Goal: Task Accomplishment & Management: Use online tool/utility

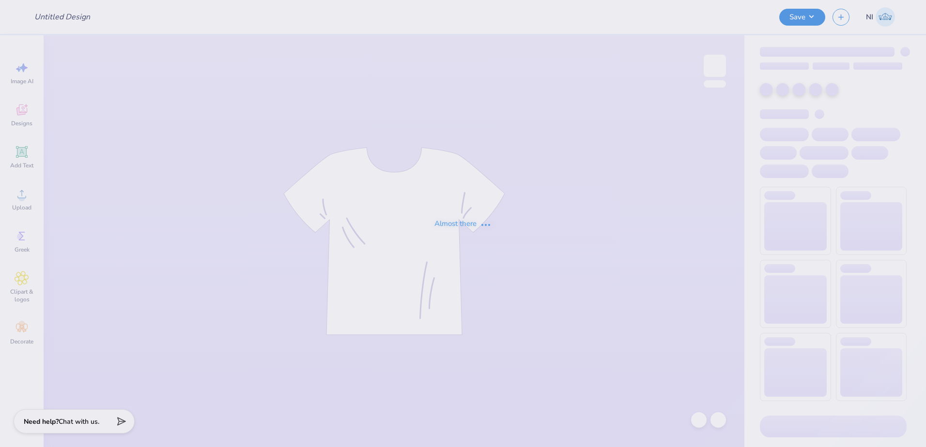
type input "[PERSON_NAME] : [US_STATE][GEOGRAPHIC_DATA]"
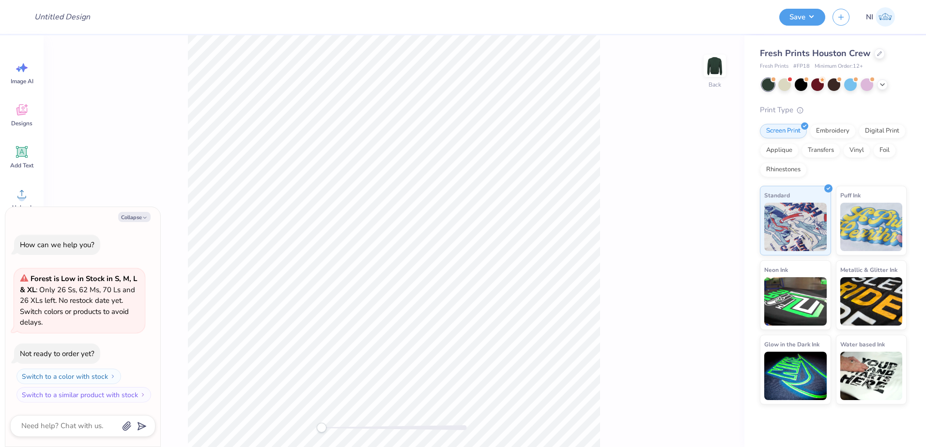
type textarea "x"
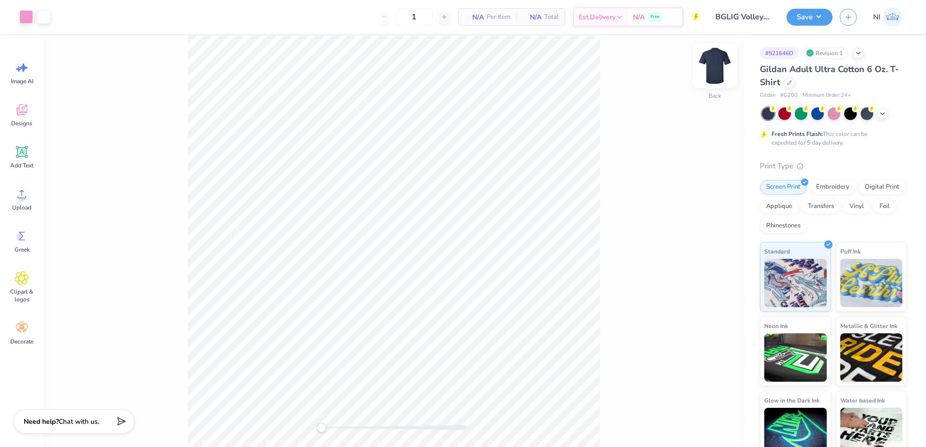
click at [712, 57] on img at bounding box center [714, 65] width 39 height 39
click at [26, 158] on icon at bounding box center [22, 152] width 12 height 12
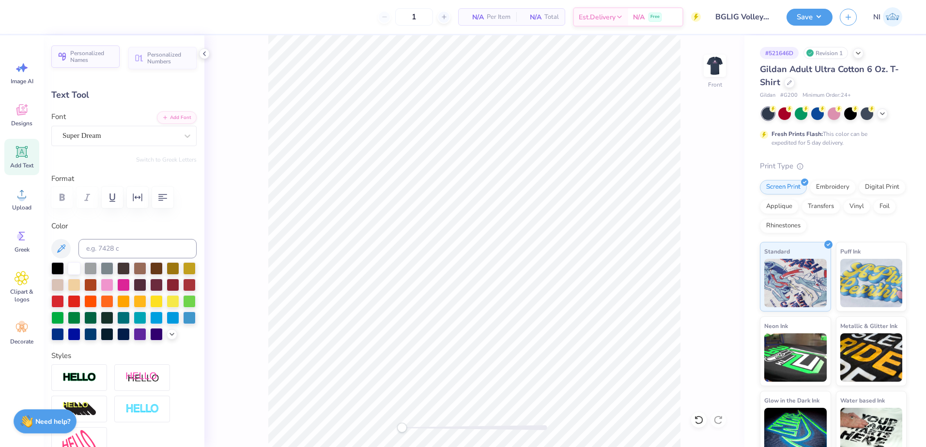
click at [98, 59] on span "Personalized Names" at bounding box center [92, 57] width 44 height 14
click at [107, 138] on div "Super Dream" at bounding box center [120, 135] width 117 height 15
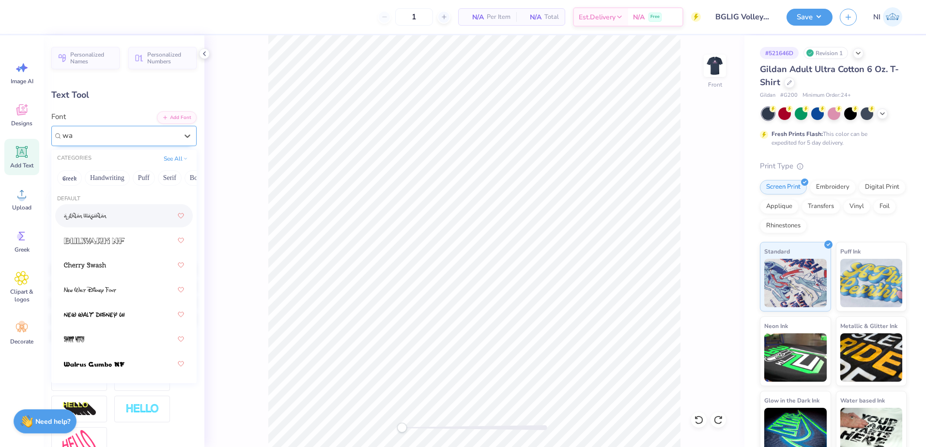
type input "w"
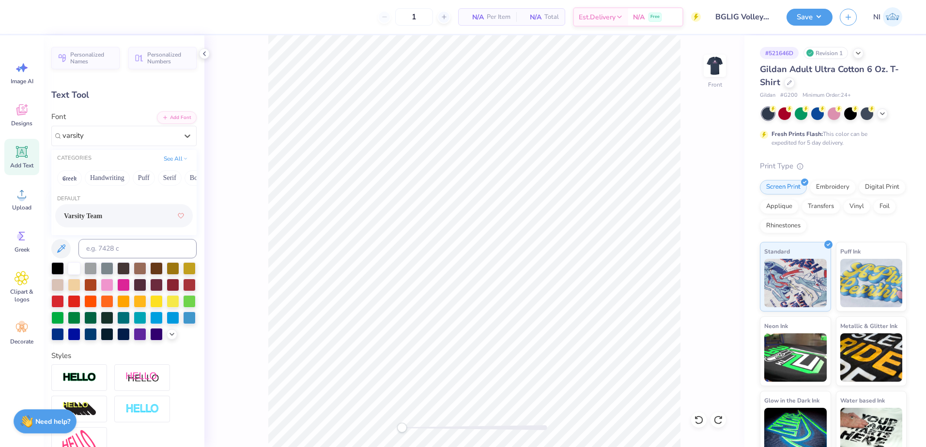
click at [116, 213] on div "Varsity Team" at bounding box center [124, 215] width 120 height 17
type input "varsity"
type textarea "Coach"
type input "6.50"
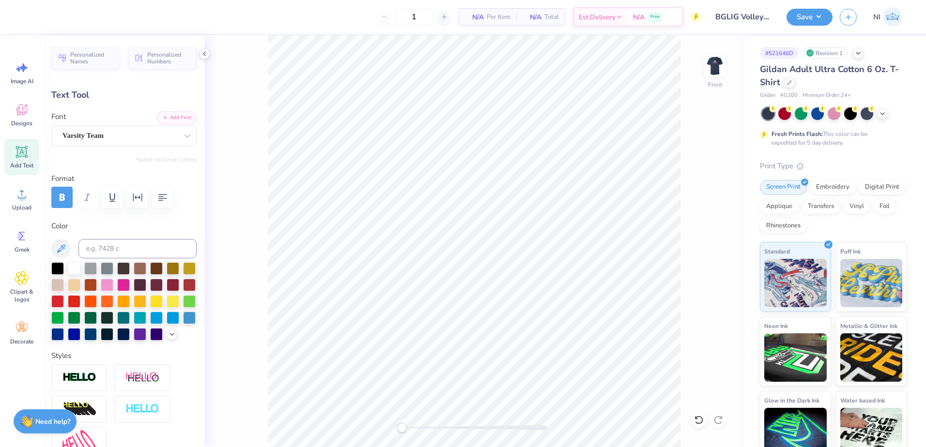
click at [702, 227] on div "Front" at bounding box center [474, 241] width 540 height 412
type input "13.17"
click at [715, 421] on icon at bounding box center [718, 420] width 8 height 9
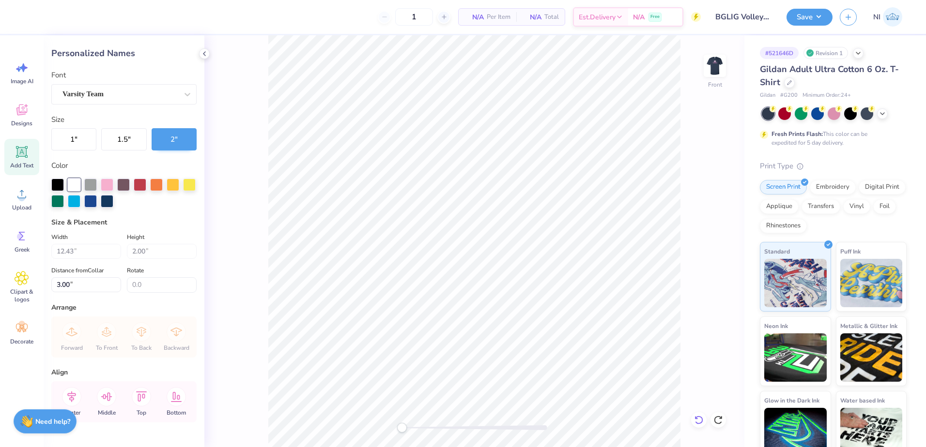
click at [701, 419] on icon at bounding box center [699, 421] width 10 height 10
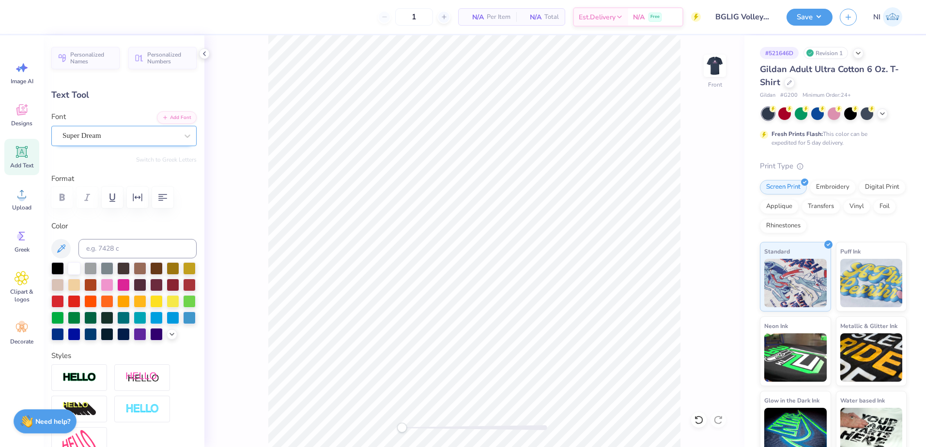
click at [105, 128] on div "Super Dream" at bounding box center [123, 136] width 145 height 20
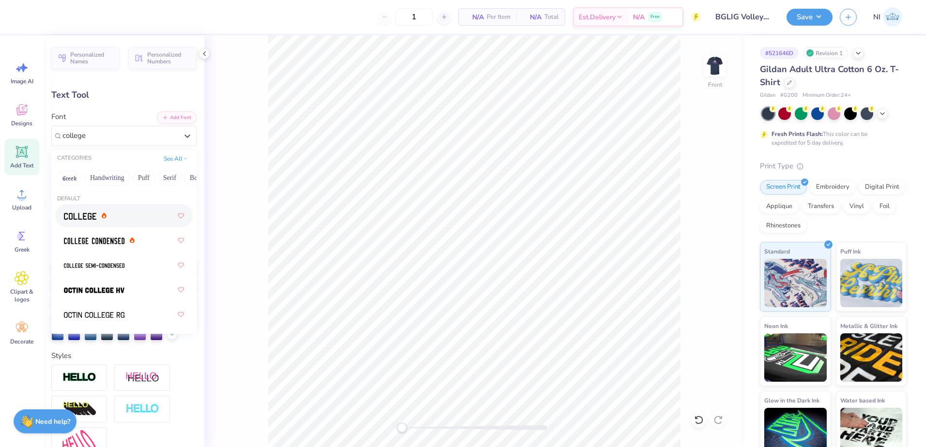
click at [139, 209] on div at bounding box center [124, 215] width 120 height 17
type input "college"
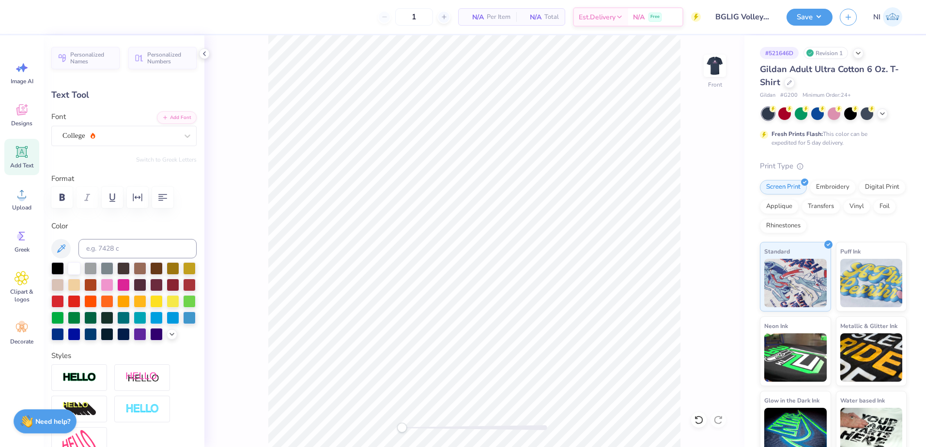
scroll to position [8, 1]
type textarea "Coach"
type input "3.00"
click at [91, 60] on span "Personalized Names" at bounding box center [92, 57] width 44 height 14
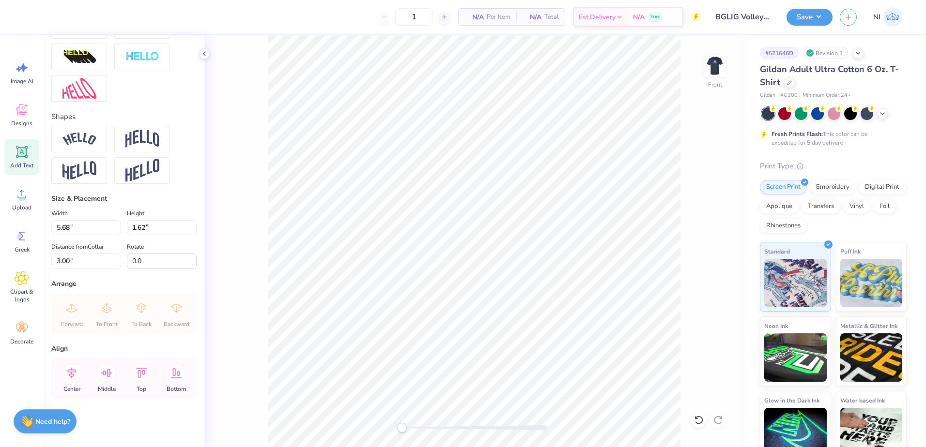
scroll to position [369, 0]
click at [141, 231] on input "1.62" at bounding box center [162, 227] width 70 height 15
type input "1.5"
type input "5.25"
type input "1.50"
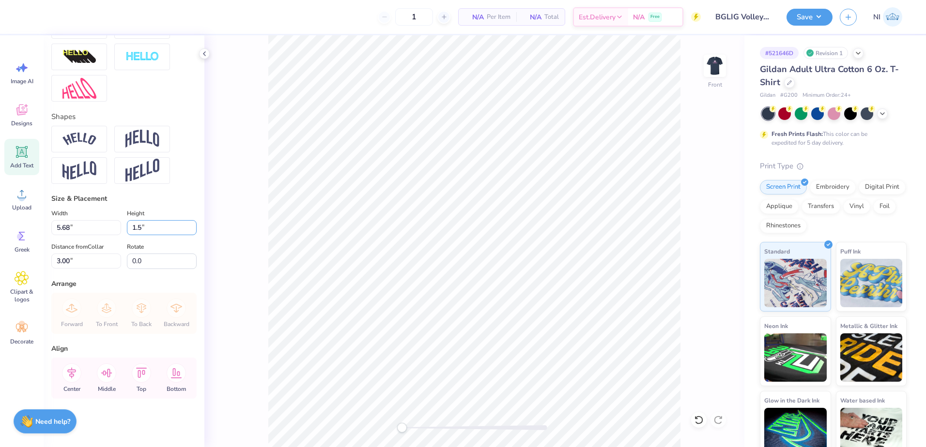
type input "3.06"
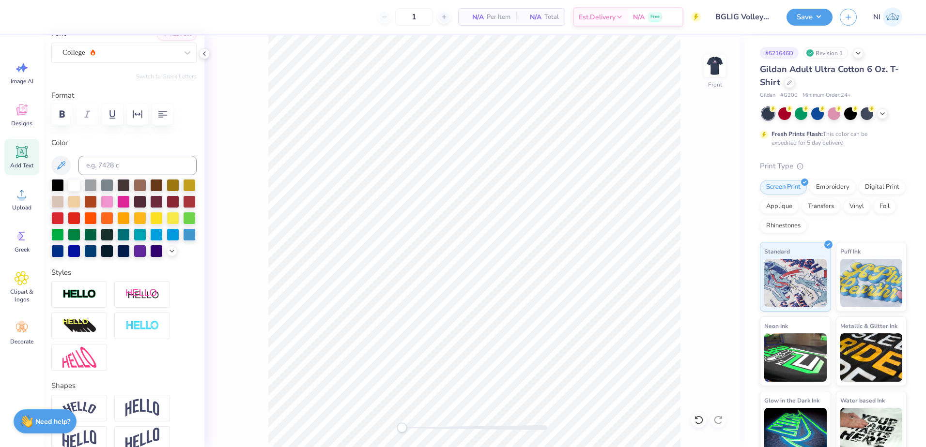
scroll to position [0, 0]
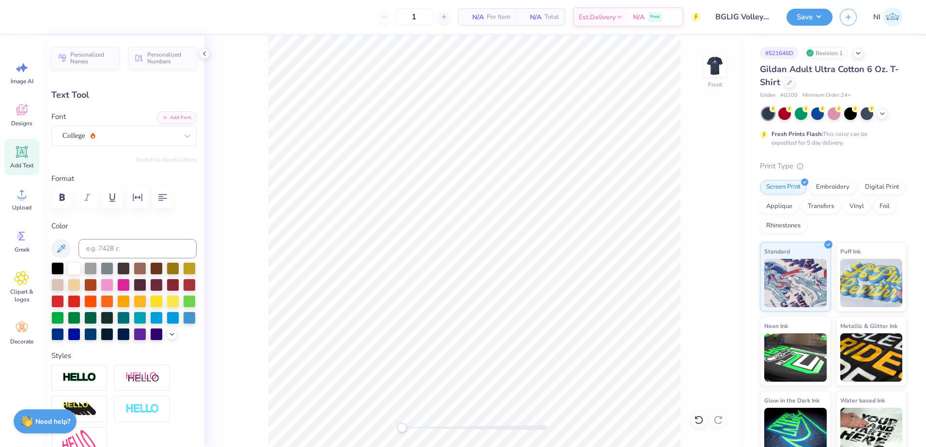
click at [90, 65] on button "Personalized Names" at bounding box center [85, 58] width 68 height 22
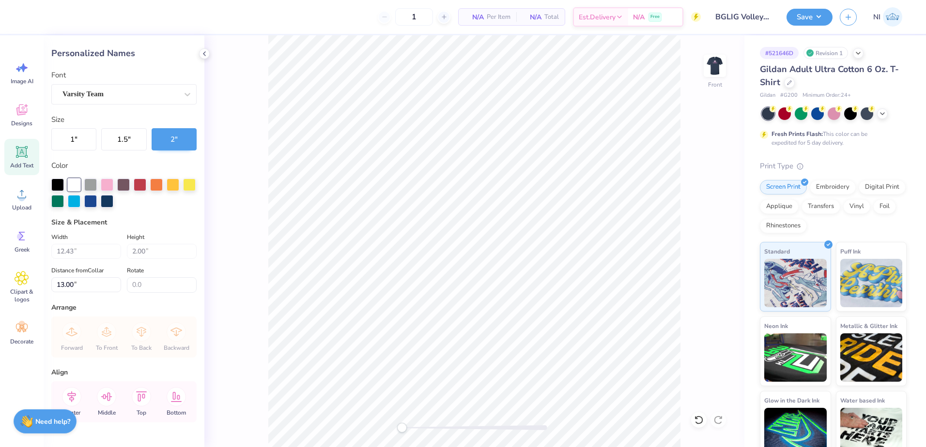
click at [104, 79] on div "Font Varsity Team" at bounding box center [123, 87] width 145 height 35
click at [117, 92] on div "Varsity Team" at bounding box center [120, 94] width 117 height 15
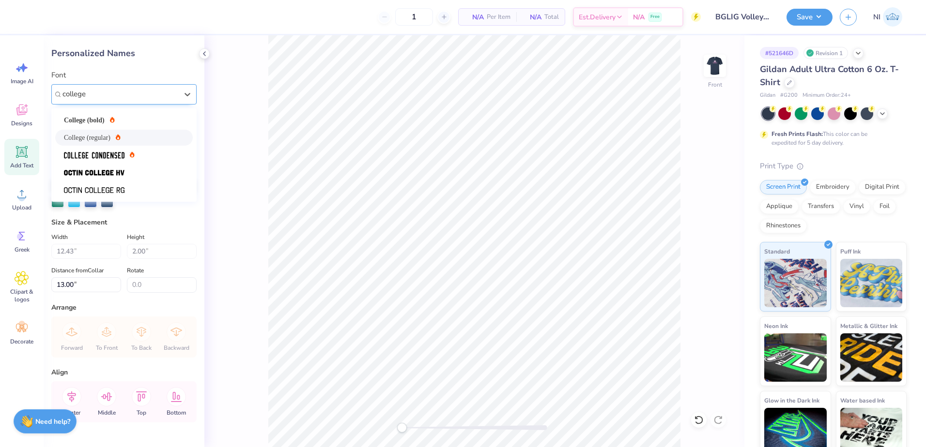
type input "college"
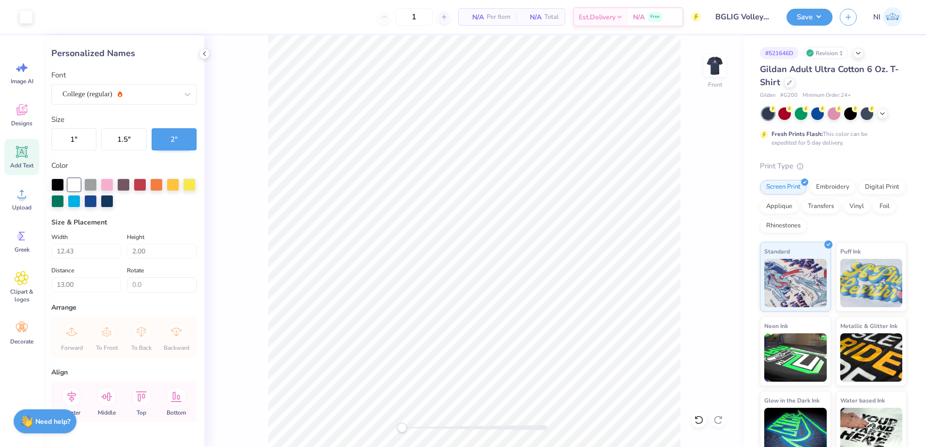
type input "11.57"
type input "3.00"
click at [717, 66] on img at bounding box center [714, 65] width 39 height 39
click at [719, 62] on img at bounding box center [714, 65] width 39 height 39
click at [699, 416] on div at bounding box center [698, 420] width 15 height 15
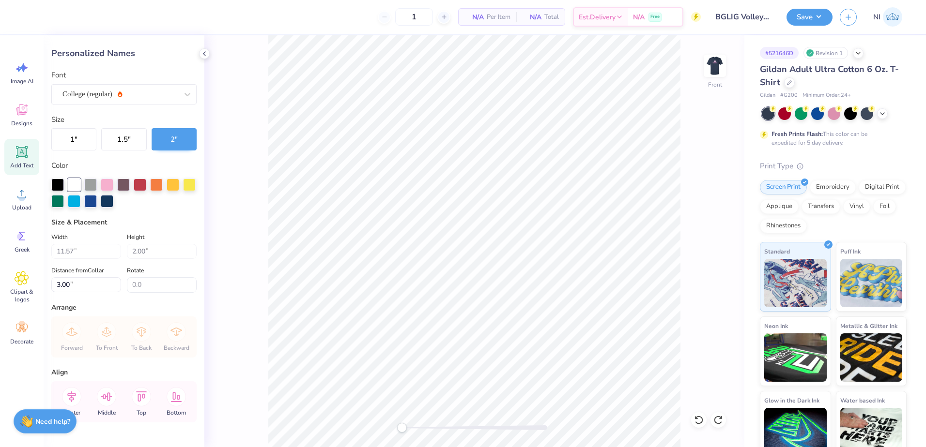
click at [694, 413] on div "Front" at bounding box center [474, 241] width 540 height 412
click at [702, 416] on icon at bounding box center [699, 421] width 10 height 10
click at [720, 421] on icon at bounding box center [718, 421] width 10 height 10
click at [721, 421] on icon at bounding box center [718, 421] width 10 height 10
click at [722, 422] on icon at bounding box center [718, 421] width 10 height 10
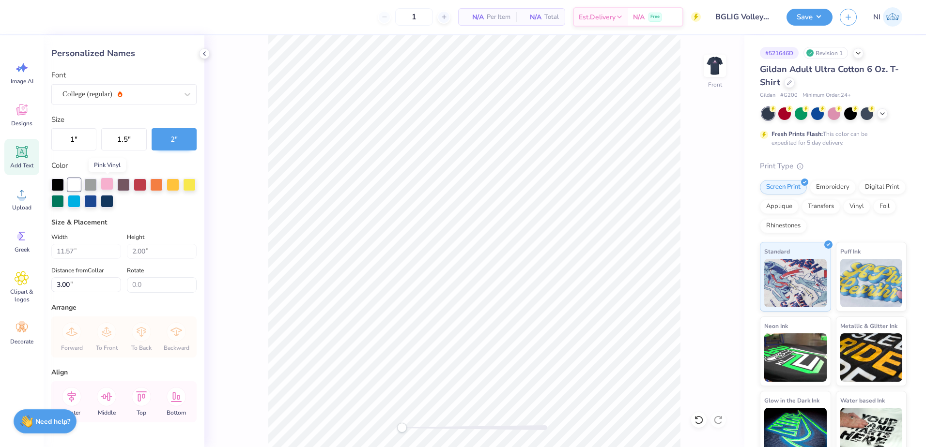
click at [106, 185] on div at bounding box center [107, 184] width 13 height 13
click at [700, 417] on icon at bounding box center [698, 420] width 8 height 9
click at [700, 419] on icon at bounding box center [699, 421] width 10 height 10
drag, startPoint x: 700, startPoint y: 420, endPoint x: 697, endPoint y: 426, distance: 6.1
click at [698, 424] on icon at bounding box center [699, 421] width 10 height 10
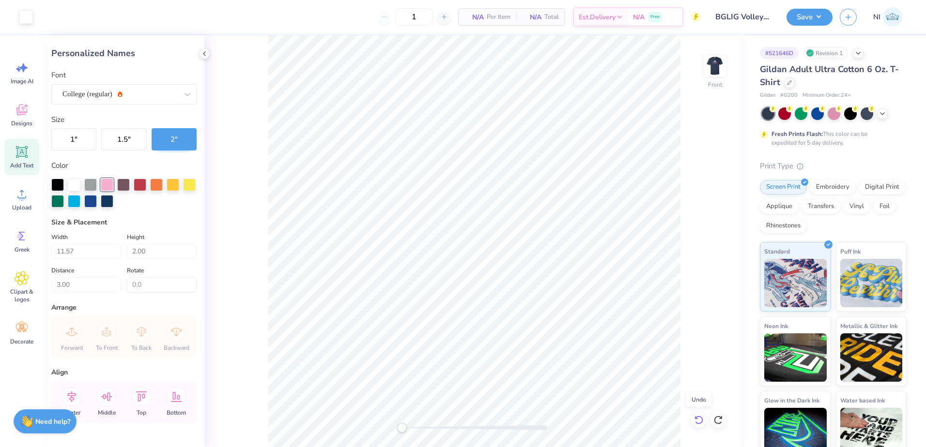
click at [694, 424] on icon at bounding box center [699, 421] width 10 height 10
type input "12.43"
type input "13.00"
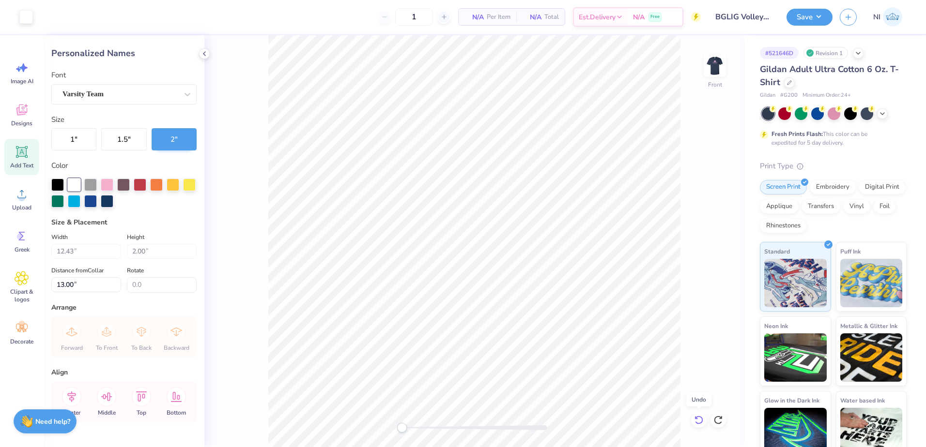
click at [694, 424] on icon at bounding box center [699, 421] width 10 height 10
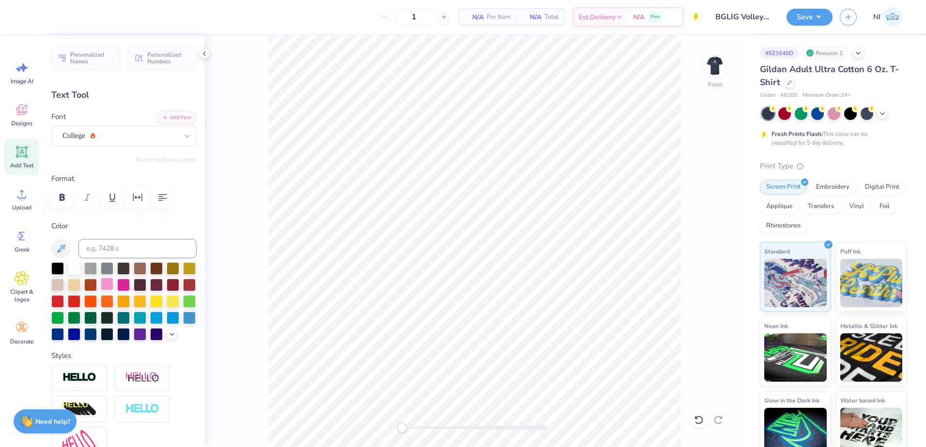
click at [113, 285] on div at bounding box center [107, 284] width 13 height 13
click at [95, 53] on span "Personalized Names" at bounding box center [92, 57] width 44 height 14
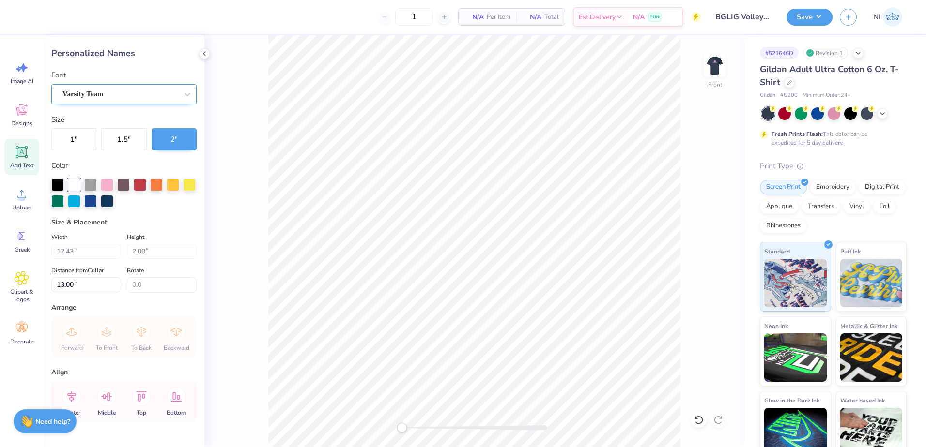
click at [123, 97] on div "Varsity Team" at bounding box center [120, 94] width 117 height 15
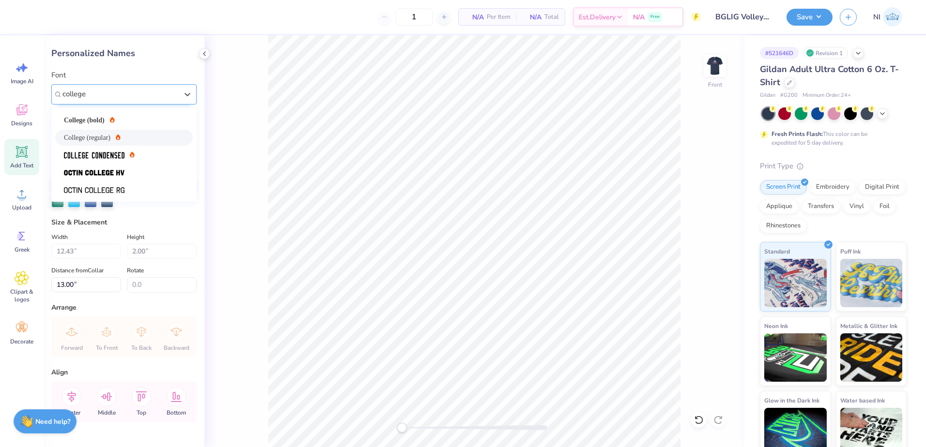
type input "college"
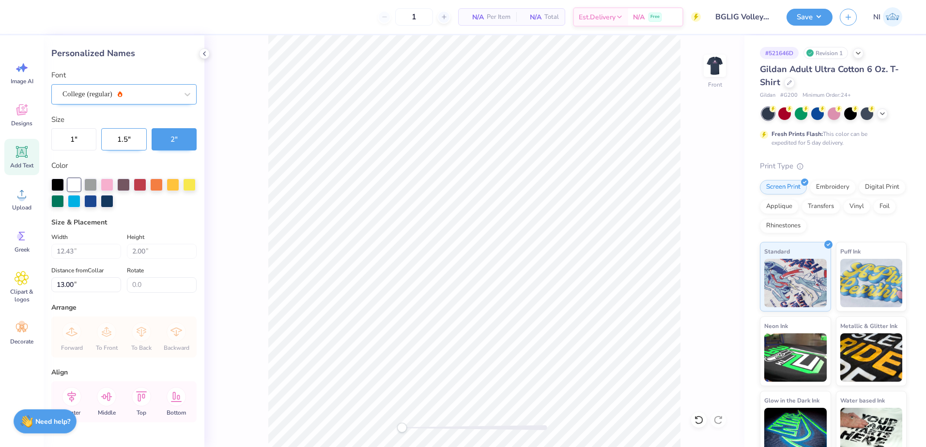
click at [123, 138] on button "1.5 "" at bounding box center [123, 139] width 45 height 22
click at [113, 180] on div at bounding box center [107, 184] width 13 height 13
click at [723, 421] on div at bounding box center [717, 420] width 15 height 15
click at [694, 288] on div "Front" at bounding box center [474, 241] width 540 height 412
click at [725, 416] on div "Front" at bounding box center [474, 241] width 540 height 412
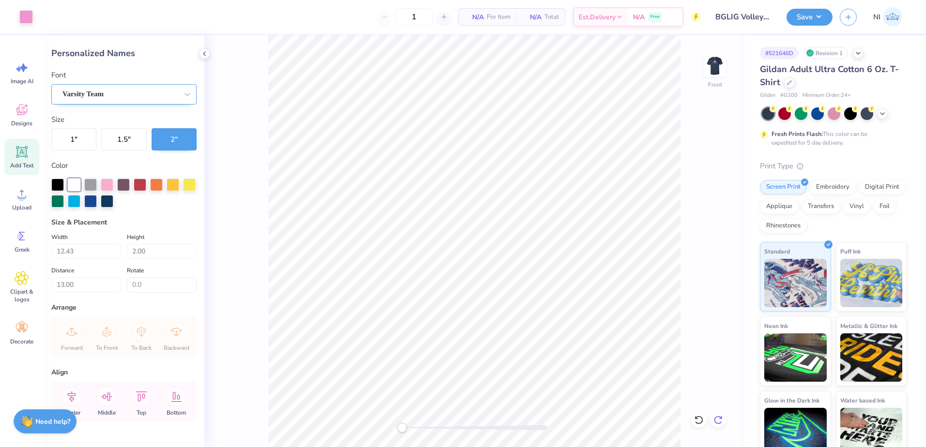
click at [719, 422] on icon at bounding box center [718, 421] width 10 height 10
click at [719, 421] on icon at bounding box center [718, 421] width 10 height 10
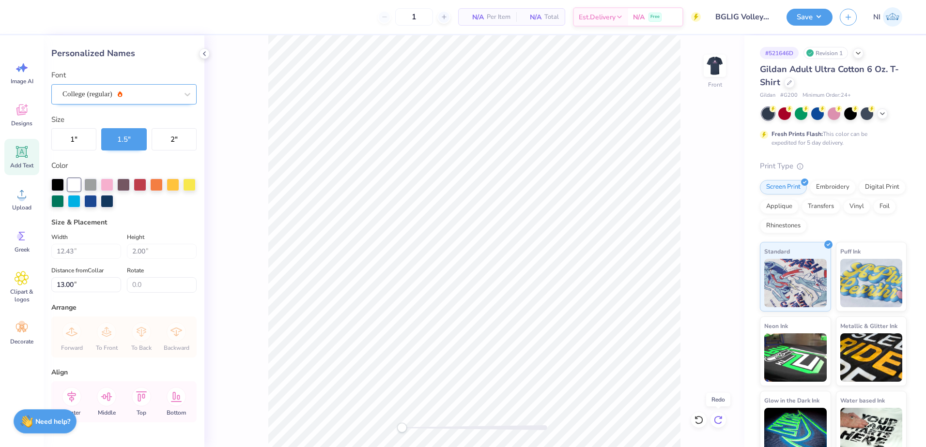
click at [719, 421] on icon at bounding box center [718, 421] width 10 height 10
click at [719, 421] on div "Front" at bounding box center [474, 241] width 540 height 412
click at [820, 14] on button "Save" at bounding box center [809, 15] width 46 height 17
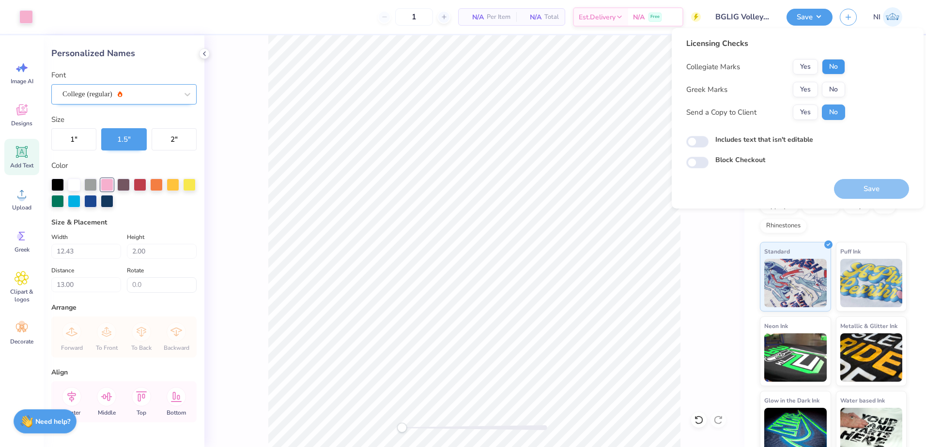
click at [821, 65] on div "Yes No" at bounding box center [819, 66] width 52 height 15
drag, startPoint x: 839, startPoint y: 58, endPoint x: 839, endPoint y: 68, distance: 10.2
click at [839, 60] on div "Licensing Checks Collegiate Marks Yes No Greek Marks Yes No Send a Copy to Clie…" at bounding box center [765, 83] width 159 height 90
click at [836, 76] on div "Collegiate Marks Yes No Greek Marks Yes No Send a Copy to Client Yes No" at bounding box center [765, 89] width 159 height 61
click at [836, 68] on button "No" at bounding box center [833, 66] width 23 height 15
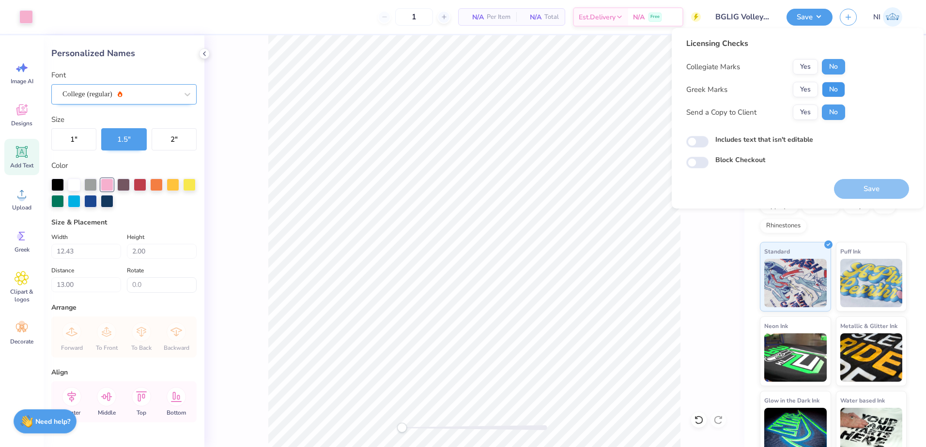
click at [836, 87] on button "No" at bounding box center [833, 89] width 23 height 15
drag, startPoint x: 806, startPoint y: 115, endPoint x: 846, endPoint y: 160, distance: 60.0
click at [806, 115] on button "Yes" at bounding box center [805, 112] width 25 height 15
click at [862, 190] on button "Save" at bounding box center [871, 189] width 75 height 20
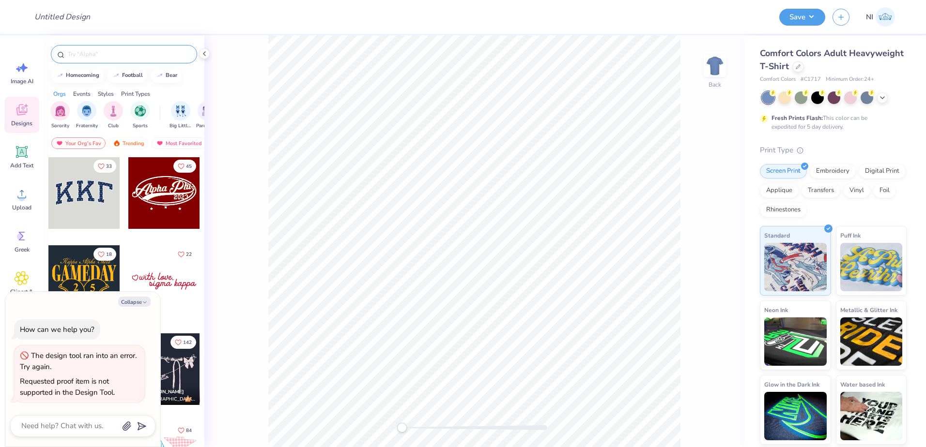
type textarea "x"
click at [165, 51] on input "text" at bounding box center [129, 54] width 124 height 10
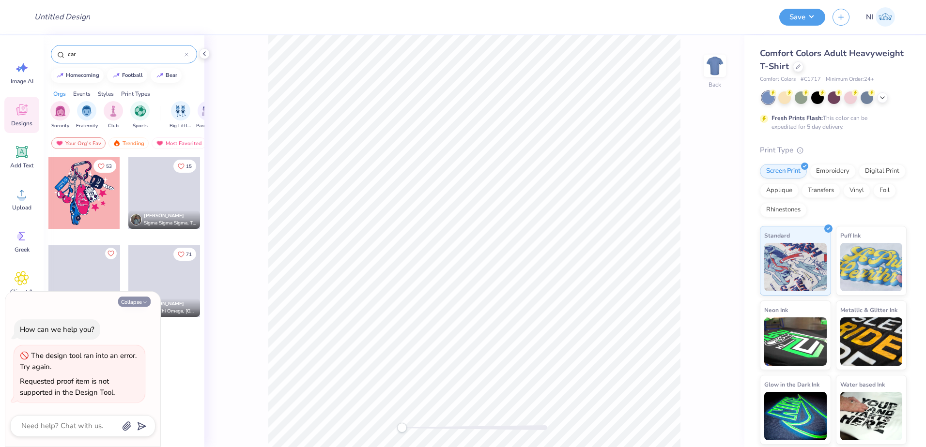
type input "car"
click at [136, 302] on button "Collapse" at bounding box center [134, 302] width 32 height 10
type textarea "x"
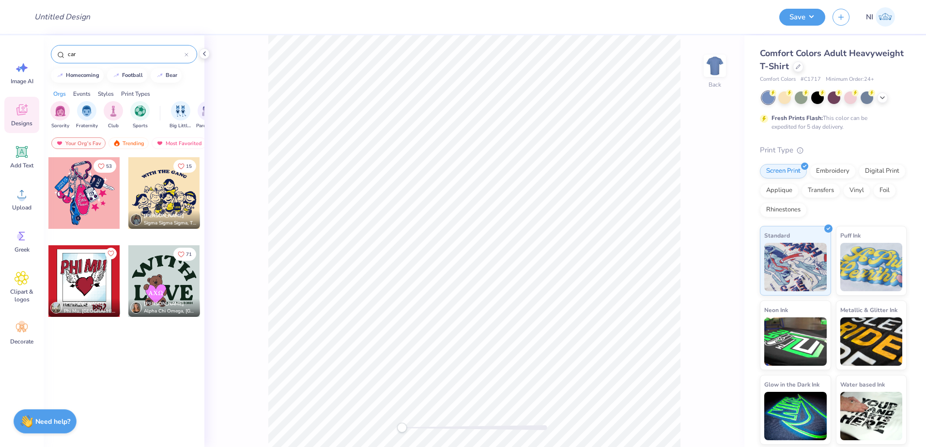
click at [103, 50] on input "car" at bounding box center [126, 54] width 118 height 10
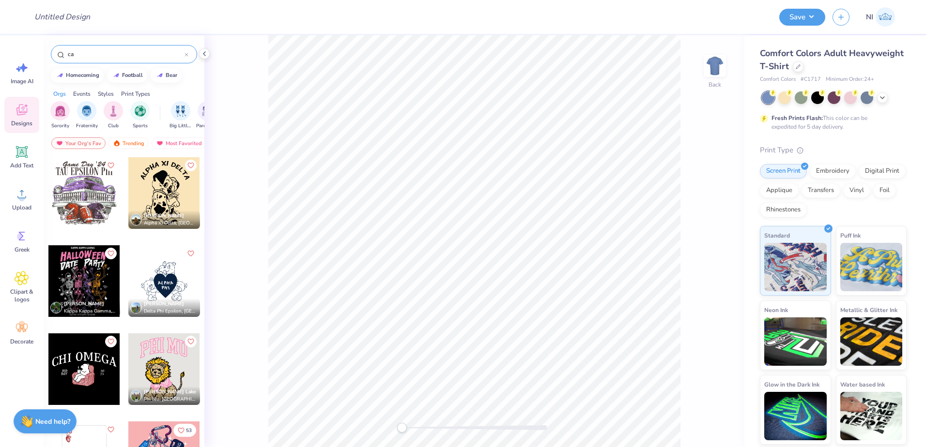
type input "c"
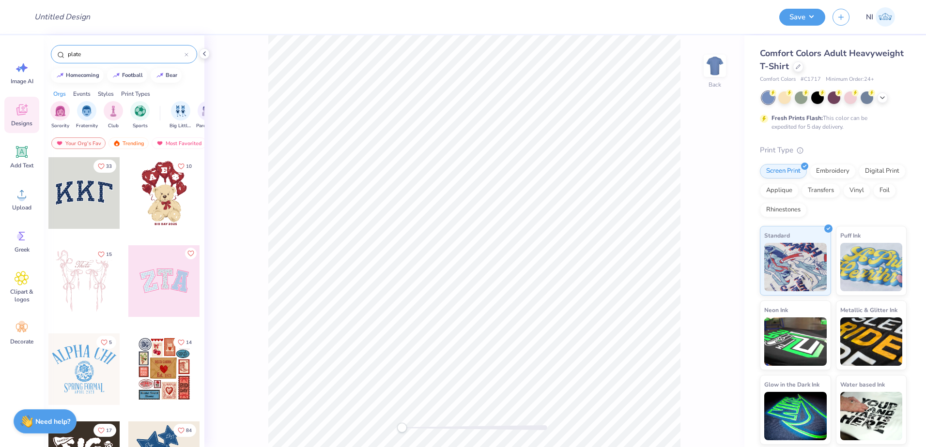
type input "plate"
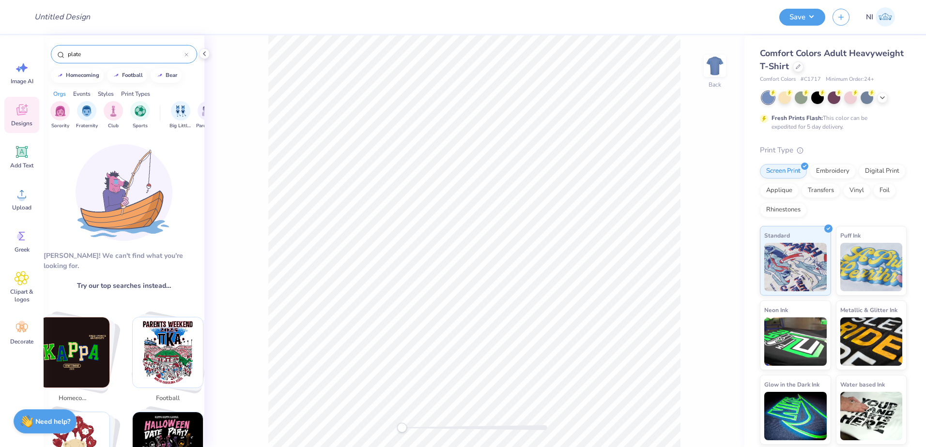
click at [185, 57] on div "plate" at bounding box center [124, 54] width 146 height 18
click at [186, 57] on icon at bounding box center [187, 55] width 4 height 4
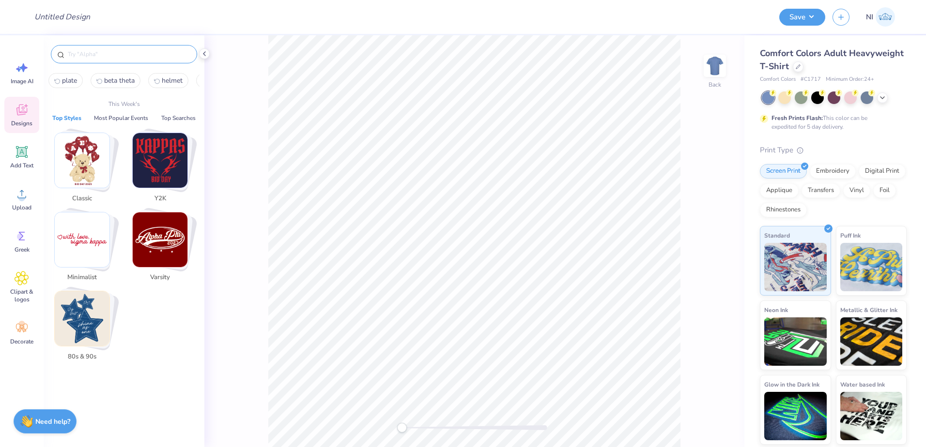
click at [23, 111] on icon at bounding box center [22, 110] width 15 height 15
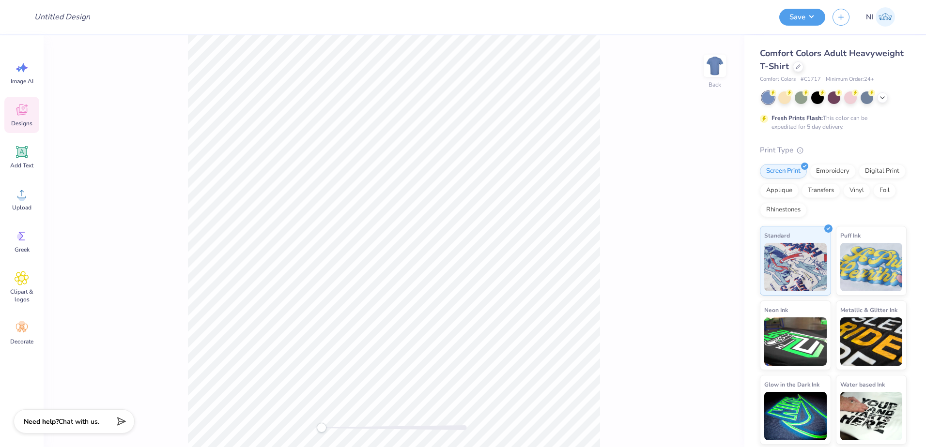
click at [16, 122] on span "Designs" at bounding box center [21, 124] width 21 height 8
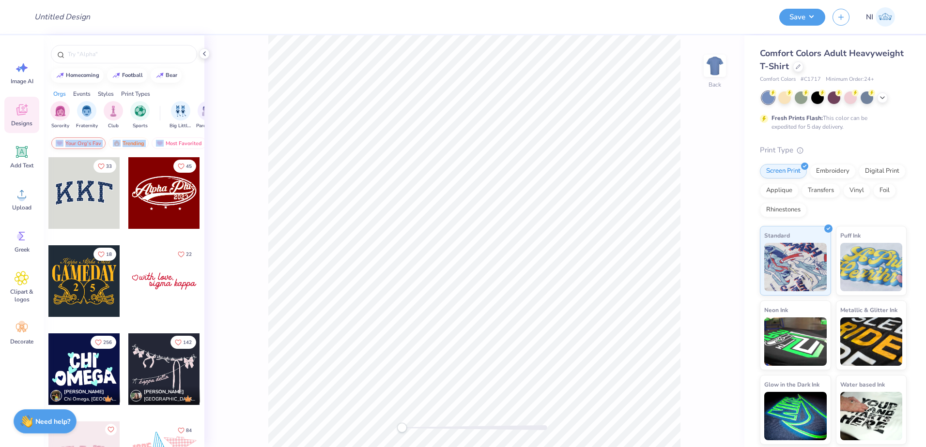
drag, startPoint x: 167, startPoint y: 145, endPoint x: 102, endPoint y: 145, distance: 64.9
click at [102, 145] on div "Your Org's Fav Trending Most Favorited Newest" at bounding box center [124, 146] width 161 height 22
drag, startPoint x: 102, startPoint y: 145, endPoint x: 93, endPoint y: 52, distance: 93.3
click at [92, 53] on input "text" at bounding box center [129, 54] width 124 height 10
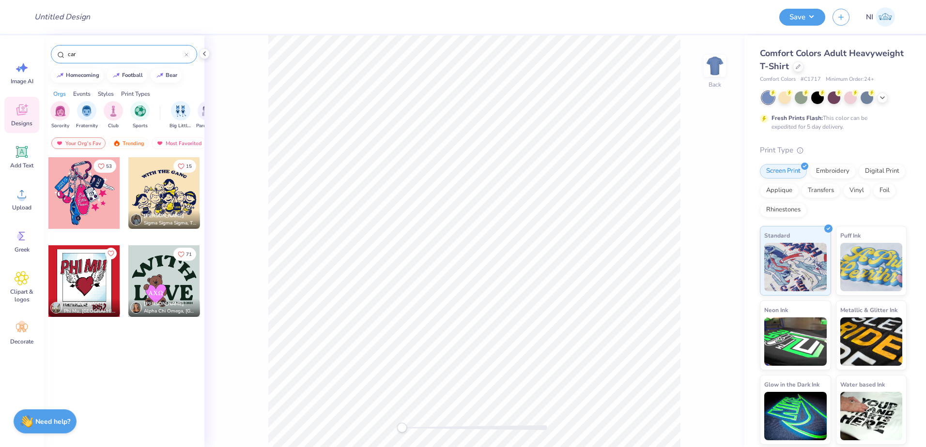
type input "car"
click at [103, 92] on div "Styles" at bounding box center [106, 94] width 16 height 9
click at [135, 92] on div "Print Types" at bounding box center [135, 94] width 29 height 9
click at [89, 91] on div "Events" at bounding box center [81, 94] width 17 height 9
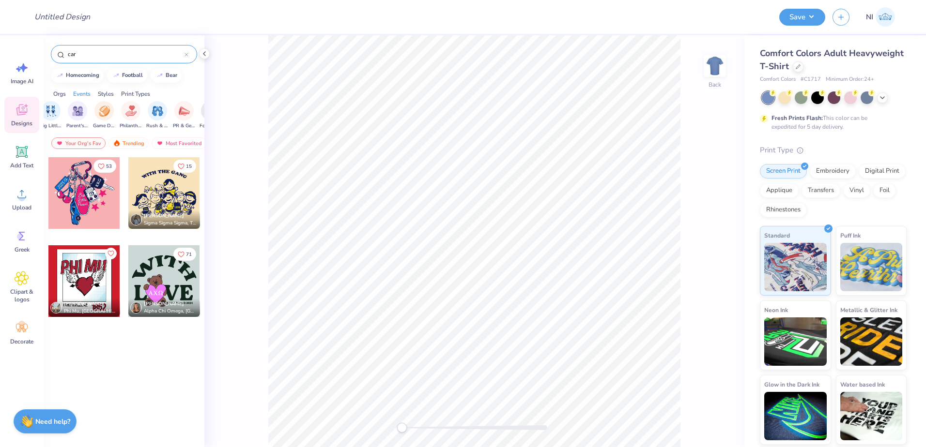
scroll to position [0, 121]
click at [59, 92] on div "Orgs" at bounding box center [59, 94] width 13 height 9
click at [63, 108] on img "filter for Sorority" at bounding box center [60, 110] width 11 height 11
click at [186, 54] on icon at bounding box center [187, 55] width 4 height 4
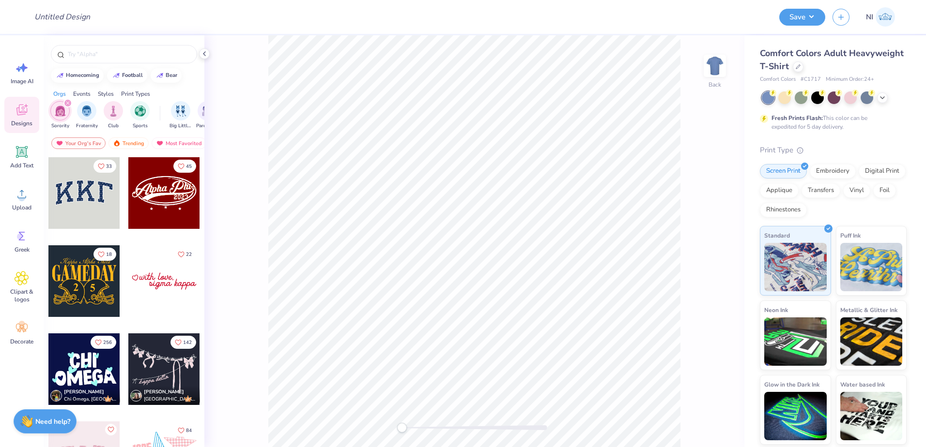
click at [65, 114] on img "filter for Sorority" at bounding box center [60, 111] width 11 height 11
drag, startPoint x: 83, startPoint y: 135, endPoint x: 62, endPoint y: 132, distance: 22.0
click at [62, 132] on div "homecoming football bear Orgs Events Styles Print Types Sorority Fraternity Clu…" at bounding box center [124, 259] width 161 height 448
click at [82, 94] on div "Events" at bounding box center [81, 94] width 17 height 9
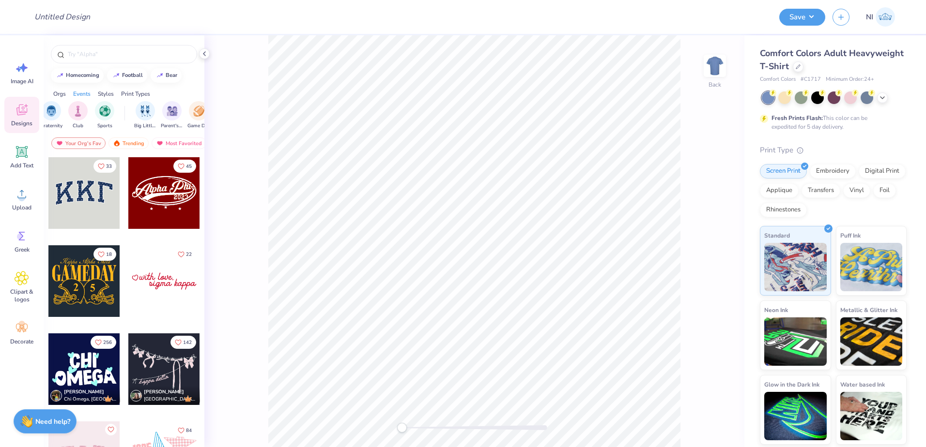
scroll to position [0, 121]
click at [112, 92] on div "Styles" at bounding box center [106, 94] width 16 height 9
click at [114, 112] on img "filter for Minimalist" at bounding box center [113, 110] width 11 height 11
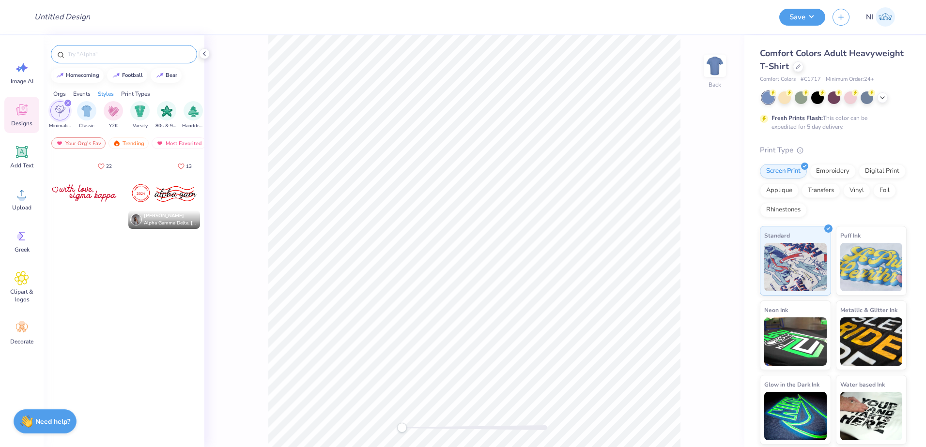
click at [124, 55] on input "text" at bounding box center [129, 54] width 124 height 10
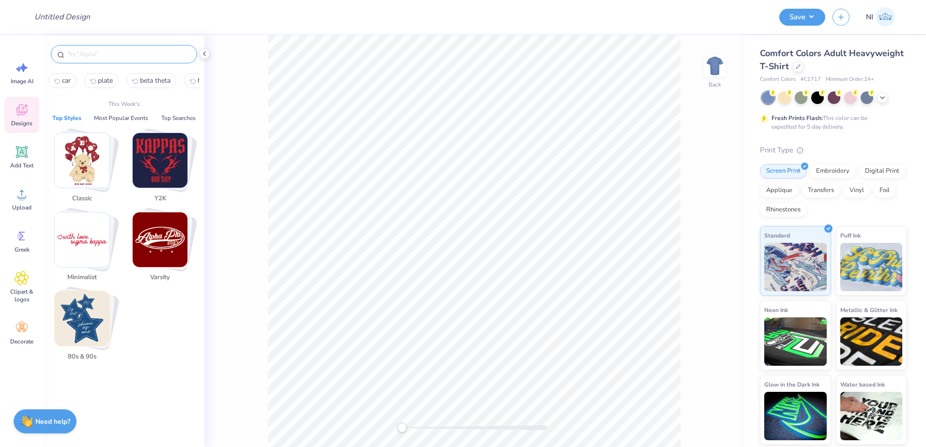
paste input "19833"
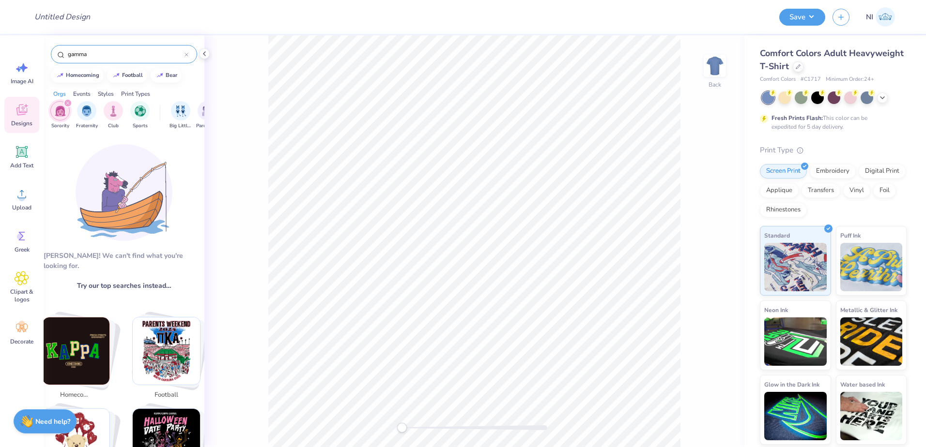
click at [69, 103] on icon "filter for Sorority" at bounding box center [68, 103] width 4 height 4
click at [134, 52] on input "gamma" at bounding box center [126, 54] width 118 height 10
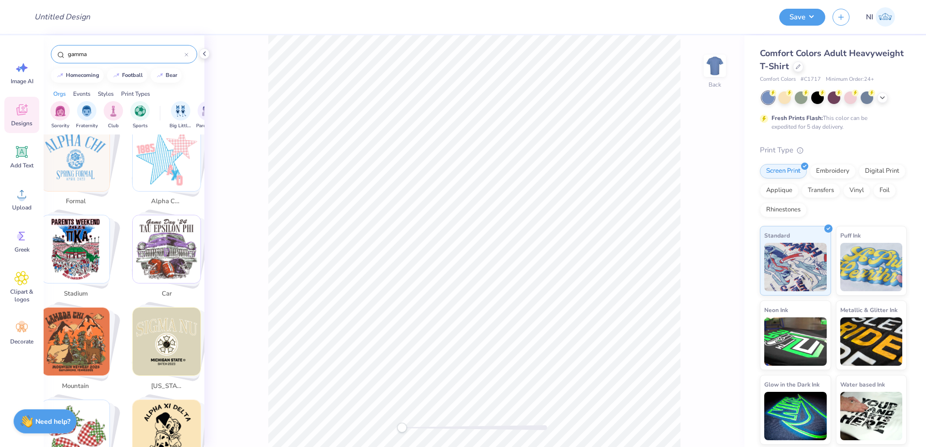
scroll to position [1743, 0]
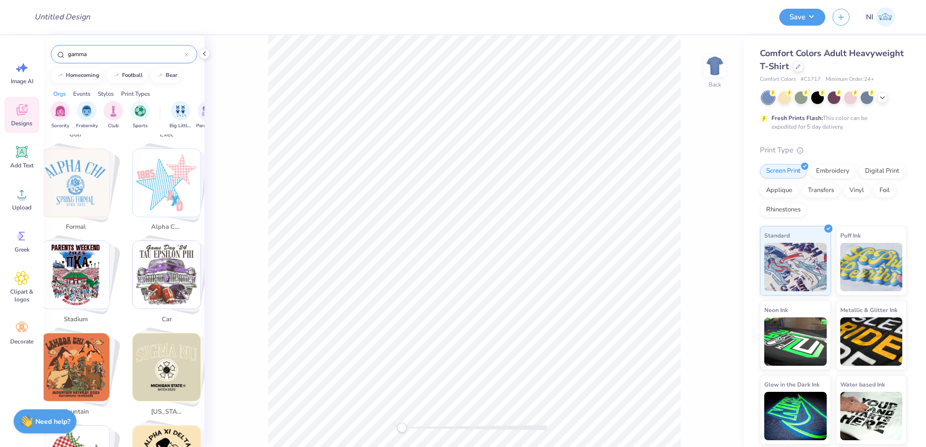
click at [165, 306] on img "Stack Card Button car" at bounding box center [167, 275] width 68 height 68
type input "car"
click at [170, 268] on img "Stack Card Button car" at bounding box center [167, 275] width 68 height 68
click at [159, 278] on img "Stack Card Button car" at bounding box center [167, 275] width 68 height 68
click at [167, 325] on span "car" at bounding box center [166, 320] width 31 height 10
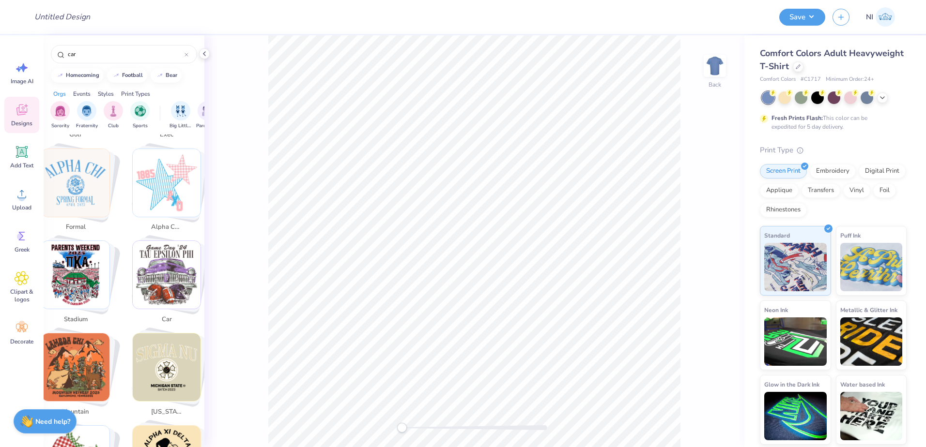
click at [167, 325] on span "car" at bounding box center [166, 320] width 31 height 10
click at [162, 299] on img "Stack Card Button car" at bounding box center [167, 275] width 68 height 68
click at [162, 298] on img "Stack Card Button car" at bounding box center [167, 275] width 68 height 68
click at [163, 297] on img "Stack Card Button car" at bounding box center [167, 275] width 68 height 68
click at [168, 261] on img "Stack Card Button car" at bounding box center [167, 275] width 68 height 68
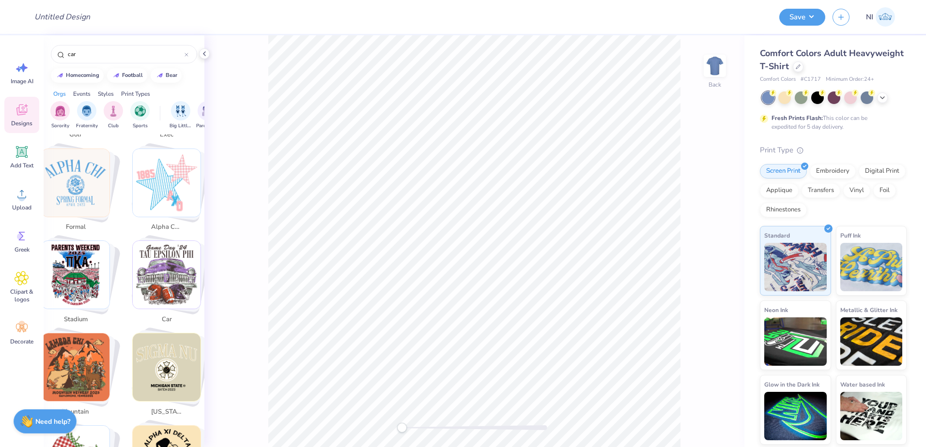
click at [170, 261] on img "Stack Card Button car" at bounding box center [167, 275] width 68 height 68
drag, startPoint x: 170, startPoint y: 262, endPoint x: 170, endPoint y: 271, distance: 9.2
click at [170, 263] on img "Stack Card Button car" at bounding box center [167, 275] width 68 height 68
click at [170, 271] on img "Stack Card Button car" at bounding box center [167, 275] width 68 height 68
click at [170, 275] on img "Stack Card Button car" at bounding box center [167, 275] width 68 height 68
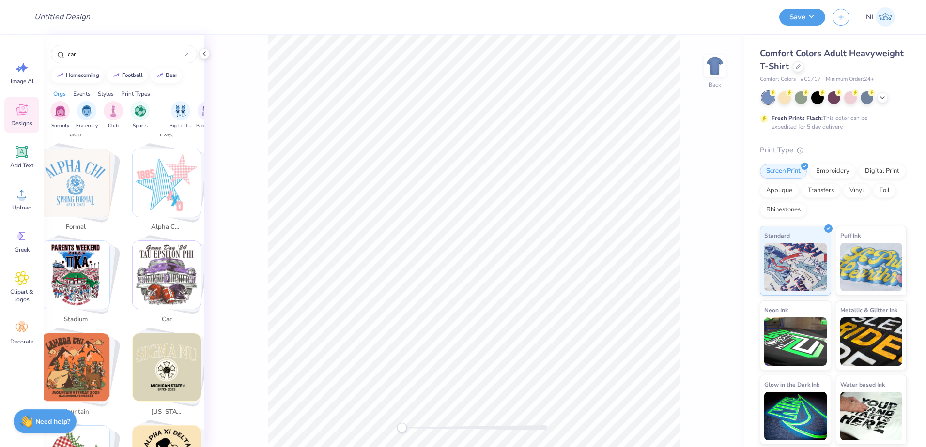
click at [171, 276] on img "Stack Card Button car" at bounding box center [167, 275] width 68 height 68
click at [183, 49] on input "car" at bounding box center [126, 54] width 118 height 10
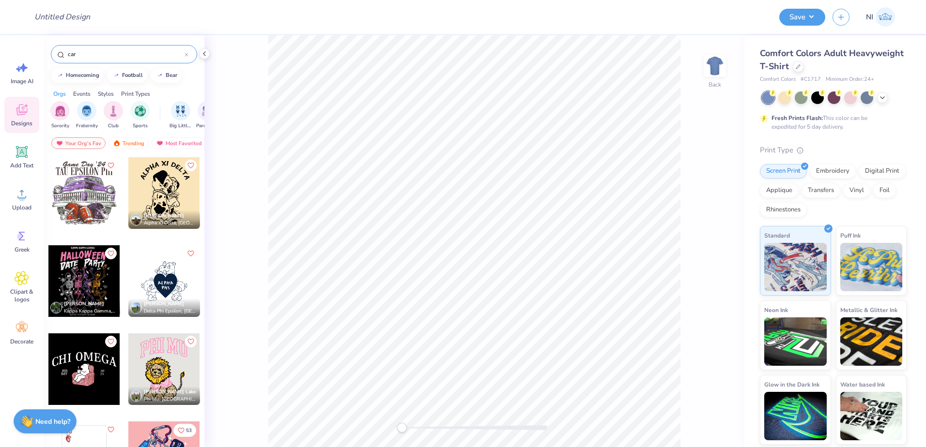
click at [186, 52] on div at bounding box center [187, 54] width 4 height 9
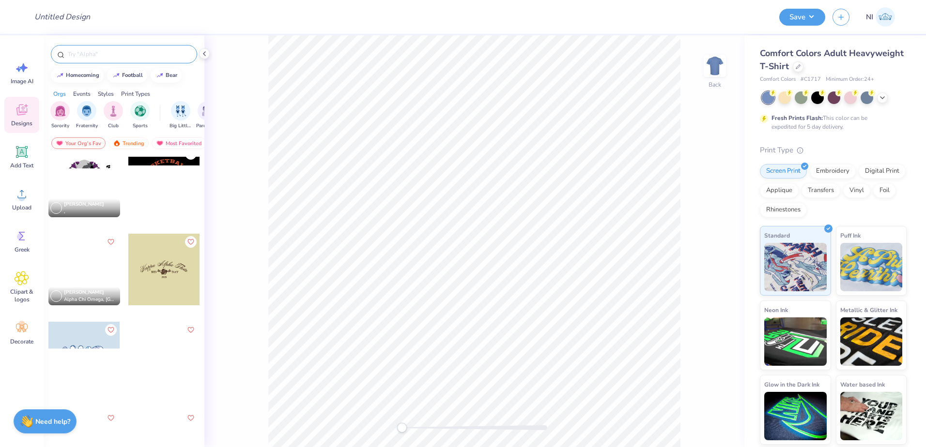
scroll to position [11408, 0]
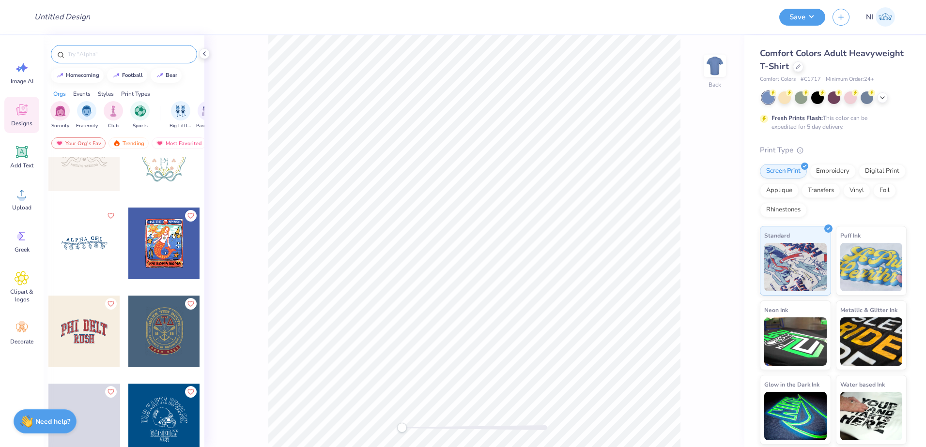
click at [94, 48] on div at bounding box center [124, 54] width 146 height 18
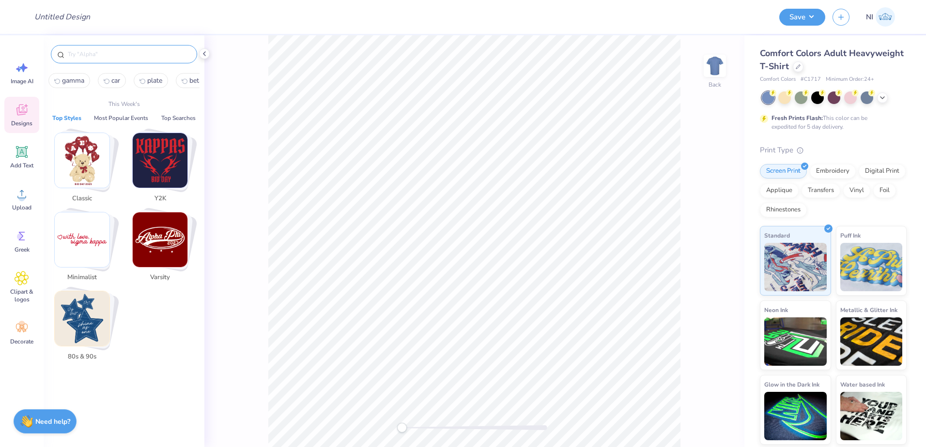
click at [105, 54] on input "text" at bounding box center [129, 54] width 124 height 10
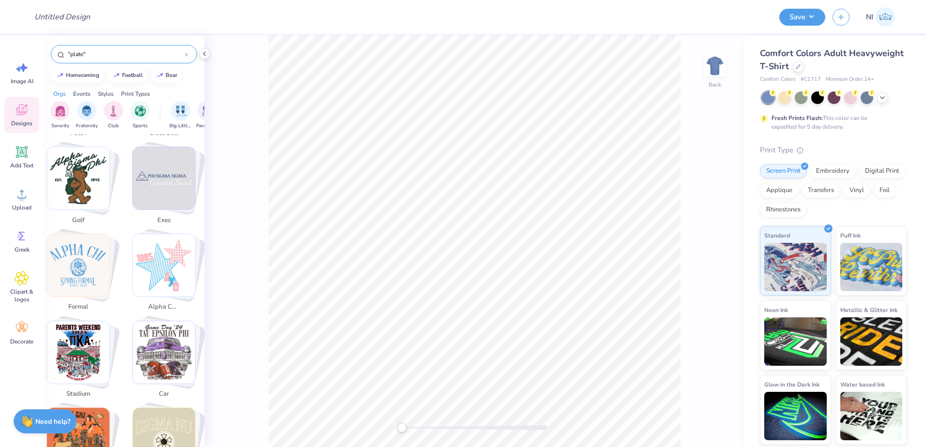
scroll to position [1743, 0]
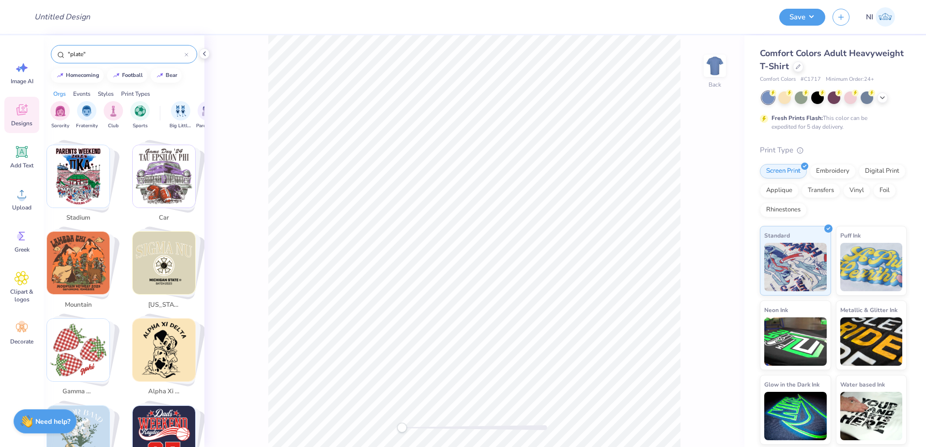
click at [167, 191] on img "Stack Card Button car" at bounding box center [164, 176] width 62 height 62
type input "car"
click at [173, 179] on img "Stack Card Button car" at bounding box center [164, 176] width 62 height 62
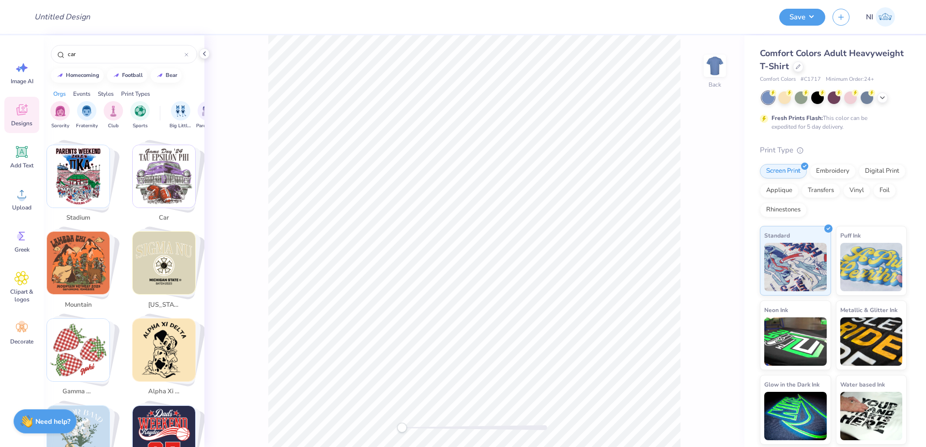
click at [173, 179] on img "Stack Card Button car" at bounding box center [164, 176] width 62 height 62
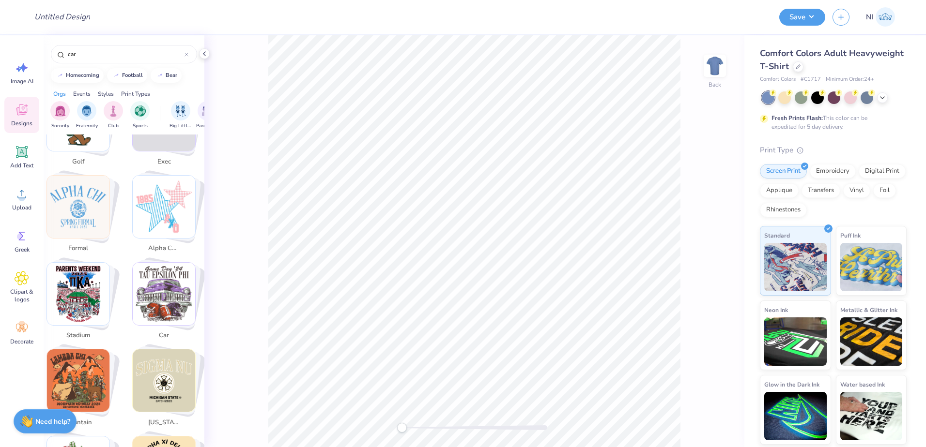
scroll to position [1598, 0]
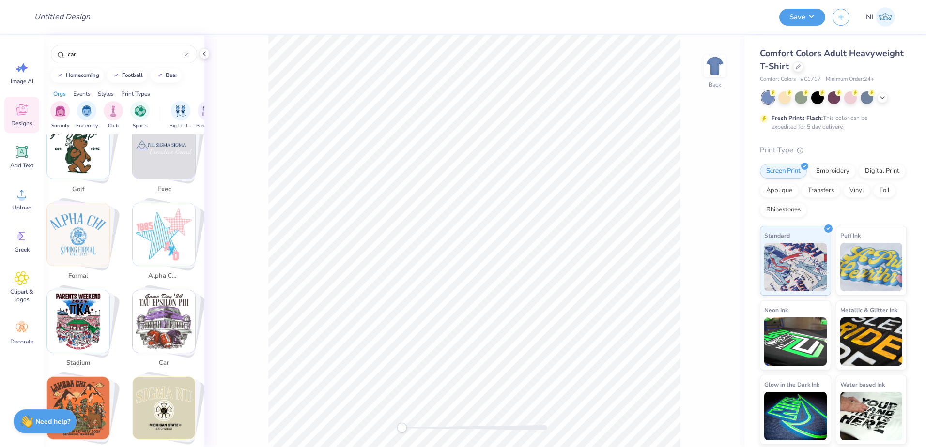
click at [165, 343] on img "Stack Card Button car" at bounding box center [164, 322] width 62 height 62
click at [164, 342] on img "Stack Card Button car" at bounding box center [164, 322] width 62 height 62
drag, startPoint x: 169, startPoint y: 373, endPoint x: 161, endPoint y: 374, distance: 8.2
click at [169, 369] on span "car" at bounding box center [163, 364] width 31 height 10
click at [161, 369] on span "car" at bounding box center [163, 364] width 31 height 10
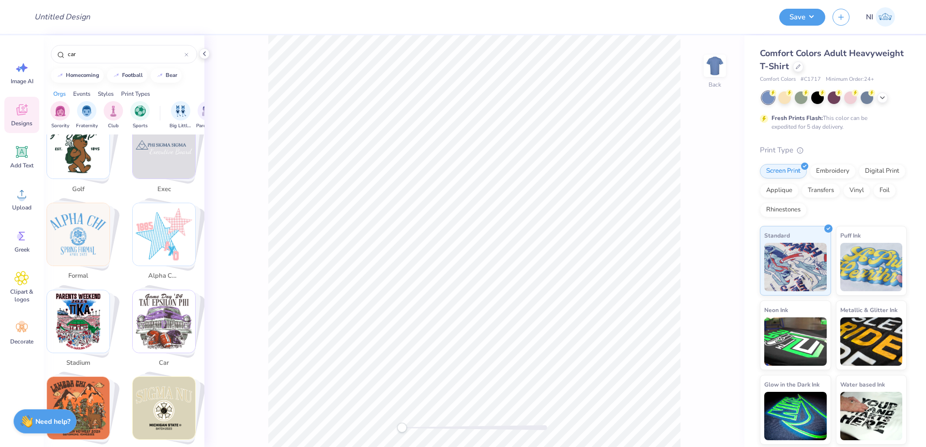
drag, startPoint x: 161, startPoint y: 373, endPoint x: 152, endPoint y: 373, distance: 9.2
click at [162, 369] on span "car" at bounding box center [163, 364] width 31 height 10
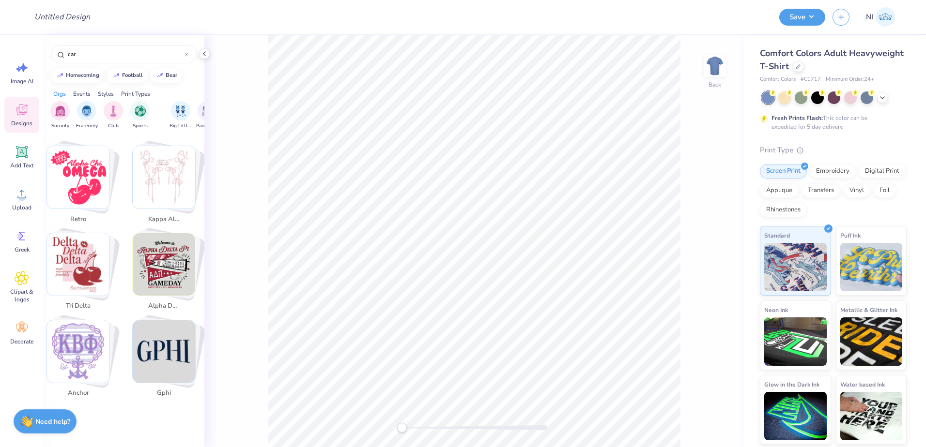
scroll to position [2110, 0]
click at [23, 201] on div "Upload" at bounding box center [21, 199] width 35 height 36
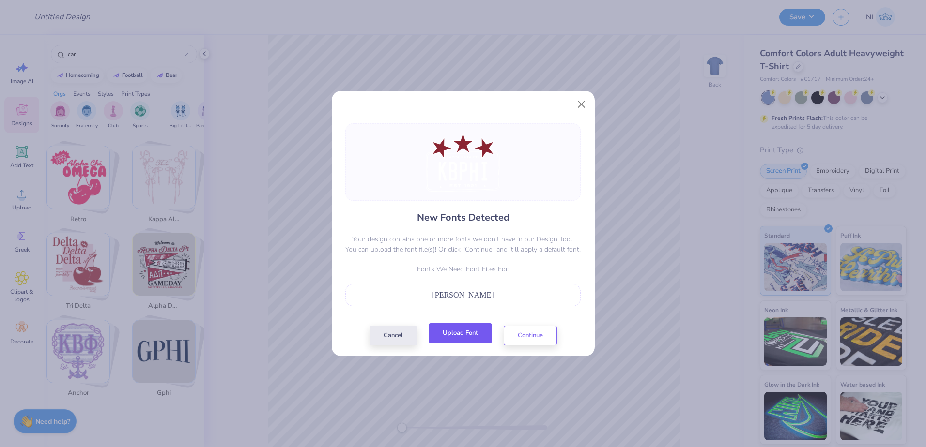
click at [471, 335] on button "Upload Font" at bounding box center [460, 334] width 63 height 20
click at [537, 332] on button "Continue" at bounding box center [530, 334] width 53 height 20
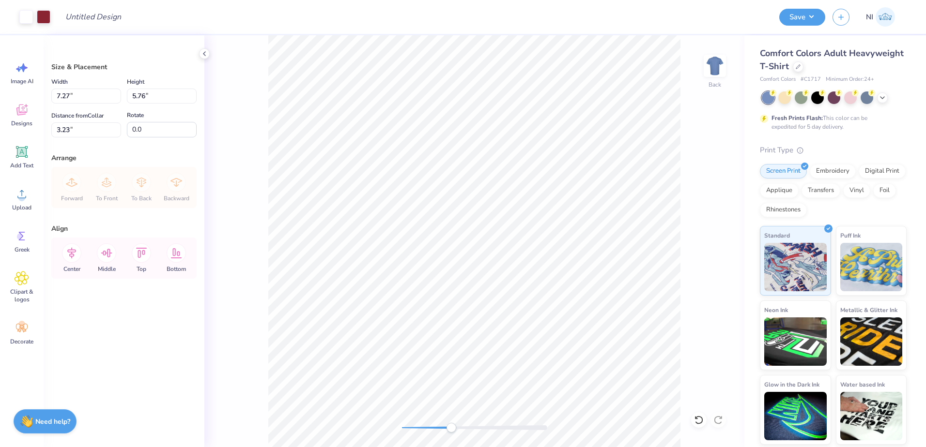
type input "3.00"
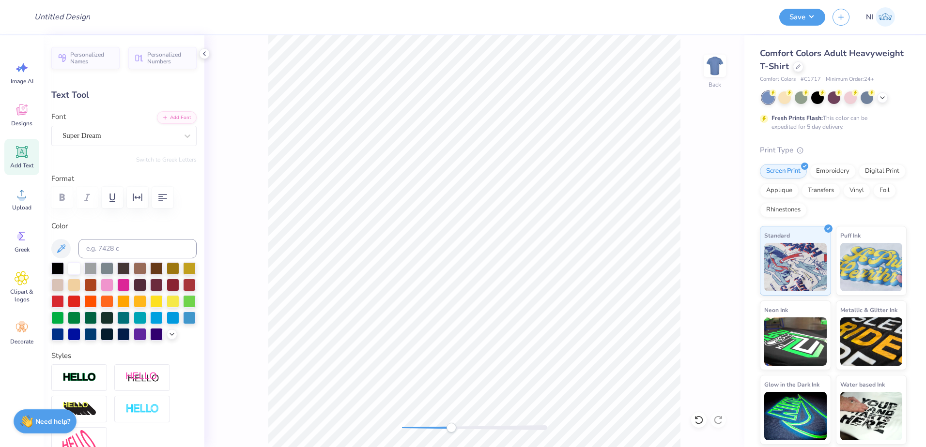
scroll to position [8, 3]
click at [113, 133] on div "Super Dream" at bounding box center [120, 135] width 117 height 15
type input "L"
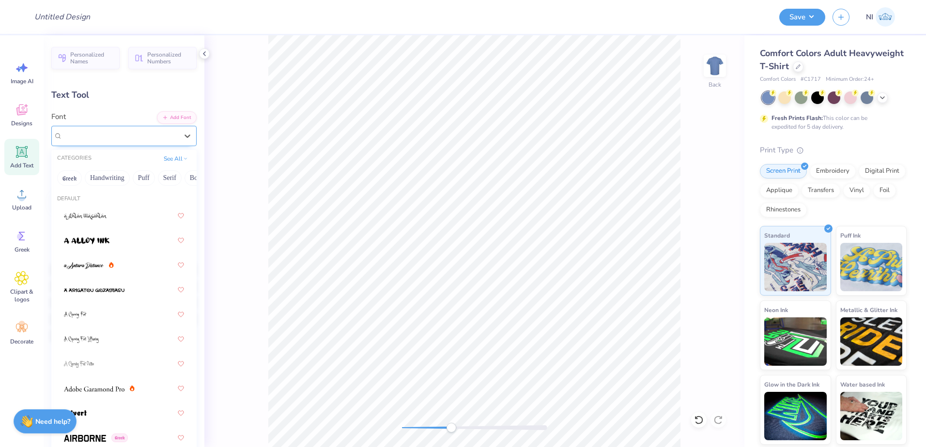
click at [168, 134] on div "Super Dream" at bounding box center [119, 135] width 115 height 11
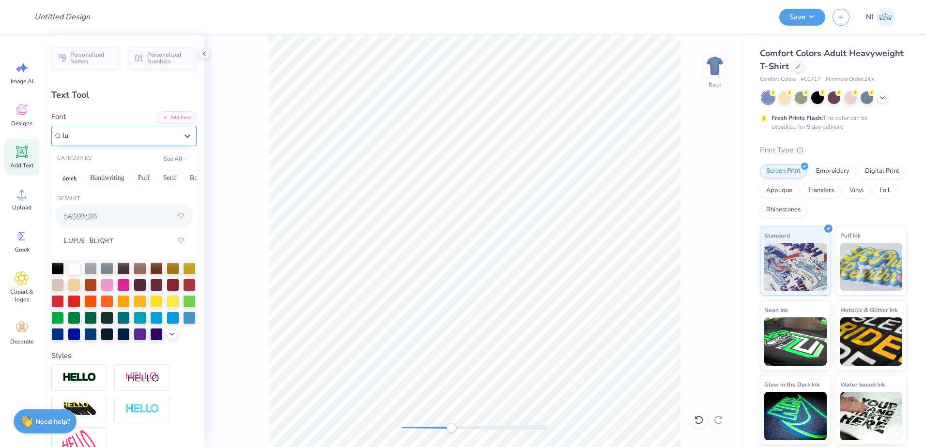
type input "lu"
click at [173, 121] on button "Add Font" at bounding box center [177, 116] width 40 height 13
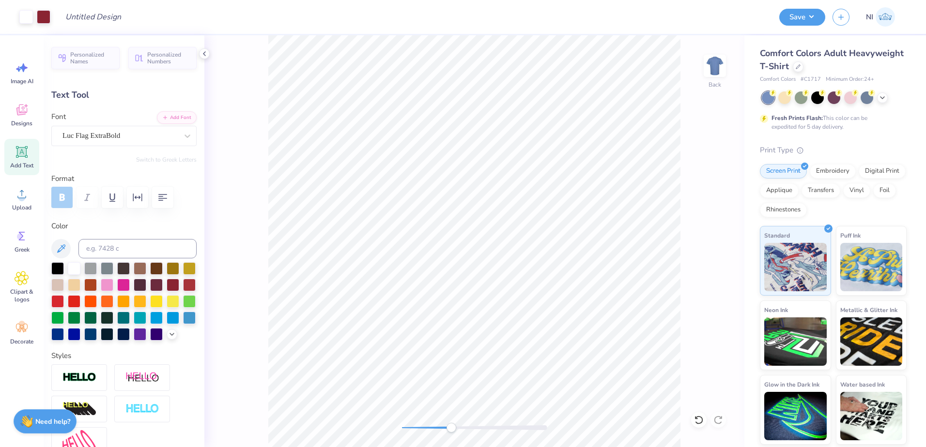
type input "4.75"
type input "1.86"
type input "5.86"
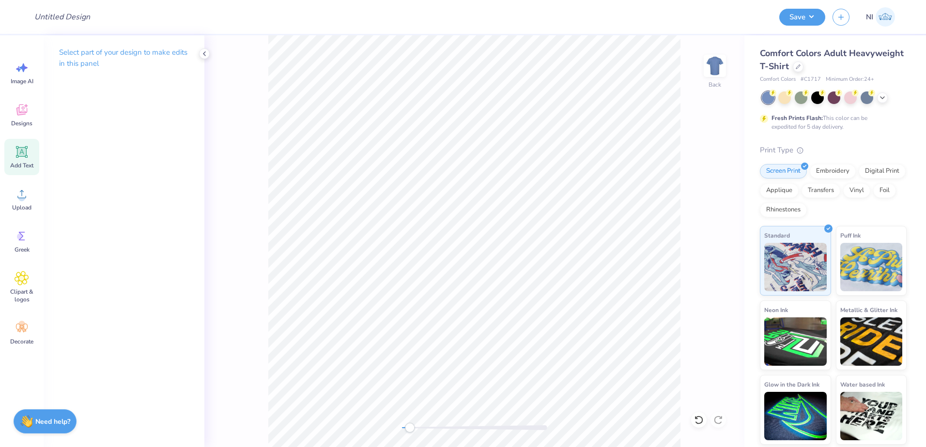
click at [29, 159] on icon at bounding box center [22, 152] width 15 height 15
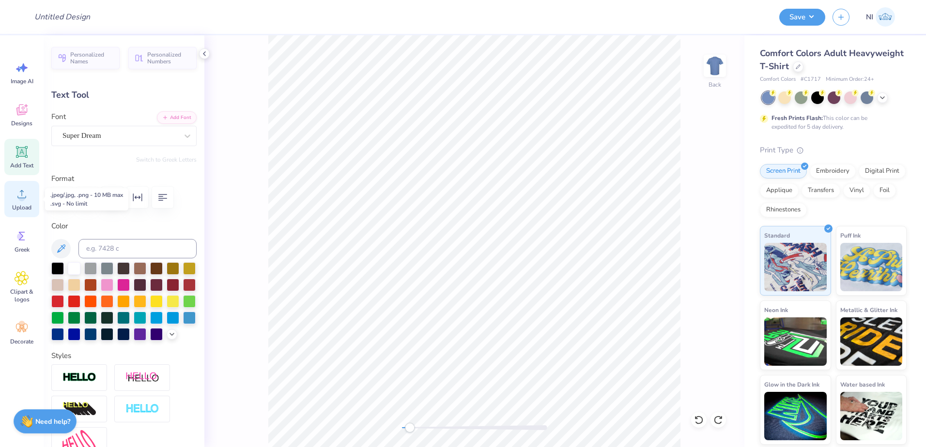
click at [22, 205] on span "Upload" at bounding box center [21, 208] width 19 height 8
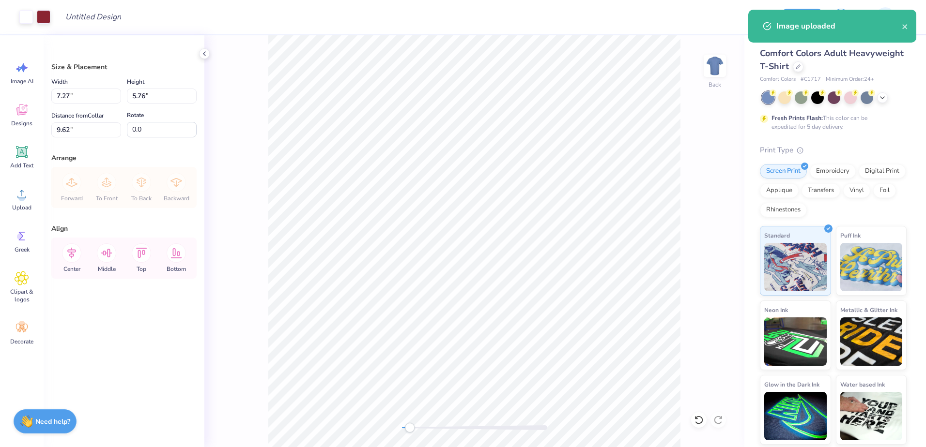
type input "3.00"
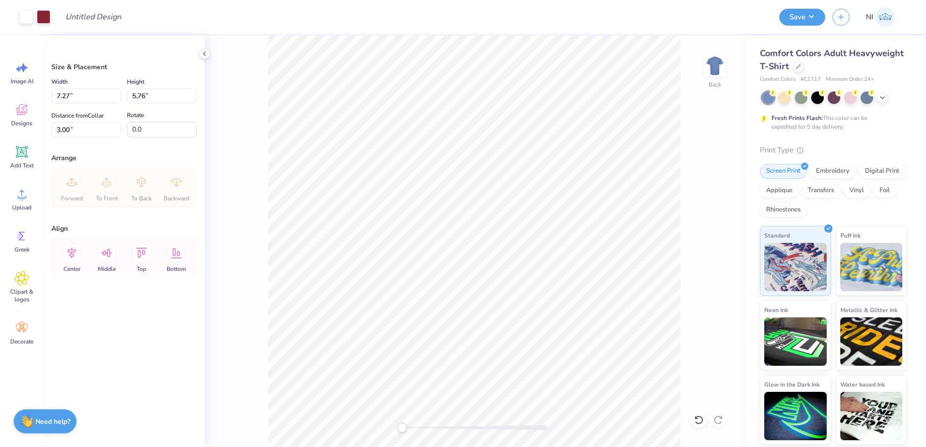
type input "9.00"
type input "7.13"
click at [816, 16] on button "Save" at bounding box center [802, 15] width 46 height 17
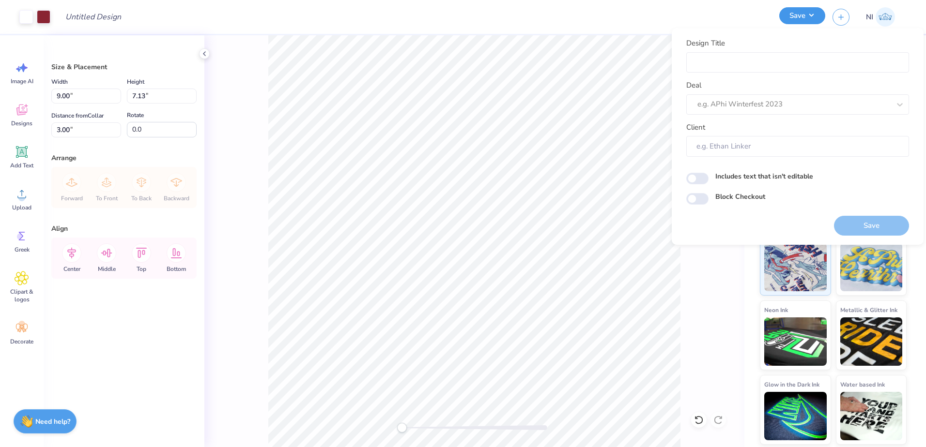
click at [812, 17] on button "Save" at bounding box center [802, 15] width 46 height 17
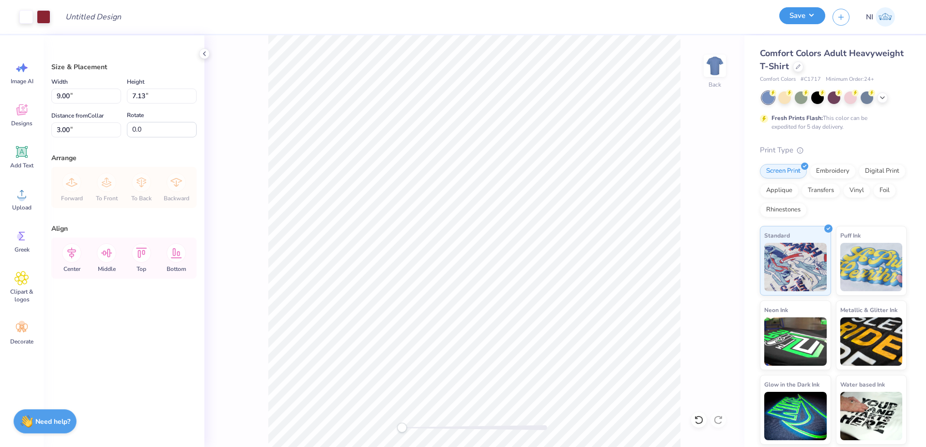
click at [813, 17] on button "Save" at bounding box center [802, 15] width 46 height 17
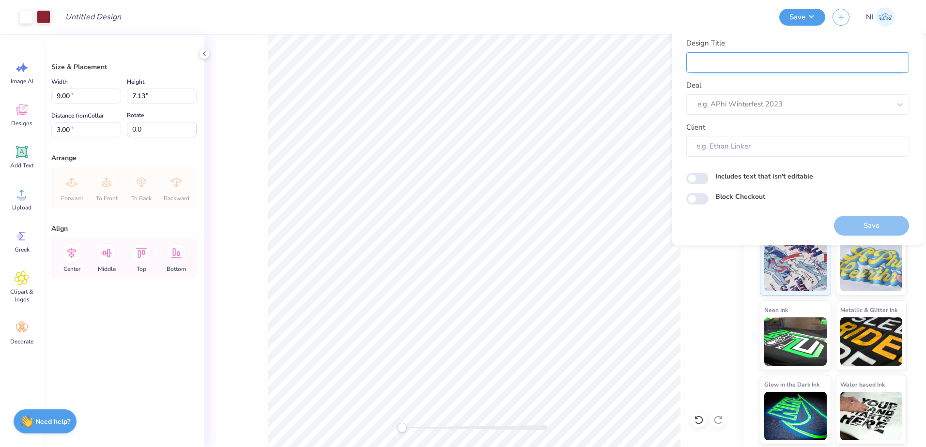
drag, startPoint x: 709, startPoint y: 59, endPoint x: 714, endPoint y: 67, distance: 9.8
click at [710, 60] on input "Design Title" at bounding box center [797, 62] width 223 height 21
paste input "525899A"
type input "525899A"
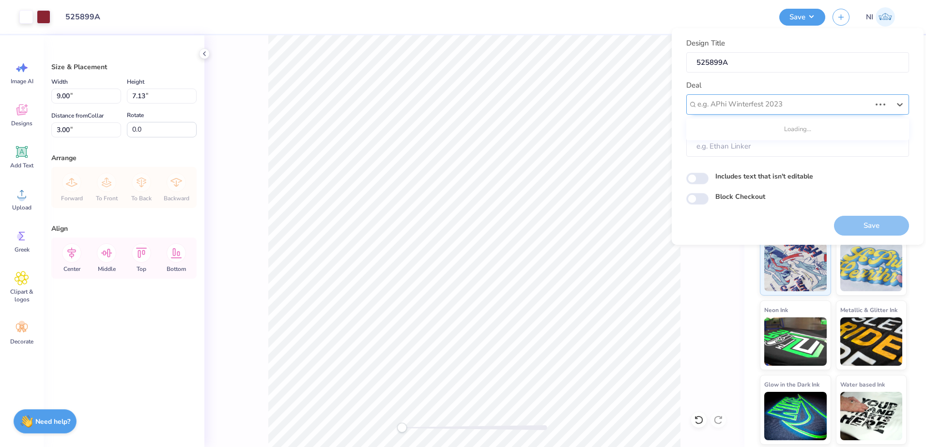
click at [738, 97] on div "e.g. APhi Winterfest 2023" at bounding box center [783, 104] width 175 height 15
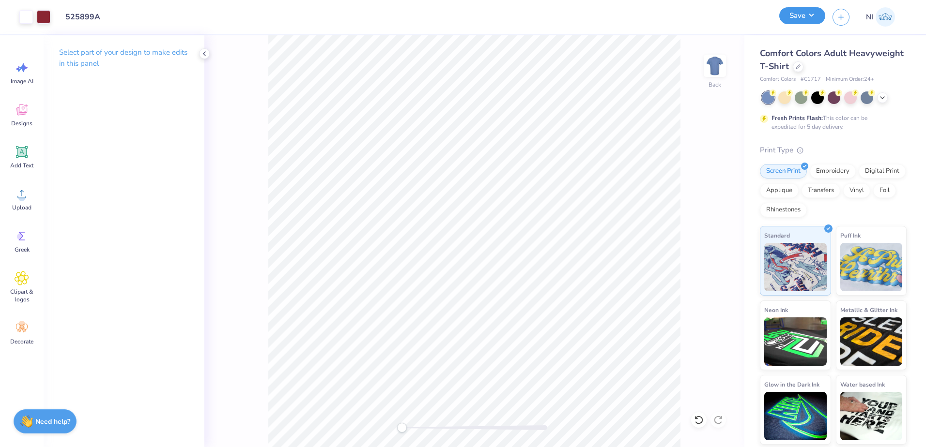
click at [815, 19] on button "Save" at bounding box center [802, 15] width 46 height 17
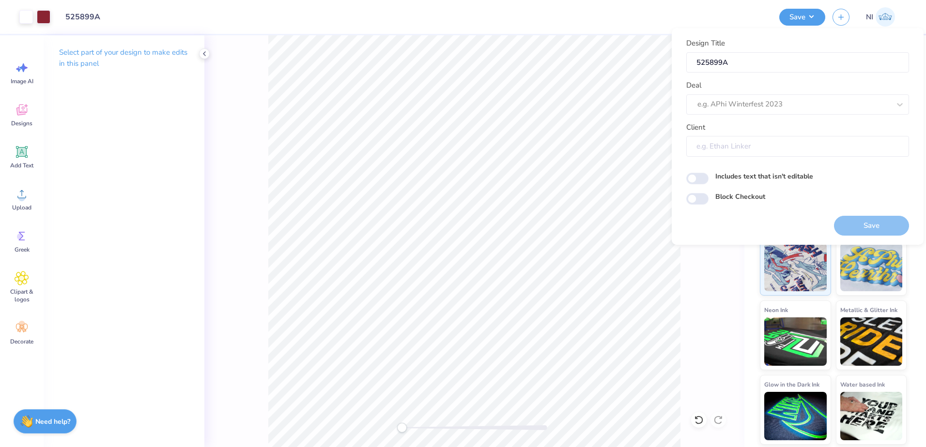
click at [741, 145] on input "Client" at bounding box center [797, 146] width 223 height 21
click at [730, 146] on input "Client" at bounding box center [797, 146] width 223 height 21
click at [758, 162] on div "Design Title 525899A Deal e.g. APhi Winterfest 2023 Client Includes text that i…" at bounding box center [797, 121] width 223 height 167
click at [770, 148] on input "Client" at bounding box center [797, 146] width 223 height 21
click at [765, 146] on input "Client" at bounding box center [797, 146] width 223 height 21
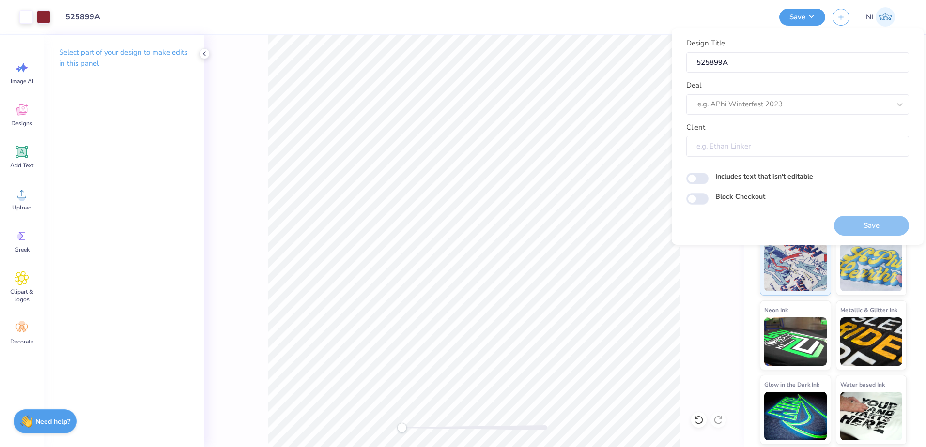
click at [729, 145] on input "Client" at bounding box center [797, 146] width 223 height 21
click at [706, 147] on input "Client" at bounding box center [797, 146] width 223 height 21
click at [700, 179] on input "Includes text that isn't editable" at bounding box center [697, 179] width 22 height 12
checkbox input "true"
click at [701, 203] on input "Block Checkout" at bounding box center [697, 199] width 22 height 12
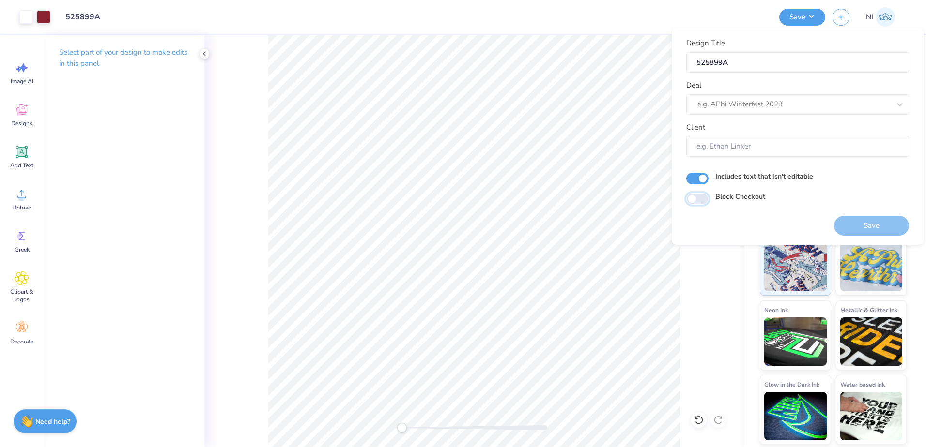
checkbox input "true"
click at [700, 175] on input "Includes text that isn't editable" at bounding box center [697, 179] width 22 height 12
checkbox input "false"
drag, startPoint x: 726, startPoint y: 149, endPoint x: 734, endPoint y: 145, distance: 8.2
click at [727, 148] on input "Client" at bounding box center [797, 146] width 223 height 21
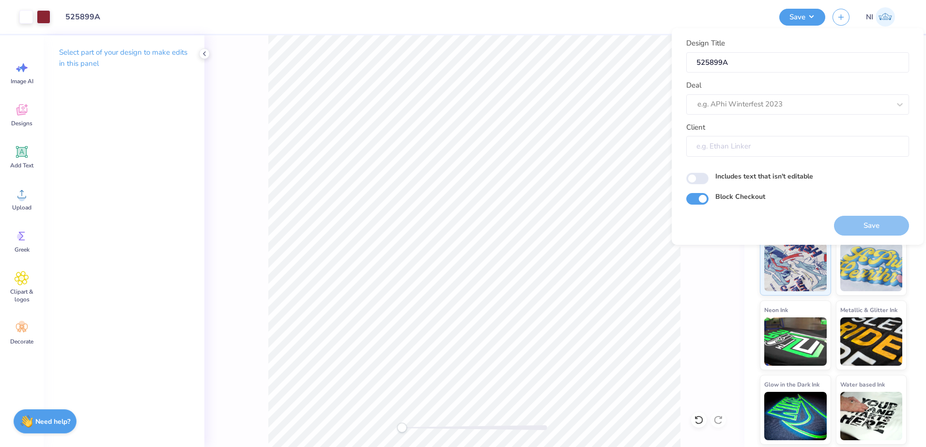
click at [746, 146] on input "Client" at bounding box center [797, 146] width 223 height 21
click at [751, 148] on input "Client" at bounding box center [797, 146] width 223 height 21
drag, startPoint x: 752, startPoint y: 148, endPoint x: 757, endPoint y: 135, distance: 14.3
click at [752, 148] on input "Client" at bounding box center [797, 146] width 223 height 21
click at [774, 107] on div at bounding box center [783, 104] width 173 height 13
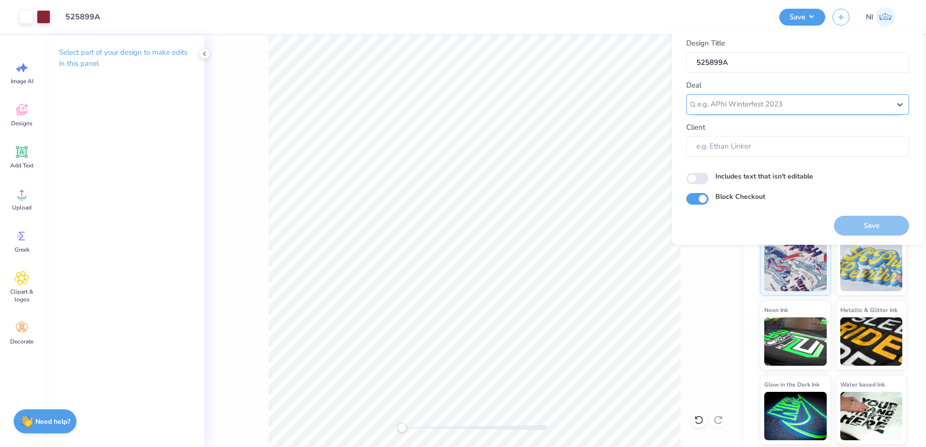
scroll to position [0, 0]
click at [751, 101] on div at bounding box center [793, 104] width 193 height 13
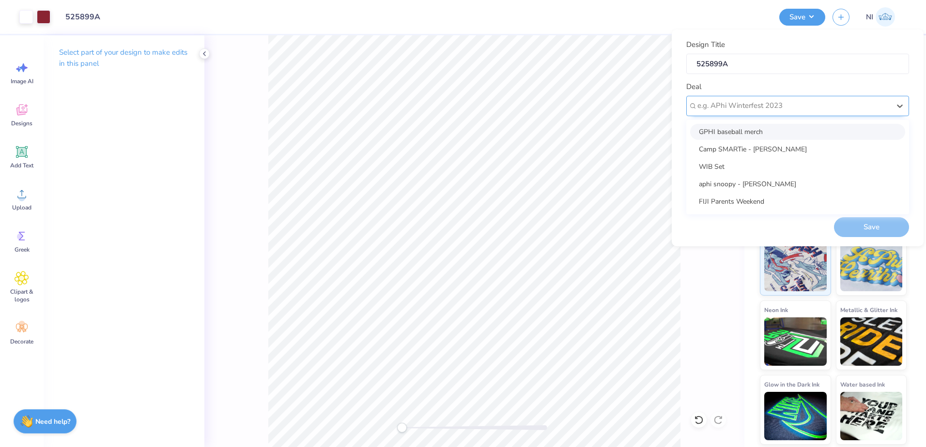
paste input "Kali Coppess : Hope College"
drag, startPoint x: 801, startPoint y: 135, endPoint x: 798, endPoint y: 142, distance: 8.2
click at [801, 135] on div "Kali Coppess : Hope College - Kali Coppess" at bounding box center [797, 132] width 215 height 16
type input "Kali Coppess : Hope College"
type input "Kali Coppess"
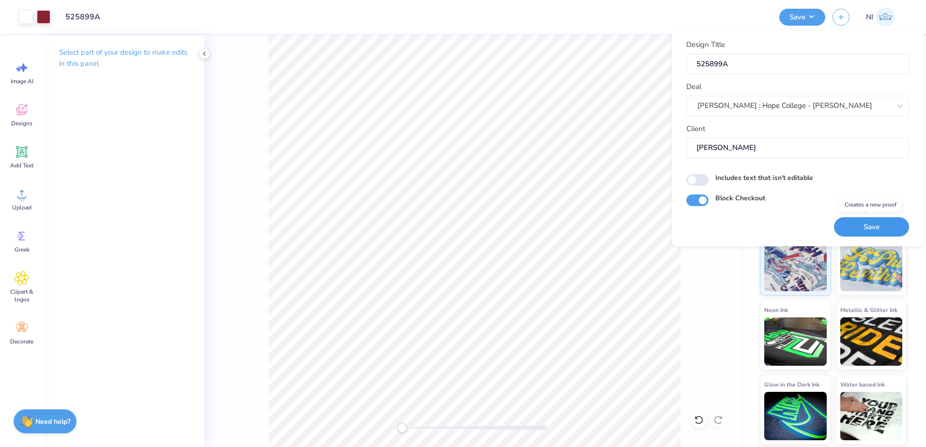
click at [859, 230] on button "Save" at bounding box center [871, 227] width 75 height 20
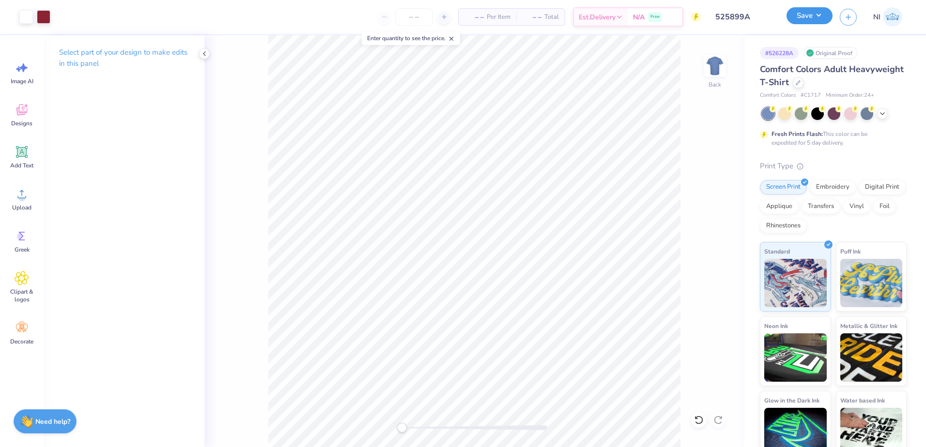
click at [819, 15] on button "Save" at bounding box center [809, 15] width 46 height 17
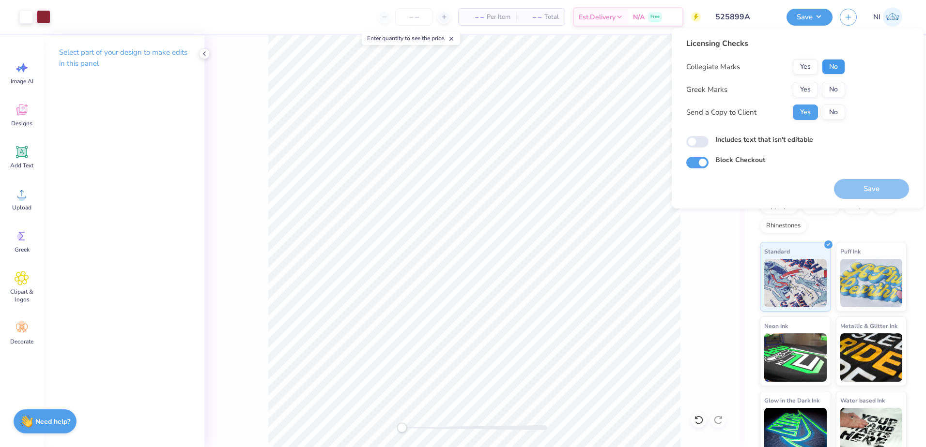
click at [830, 68] on button "No" at bounding box center [833, 66] width 23 height 15
drag, startPoint x: 832, startPoint y: 81, endPoint x: 832, endPoint y: 101, distance: 19.9
click at [832, 86] on button "No" at bounding box center [833, 89] width 23 height 15
click at [830, 113] on button "No" at bounding box center [833, 112] width 23 height 15
click at [809, 109] on button "Yes" at bounding box center [805, 112] width 25 height 15
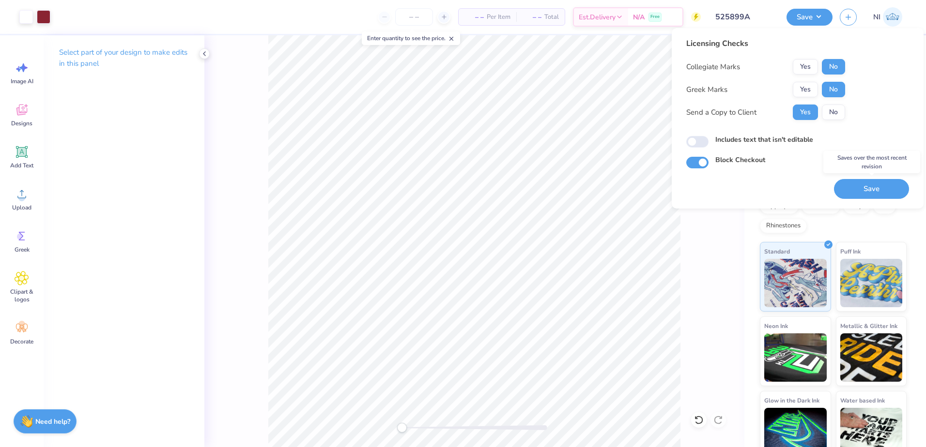
click at [853, 188] on button "Save" at bounding box center [871, 189] width 75 height 20
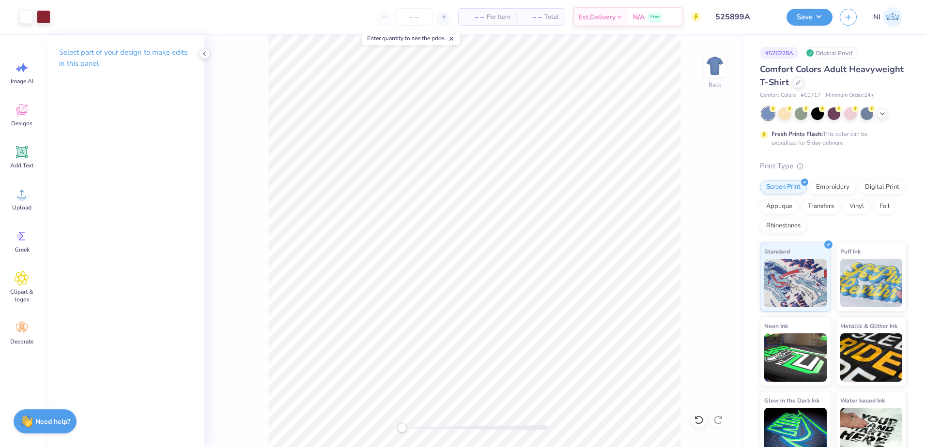
click at [784, 54] on div "# 526228A" at bounding box center [779, 53] width 39 height 12
click at [791, 51] on div "# 526228A" at bounding box center [779, 53] width 39 height 12
drag, startPoint x: 794, startPoint y: 53, endPoint x: 761, endPoint y: 54, distance: 33.0
click at [761, 54] on div "# 526228A" at bounding box center [779, 53] width 39 height 12
click at [796, 52] on div "# 526228A" at bounding box center [779, 53] width 39 height 12
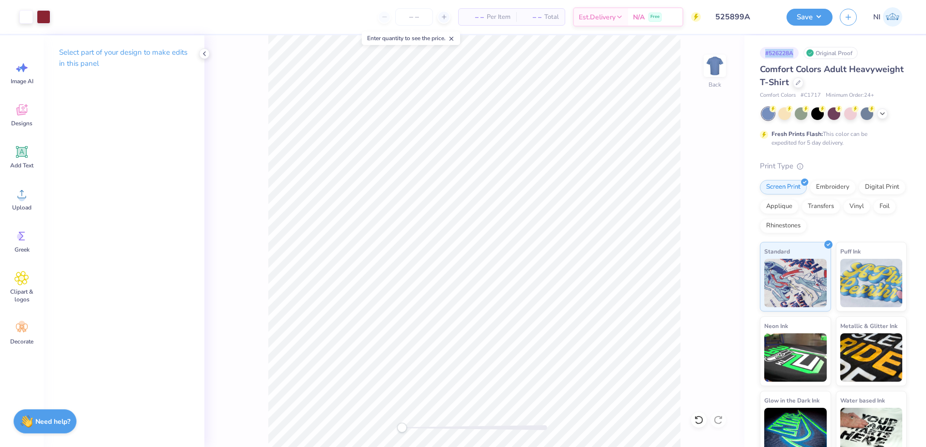
drag, startPoint x: 797, startPoint y: 52, endPoint x: 766, endPoint y: 53, distance: 31.0
click at [766, 53] on div "# 526228A" at bounding box center [779, 53] width 39 height 12
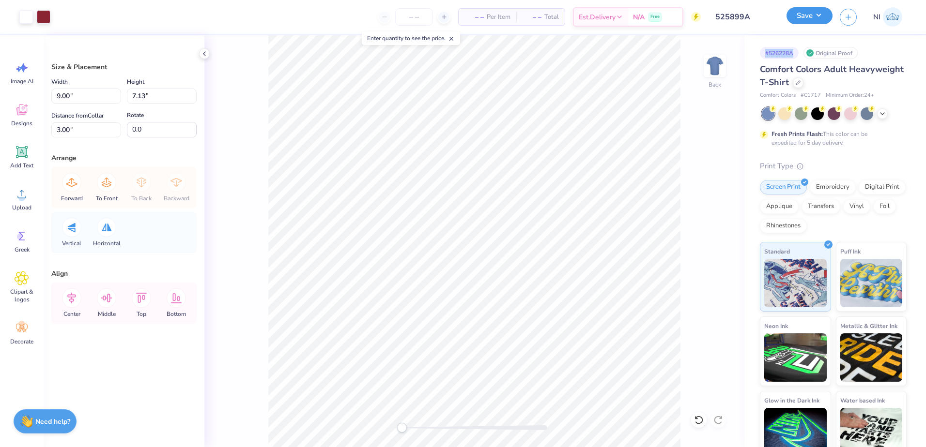
click at [828, 21] on button "Save" at bounding box center [809, 15] width 46 height 17
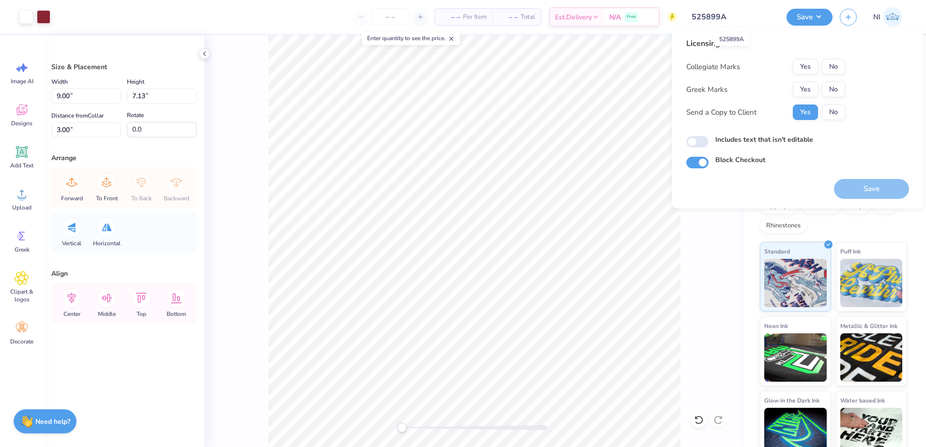
drag, startPoint x: 746, startPoint y: 20, endPoint x: 720, endPoint y: 24, distance: 26.4
click at [720, 24] on input "525899A" at bounding box center [731, 16] width 95 height 19
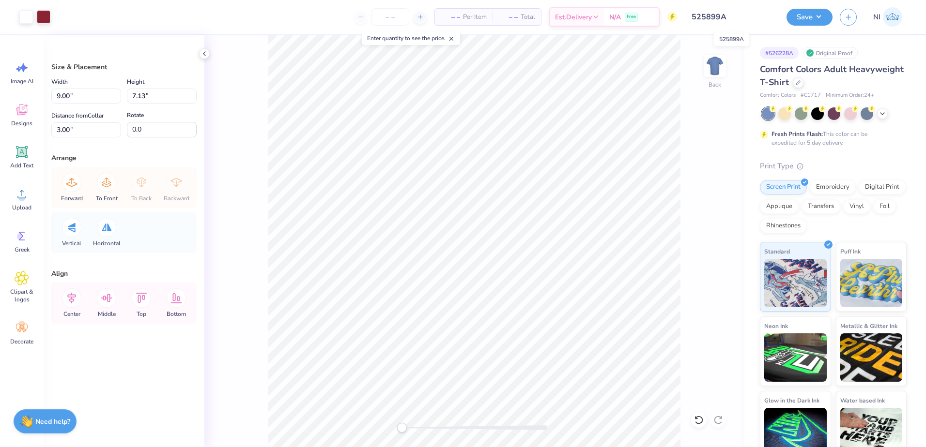
drag, startPoint x: 720, startPoint y: 24, endPoint x: 687, endPoint y: 25, distance: 33.4
click at [687, 25] on input "525899A" at bounding box center [731, 16] width 95 height 19
click at [696, 20] on input "525899A" at bounding box center [731, 16] width 95 height 19
click at [700, 19] on input "525899A" at bounding box center [731, 16] width 95 height 19
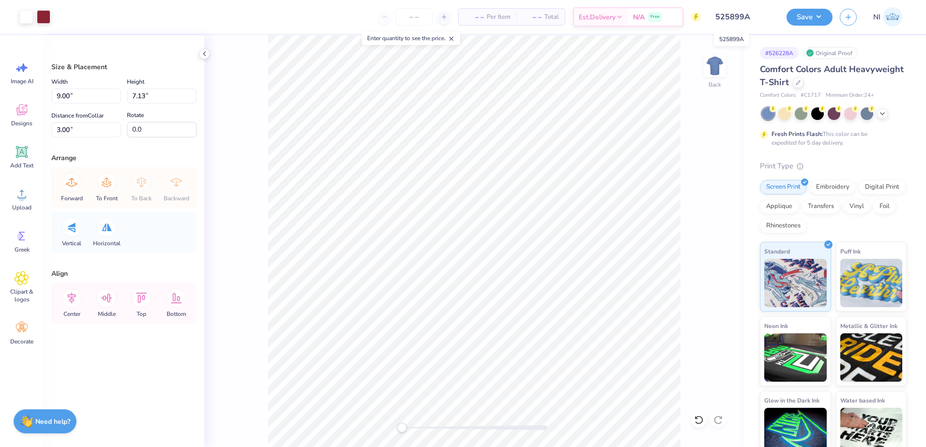
drag, startPoint x: 700, startPoint y: 19, endPoint x: 761, endPoint y: 65, distance: 76.7
click at [686, 132] on div "Back" at bounding box center [474, 241] width 540 height 412
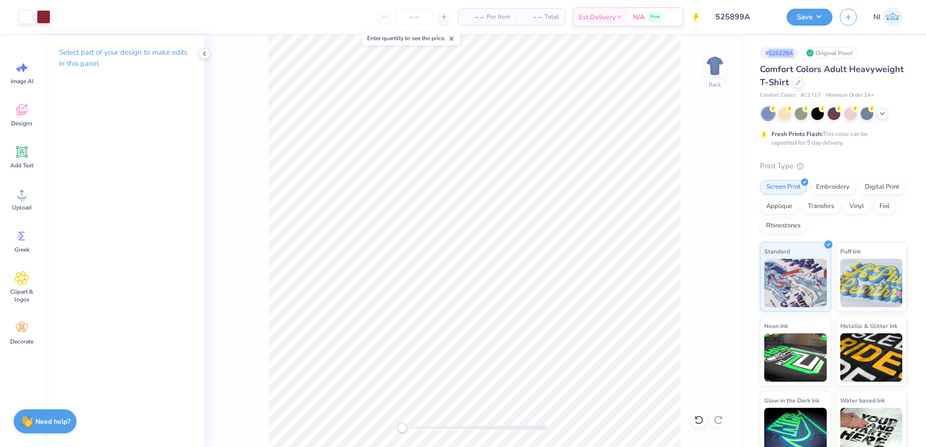
drag, startPoint x: 794, startPoint y: 51, endPoint x: 769, endPoint y: 58, distance: 26.0
click at [769, 58] on div "# 526228A" at bounding box center [779, 53] width 39 height 12
copy div "526228A"
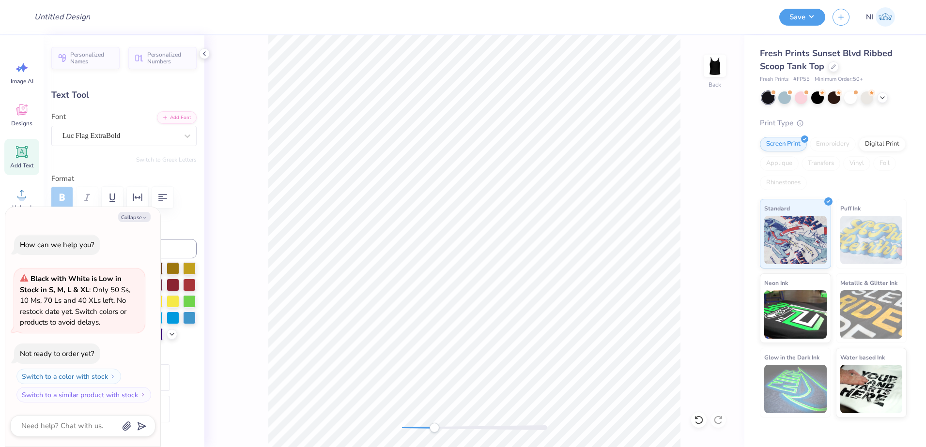
scroll to position [8, 3]
type textarea "x"
type textarea "K"
type textarea "x"
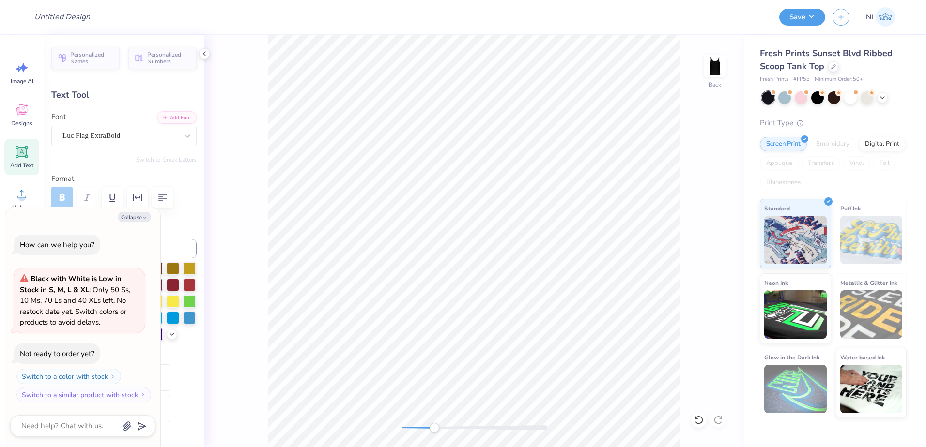
type textarea "Ka"
type textarea "x"
type textarea "Kap"
type textarea "x"
type textarea "Kapp"
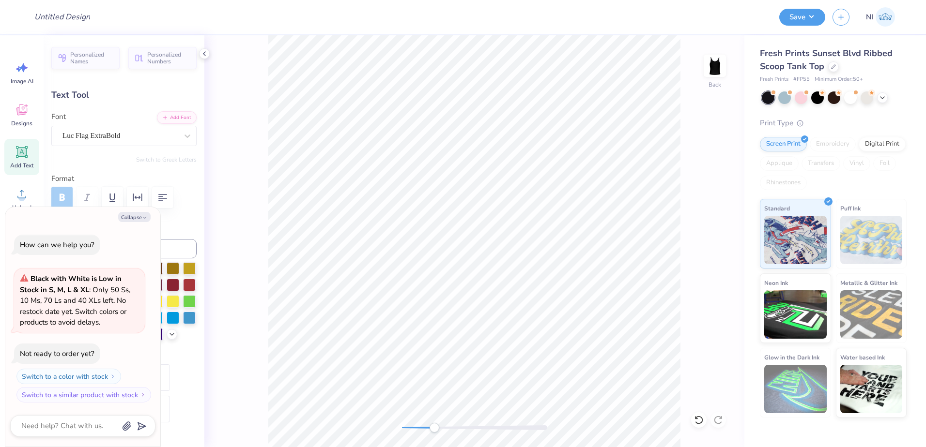
type textarea "x"
type textarea "Kappa"
type textarea "x"
type textarea "Kappa"
type textarea "x"
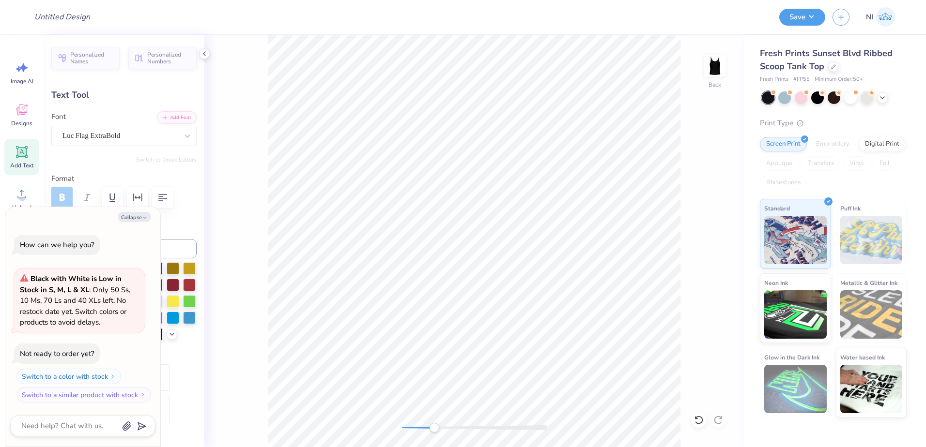
type textarea "Kappa B"
type textarea "x"
type textarea "Kappa Be"
type textarea "x"
type textarea "Kappa Bet"
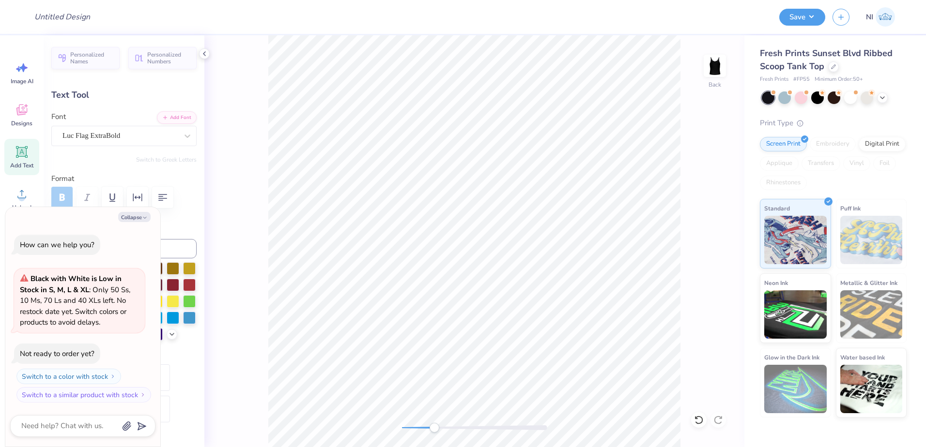
type textarea "x"
type textarea "Kappa Beta"
type textarea "x"
type textarea "Kappa Beta"
type textarea "x"
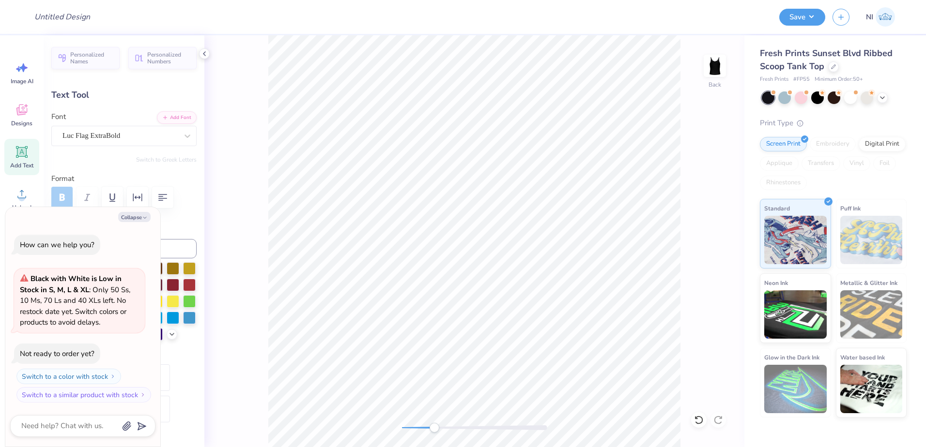
type textarea "Kappa Beta P"
type textarea "x"
type textarea "Kappa Beta Phi"
type textarea "x"
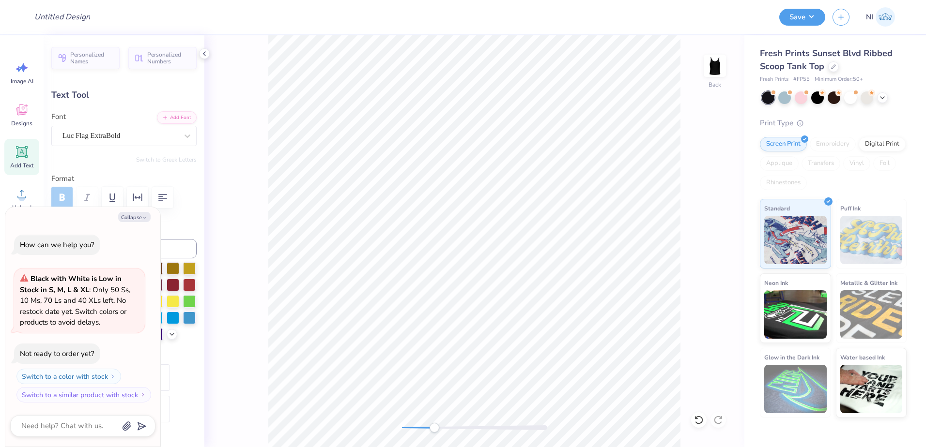
type textarea "Kappa Beta Phio"
type textarea "x"
type textarea "Kappa Beta Phi"
type textarea "x"
type textarea "Kappa Beta Phi"
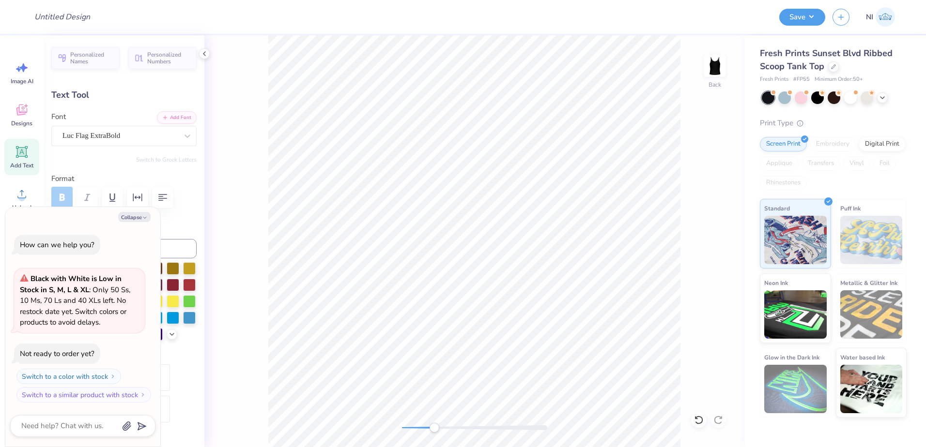
type textarea "x"
type textarea "Kappa Beta Phi"
type textarea "x"
type input "2.15"
type input "0.13"
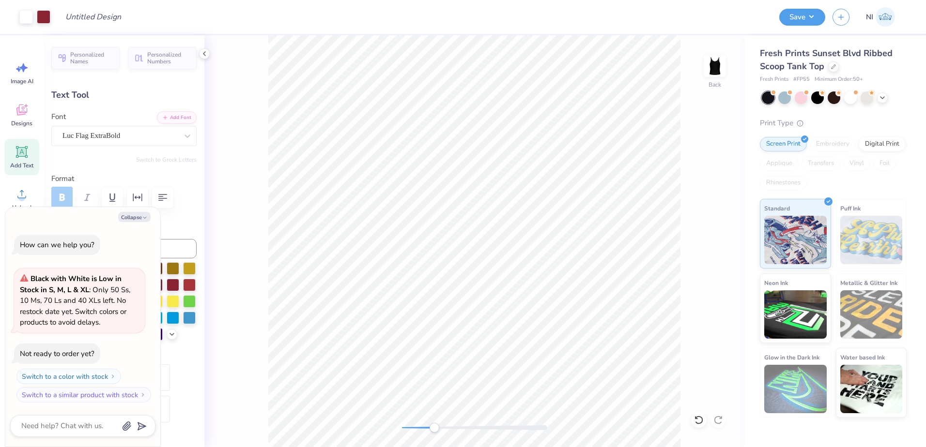
type input "2.59"
type textarea "x"
type input "3.28"
type input "1.24"
type input "2.92"
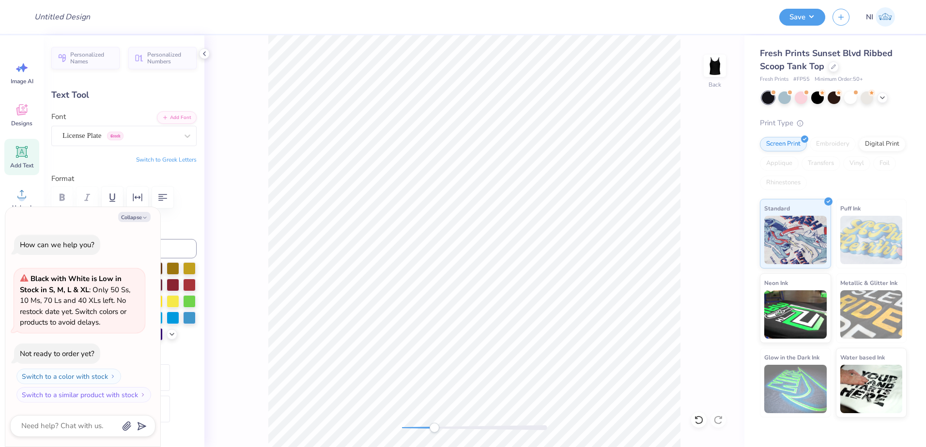
scroll to position [8, 1]
type textarea "x"
type textarea "K"
type textarea "x"
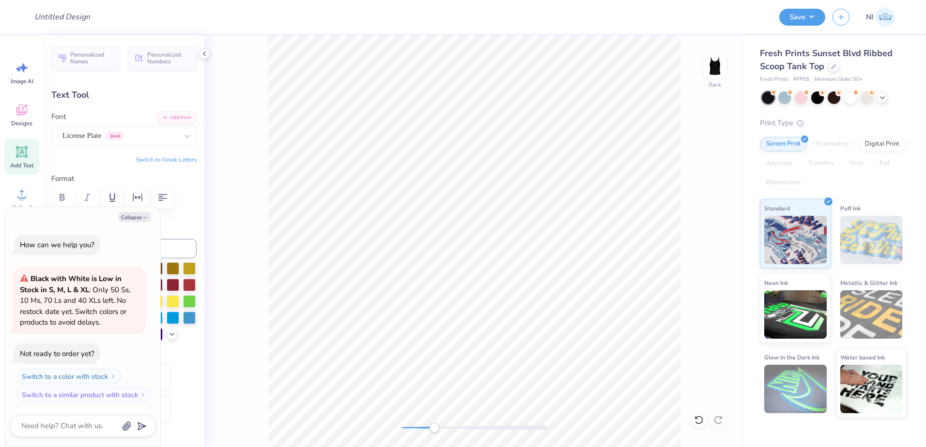
type textarea "KP"
type textarea "x"
type textarea "K"
type textarea "x"
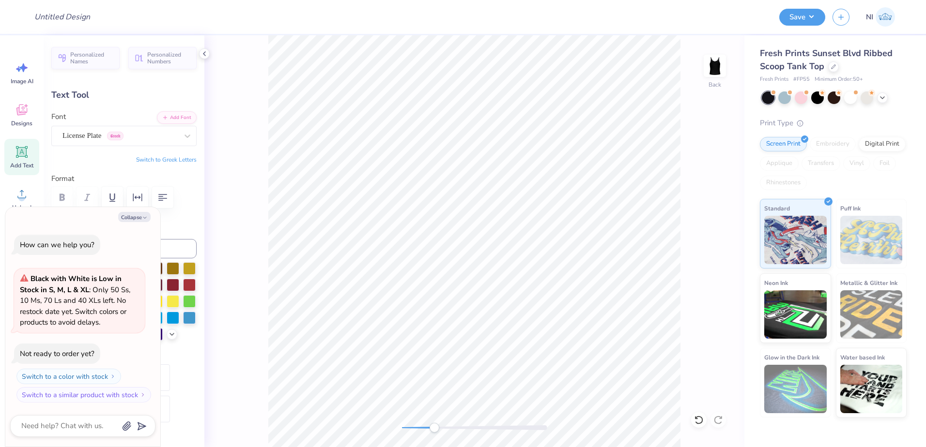
type textarea "k"
type textarea "x"
type textarea "kb"
type textarea "x"
type textarea "kbp"
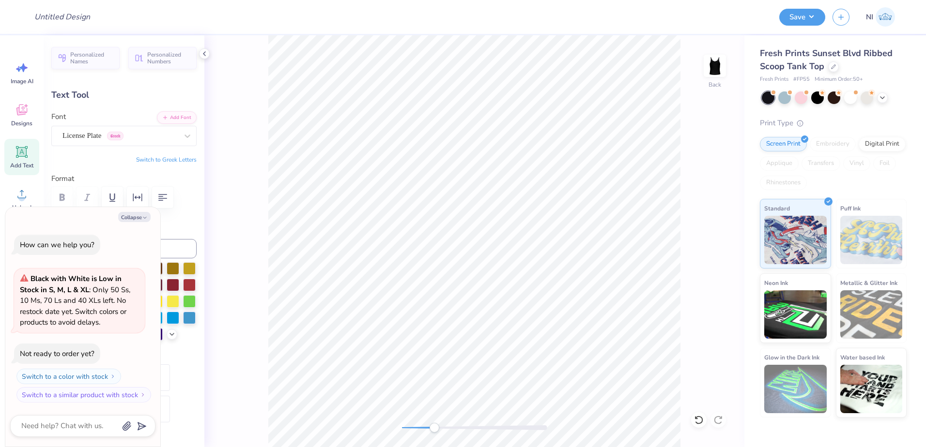
type textarea "x"
type textarea "kbph"
type textarea "x"
type textarea "kbphi"
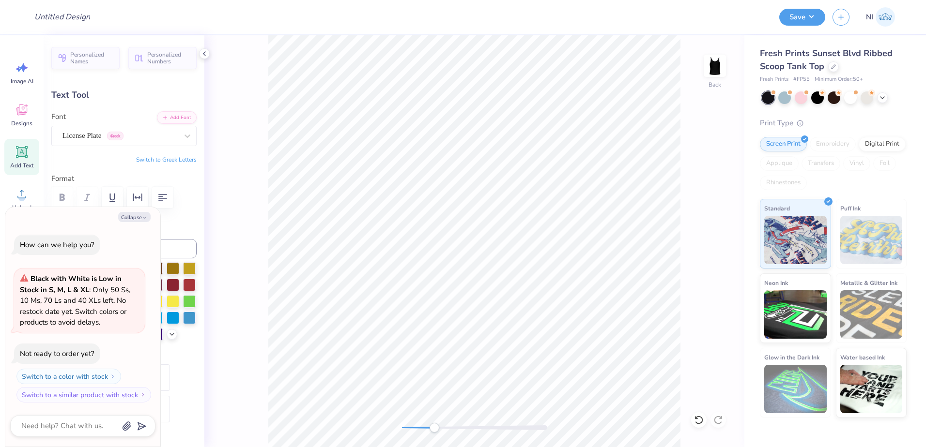
type textarea "x"
type input "1.84"
type input "0.21"
type input "4.38"
click at [720, 420] on icon at bounding box center [718, 421] width 10 height 10
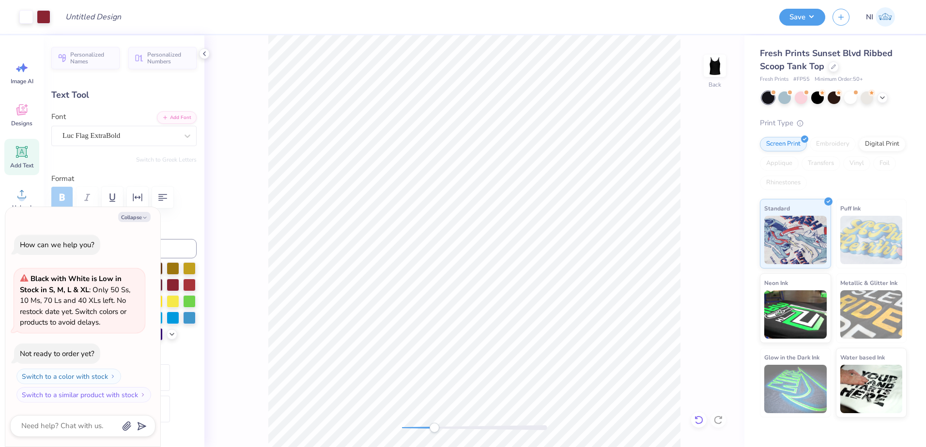
click at [700, 426] on div at bounding box center [698, 420] width 15 height 15
type textarea "x"
type input "3.28"
type input "1.24"
type input "2.92"
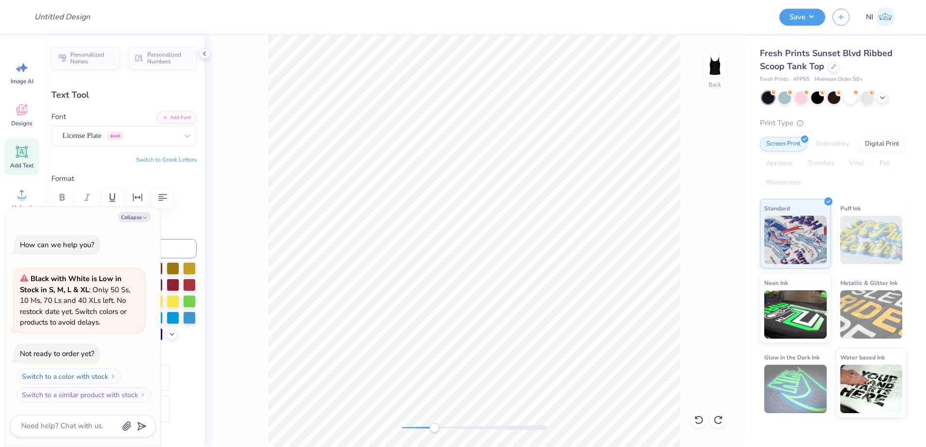
scroll to position [8, 1]
type textarea "x"
type textarea "K"
type textarea "x"
type textarea "KB"
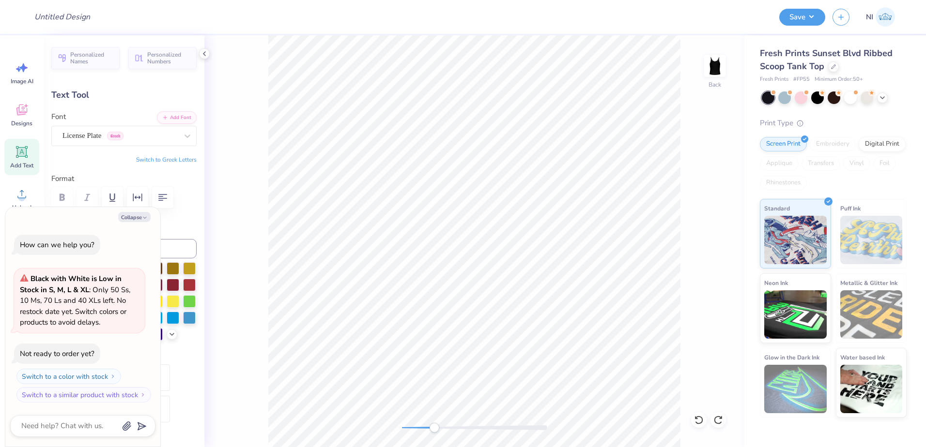
type textarea "x"
type textarea "KBp"
type textarea "x"
type textarea "KBph"
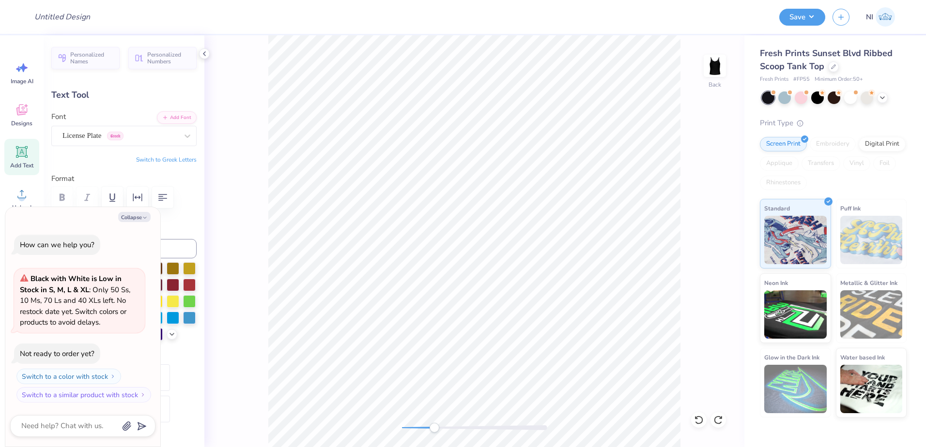
type textarea "x"
type textarea "KBpho"
type textarea "x"
type textarea "KBphoi"
type textarea "x"
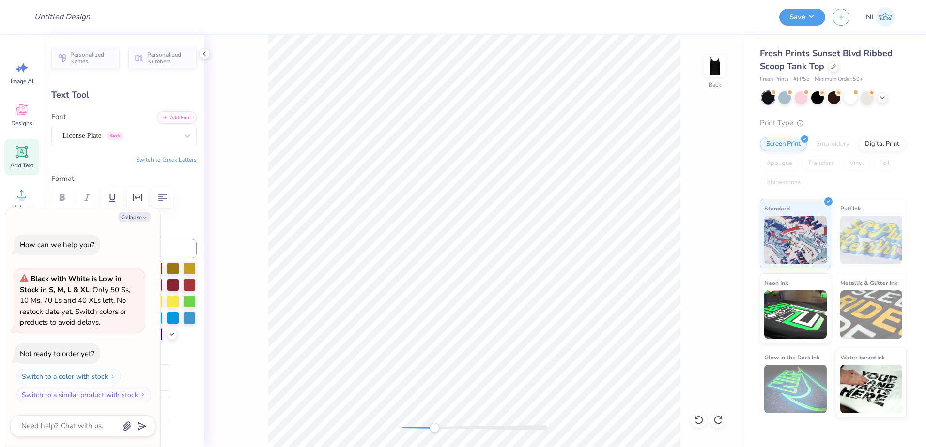
type textarea "KBpho"
type textarea "x"
type textarea "KBph"
type textarea "x"
type textarea "KBphi"
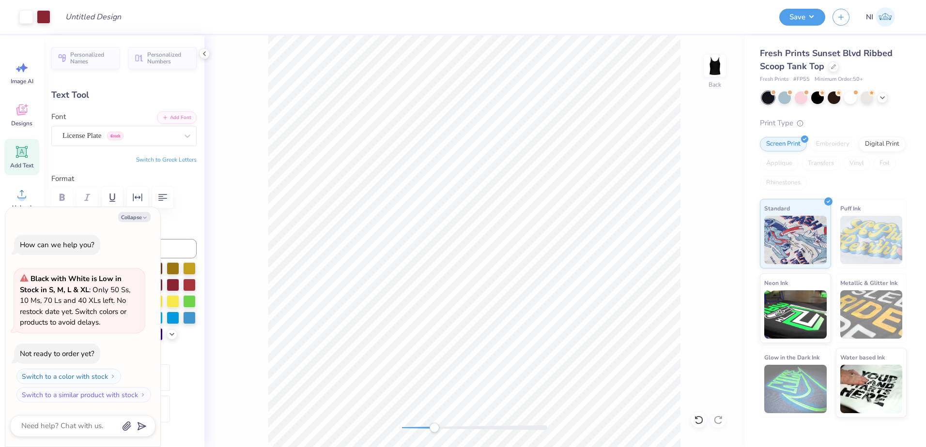
type textarea "x"
type input "3.20"
type input "1.26"
type input "3.09"
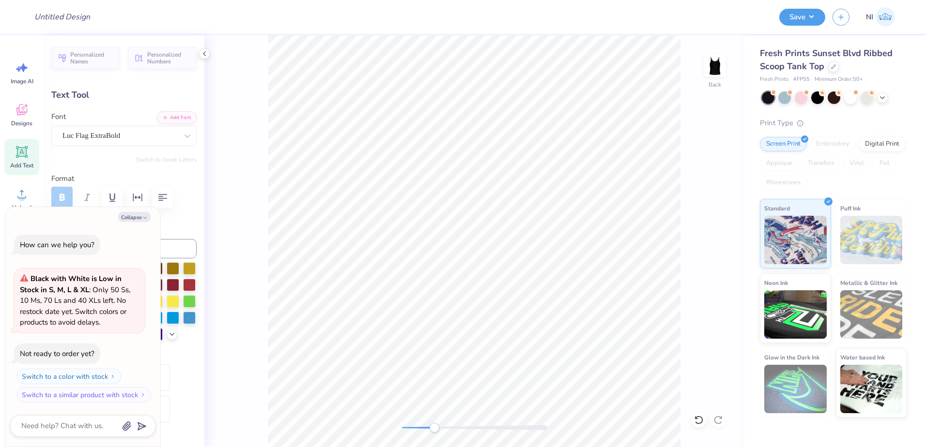
type textarea "x"
type textarea "EST 1"
type textarea "x"
type textarea "EST 19"
type textarea "x"
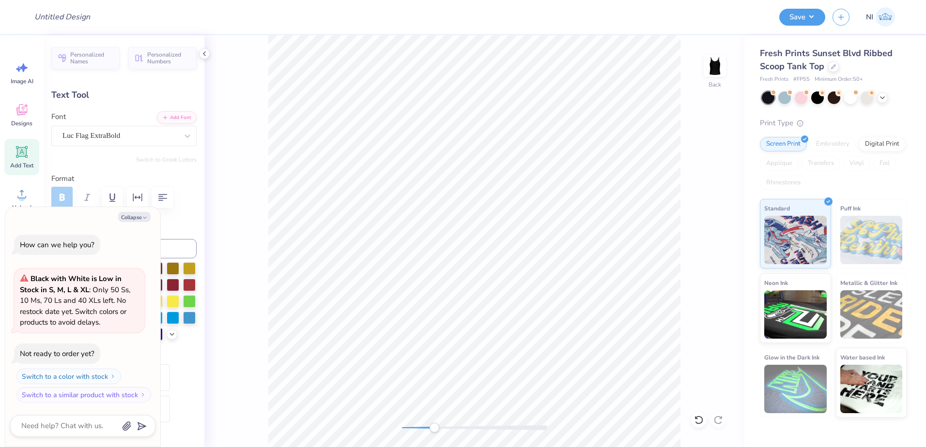
type textarea "EST 192"
type textarea "x"
type textarea "EST 1922"
type textarea "x"
type textarea "EST 19221"
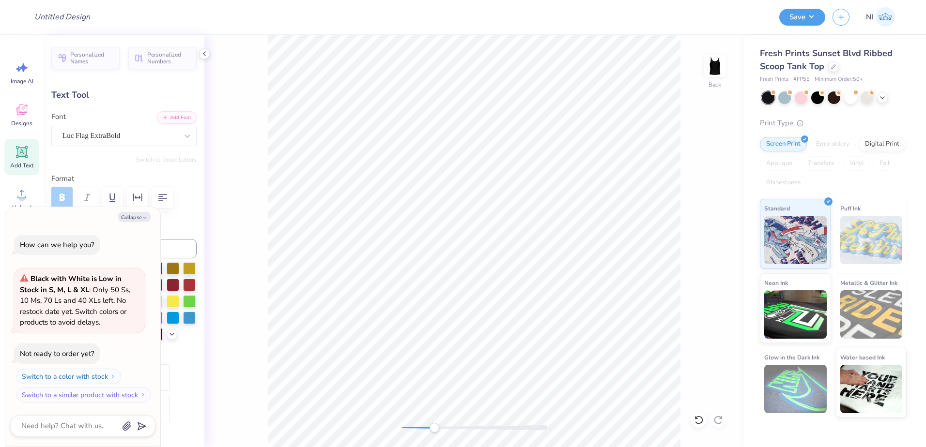
scroll to position [8, 3]
type textarea "x"
type textarea "EST 1922"
type textarea "x"
type textarea "EST 1921"
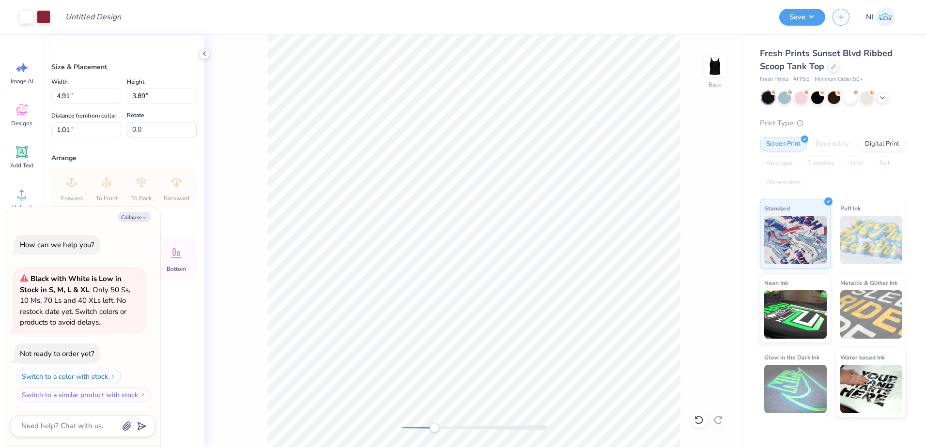
click at [727, 241] on div "Back" at bounding box center [474, 241] width 540 height 412
click at [148, 219] on button "Collapse" at bounding box center [134, 217] width 32 height 10
type textarea "x"
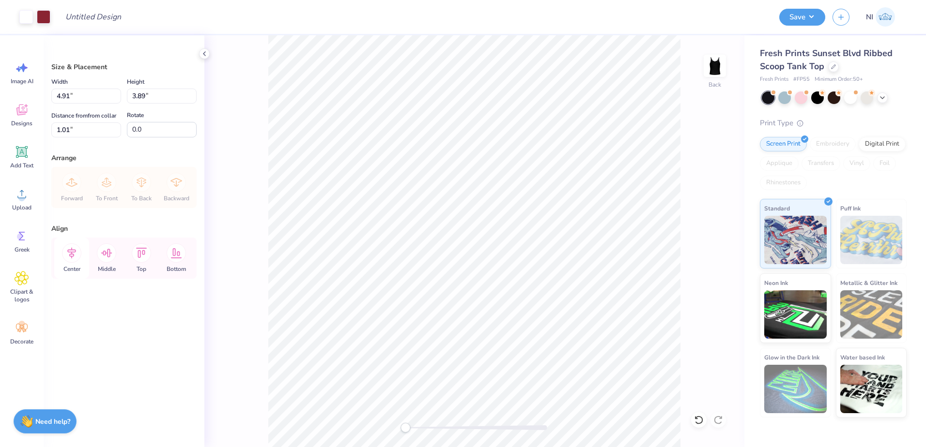
click at [75, 254] on icon at bounding box center [71, 253] width 19 height 19
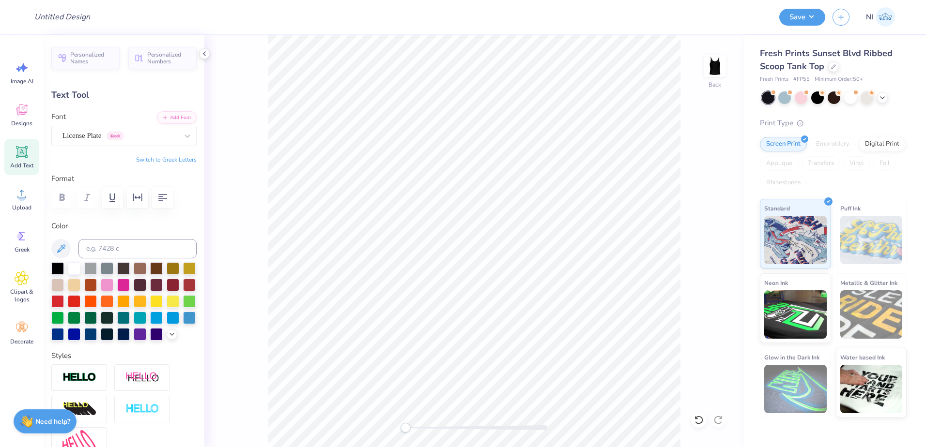
click at [249, 230] on div "Back" at bounding box center [474, 241] width 540 height 412
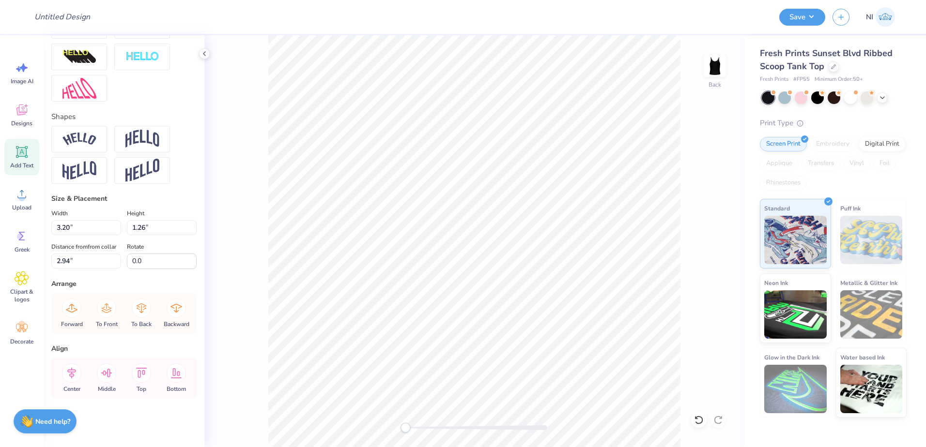
scroll to position [380, 0]
click at [81, 371] on icon at bounding box center [71, 373] width 19 height 19
click at [77, 374] on icon at bounding box center [71, 373] width 19 height 19
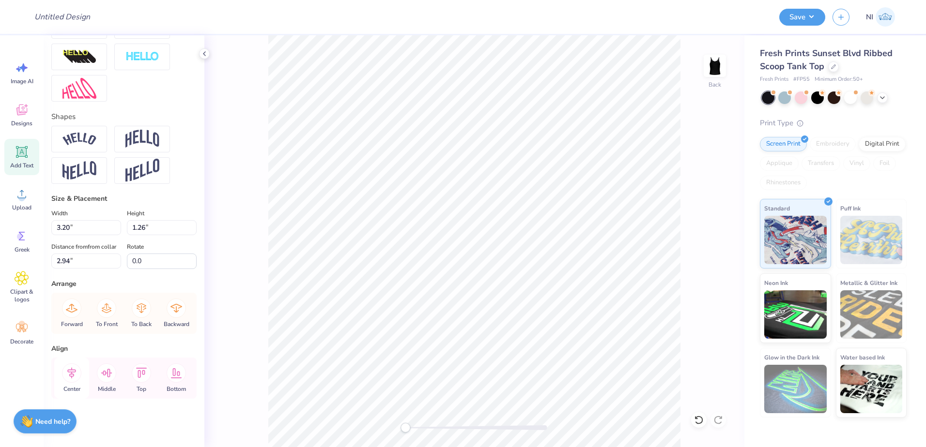
drag, startPoint x: 77, startPoint y: 374, endPoint x: 72, endPoint y: 375, distance: 4.9
click at [72, 375] on icon at bounding box center [71, 373] width 19 height 19
type input "2.15"
type input "0.13"
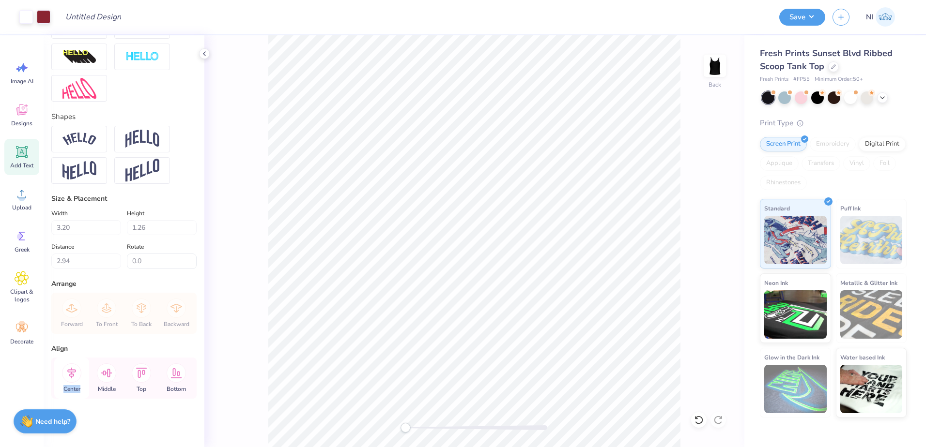
type input "2.55"
type input "1.75"
type input "0.21"
type input "4.40"
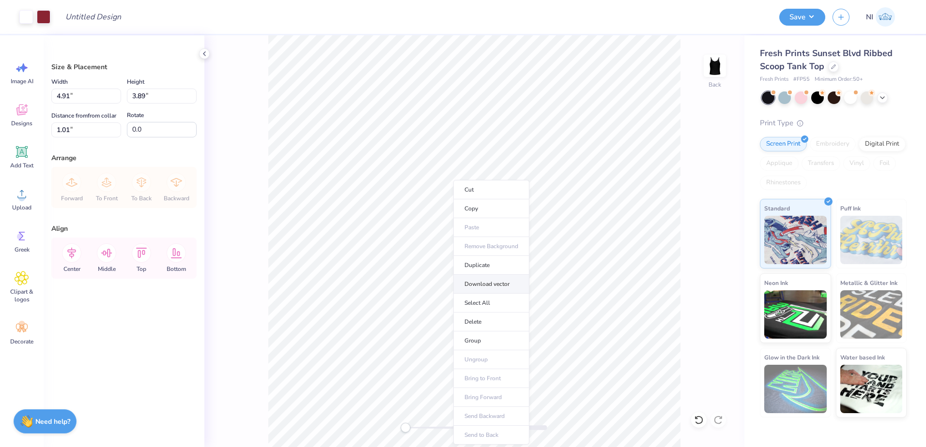
click at [504, 284] on li "Download vector" at bounding box center [491, 284] width 76 height 19
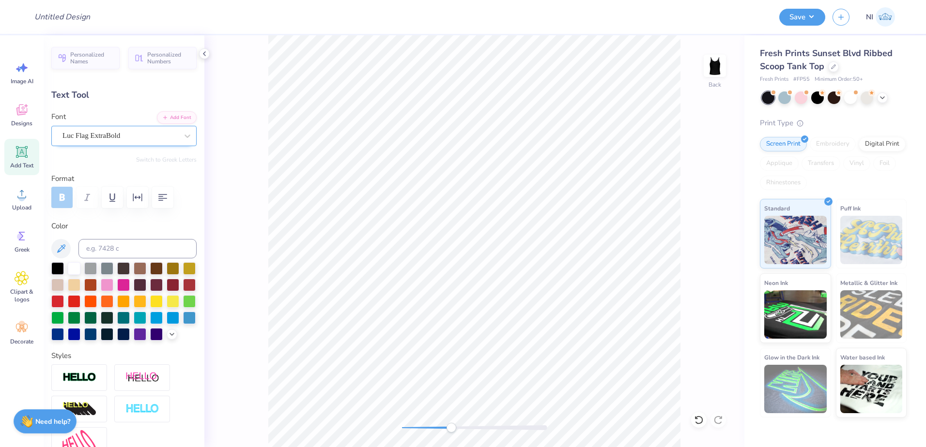
click at [139, 136] on div "Luc Flag ExtraBold" at bounding box center [120, 135] width 117 height 15
drag, startPoint x: 122, startPoint y: 211, endPoint x: 118, endPoint y: 133, distance: 78.0
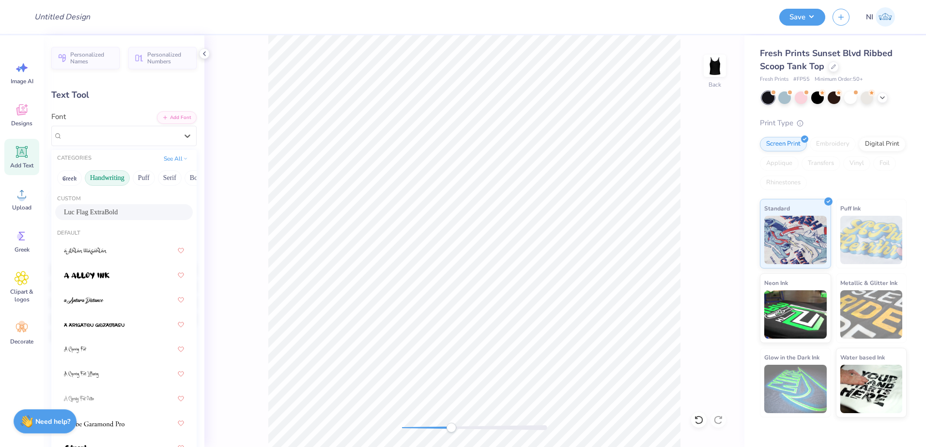
drag, startPoint x: 118, startPoint y: 133, endPoint x: 88, endPoint y: 172, distance: 49.7
click at [88, 171] on button "Handwriting" at bounding box center [107, 177] width 45 height 15
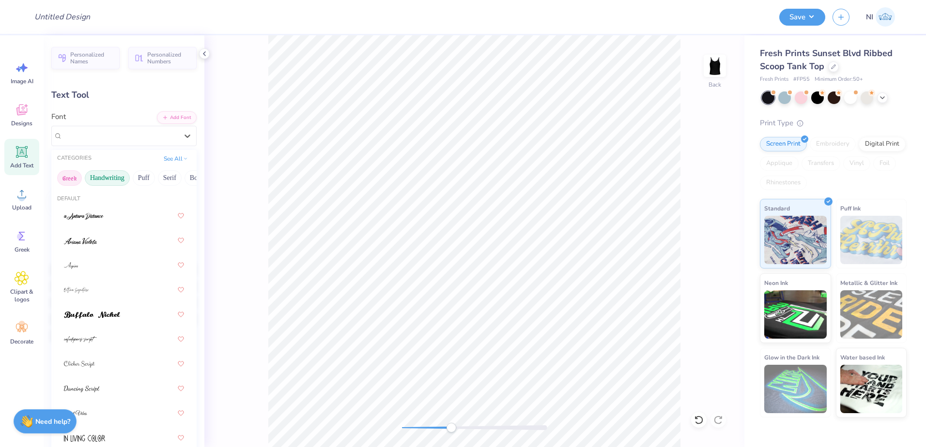
click at [73, 177] on button "Greek" at bounding box center [69, 177] width 25 height 15
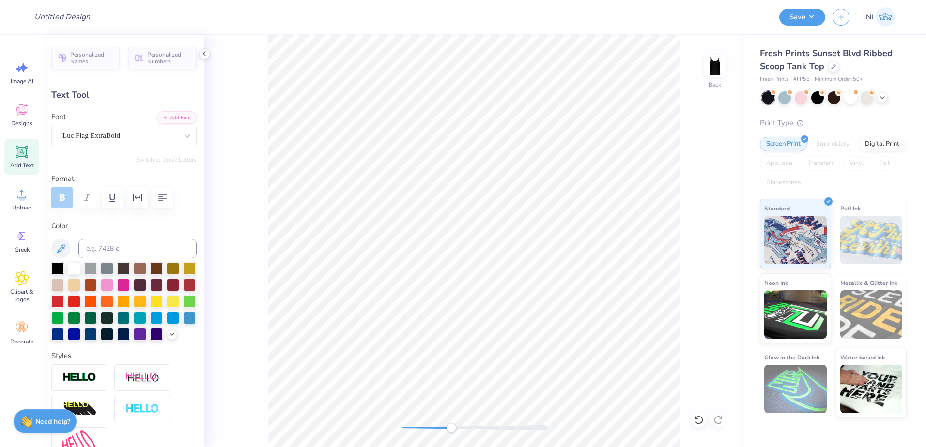
scroll to position [8, 1]
click at [183, 135] on icon at bounding box center [188, 136] width 10 height 10
type input "luc"
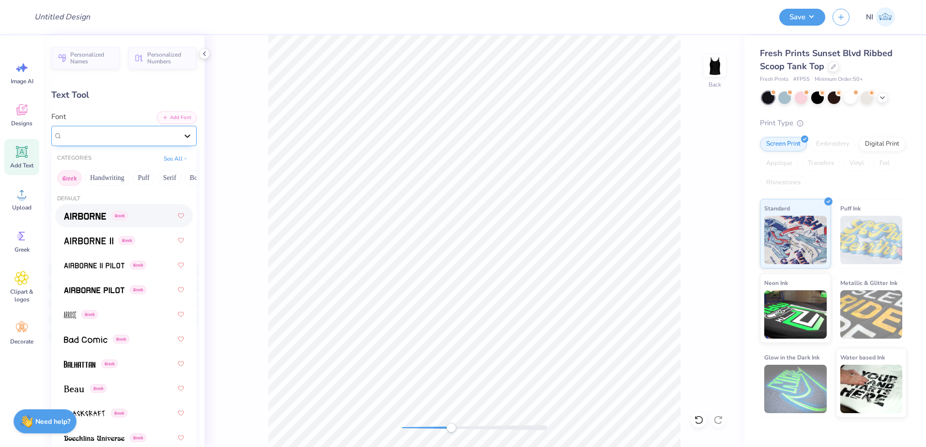
click at [185, 135] on div at bounding box center [187, 135] width 17 height 17
click at [88, 135] on span "Luc Flag ExtraBold" at bounding box center [91, 135] width 58 height 11
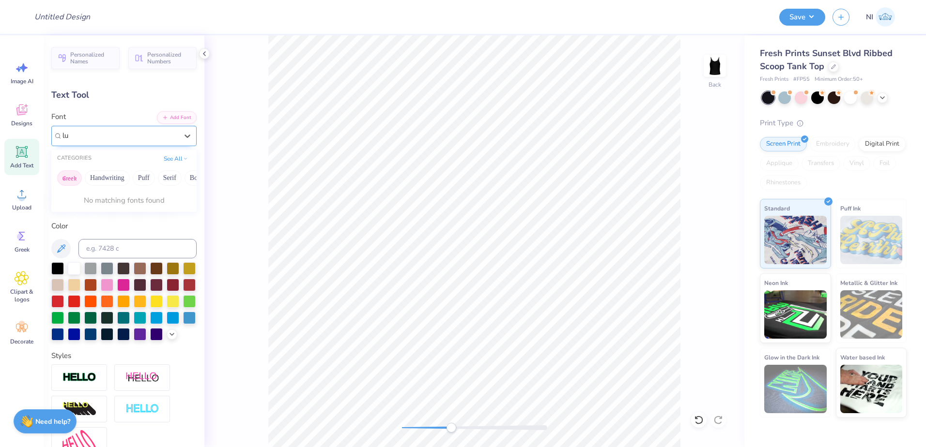
type input "l"
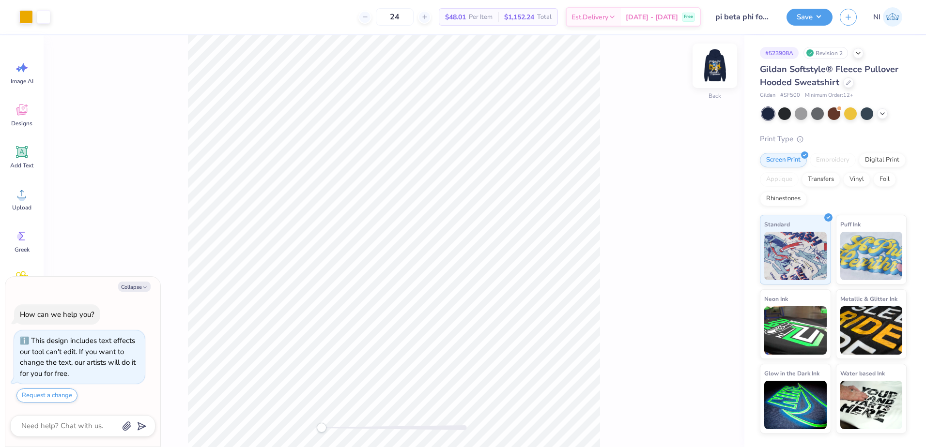
click at [715, 64] on img at bounding box center [714, 65] width 39 height 39
click at [83, 19] on div at bounding box center [79, 16] width 14 height 14
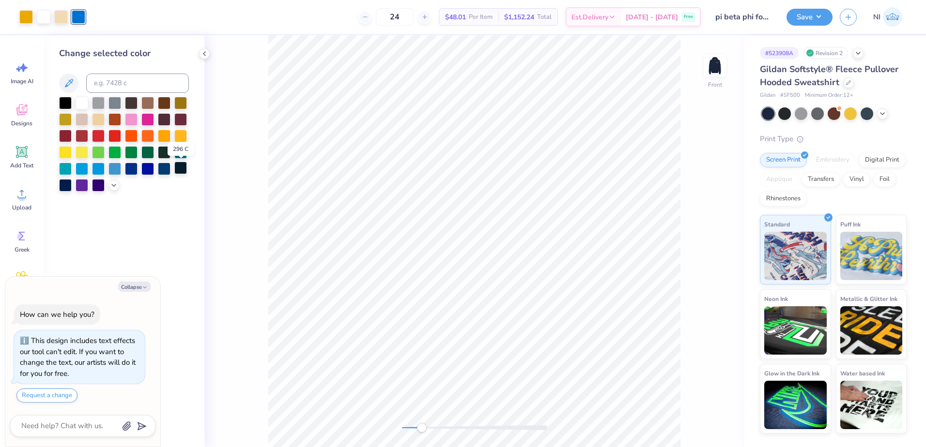
click at [179, 170] on div at bounding box center [180, 168] width 13 height 13
click at [128, 173] on div at bounding box center [131, 168] width 13 height 13
click at [113, 187] on icon at bounding box center [114, 185] width 8 height 8
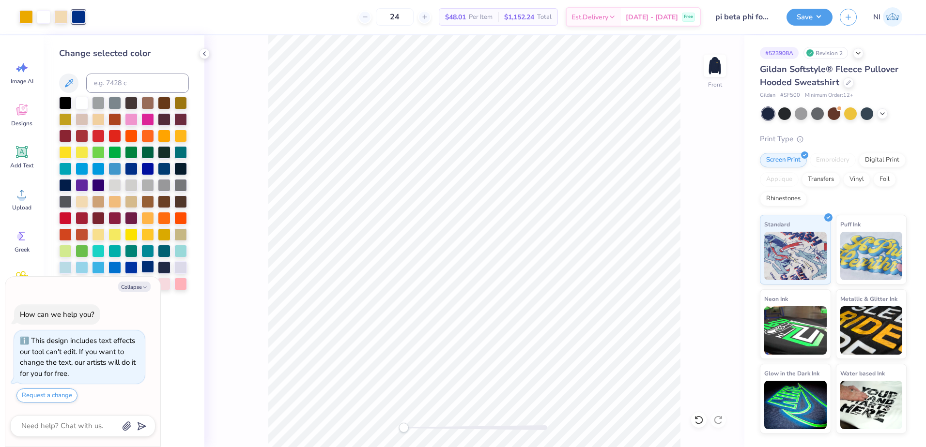
click at [145, 264] on div at bounding box center [147, 267] width 13 height 13
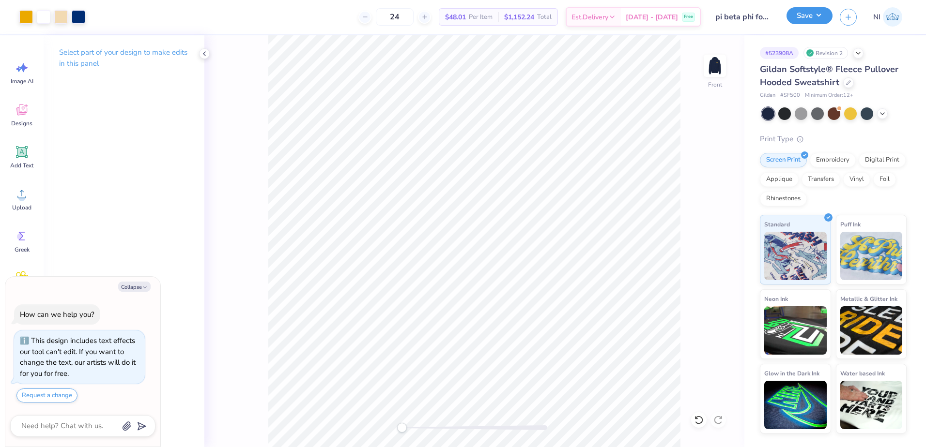
drag, startPoint x: 824, startPoint y: 14, endPoint x: 822, endPoint y: 22, distance: 8.8
click at [824, 13] on button "Save" at bounding box center [809, 15] width 46 height 17
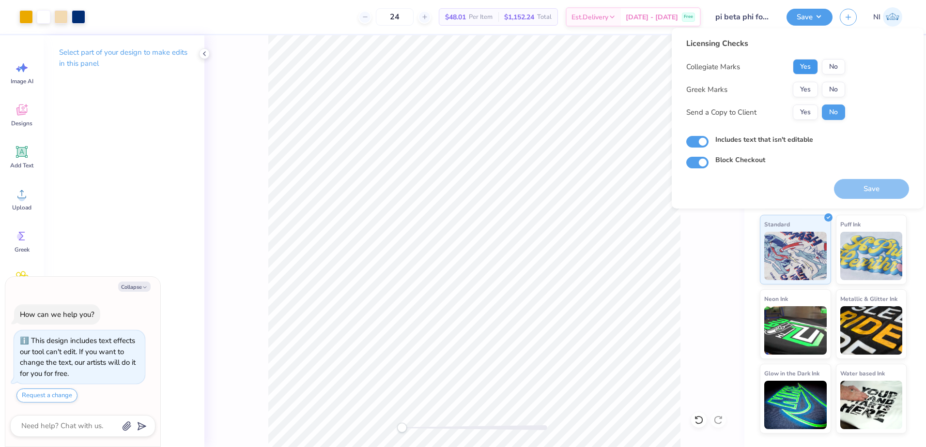
click at [808, 65] on button "Yes" at bounding box center [805, 66] width 25 height 15
click at [832, 88] on button "No" at bounding box center [833, 89] width 23 height 15
click at [813, 71] on button "Yes" at bounding box center [805, 66] width 25 height 15
click at [831, 63] on button "No" at bounding box center [833, 66] width 23 height 15
click at [808, 94] on button "Yes" at bounding box center [805, 89] width 25 height 15
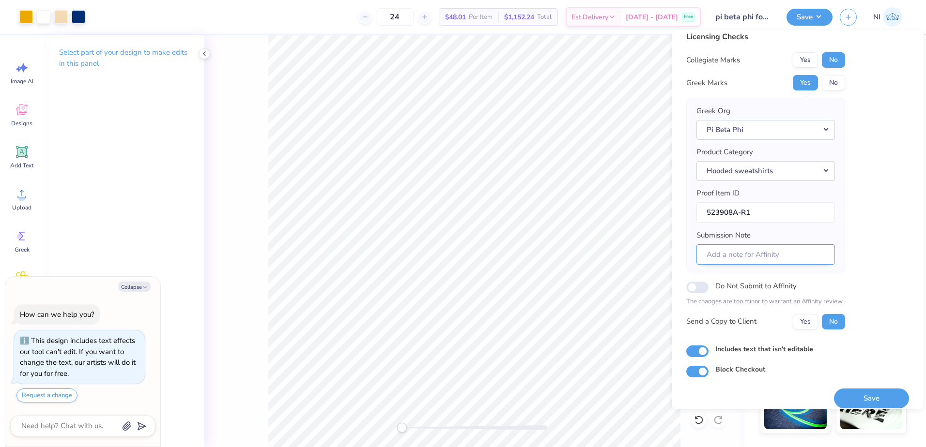
scroll to position [16, 0]
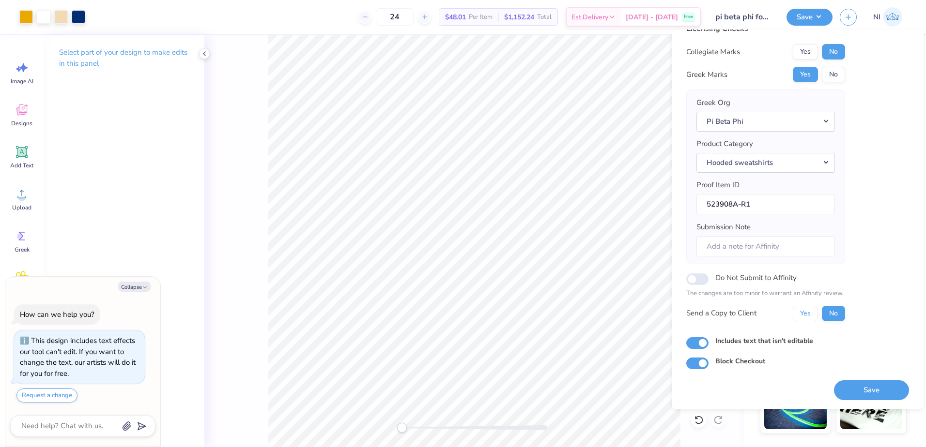
drag, startPoint x: 812, startPoint y: 316, endPoint x: 818, endPoint y: 322, distance: 8.9
click at [812, 317] on button "Yes" at bounding box center [805, 313] width 25 height 15
click at [866, 389] on button "Save" at bounding box center [871, 391] width 75 height 20
type textarea "x"
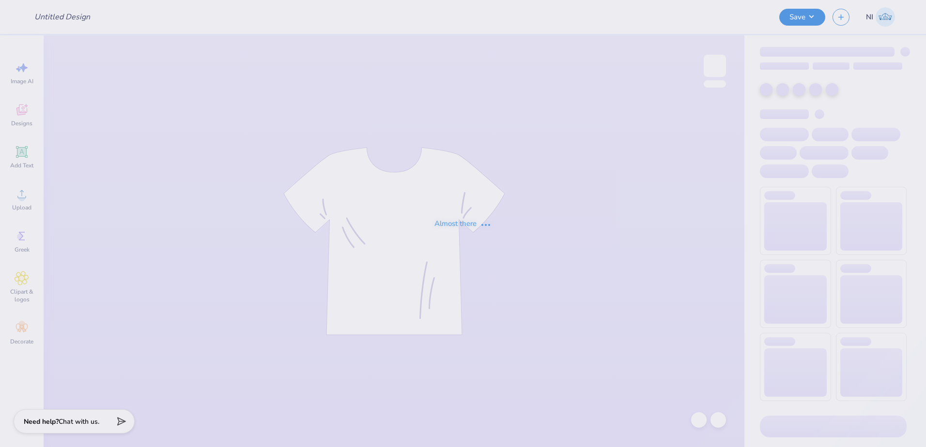
type input "Heart shorts"
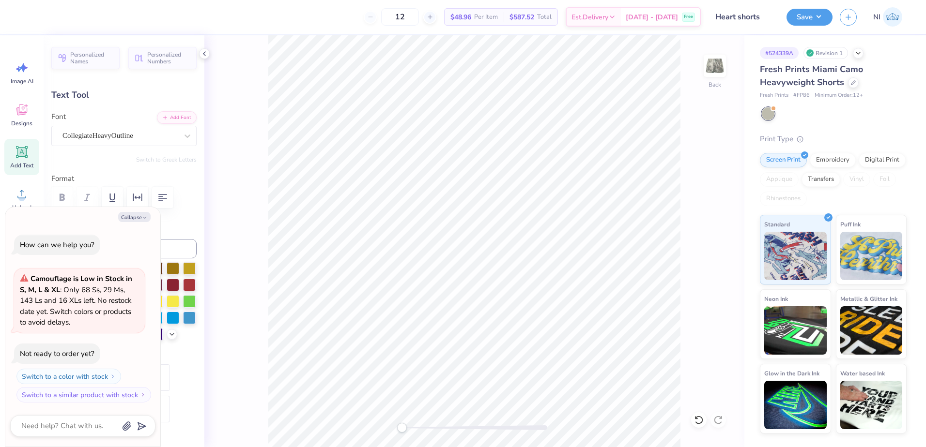
scroll to position [8, 1]
click at [183, 133] on icon at bounding box center [188, 136] width 10 height 10
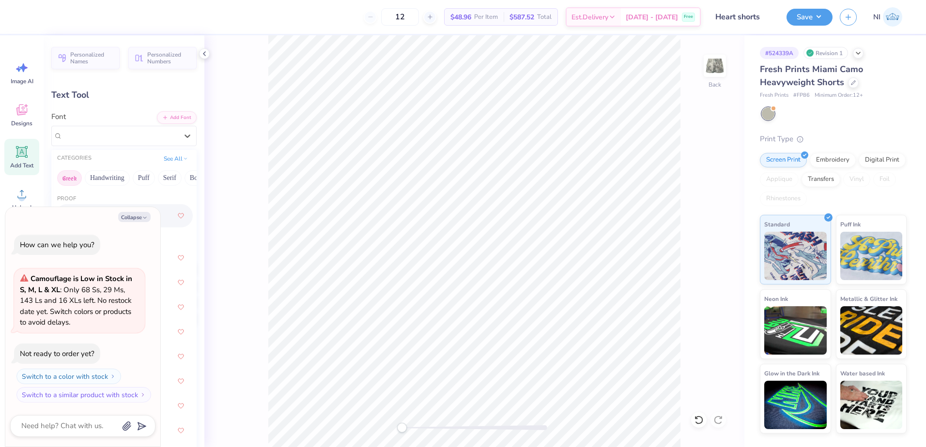
click at [77, 182] on button "Greek" at bounding box center [69, 177] width 25 height 15
click at [142, 220] on icon "button" at bounding box center [145, 218] width 6 height 6
type textarea "x"
type input "6.93"
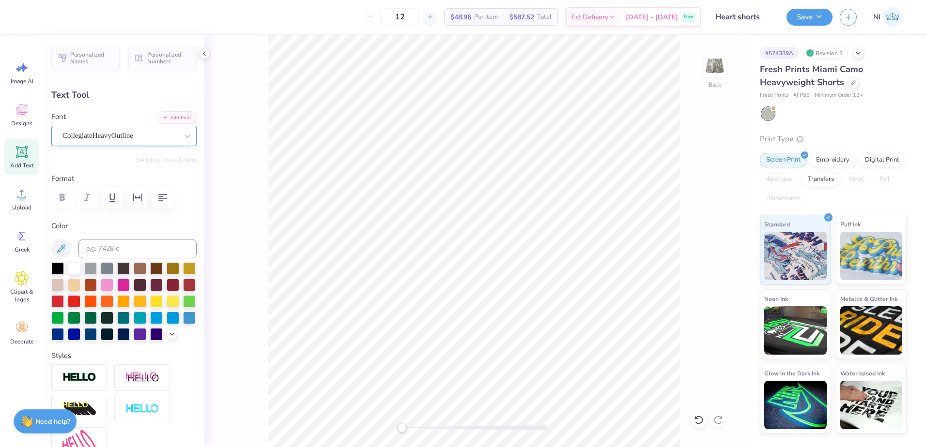
click at [161, 137] on div "CollegiateHeavyOutline" at bounding box center [120, 135] width 117 height 15
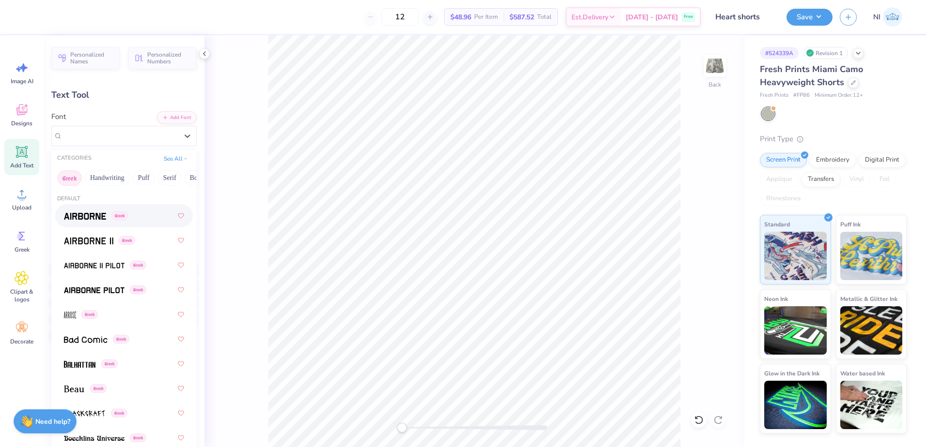
click at [76, 177] on button "Greek" at bounding box center [69, 177] width 25 height 15
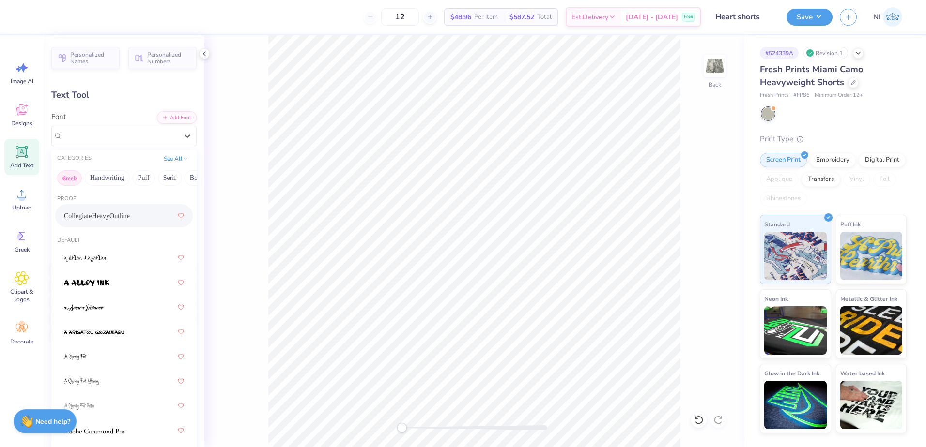
click at [74, 177] on button "Greek" at bounding box center [69, 177] width 25 height 15
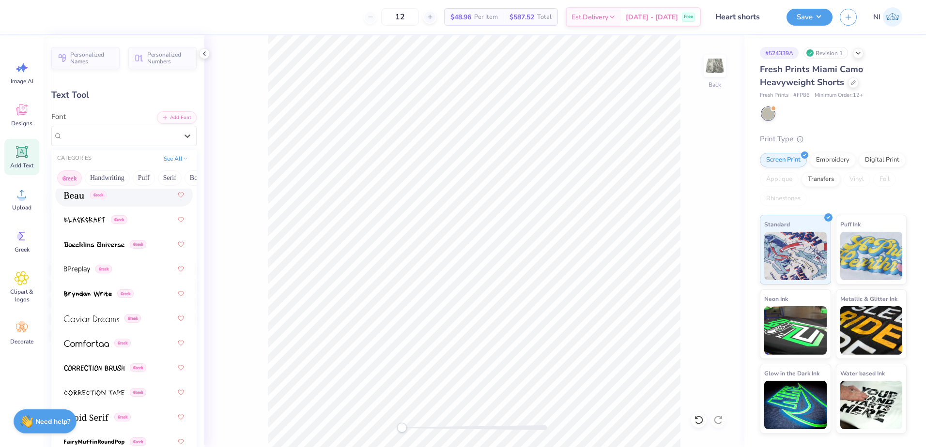
click at [73, 184] on button "Greek" at bounding box center [69, 177] width 25 height 15
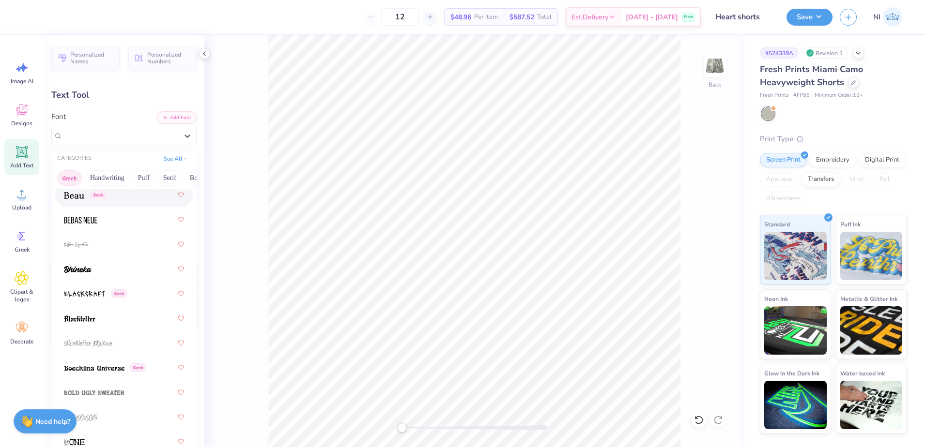
click at [69, 177] on button "Greek" at bounding box center [69, 177] width 25 height 15
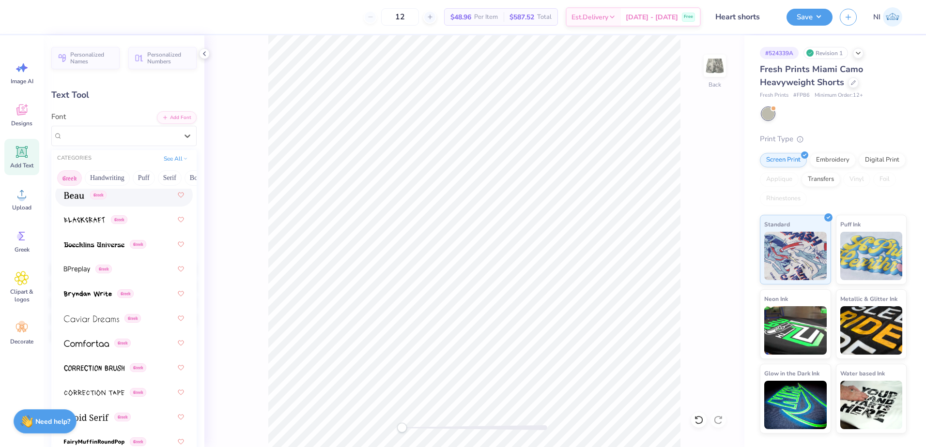
click at [69, 177] on button "Greek" at bounding box center [69, 177] width 25 height 15
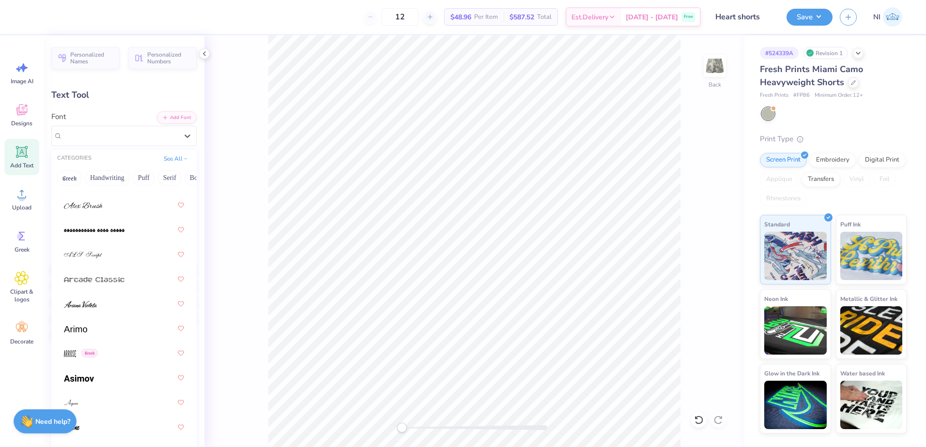
scroll to position [0, 0]
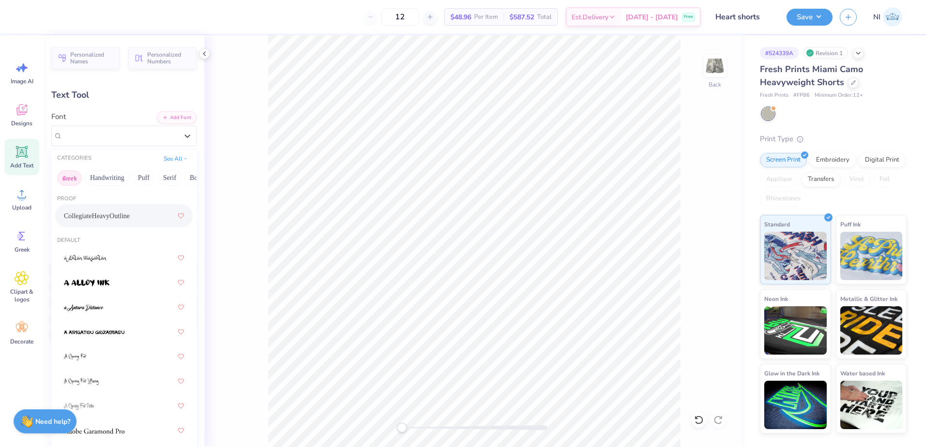
click at [71, 176] on button "Greek" at bounding box center [69, 177] width 25 height 15
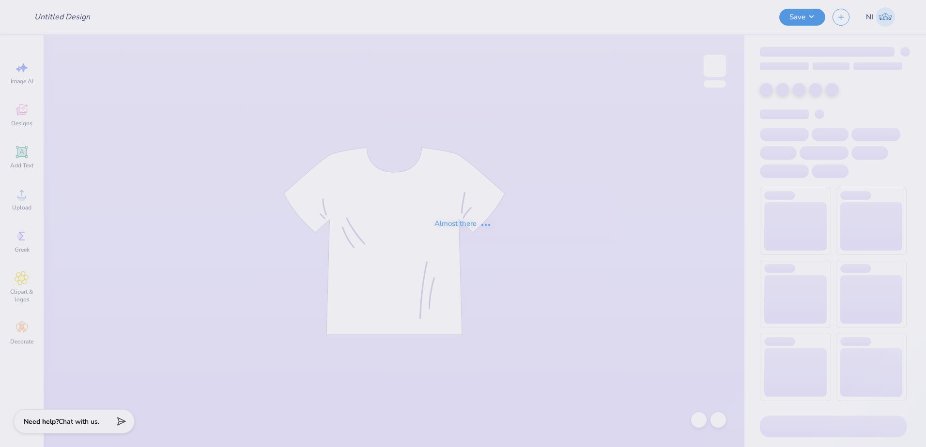
type input "PKP Forest T-Shirts"
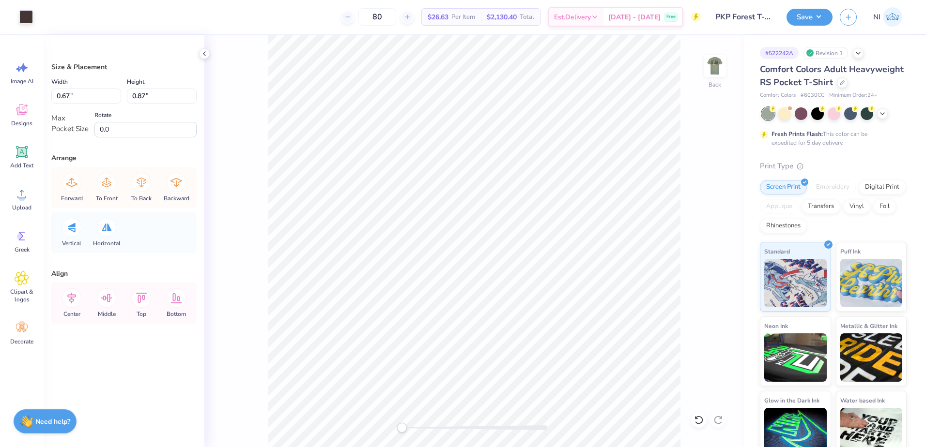
type input "0.66"
type input "0.85"
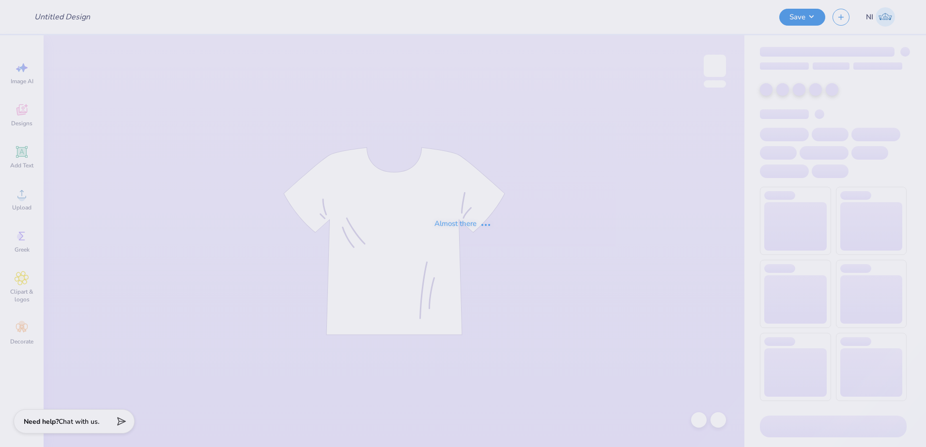
type input "AAA fall shirts"
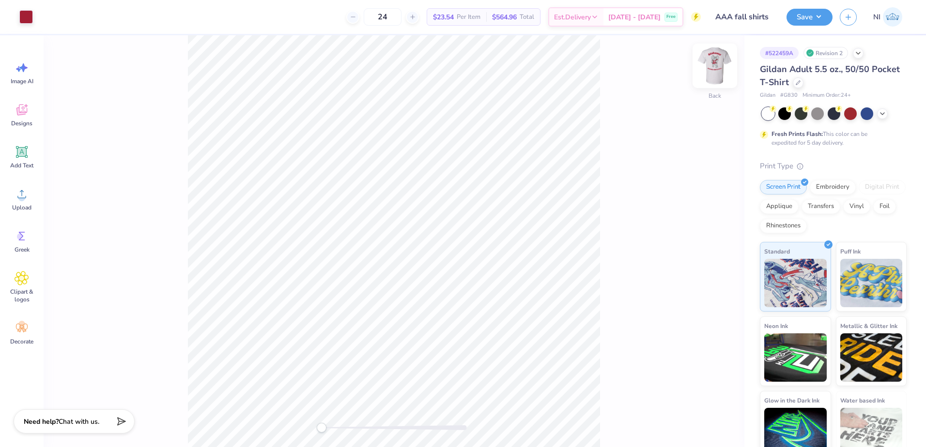
click at [703, 70] on div "Back" at bounding box center [394, 241] width 701 height 412
click at [714, 63] on img at bounding box center [714, 65] width 39 height 39
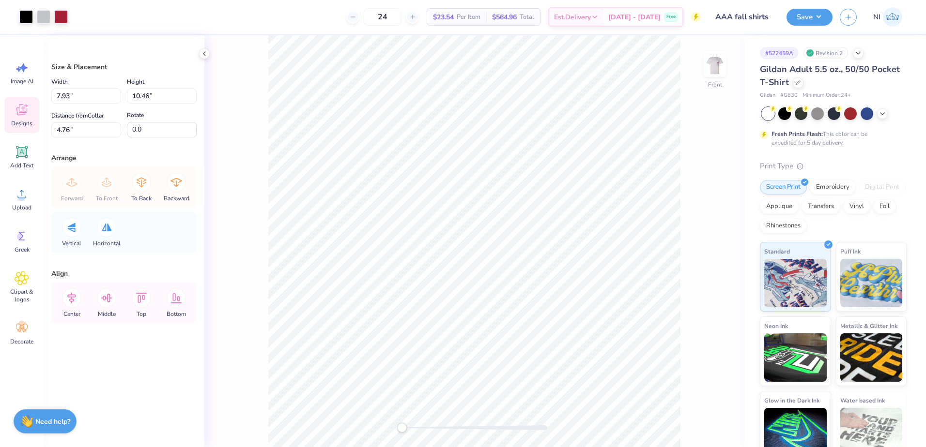
click at [21, 119] on div "Designs" at bounding box center [21, 115] width 35 height 36
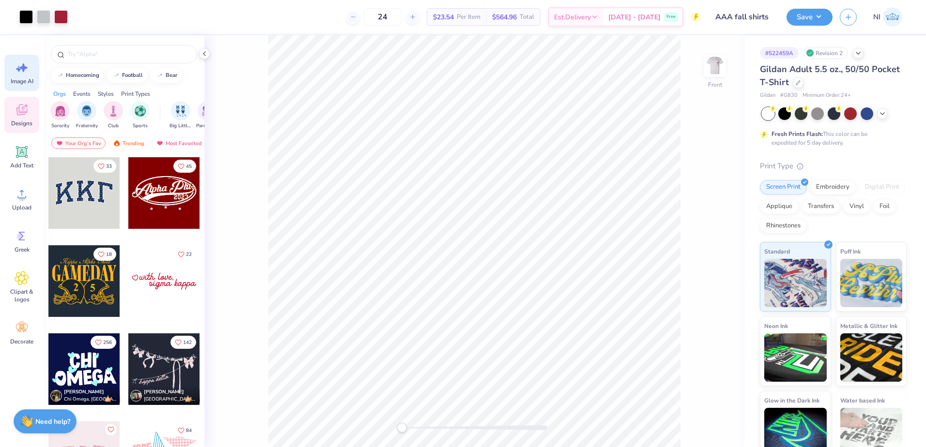
click at [21, 75] on div "Image AI" at bounding box center [21, 73] width 35 height 36
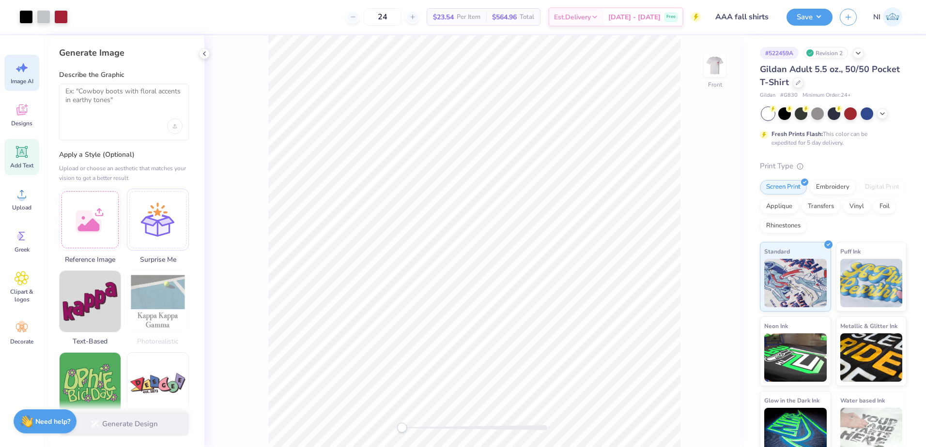
click at [22, 149] on icon at bounding box center [22, 152] width 15 height 15
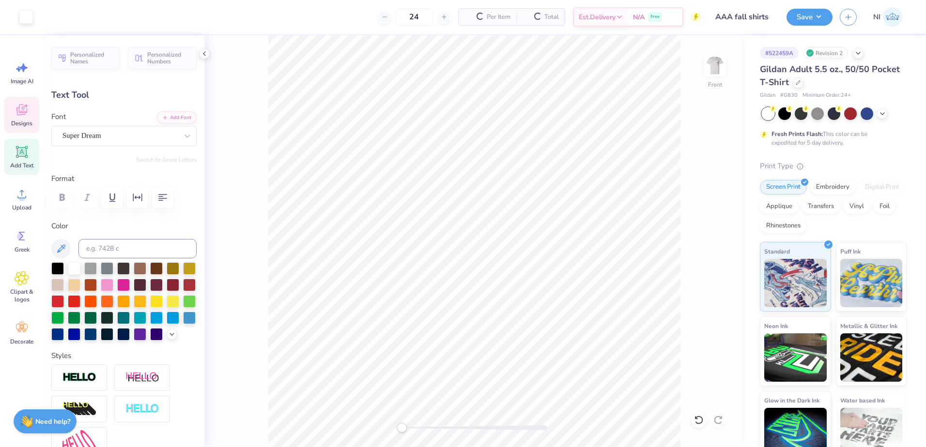
click at [20, 108] on icon at bounding box center [22, 110] width 15 height 15
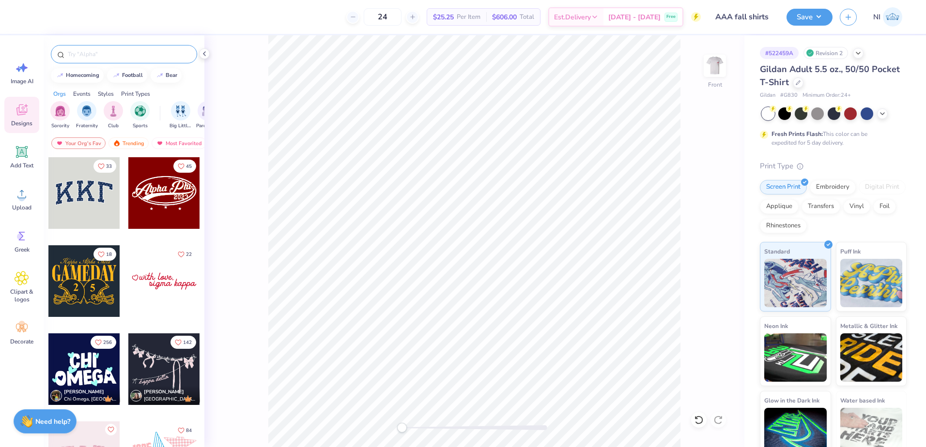
click at [108, 51] on input "text" at bounding box center [129, 54] width 124 height 10
click at [24, 248] on span "Greek" at bounding box center [22, 250] width 15 height 8
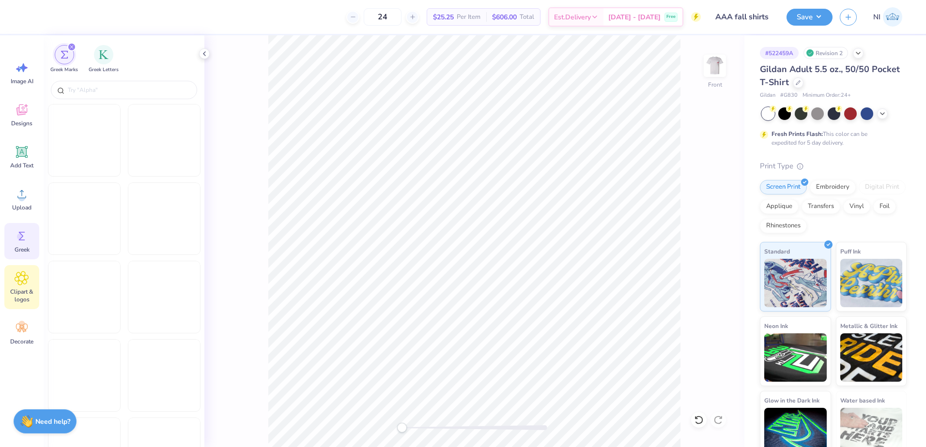
click at [27, 280] on icon at bounding box center [22, 278] width 14 height 15
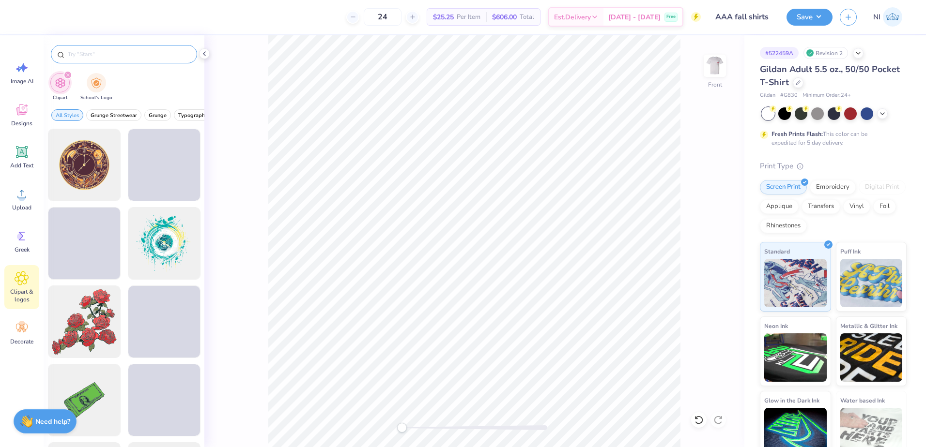
click at [108, 52] on input "text" at bounding box center [129, 54] width 124 height 10
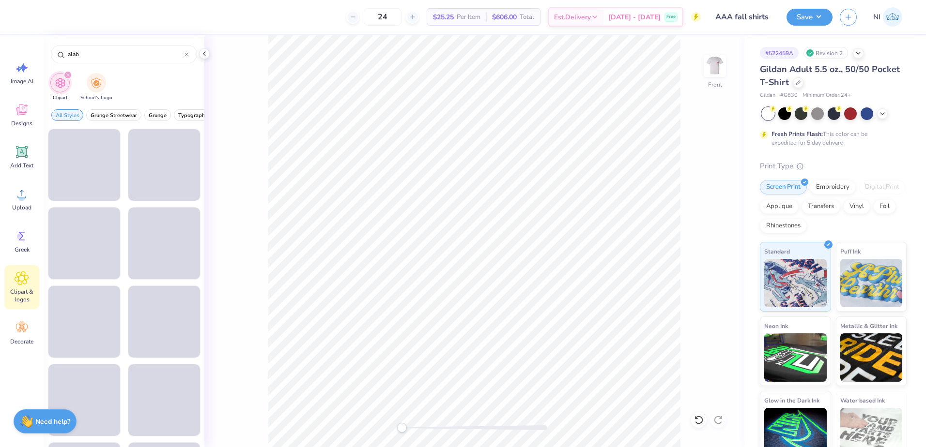
type input "alab"
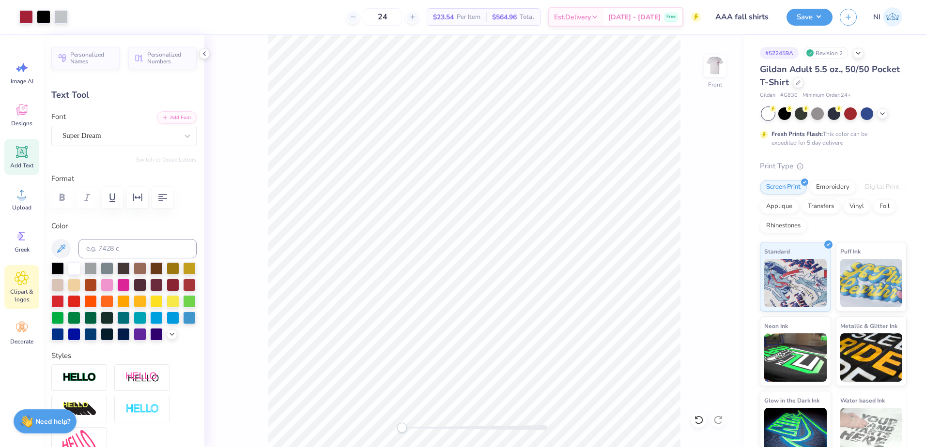
click at [17, 274] on icon at bounding box center [22, 278] width 14 height 15
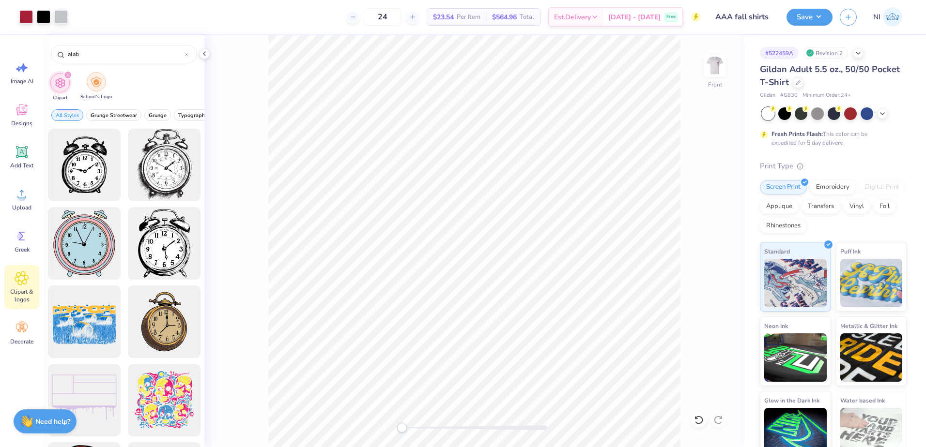
click at [99, 88] on div "filter for School's Logo" at bounding box center [96, 81] width 19 height 19
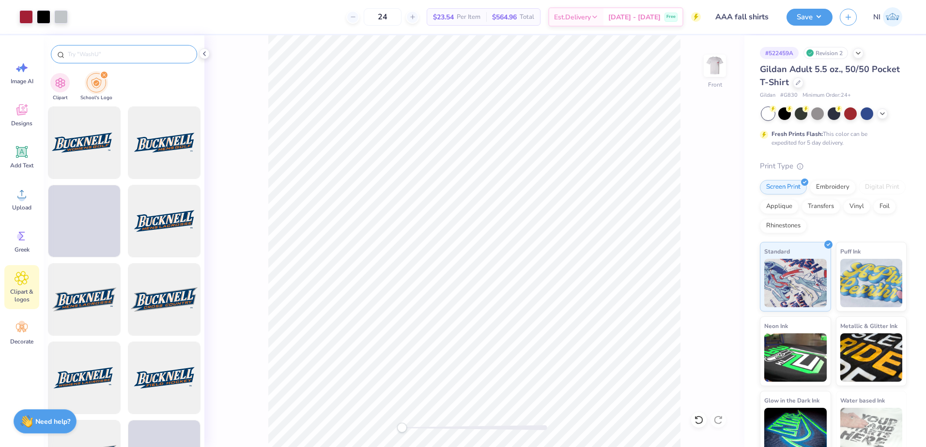
click at [93, 51] on input "text" at bounding box center [129, 54] width 124 height 10
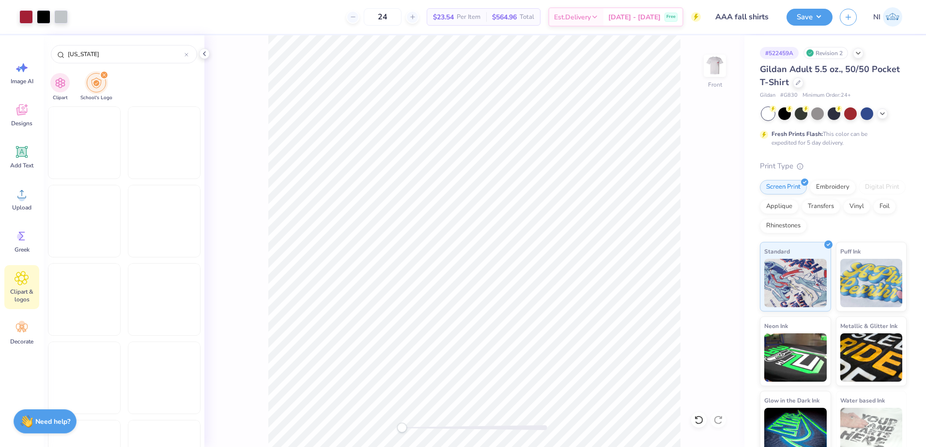
scroll to position [6441, 0]
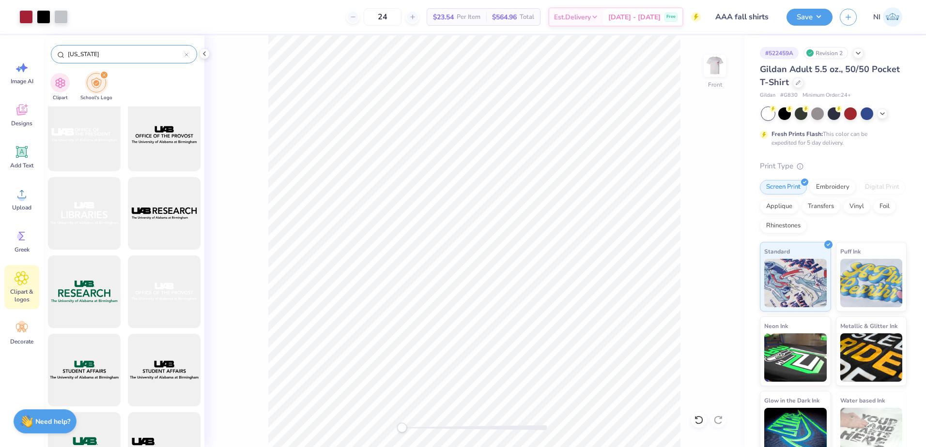
paste input "The University of A"
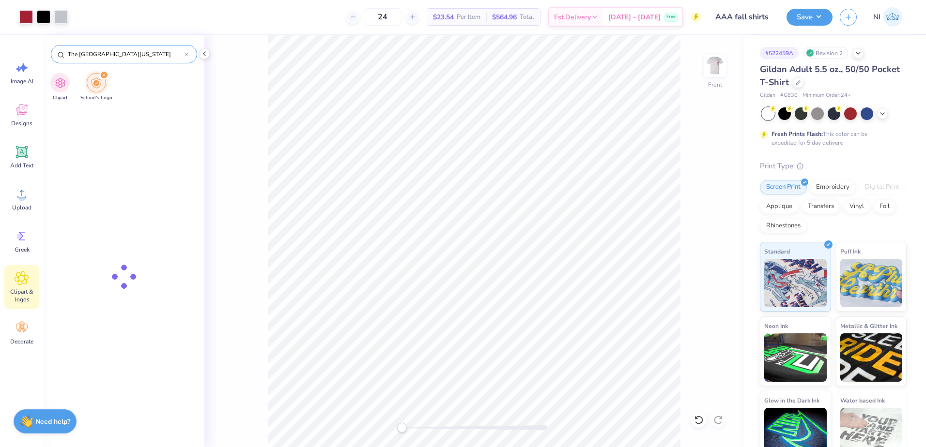
type input "The University of Alabama"
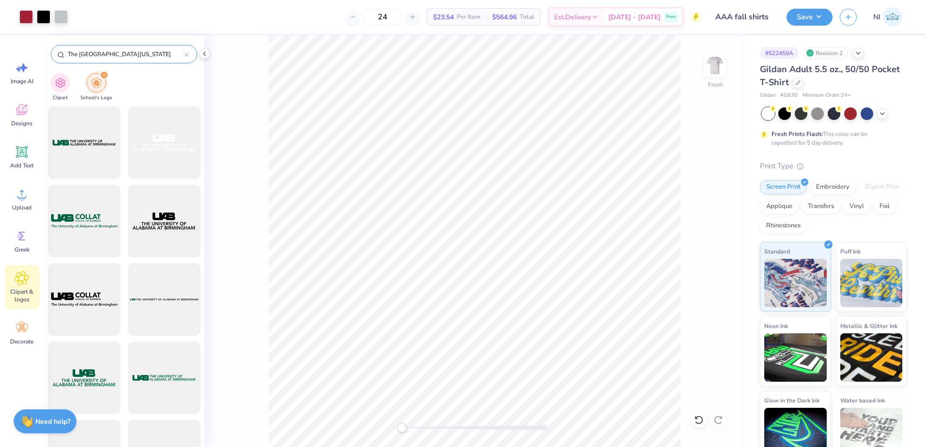
click at [160, 55] on input "The University of Alabama" at bounding box center [126, 54] width 118 height 10
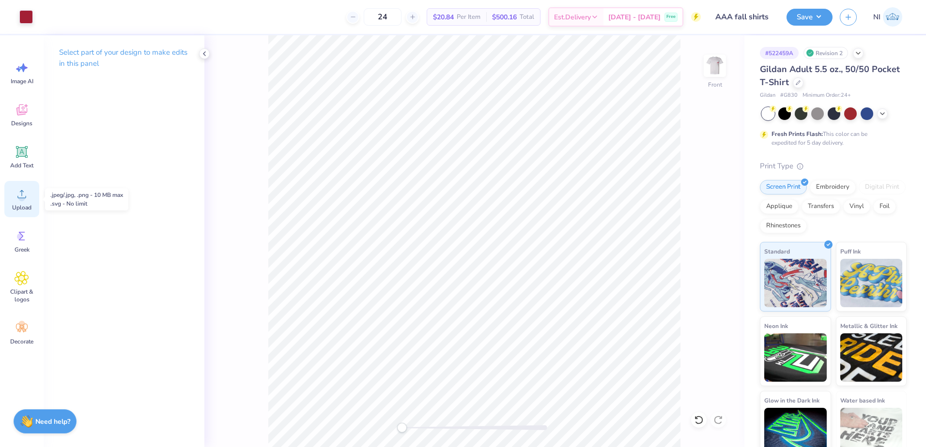
click at [21, 194] on icon at bounding box center [22, 194] width 15 height 15
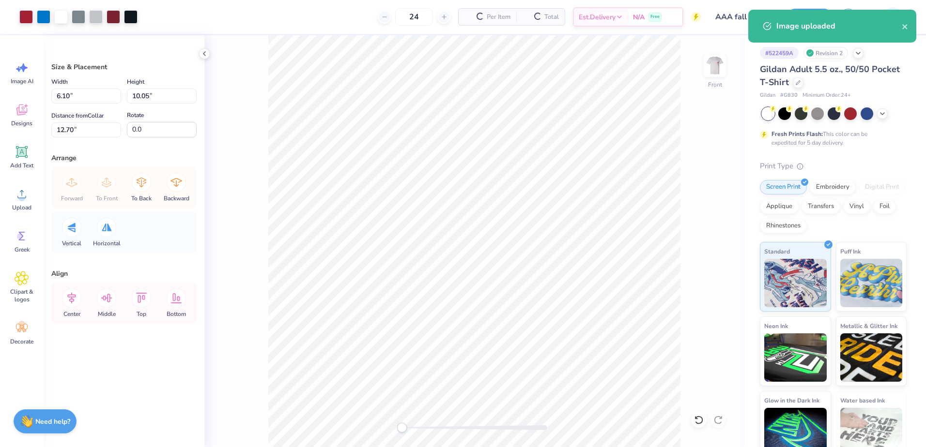
type input "6.10"
type input "10.05"
type input "12.70"
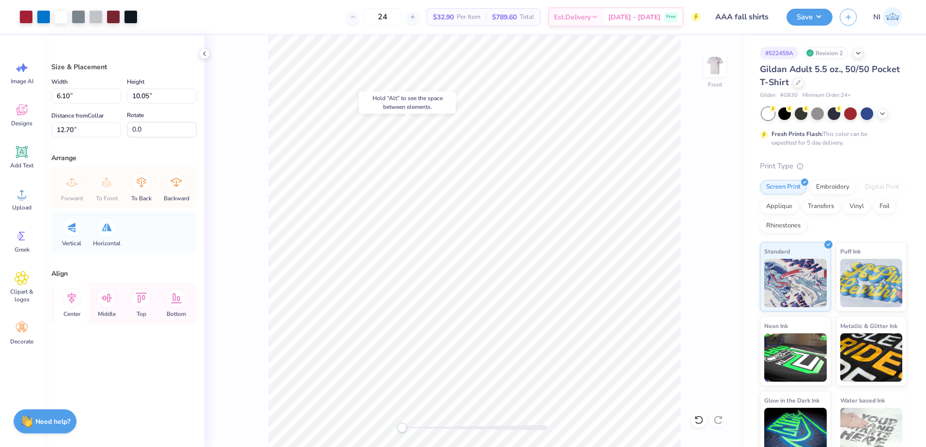
click at [83, 300] on div "Center" at bounding box center [71, 303] width 35 height 41
click at [111, 298] on icon at bounding box center [106, 298] width 19 height 19
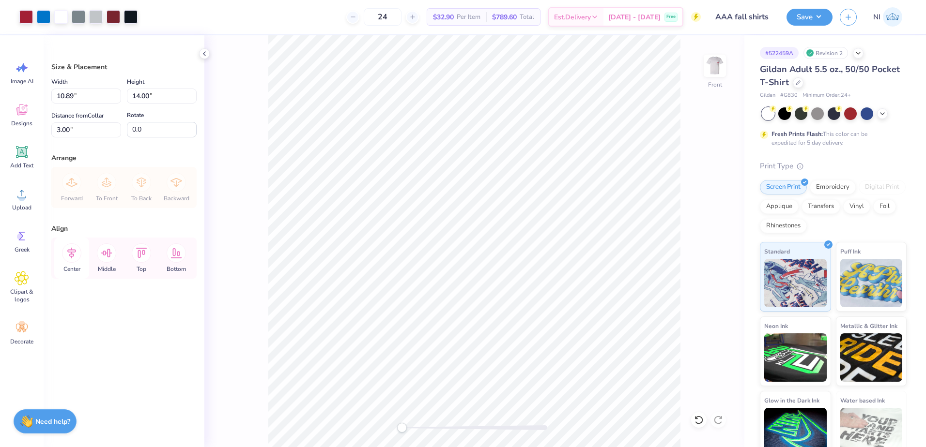
click at [77, 255] on icon at bounding box center [71, 253] width 19 height 19
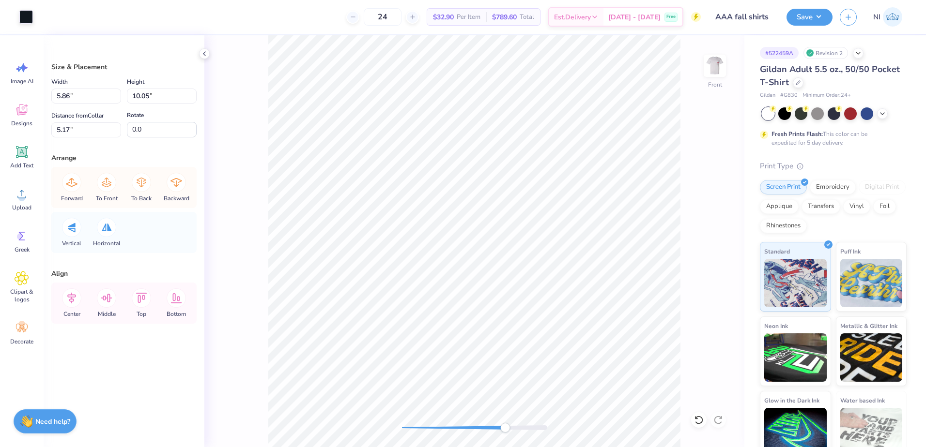
type input "0.20"
type input "0.30"
type input "9.37"
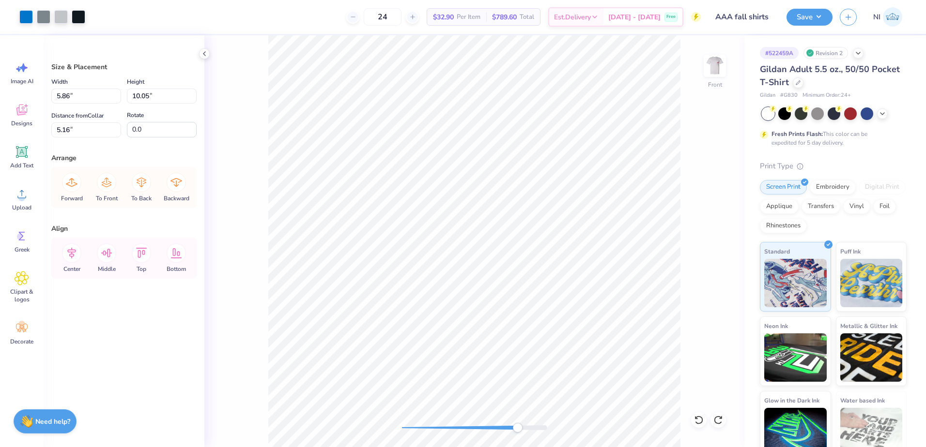
type input "5.17"
click at [714, 418] on icon at bounding box center [718, 421] width 10 height 10
click at [715, 418] on icon at bounding box center [718, 420] width 8 height 9
click at [716, 418] on icon at bounding box center [718, 420] width 8 height 9
click at [717, 417] on icon at bounding box center [718, 421] width 10 height 10
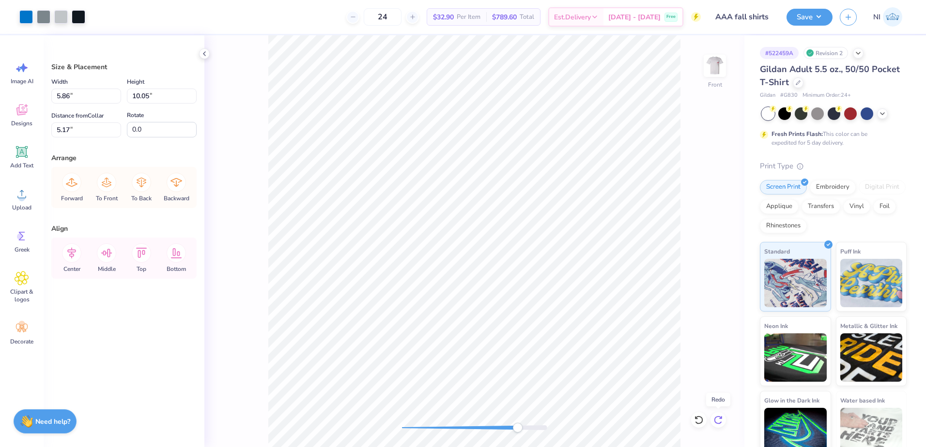
click at [717, 417] on icon at bounding box center [718, 420] width 8 height 9
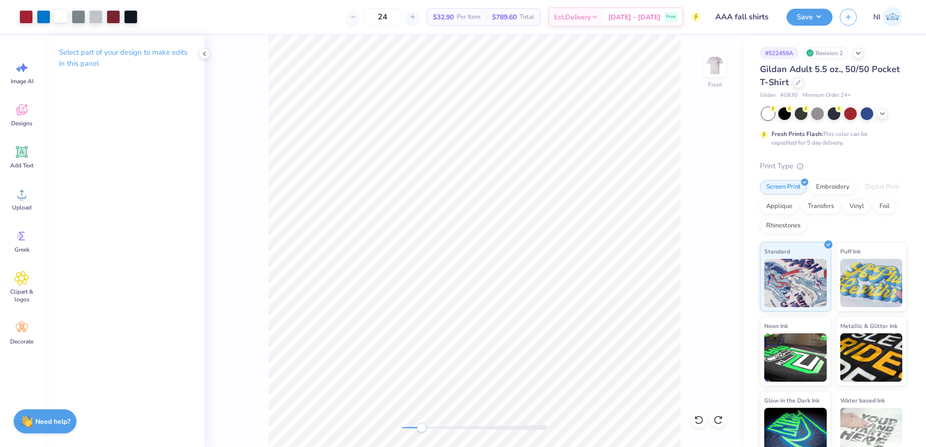
click at [63, 21] on div at bounding box center [61, 16] width 14 height 14
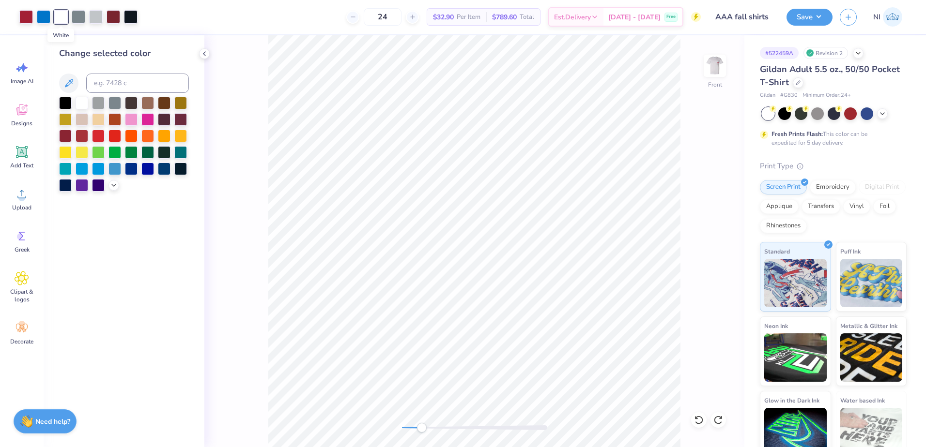
click at [63, 20] on div at bounding box center [61, 17] width 14 height 14
click at [64, 99] on div at bounding box center [65, 102] width 13 height 13
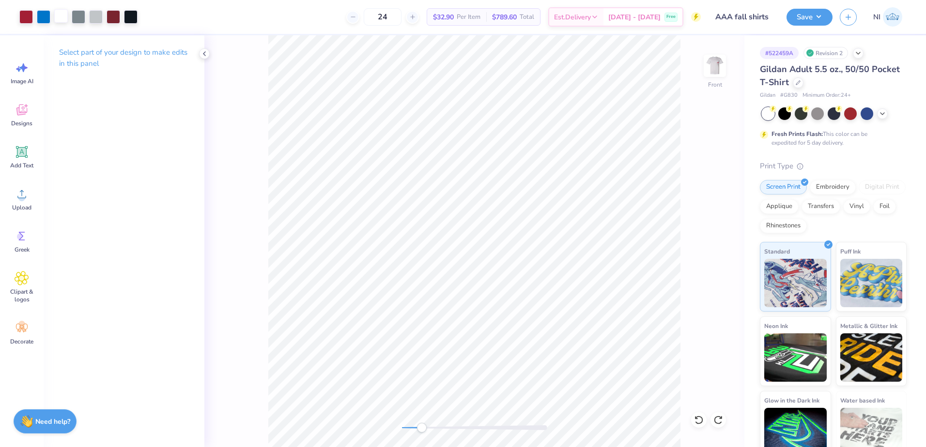
click at [58, 17] on div at bounding box center [61, 16] width 14 height 14
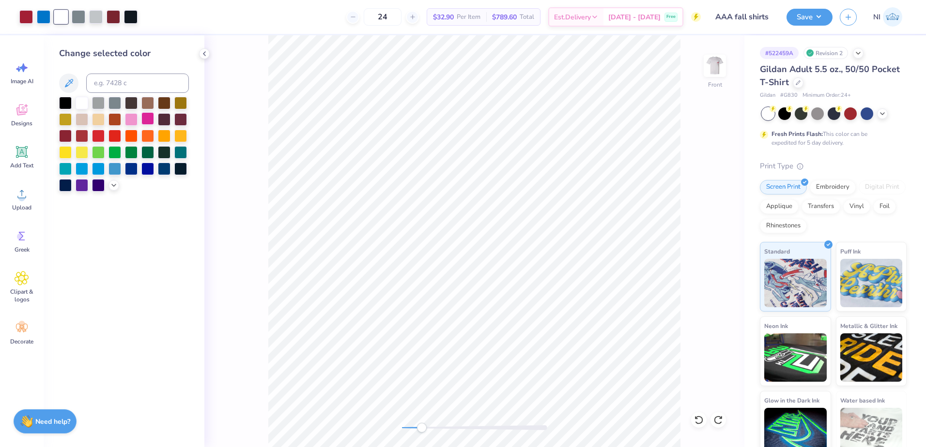
click at [147, 117] on div at bounding box center [147, 118] width 13 height 13
drag, startPoint x: 133, startPoint y: 122, endPoint x: 154, endPoint y: 123, distance: 20.9
click at [134, 122] on div at bounding box center [131, 119] width 13 height 13
click at [570, 10] on div "Art colors 24 $32.90 Per Item $789.60 Total Est. Delivery Oct 11 - 14 Free Desi…" at bounding box center [463, 223] width 926 height 447
click at [414, 14] on div "Art colors 24 $32.90 Per Item $789.60 Total Est. Delivery Oct 11 - 14 Free Desi…" at bounding box center [463, 223] width 926 height 447
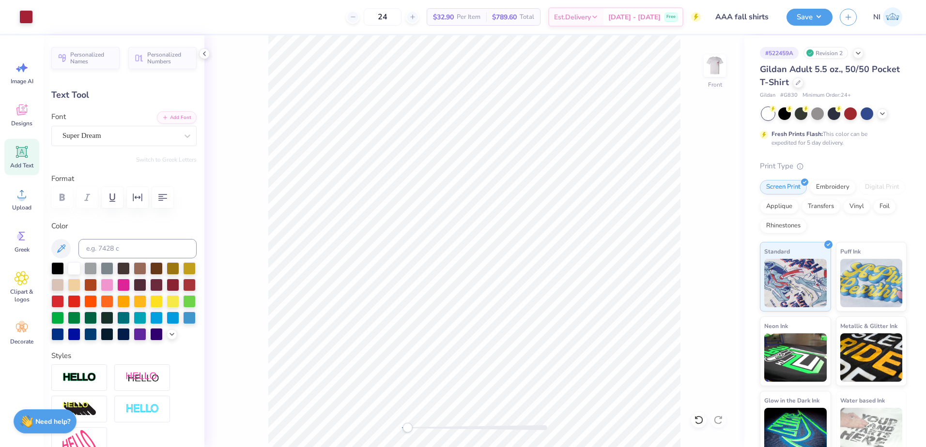
type input "9.78"
type input "2.73"
type input "3.00"
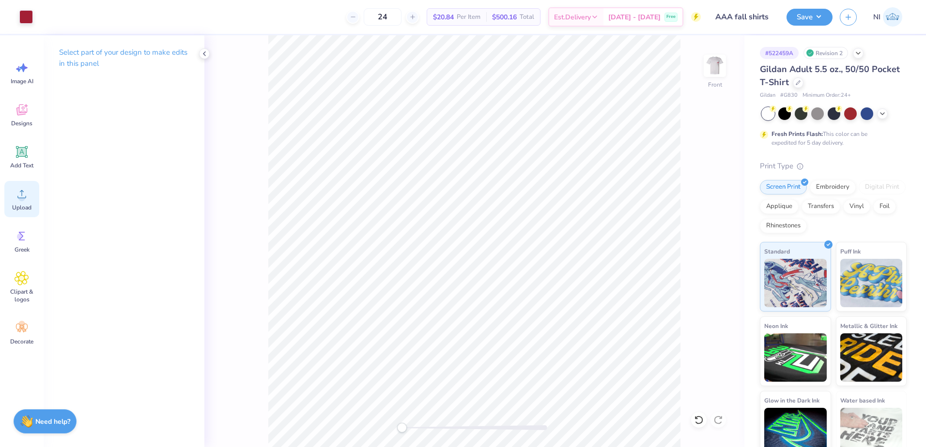
click at [25, 200] on icon at bounding box center [22, 194] width 15 height 15
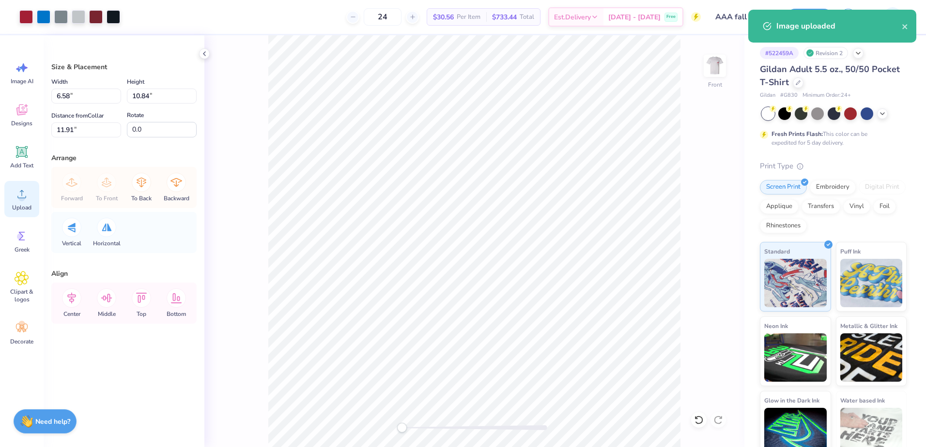
type input "6.58"
type input "10.84"
type input "11.91"
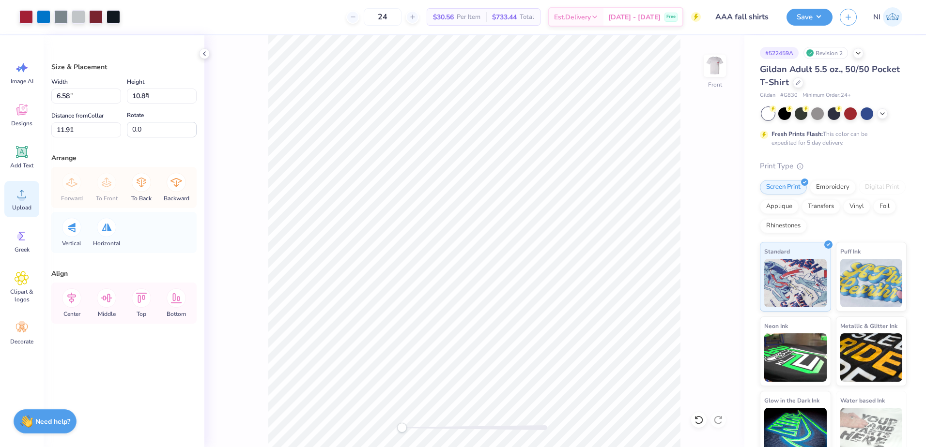
type input "5.53"
type input "9.11"
type input "7.04"
type input "6.01"
type input "9.90"
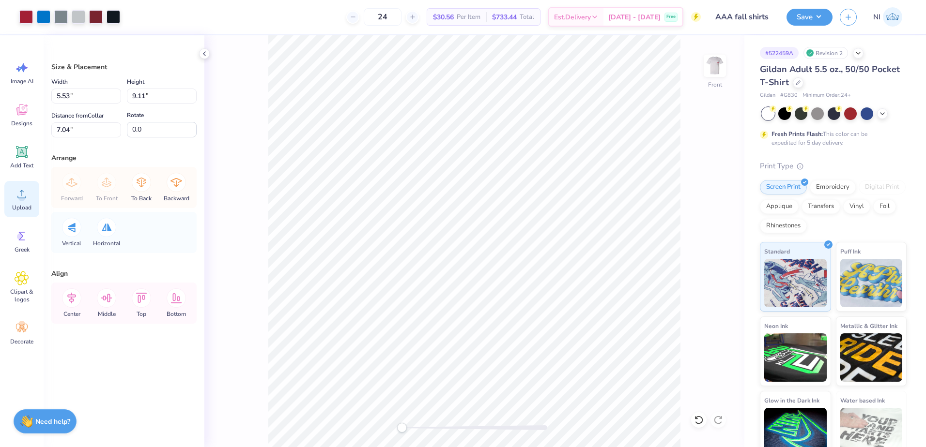
type input "5.31"
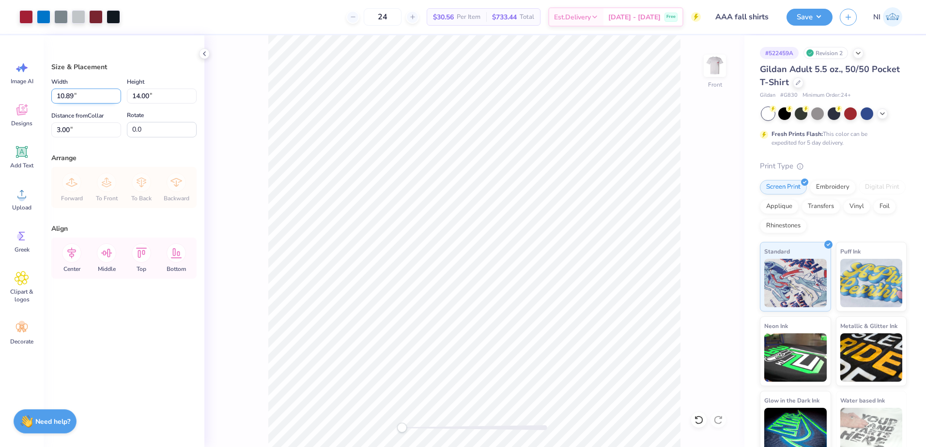
click at [75, 94] on input "10.89" at bounding box center [86, 96] width 70 height 15
type input "10.00"
type input "12.86"
type input "3.53"
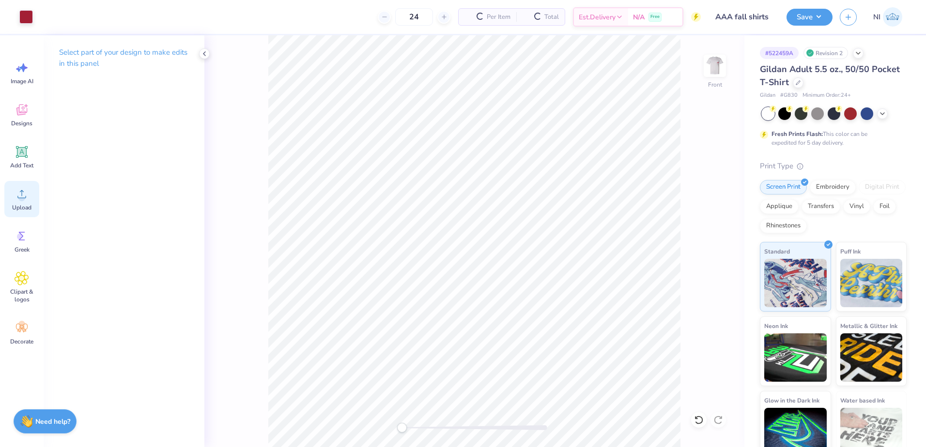
click at [18, 197] on icon at bounding box center [21, 194] width 9 height 8
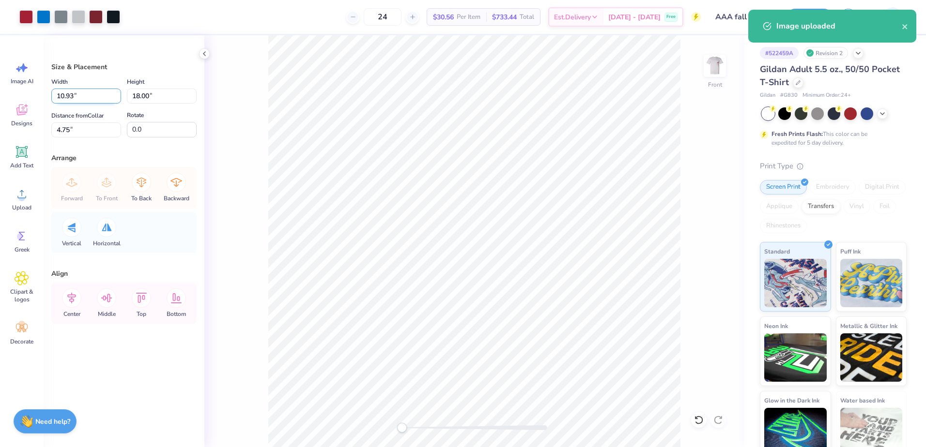
drag, startPoint x: 74, startPoint y: 97, endPoint x: 104, endPoint y: 99, distance: 30.1
click at [54, 101] on input "10.93" at bounding box center [86, 96] width 70 height 15
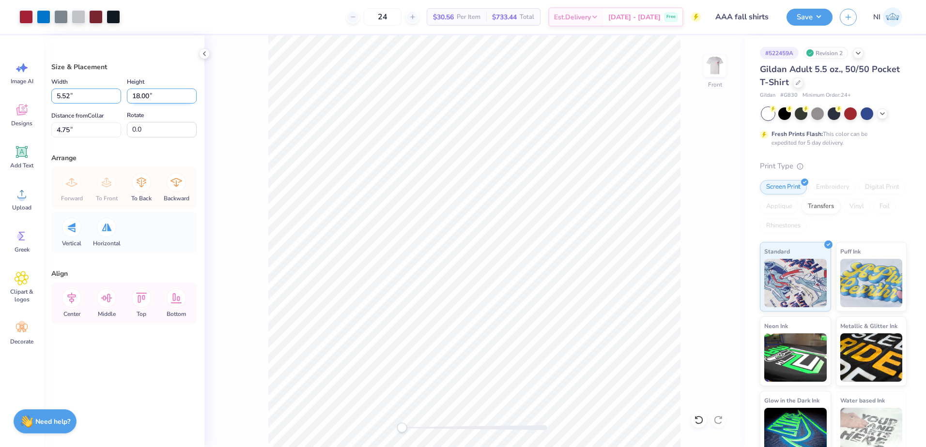
type input "5.52"
type input "9.09"
type input "9.20"
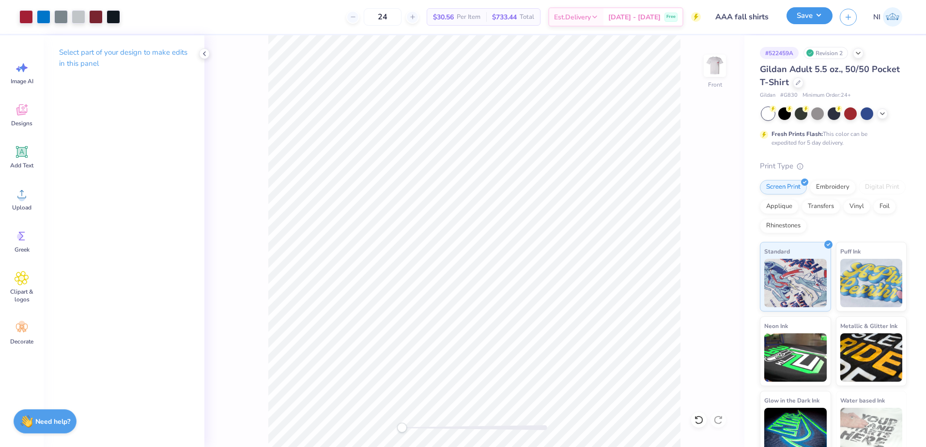
click at [821, 12] on button "Save" at bounding box center [809, 15] width 46 height 17
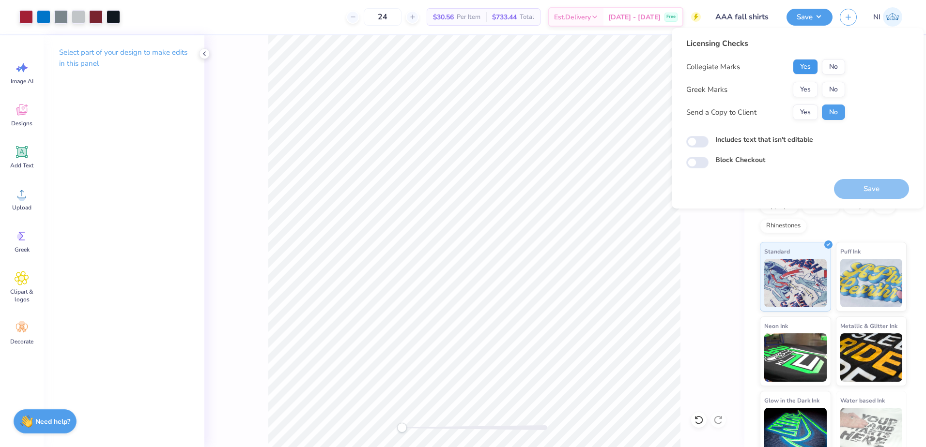
click at [812, 67] on button "Yes" at bounding box center [805, 66] width 25 height 15
click at [832, 84] on button "No" at bounding box center [833, 89] width 23 height 15
drag, startPoint x: 807, startPoint y: 112, endPoint x: 836, endPoint y: 148, distance: 46.5
click at [807, 112] on button "Yes" at bounding box center [805, 112] width 25 height 15
click at [829, 113] on button "No" at bounding box center [833, 112] width 23 height 15
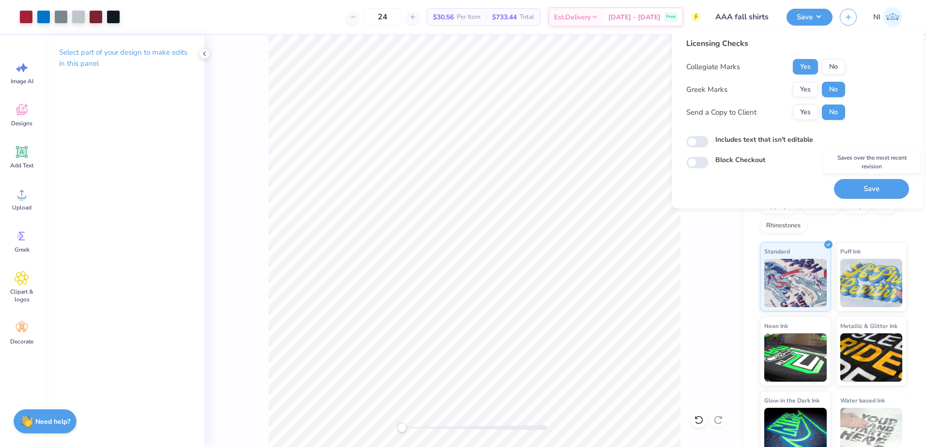
drag, startPoint x: 869, startPoint y: 189, endPoint x: 855, endPoint y: 191, distance: 13.7
click at [867, 188] on button "Save" at bounding box center [871, 189] width 75 height 20
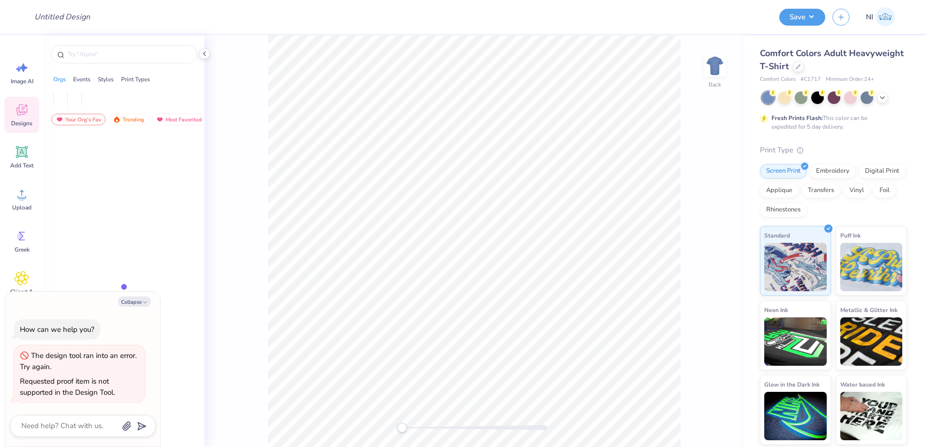
type textarea "x"
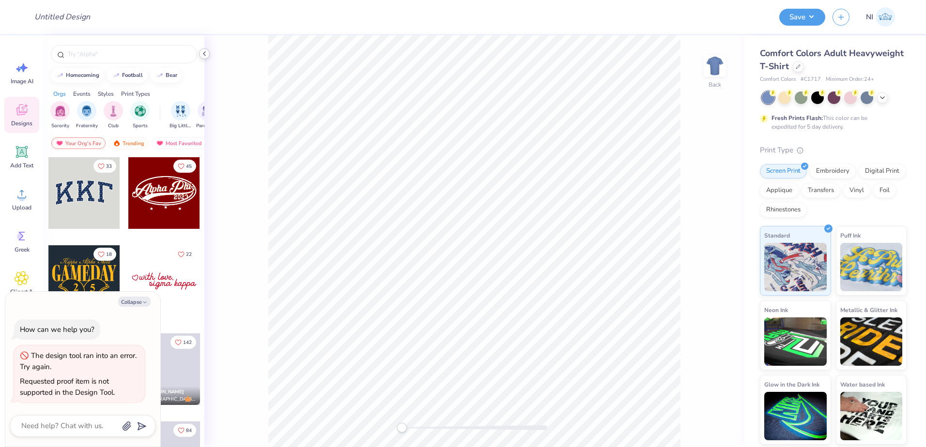
click at [203, 55] on icon at bounding box center [204, 54] width 8 height 8
type textarea "x"
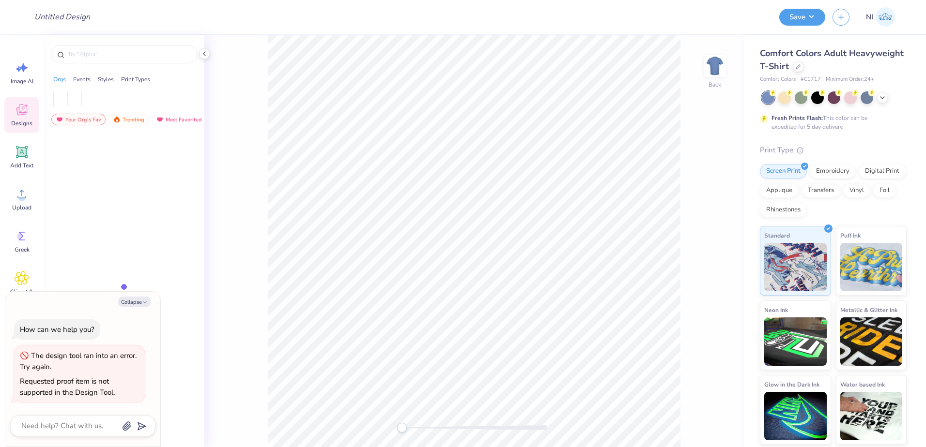
type textarea "x"
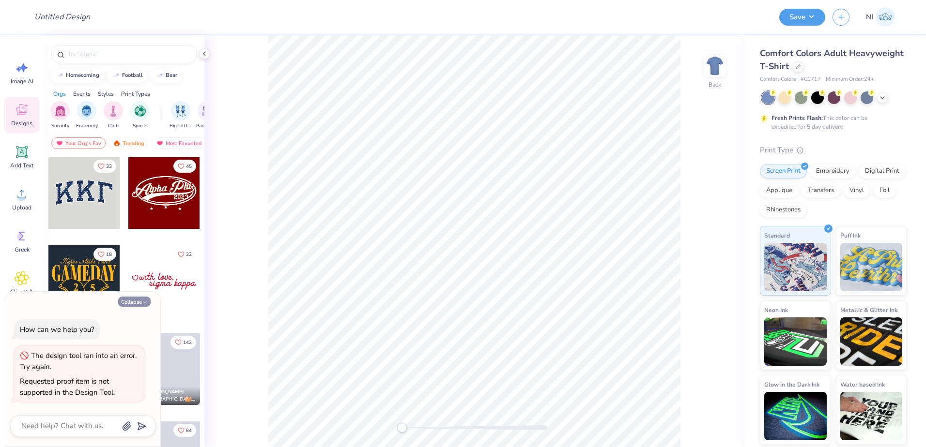
click at [134, 304] on button "Collapse" at bounding box center [134, 302] width 32 height 10
type textarea "x"
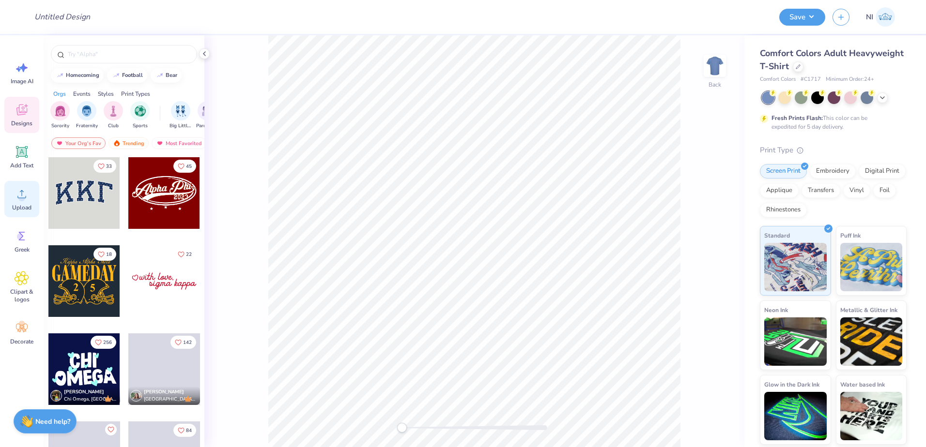
click at [22, 197] on circle at bounding box center [21, 198] width 7 height 7
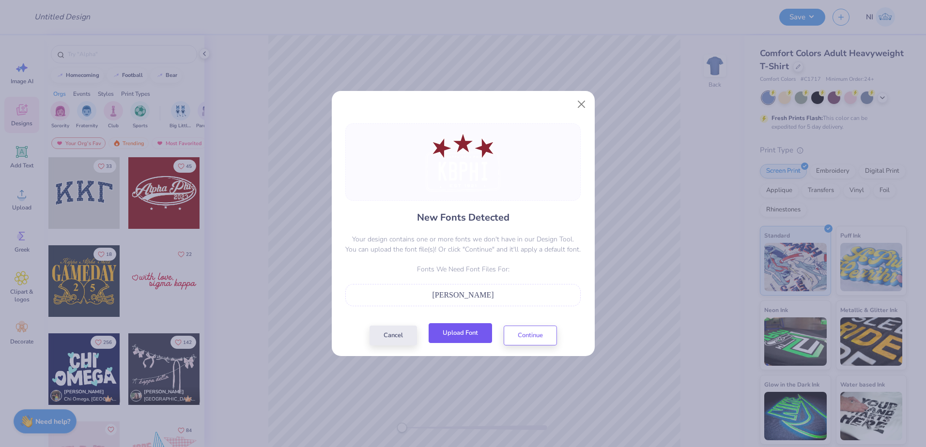
click at [475, 333] on button "Upload Font" at bounding box center [460, 334] width 63 height 20
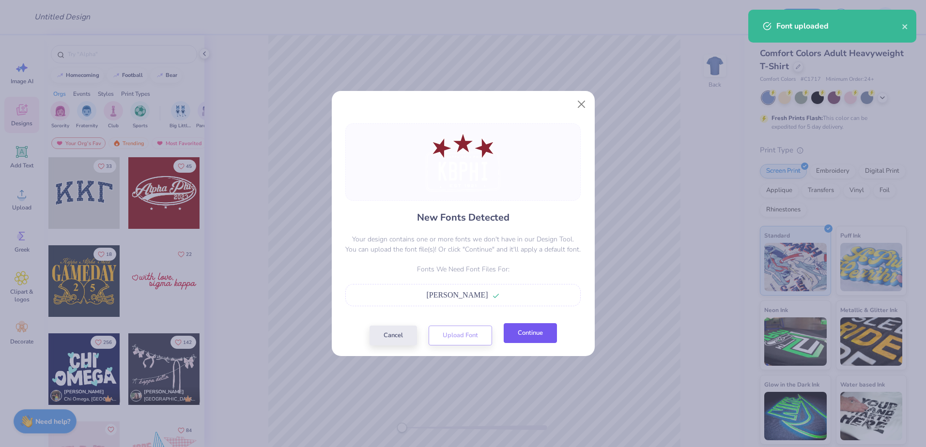
click at [533, 339] on button "Continue" at bounding box center [530, 334] width 53 height 20
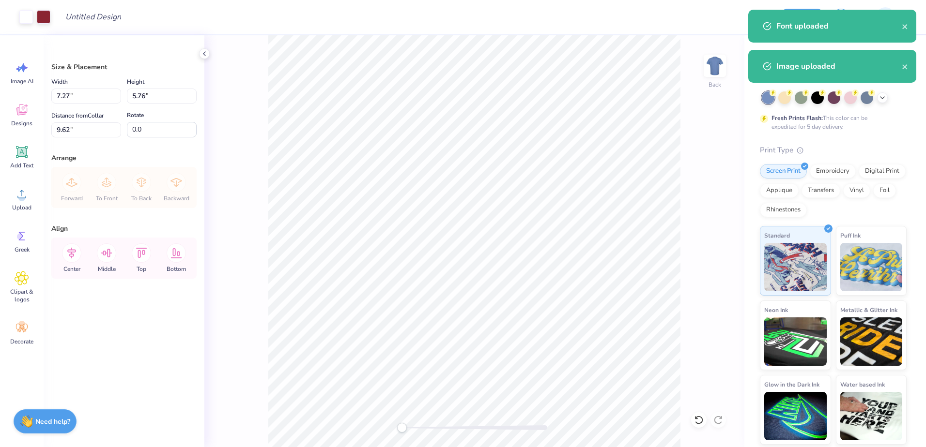
type input "3.00"
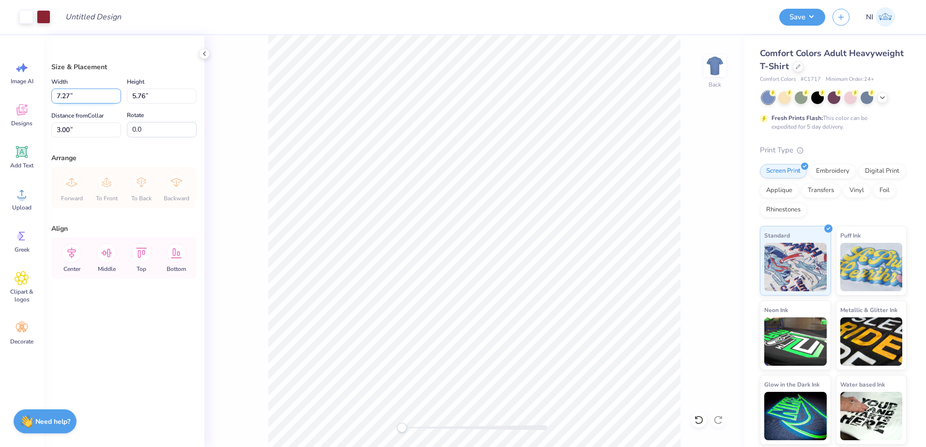
drag, startPoint x: 71, startPoint y: 98, endPoint x: 53, endPoint y: 98, distance: 17.4
click at [53, 98] on input "7.27" at bounding box center [86, 96] width 70 height 15
type input "9.00"
type input "7.12"
type input "2.32"
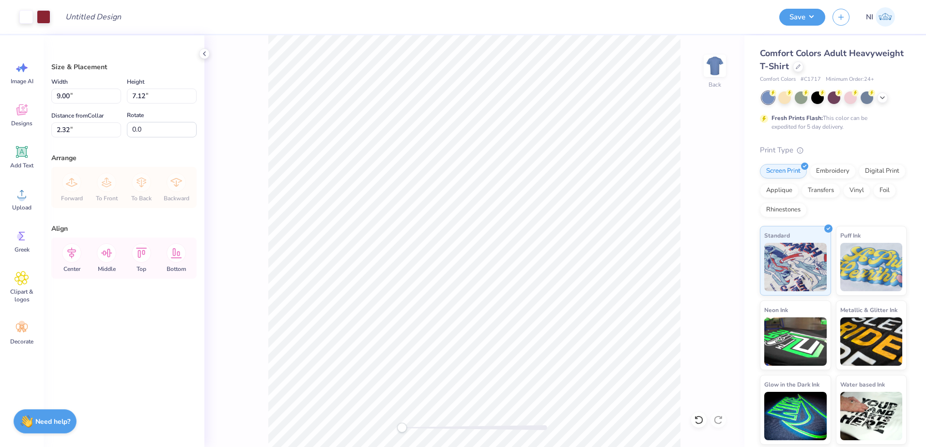
click at [253, 185] on div "Back" at bounding box center [474, 241] width 540 height 412
type input "3.00"
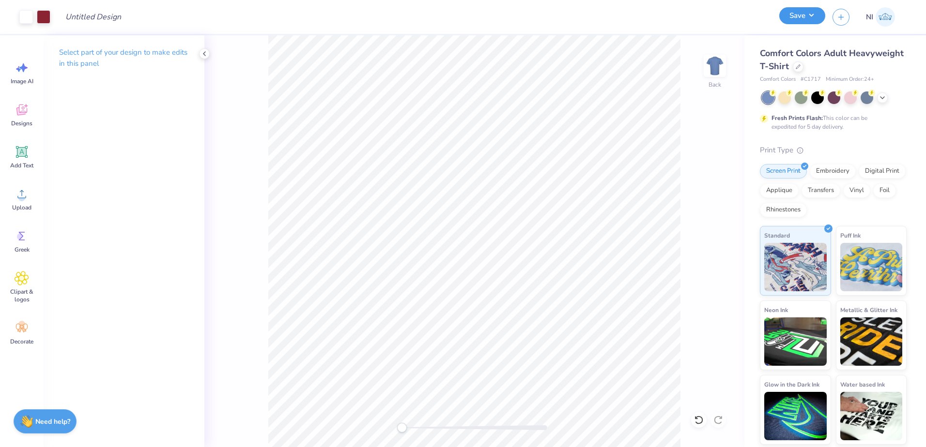
click at [809, 17] on button "Save" at bounding box center [802, 15] width 46 height 17
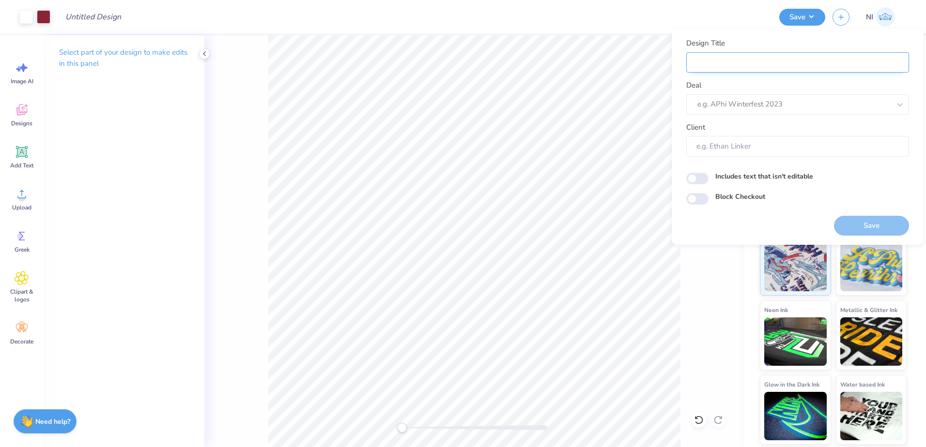
click at [739, 67] on input "Design Title" at bounding box center [797, 62] width 223 height 21
paste input "[PERSON_NAME] : [GEOGRAPHIC_DATA]"
type input "[PERSON_NAME] : [GEOGRAPHIC_DATA]"
click at [806, 101] on div at bounding box center [783, 104] width 173 height 13
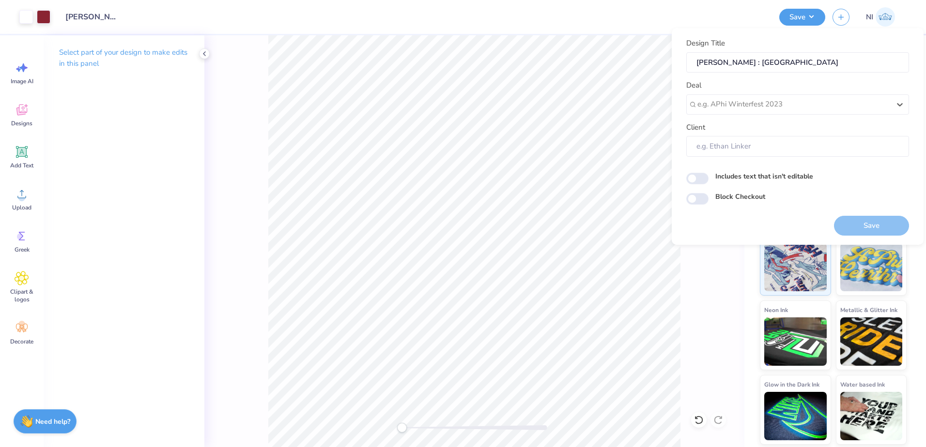
paste input "[PERSON_NAME] : [GEOGRAPHIC_DATA]"
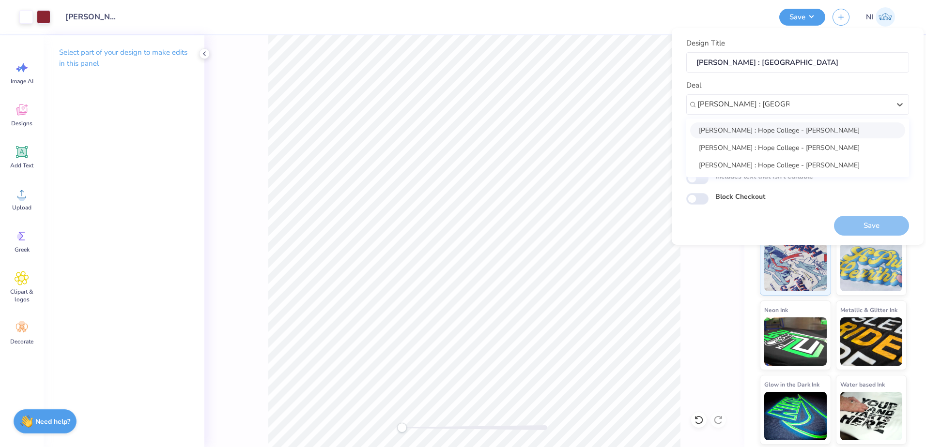
click at [831, 132] on div "Kali Coppess : Hope College - Kali Coppess" at bounding box center [797, 131] width 215 height 16
type input "[PERSON_NAME] : [GEOGRAPHIC_DATA]"
type input "Kali Coppess"
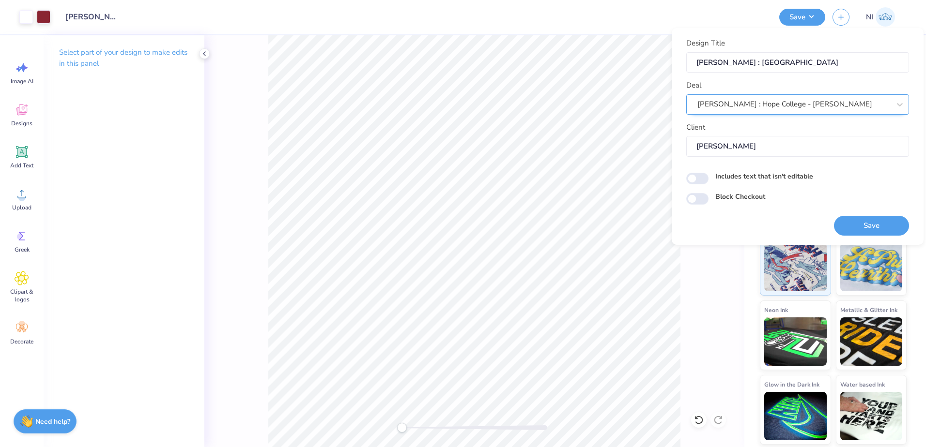
click at [882, 103] on div "Kali Coppess : Hope College - Kali Coppess" at bounding box center [793, 104] width 195 height 15
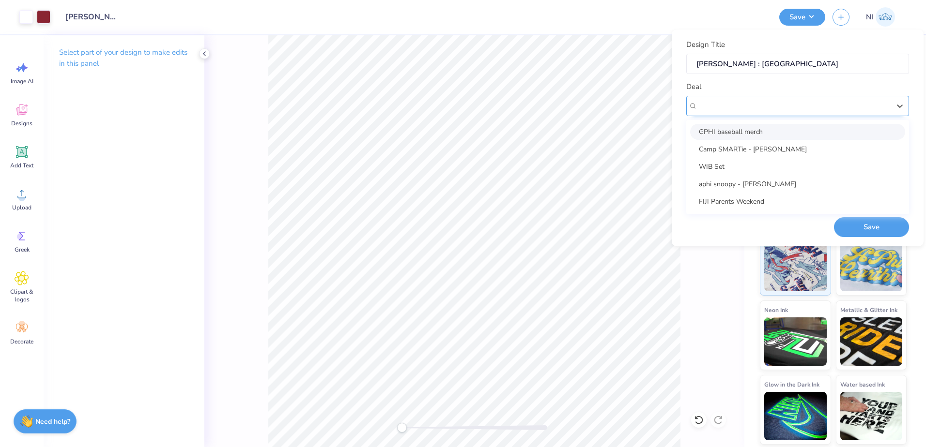
click at [770, 106] on div "Kali Coppess : Hope College - Kali Coppess" at bounding box center [793, 105] width 193 height 11
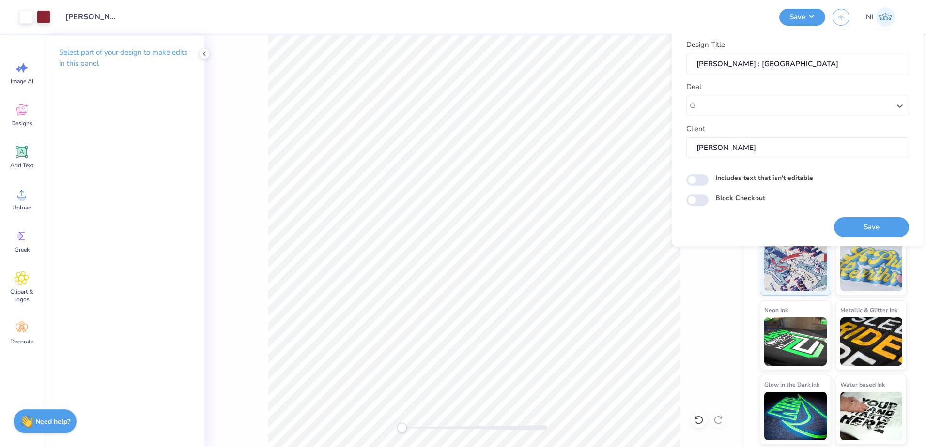
paste input "[PERSON_NAME] : [GEOGRAPHIC_DATA]"
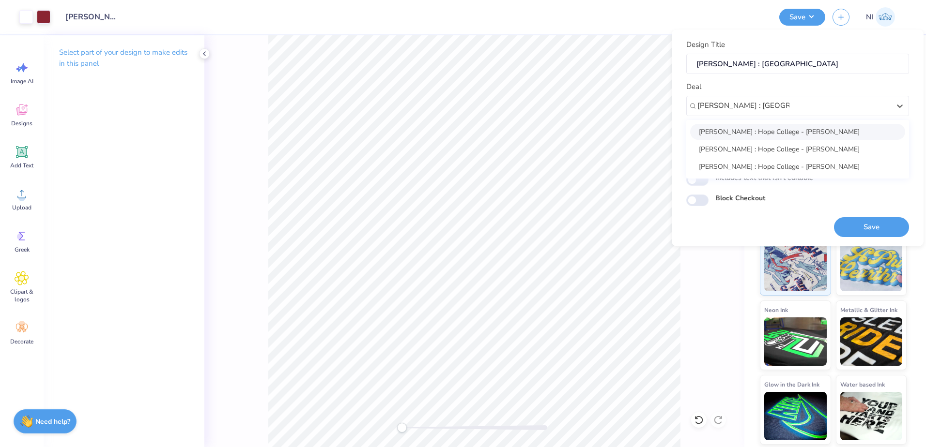
type input "[PERSON_NAME] : [GEOGRAPHIC_DATA]"
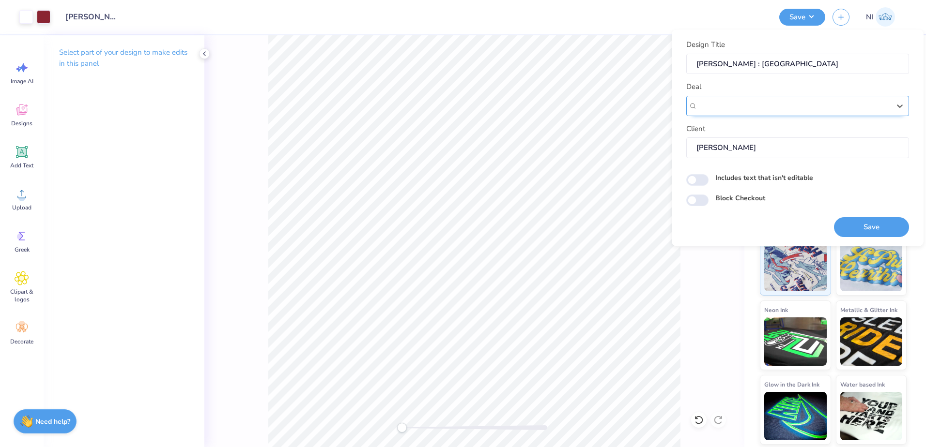
paste input "525899A"
type input "525899A"
paste input "[PERSON_NAME] : [GEOGRAPHIC_DATA]"
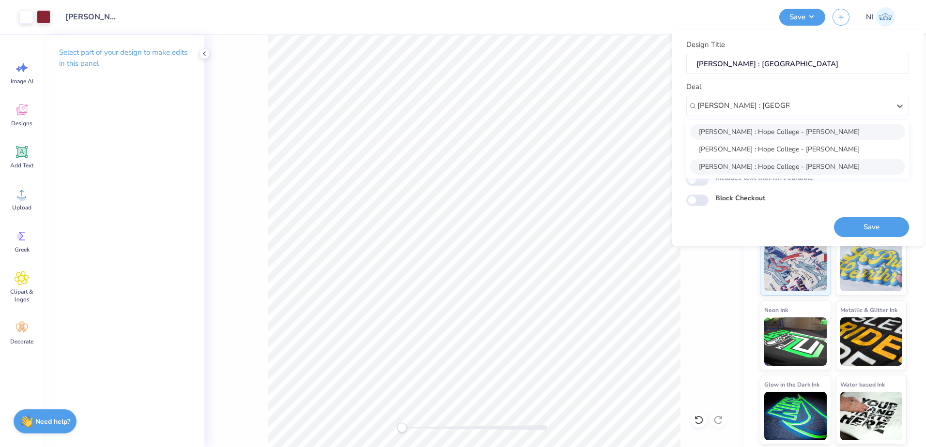
click at [798, 169] on div "Kali Coppess : Hope College - Kali Coppess" at bounding box center [797, 167] width 215 height 16
type input "[PERSON_NAME] : [GEOGRAPHIC_DATA]"
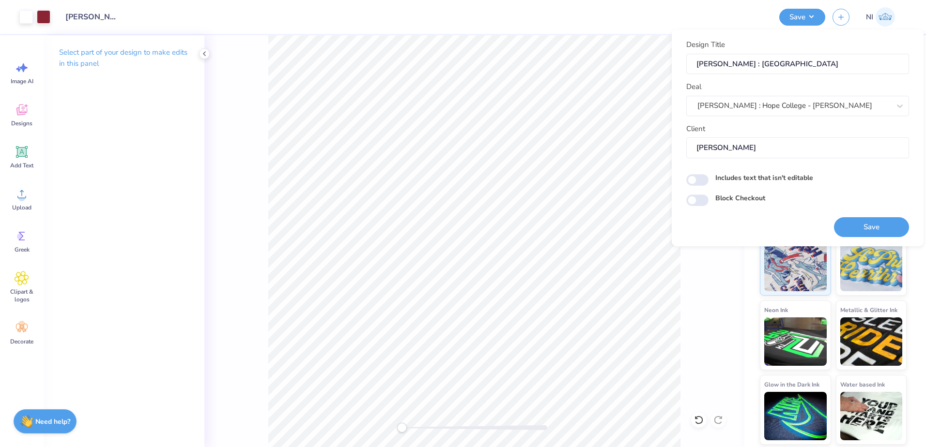
drag, startPoint x: 778, startPoint y: 148, endPoint x: 682, endPoint y: 153, distance: 95.5
click at [682, 153] on div "Design Title Kali Coppess : Hope College Deal Kali Coppess : Hope College - Kal…" at bounding box center [798, 138] width 252 height 217
drag, startPoint x: 682, startPoint y: 153, endPoint x: 702, endPoint y: 204, distance: 55.0
click at [702, 204] on input "Block Checkout" at bounding box center [697, 201] width 22 height 12
checkbox input "true"
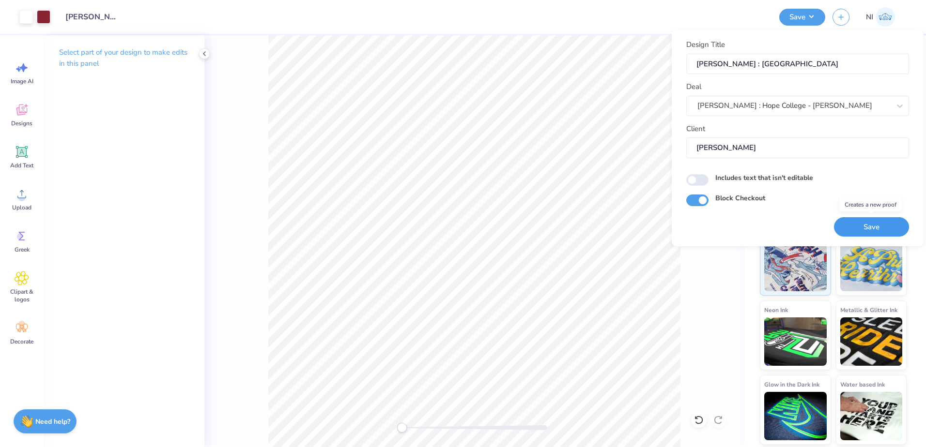
click at [856, 221] on button "Save" at bounding box center [871, 227] width 75 height 20
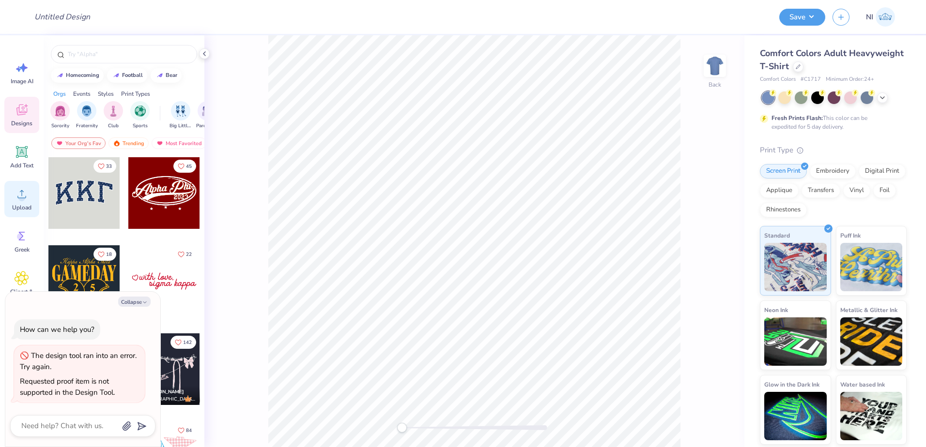
click at [16, 208] on span "Upload" at bounding box center [21, 208] width 19 height 8
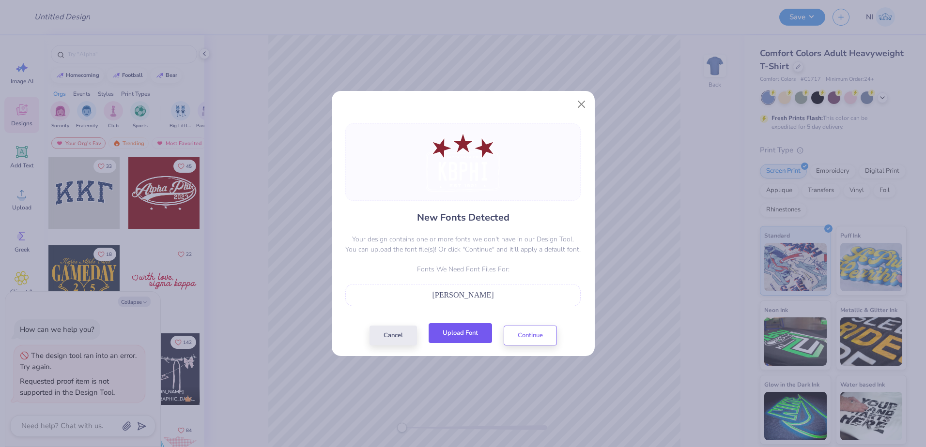
click at [471, 338] on button "Upload Font" at bounding box center [460, 334] width 63 height 20
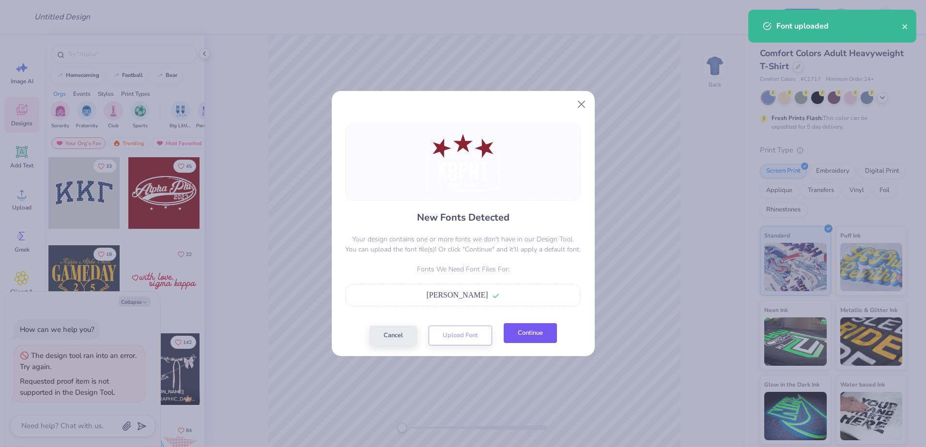
click at [528, 339] on button "Continue" at bounding box center [530, 334] width 53 height 20
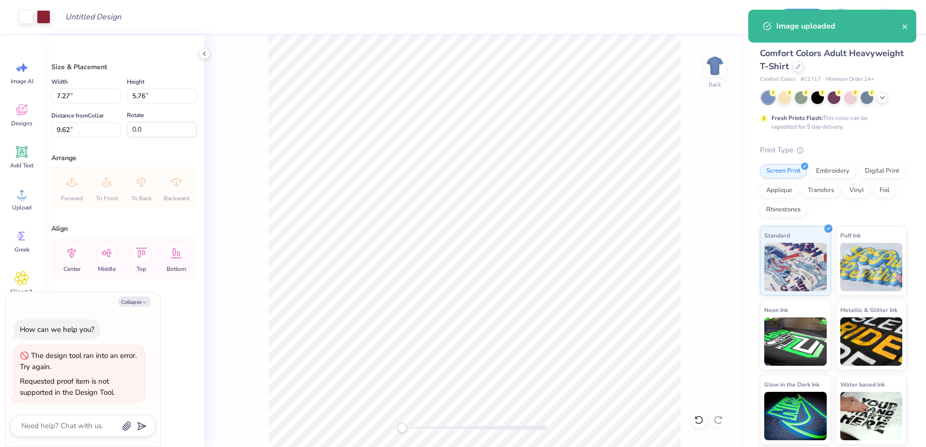
type textarea "x"
type input "3.00"
type textarea "x"
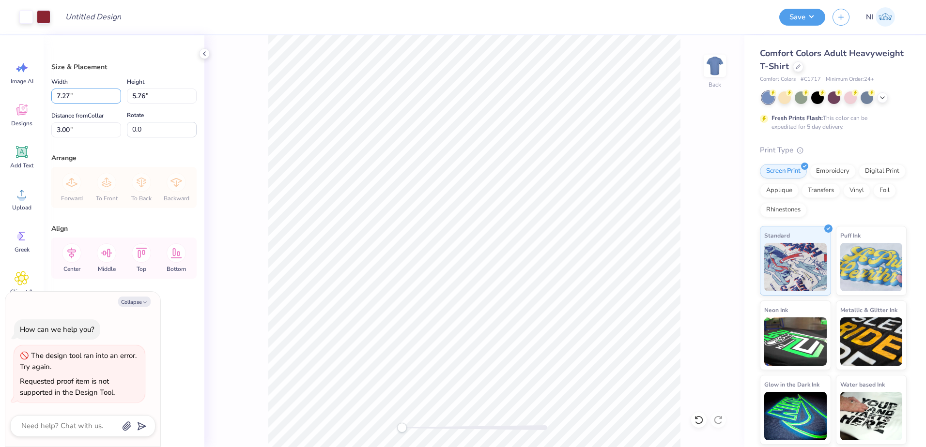
drag, startPoint x: 106, startPoint y: 95, endPoint x: 25, endPoint y: 95, distance: 80.9
click at [25, 95] on div "Art colors Design Title Save NI Image AI Designs Add Text Upload Greek Clipart …" at bounding box center [463, 223] width 926 height 447
type input "0"
type input "9.00"
type textarea "x"
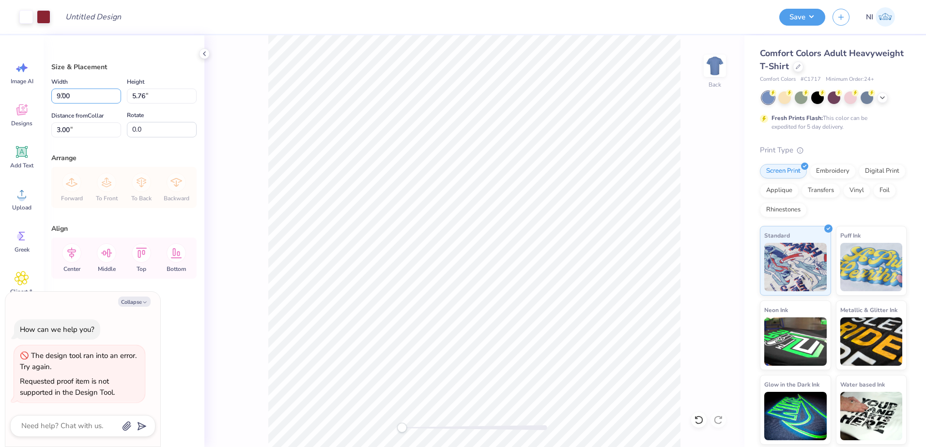
type input "7.12"
type input "2.32"
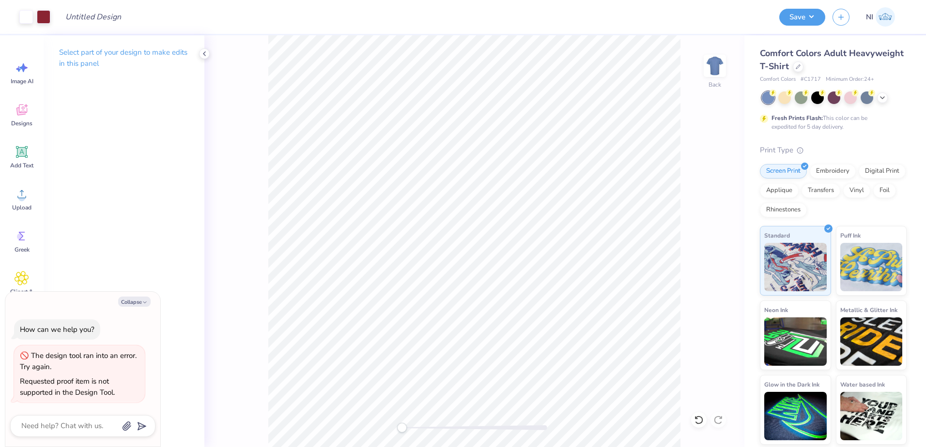
click at [880, 102] on div at bounding box center [834, 98] width 145 height 13
click at [880, 103] on div at bounding box center [834, 98] width 145 height 13
click at [883, 96] on icon at bounding box center [882, 97] width 8 height 8
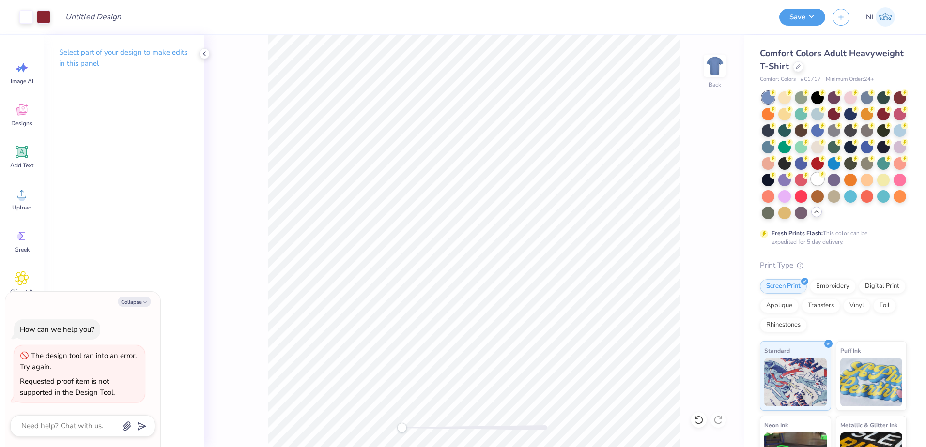
click at [811, 185] on div at bounding box center [817, 179] width 13 height 13
type textarea "x"
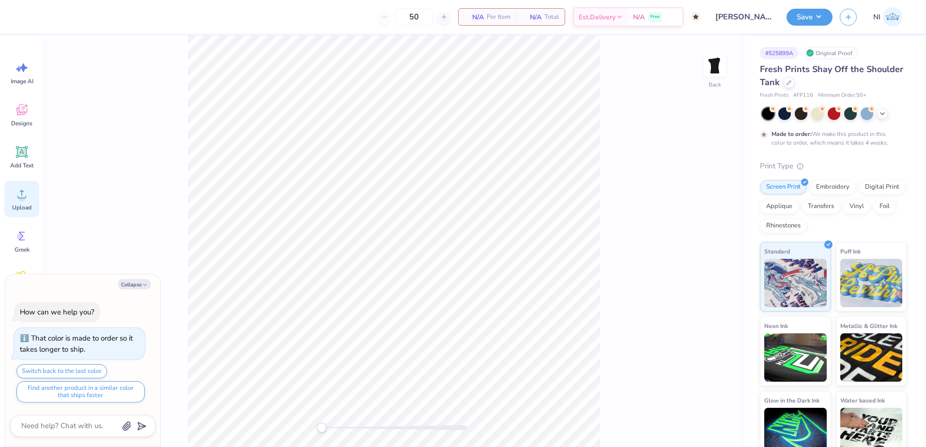
click at [28, 203] on div "Upload" at bounding box center [21, 199] width 35 height 36
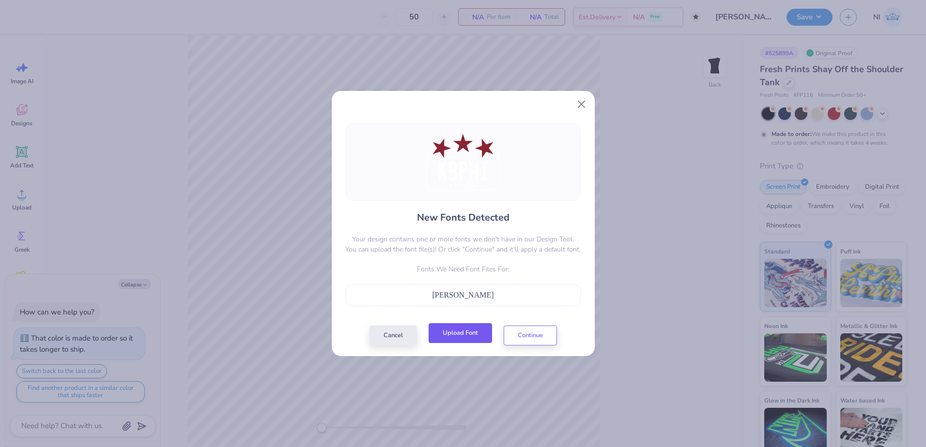
click at [477, 332] on button "Upload Font" at bounding box center [460, 334] width 63 height 20
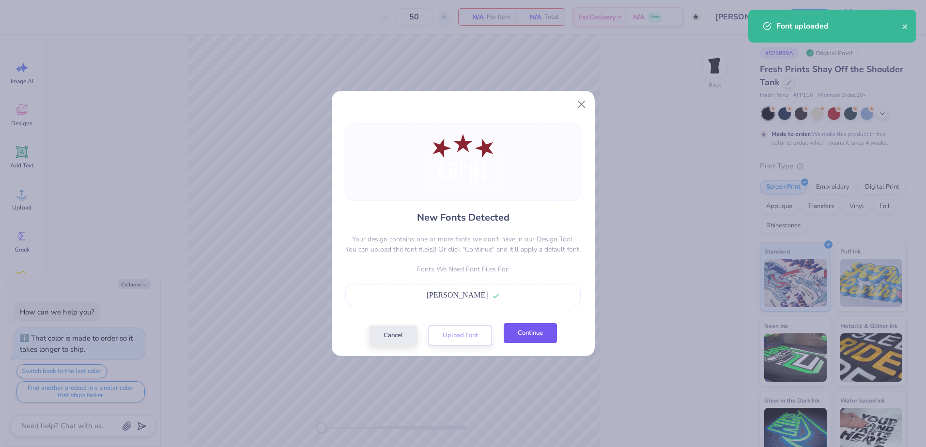
click at [533, 335] on button "Continue" at bounding box center [530, 334] width 53 height 20
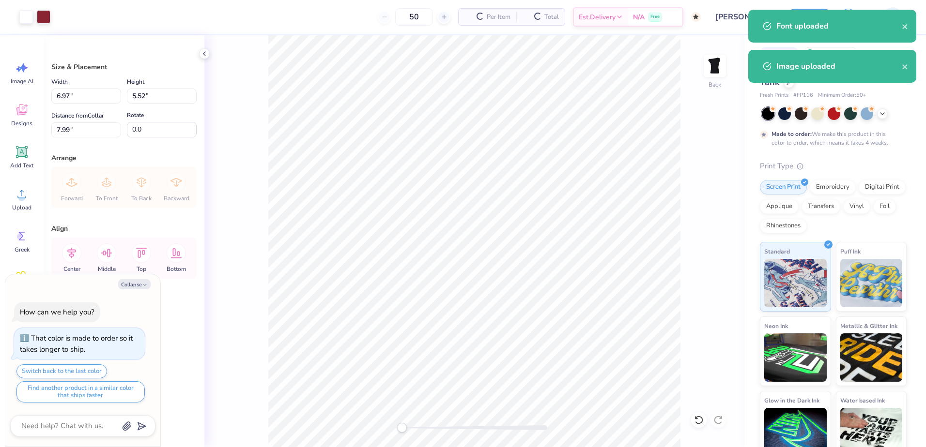
type textarea "x"
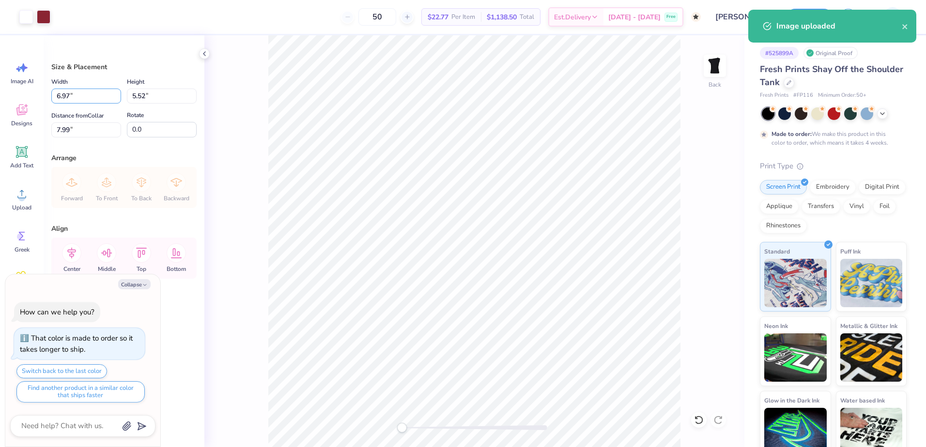
drag, startPoint x: 70, startPoint y: 96, endPoint x: 39, endPoint y: 92, distance: 31.3
click at [39, 92] on div "Art colors 50 $22.77 Per Item $1,138.50 Total Est. Delivery Oct 24 - 27 Free De…" at bounding box center [463, 223] width 926 height 447
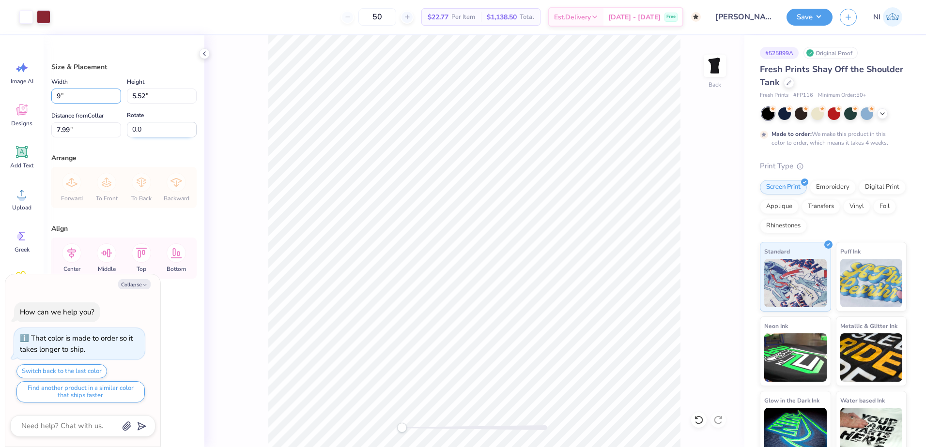
type input "9"
type textarea "x"
type input "9.00"
type input "7.12"
type input "7.19"
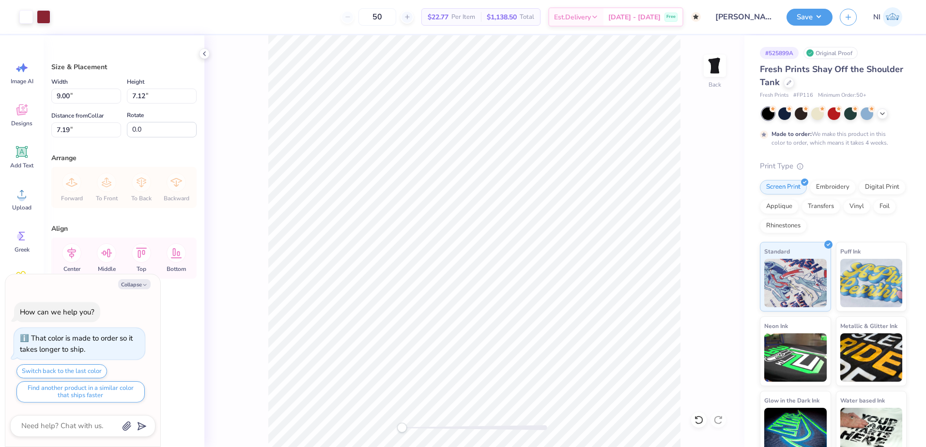
type textarea "x"
type input "3.00"
drag, startPoint x: 69, startPoint y: 96, endPoint x: 32, endPoint y: 98, distance: 36.9
click at [30, 96] on div "Art colors 50 $22.77 Per Item $1,138.50 Total Est. Delivery Oct 24 - 27 Free De…" at bounding box center [463, 223] width 926 height 447
type input "8.00"
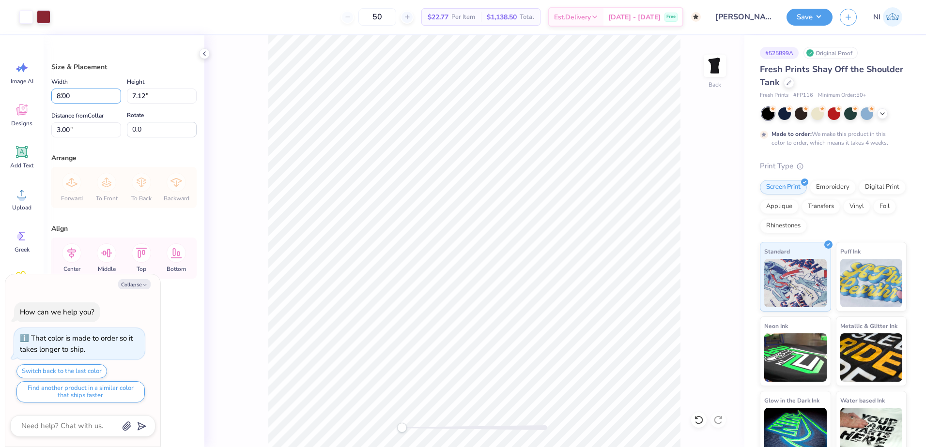
type textarea "x"
type input "6.33"
type input "3.40"
type textarea "x"
type input "3.00"
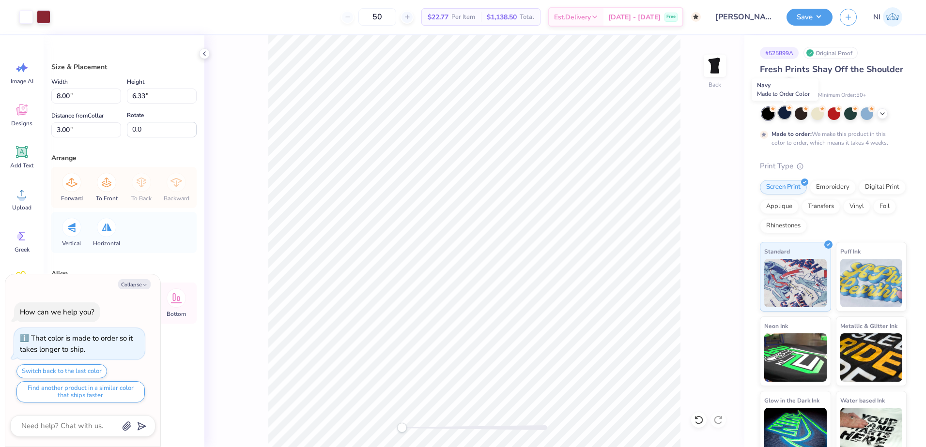
click at [790, 114] on div at bounding box center [784, 113] width 13 height 13
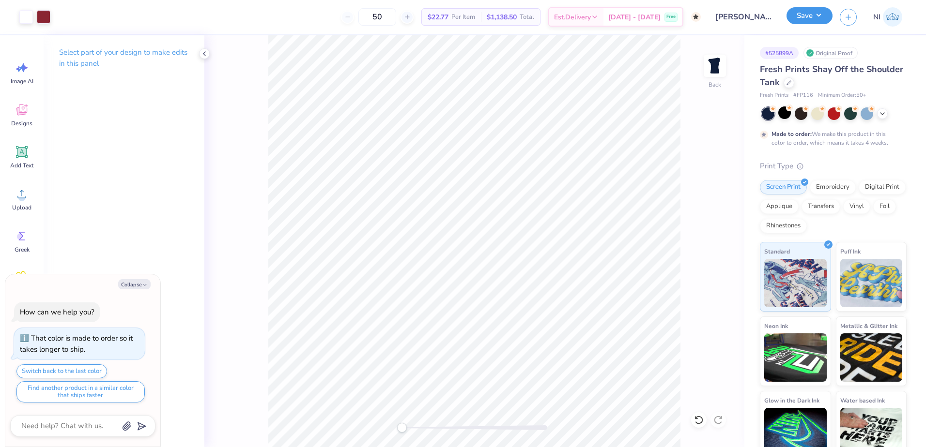
click at [821, 15] on button "Save" at bounding box center [809, 15] width 46 height 17
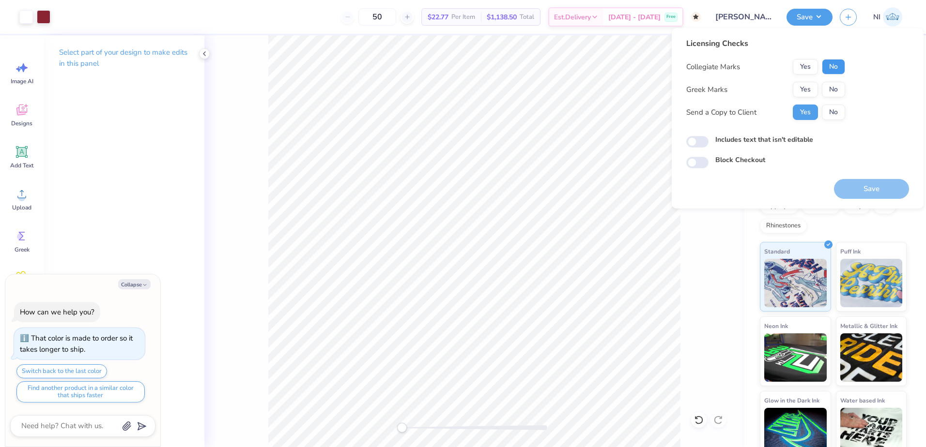
click at [832, 63] on button "No" at bounding box center [833, 66] width 23 height 15
click at [800, 91] on button "Yes" at bounding box center [805, 89] width 25 height 15
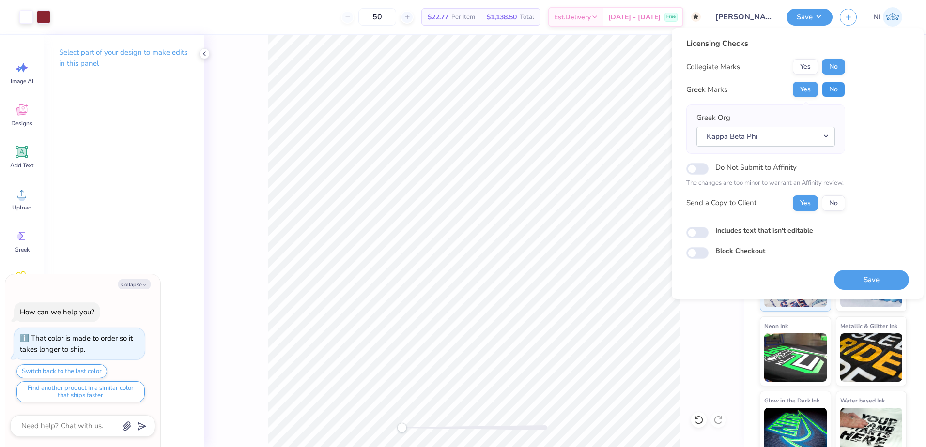
click at [825, 90] on button "No" at bounding box center [833, 89] width 23 height 15
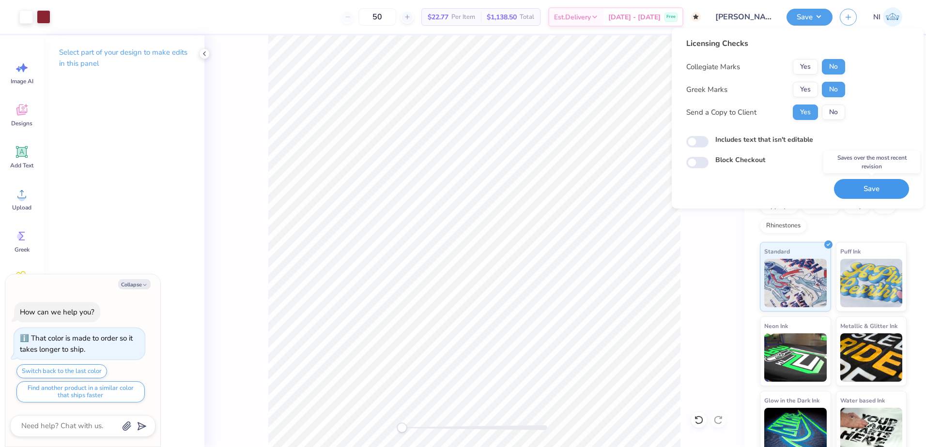
click at [864, 188] on button "Save" at bounding box center [871, 189] width 75 height 20
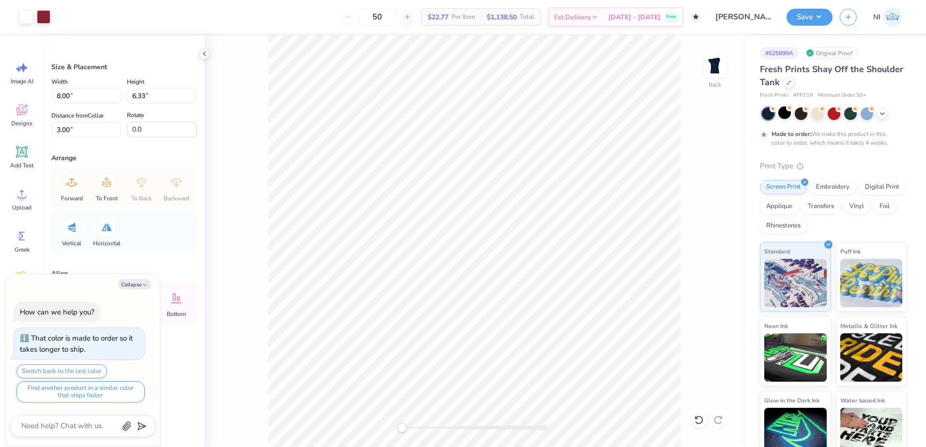
type textarea "x"
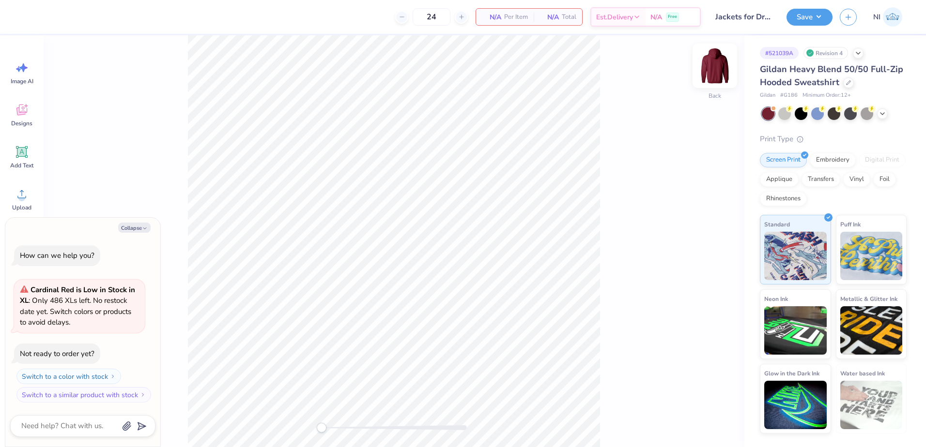
click at [719, 64] on img at bounding box center [714, 65] width 39 height 39
click at [131, 228] on button "Collapse" at bounding box center [134, 228] width 32 height 10
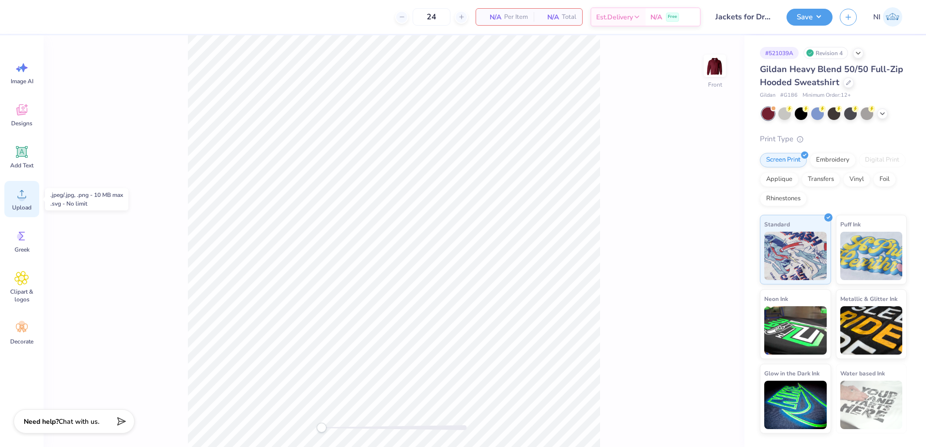
click at [23, 198] on circle at bounding box center [21, 198] width 7 height 7
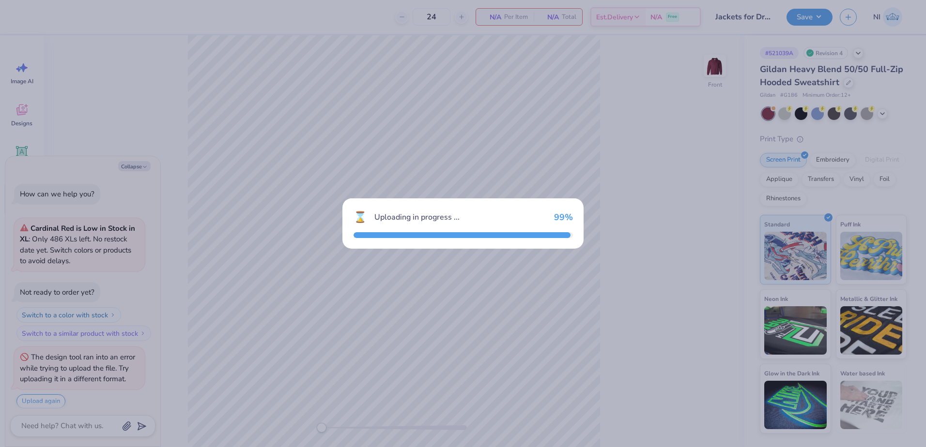
scroll to position [6, 0]
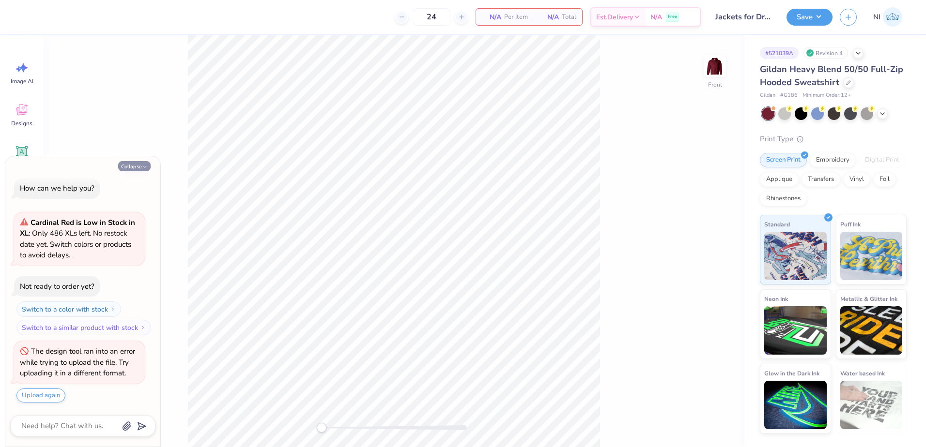
click at [137, 169] on button "Collapse" at bounding box center [134, 166] width 32 height 10
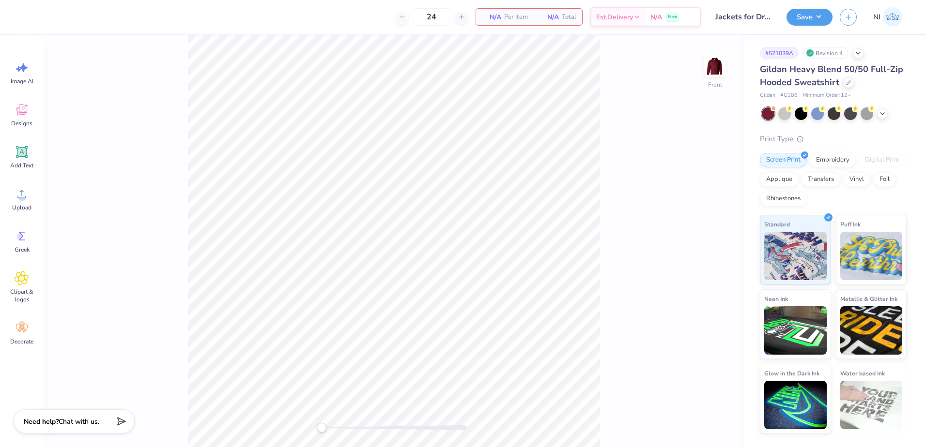
click at [174, 447] on html "24 N/A Per Item N/A Total Est. Delivery N/A Free Design Title Jackets for Druml…" at bounding box center [463, 223] width 926 height 447
click at [174, 407] on div "Front" at bounding box center [394, 241] width 701 height 412
click at [28, 187] on icon at bounding box center [22, 194] width 15 height 15
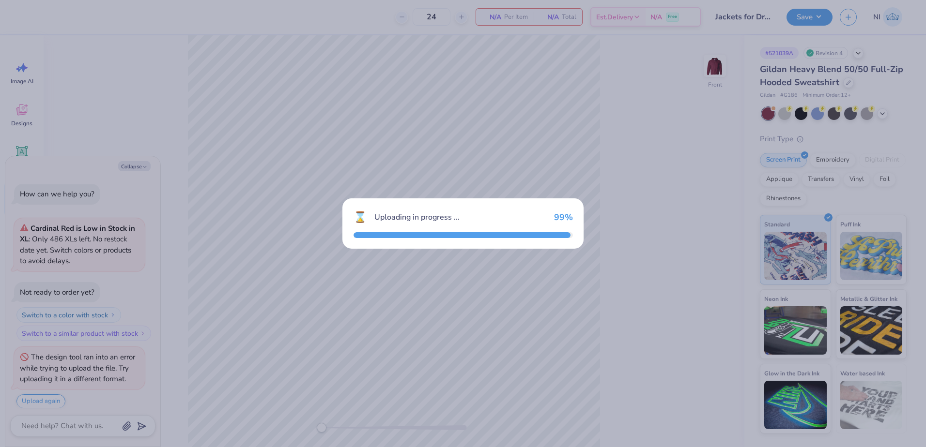
scroll to position [73, 0]
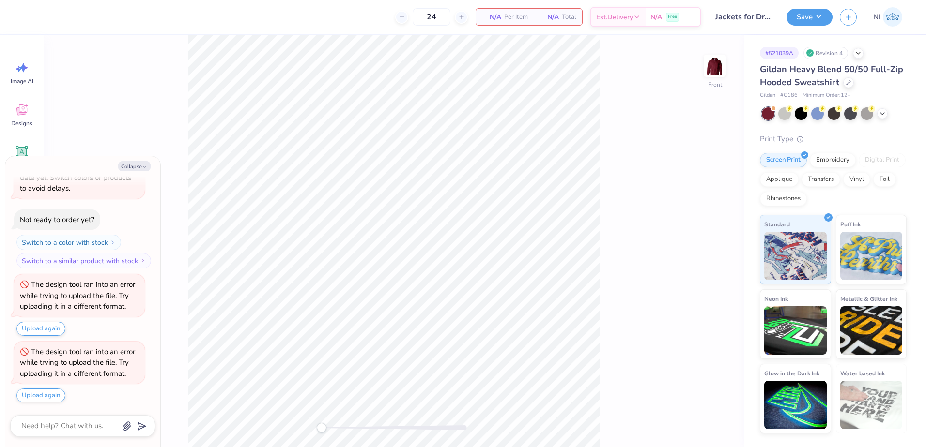
click at [146, 118] on div "Front" at bounding box center [394, 241] width 701 height 412
click at [146, 170] on button "Collapse" at bounding box center [134, 166] width 32 height 10
type textarea "x"
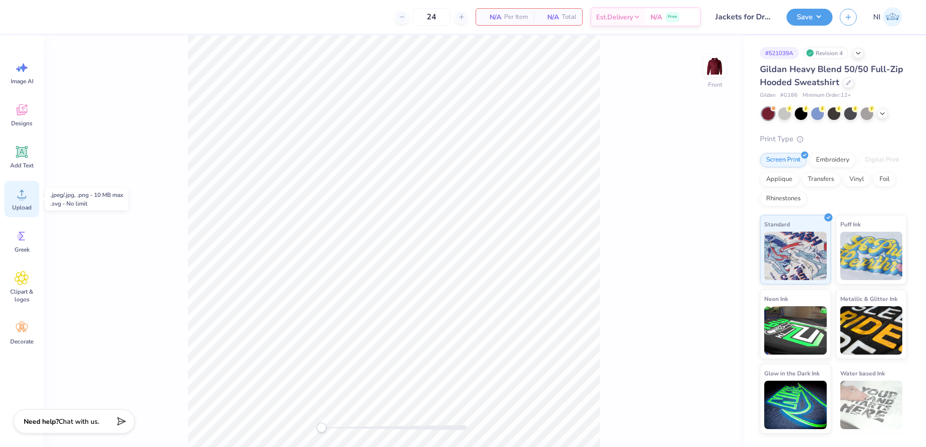
click at [31, 200] on div "Upload" at bounding box center [21, 199] width 35 height 36
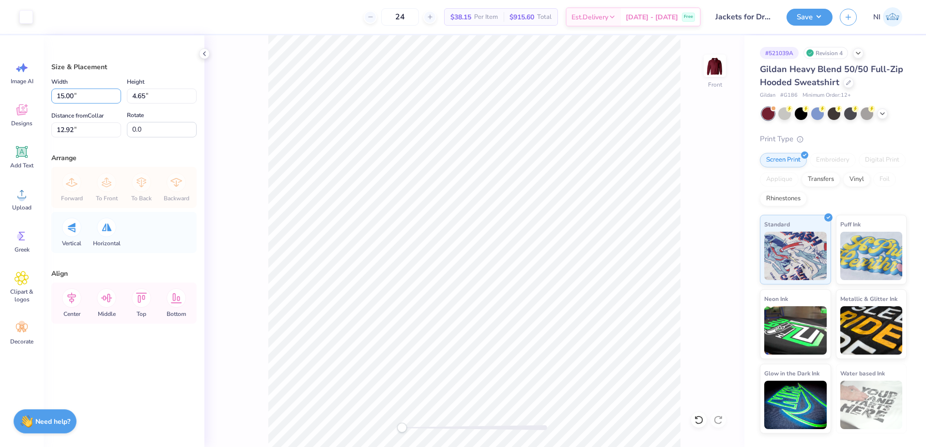
drag, startPoint x: 71, startPoint y: 96, endPoint x: 50, endPoint y: 99, distance: 20.5
click at [50, 98] on div "Size & Placement Width 15.00 15.00 " Height 4.65 4.65 " Distance from Collar 12…" at bounding box center [124, 241] width 161 height 412
type input "10.00"
type input "3.10"
type input "6.78"
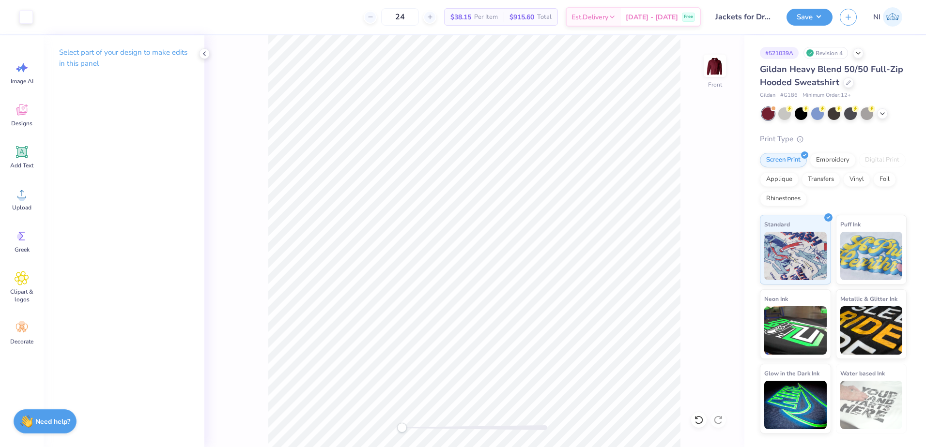
drag, startPoint x: 25, startPoint y: 160, endPoint x: 42, endPoint y: 168, distance: 18.9
click at [25, 160] on div "Add Text" at bounding box center [21, 157] width 35 height 36
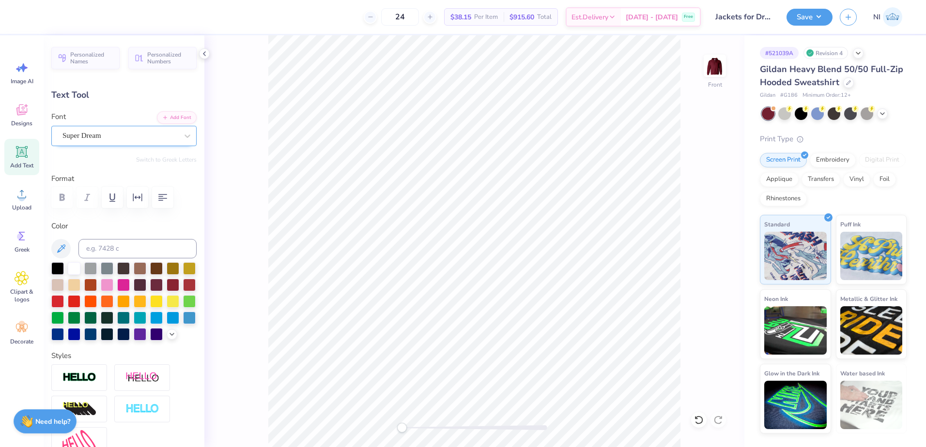
click at [164, 138] on div "Super Dream" at bounding box center [120, 135] width 117 height 15
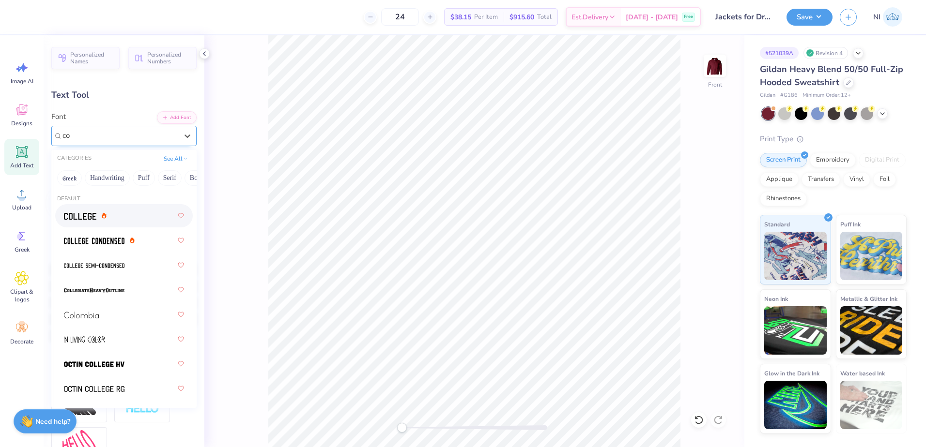
type input "c"
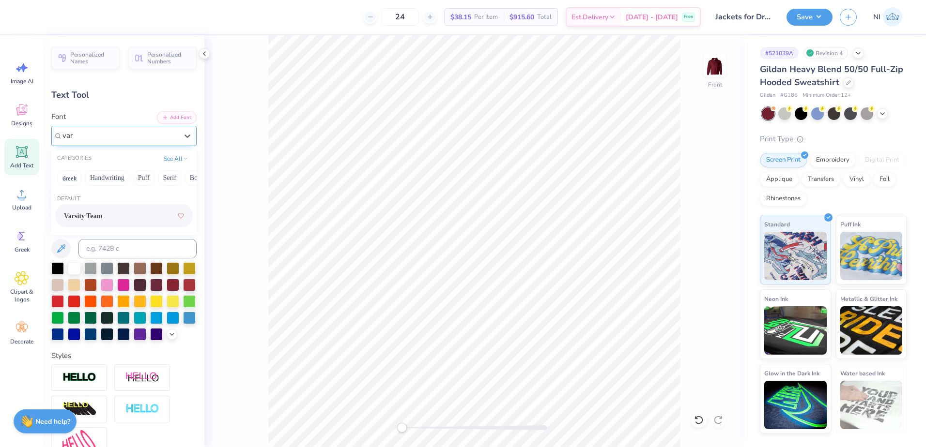
type input "var"
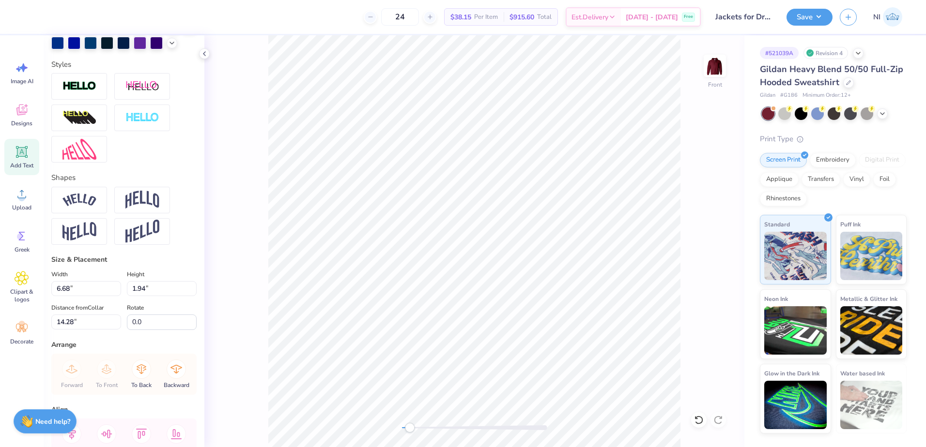
scroll to position [369, 0]
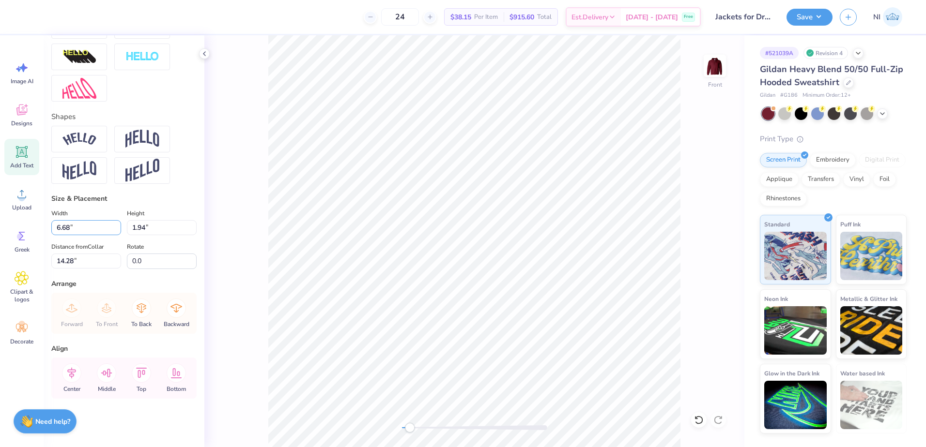
drag, startPoint x: 71, startPoint y: 225, endPoint x: 44, endPoint y: 229, distance: 27.9
click at [44, 229] on div "Personalized Names Personalized Numbers Text Tool Add Font Font Varsity Team Sw…" at bounding box center [124, 241] width 161 height 412
drag, startPoint x: 141, startPoint y: 231, endPoint x: 258, endPoint y: 215, distance: 117.3
click at [118, 229] on div "Width 6.68 6.68 " Height 1.94 1.94 "" at bounding box center [123, 222] width 145 height 28
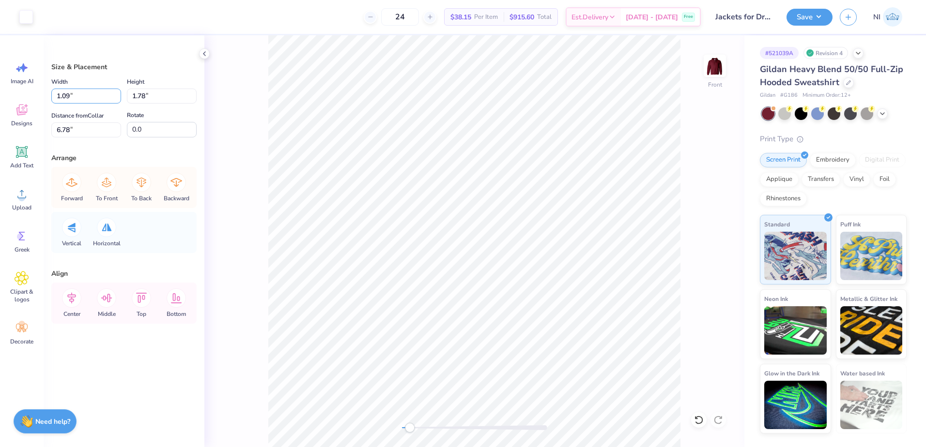
drag, startPoint x: 70, startPoint y: 96, endPoint x: 46, endPoint y: 96, distance: 23.7
click at [46, 96] on div "Size & Placement Width 1.09 1.09 " Height 1.78 1.78 " Distance from Collar 6.78…" at bounding box center [124, 241] width 161 height 412
type input "1.00"
type input "1.63"
type input "6.85"
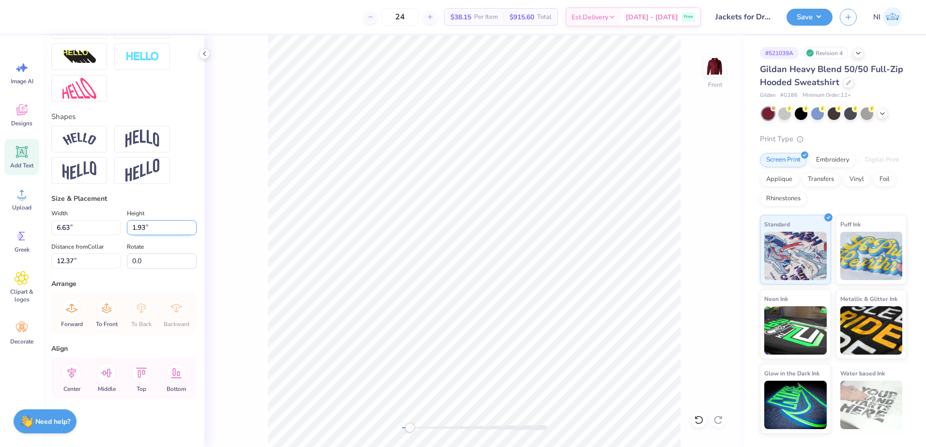
drag, startPoint x: 141, startPoint y: 231, endPoint x: 134, endPoint y: 231, distance: 7.3
click at [134, 231] on input "1.93" at bounding box center [162, 227] width 70 height 15
type input "1"
type input "3.43"
type input "1.00"
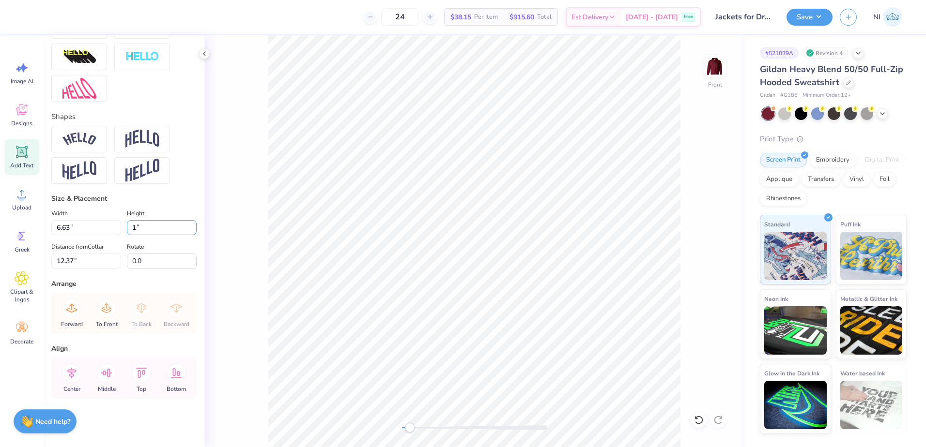
type input "12.83"
type input "6.45"
type input "1.88"
type input "11.95"
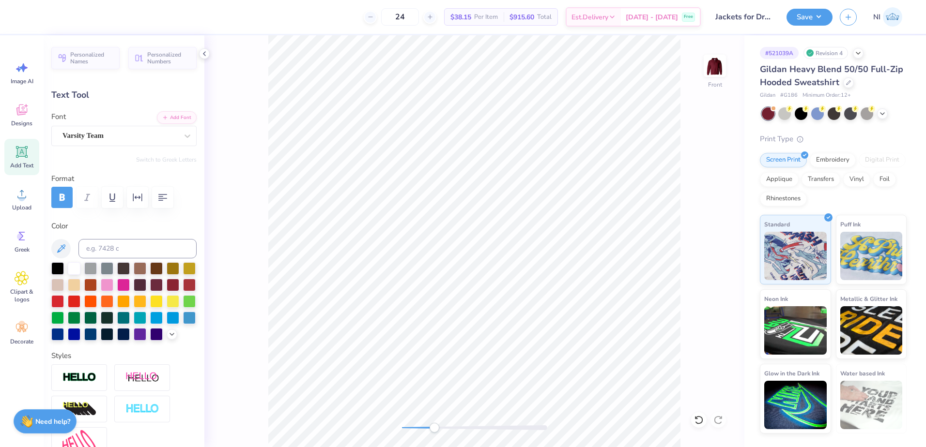
type input "6.04"
type input "1.76"
type input "11.15"
type textarea "drumline"
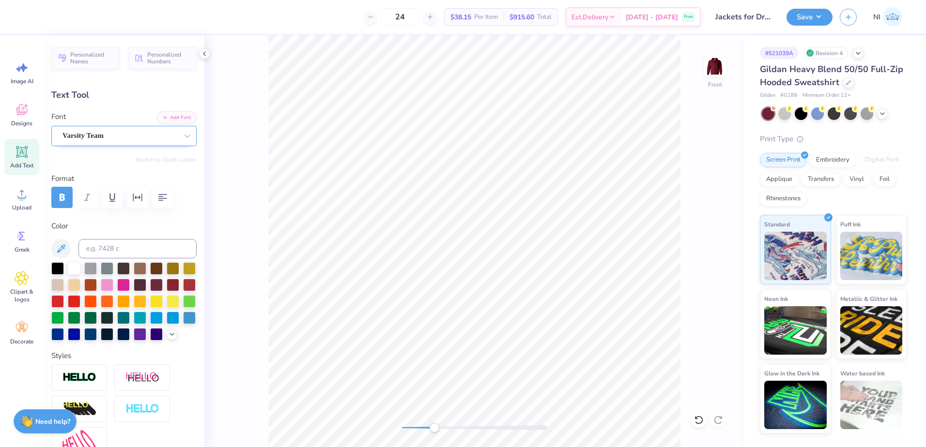
click at [141, 136] on div "Varsity Team" at bounding box center [120, 135] width 117 height 15
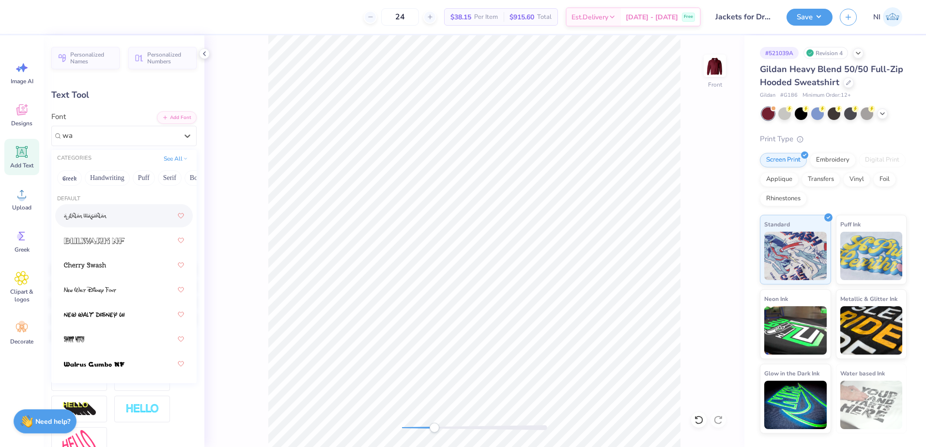
type input "w"
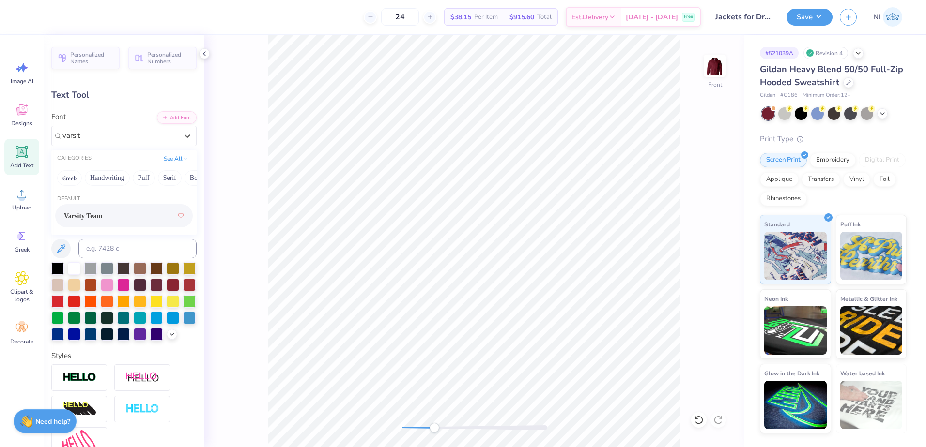
type input "varsit"
type input "11.75"
type input "12.25"
type input "6.68"
type input "1.94"
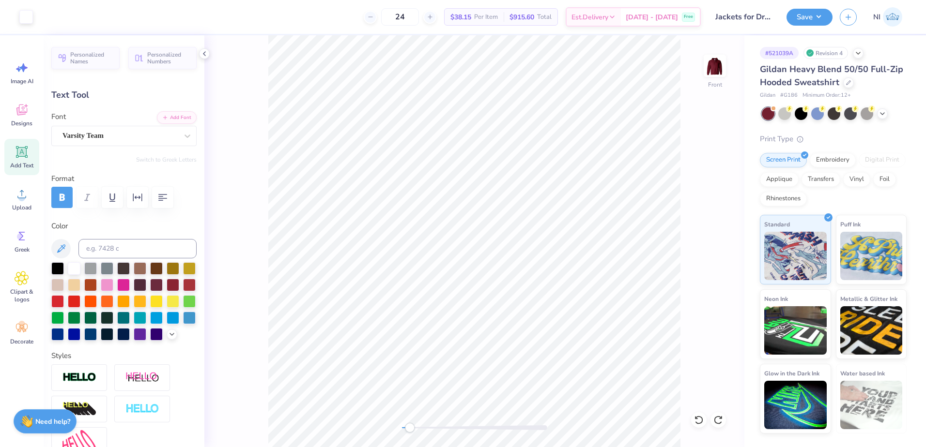
type input "14.28"
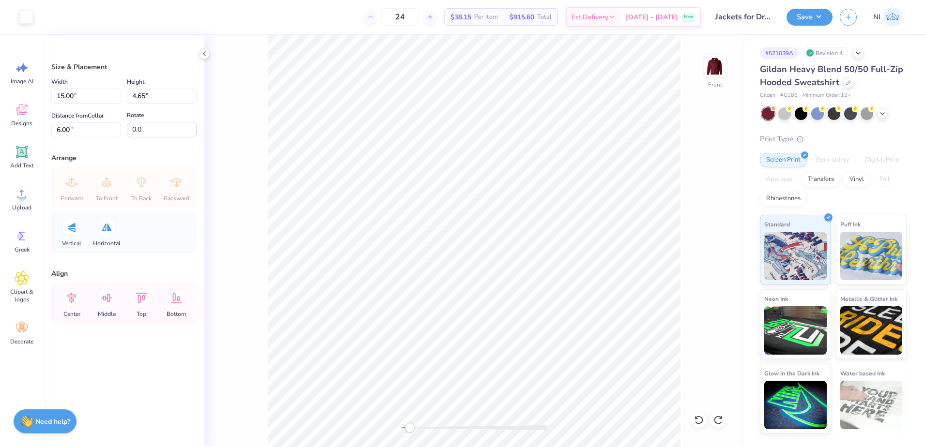
type input "10.81"
type input "3.35"
type input "7.30"
drag, startPoint x: 73, startPoint y: 98, endPoint x: 43, endPoint y: 98, distance: 30.0
click at [43, 98] on div "Art colors 24 $38.15 Per Item $915.60 Total Est. Delivery Oct 11 - 14 Free Desi…" at bounding box center [463, 223] width 926 height 447
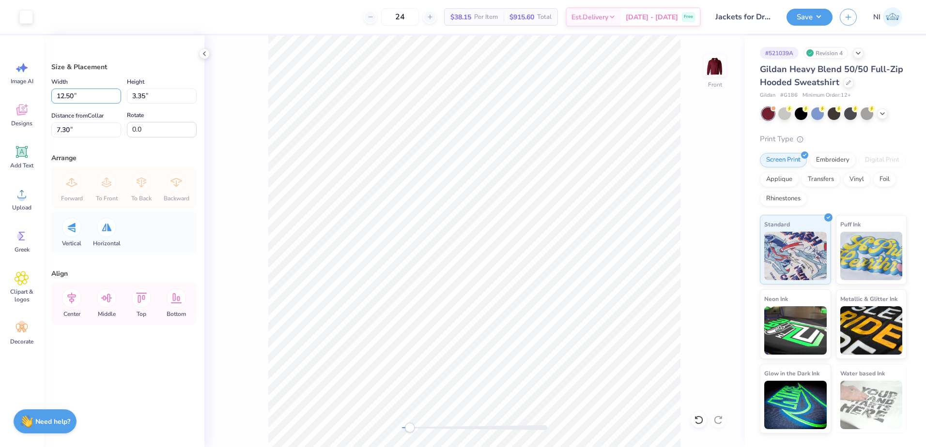
type input "12.50"
type input "3.88"
type input "7.04"
drag, startPoint x: 145, startPoint y: 96, endPoint x: 121, endPoint y: 98, distance: 24.3
click at [121, 98] on div "Width 12.50 12.50 " Height 3.88 3.88 "" at bounding box center [123, 90] width 145 height 28
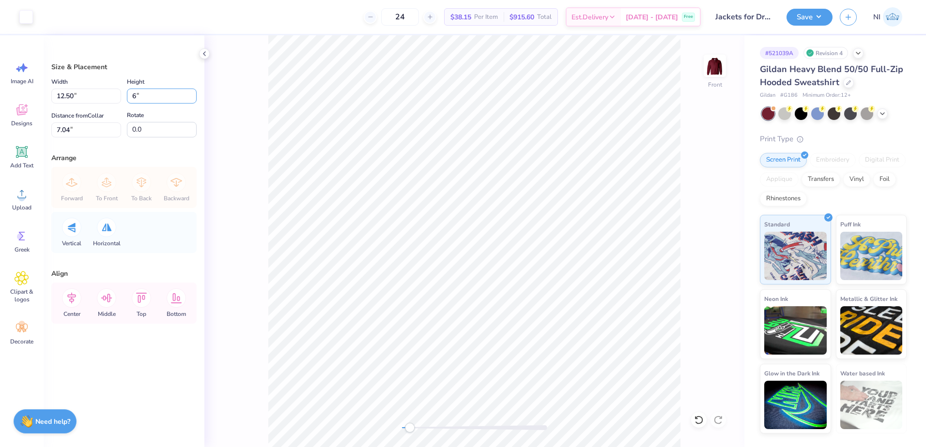
type input "6"
type input "15.00"
type input "4.65"
type input "6.00"
click at [259, 148] on div "Front" at bounding box center [474, 241] width 540 height 412
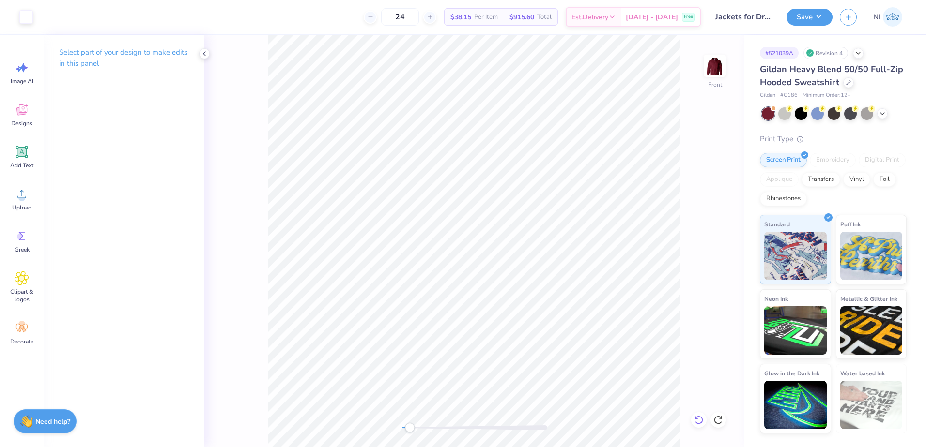
click at [701, 417] on icon at bounding box center [698, 420] width 8 height 9
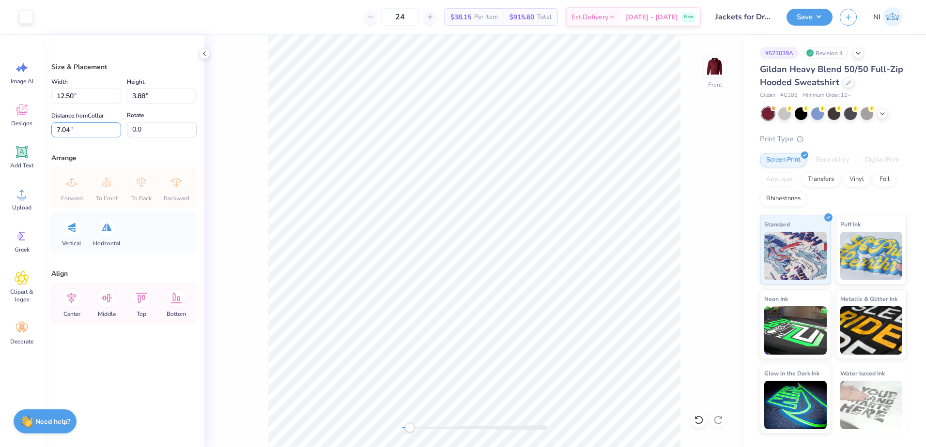
drag, startPoint x: 93, startPoint y: 130, endPoint x: 42, endPoint y: 131, distance: 51.4
click at [41, 131] on div "Art colors 24 $38.15 Per Item $915.60 Total Est. Delivery Oct 11 - 14 Free Desi…" at bounding box center [463, 223] width 926 height 447
type input "6"
click at [80, 295] on icon at bounding box center [71, 298] width 19 height 19
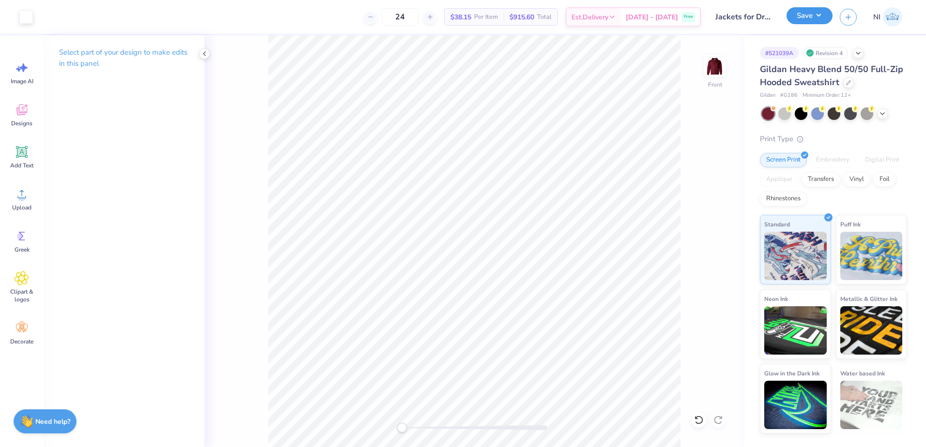
click at [815, 17] on button "Save" at bounding box center [809, 15] width 46 height 17
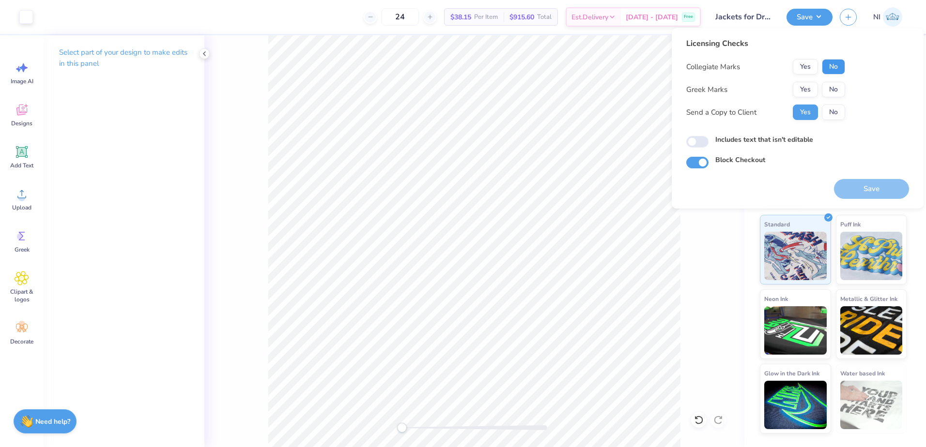
click at [832, 67] on button "No" at bounding box center [833, 66] width 23 height 15
drag, startPoint x: 832, startPoint y: 86, endPoint x: 835, endPoint y: 98, distance: 12.3
click at [832, 87] on button "No" at bounding box center [833, 89] width 23 height 15
click at [856, 188] on button "Save" at bounding box center [871, 189] width 75 height 20
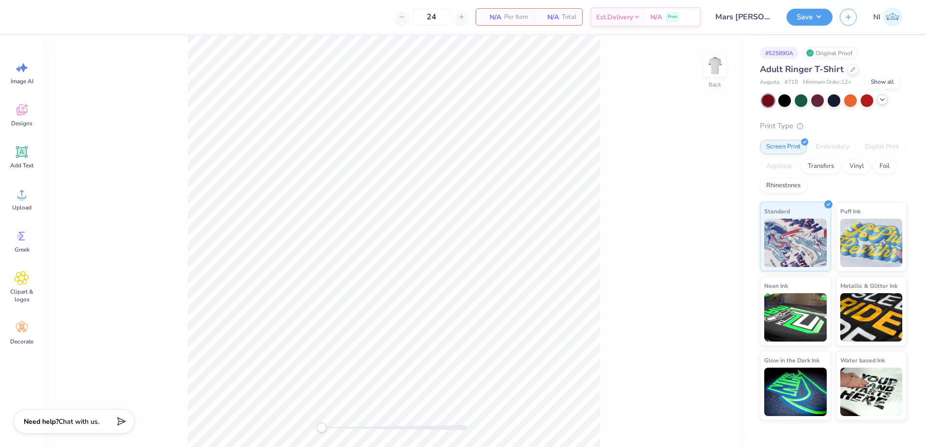
click at [885, 100] on icon at bounding box center [882, 100] width 8 height 8
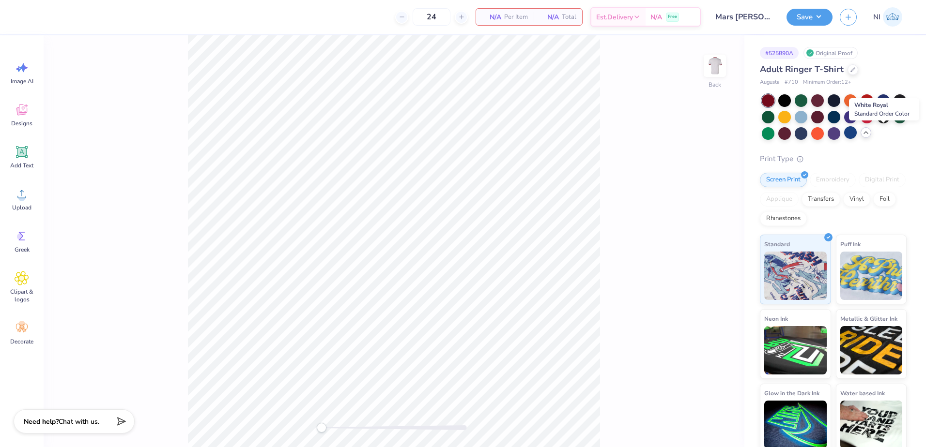
click at [857, 139] on div at bounding box center [850, 132] width 13 height 13
click at [26, 112] on icon at bounding box center [21, 110] width 11 height 11
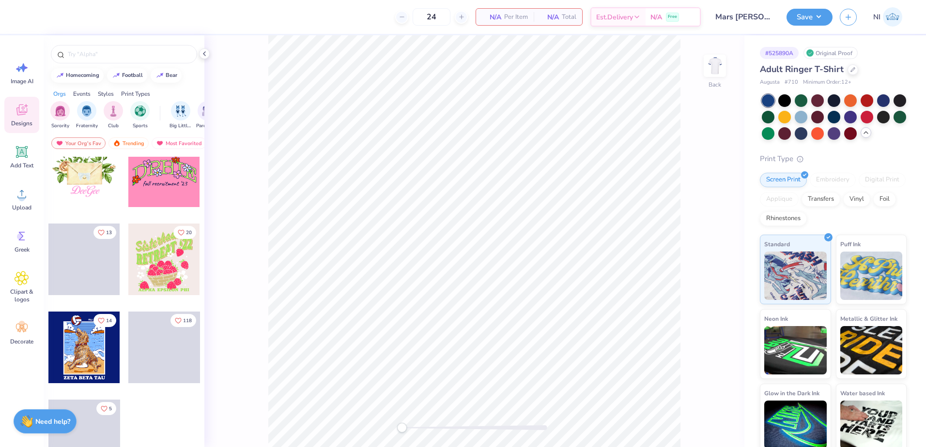
scroll to position [1436, 0]
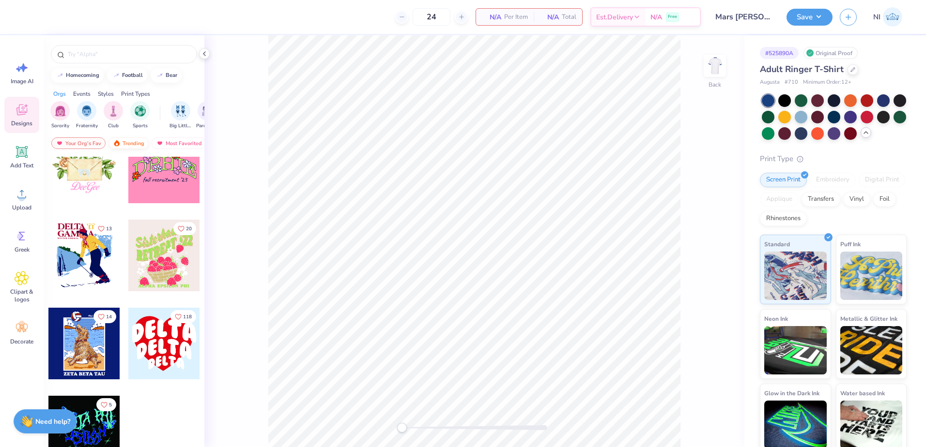
click at [123, 146] on div "Trending" at bounding box center [128, 144] width 40 height 12
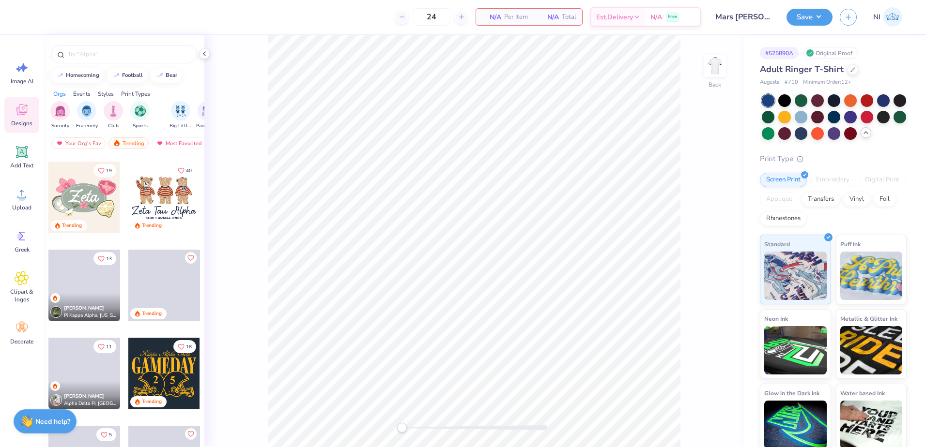
scroll to position [533, 0]
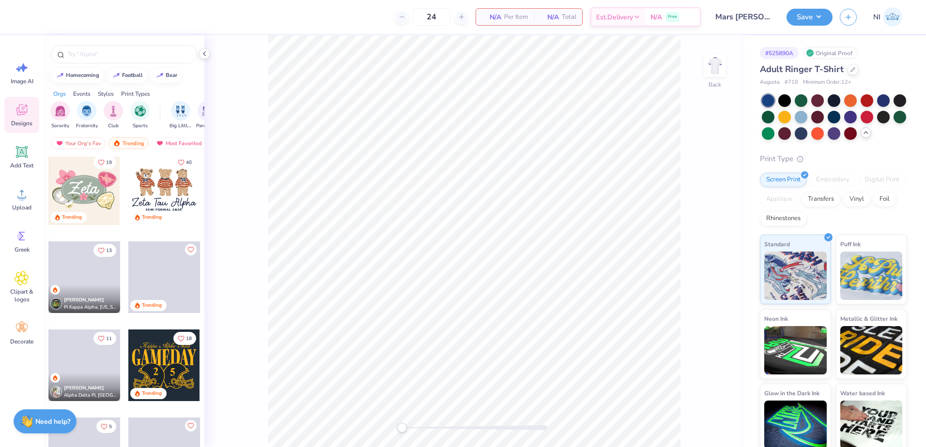
click at [162, 189] on div at bounding box center [164, 190] width 72 height 72
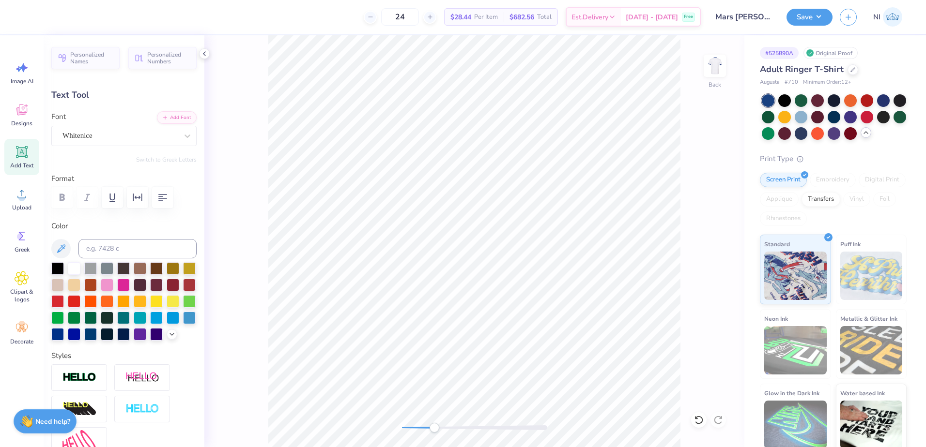
scroll to position [8, 4]
type textarea "Alpha Sigma Tau"
type input "4.50"
type input "0.28"
type input "8.13"
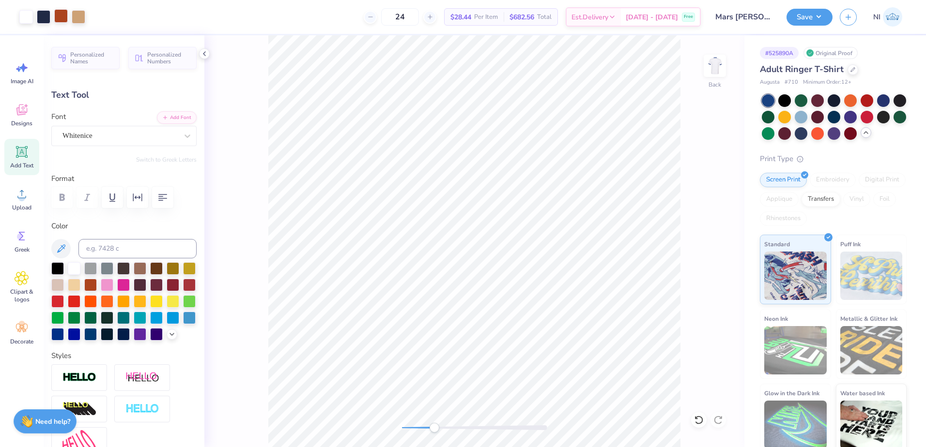
click at [61, 12] on div at bounding box center [61, 16] width 14 height 14
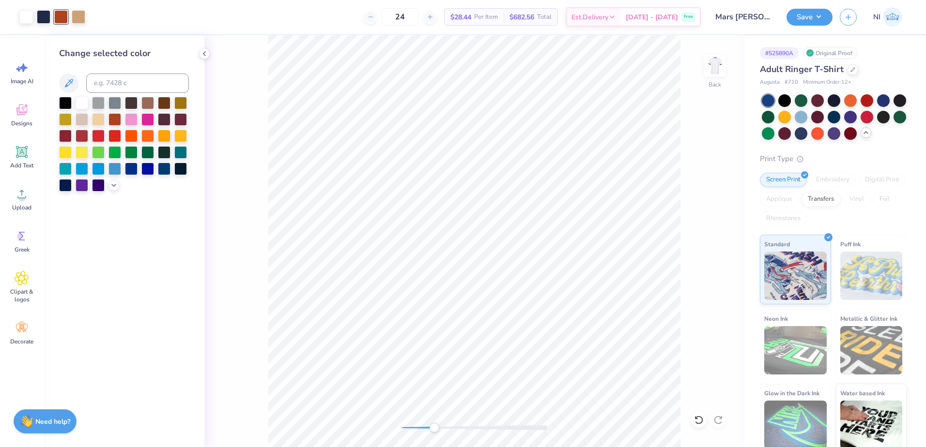
click at [68, 106] on div at bounding box center [65, 103] width 13 height 13
click at [48, 18] on div at bounding box center [44, 16] width 14 height 14
click at [63, 100] on div at bounding box center [65, 102] width 13 height 13
click at [700, 422] on icon at bounding box center [699, 421] width 10 height 10
click at [693, 416] on div at bounding box center [698, 420] width 15 height 15
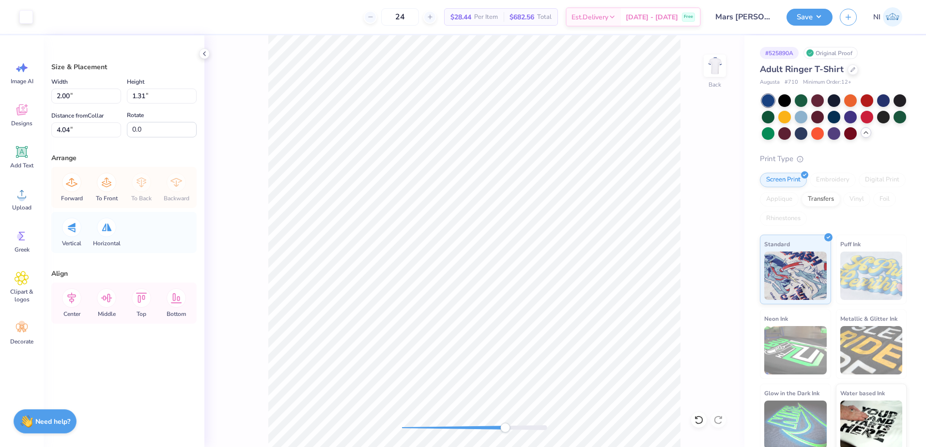
type input "4.37"
type input "4.51"
type input "1.68"
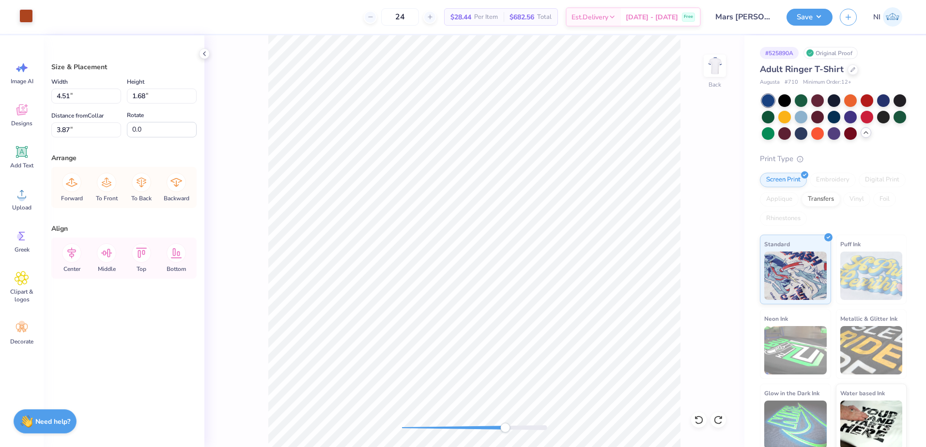
click at [31, 21] on div at bounding box center [26, 16] width 14 height 14
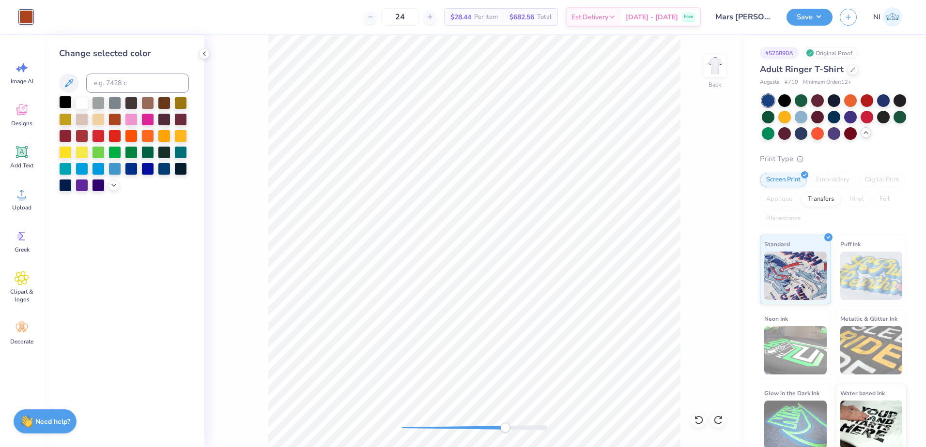
click at [62, 104] on div at bounding box center [65, 102] width 13 height 13
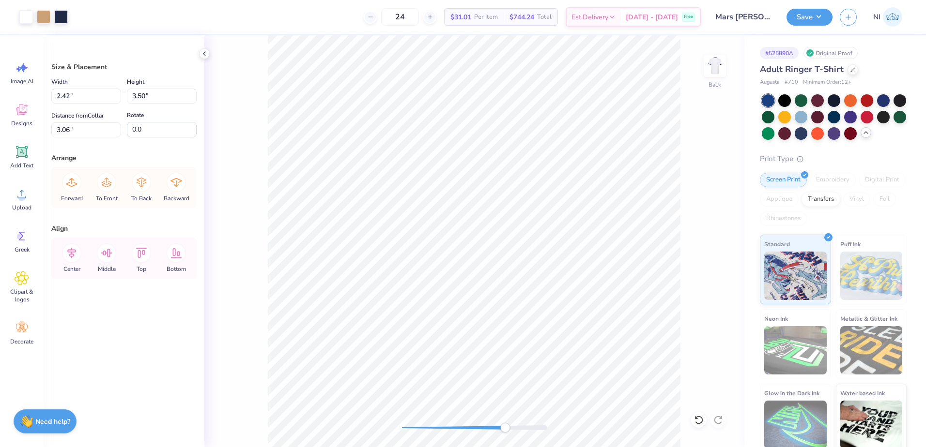
type input "1.83"
type input "1.02"
type input "4.33"
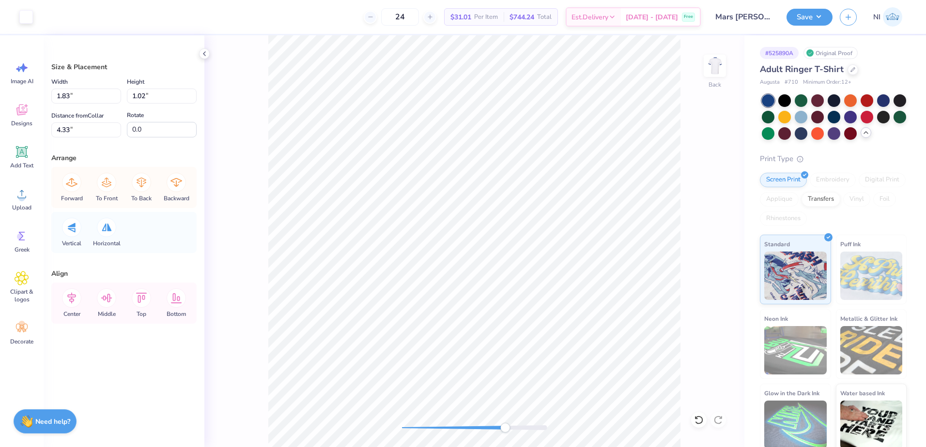
type input "4.37"
type input "1.31"
type input "4.04"
click at [27, 20] on div at bounding box center [26, 16] width 14 height 14
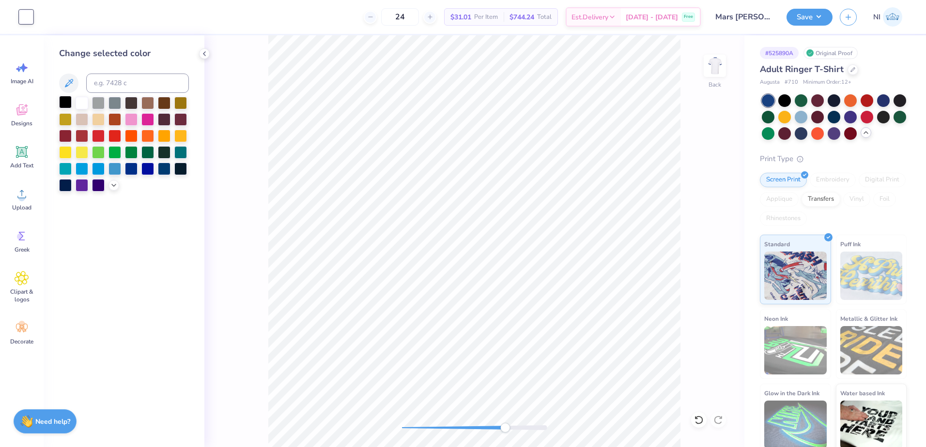
click at [69, 104] on div at bounding box center [65, 102] width 13 height 13
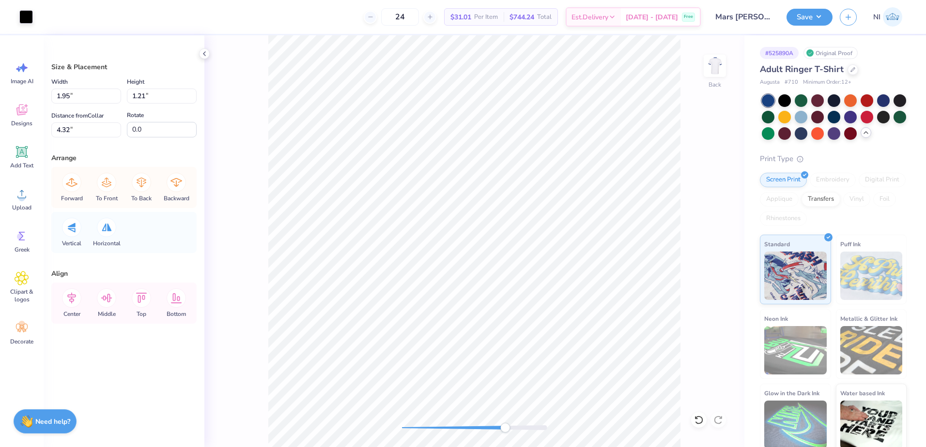
type input "1.18"
type input "4.30"
click at [27, 16] on div at bounding box center [26, 16] width 14 height 14
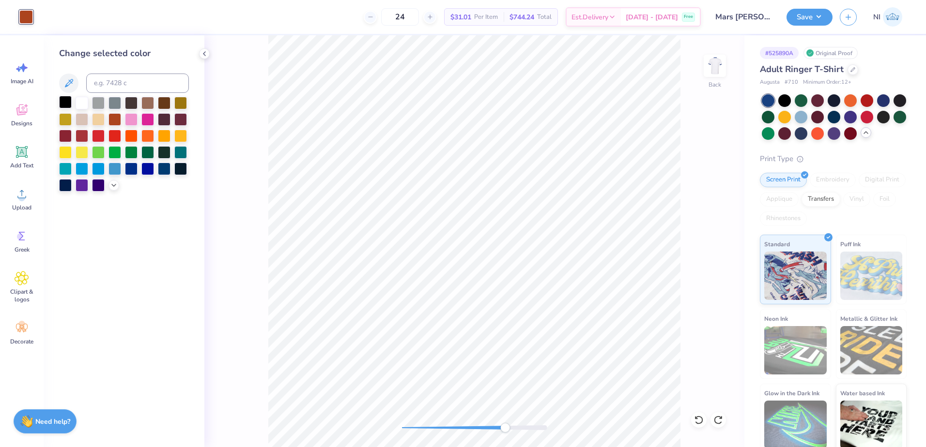
click at [72, 103] on div at bounding box center [65, 102] width 13 height 13
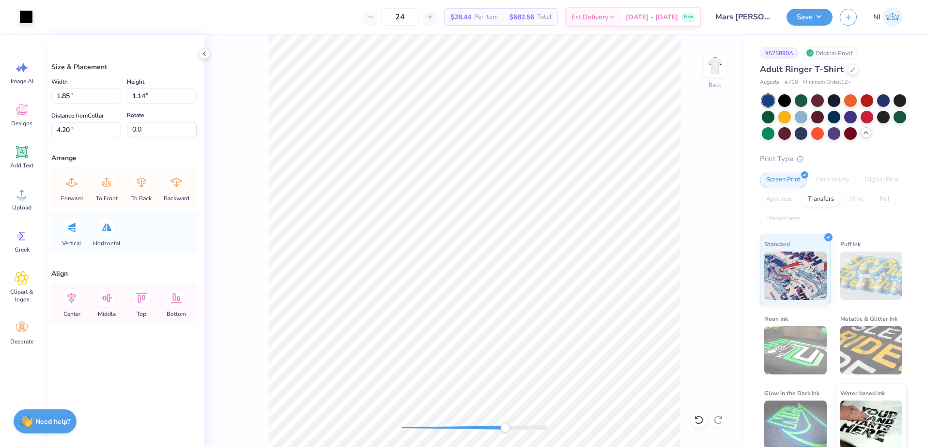
type input "1.85"
type input "1.14"
type input "4.20"
type input "2.07"
type input "3.49"
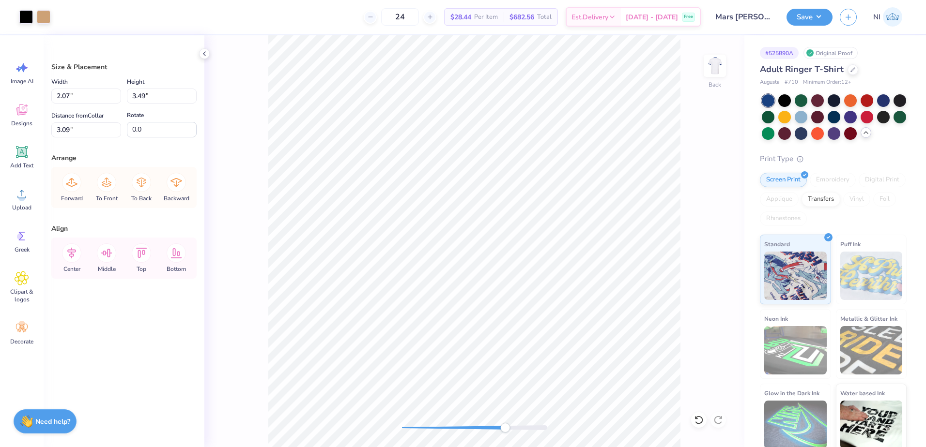
type input "3.07"
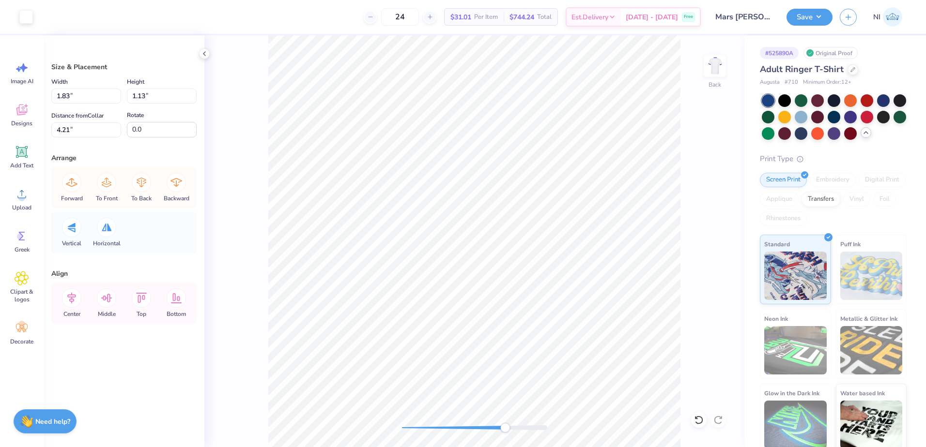
drag, startPoint x: 26, startPoint y: 17, endPoint x: 40, endPoint y: 48, distance: 33.8
click at [26, 18] on div at bounding box center [26, 17] width 14 height 14
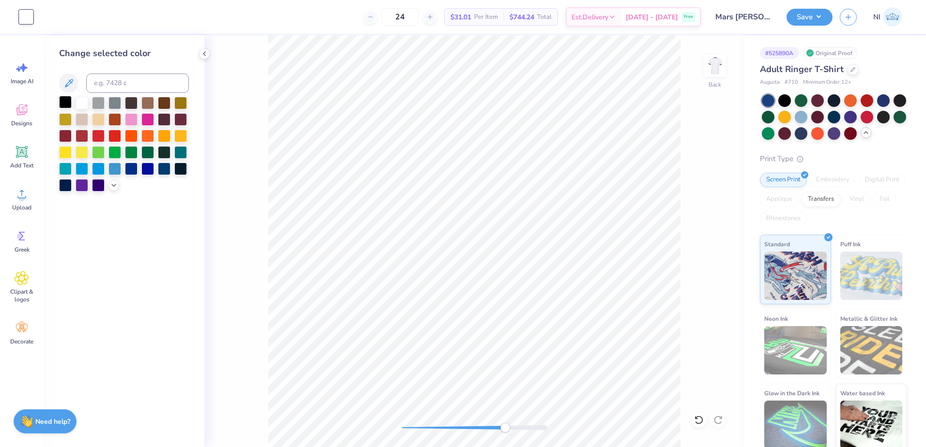
click at [65, 99] on div at bounding box center [65, 102] width 13 height 13
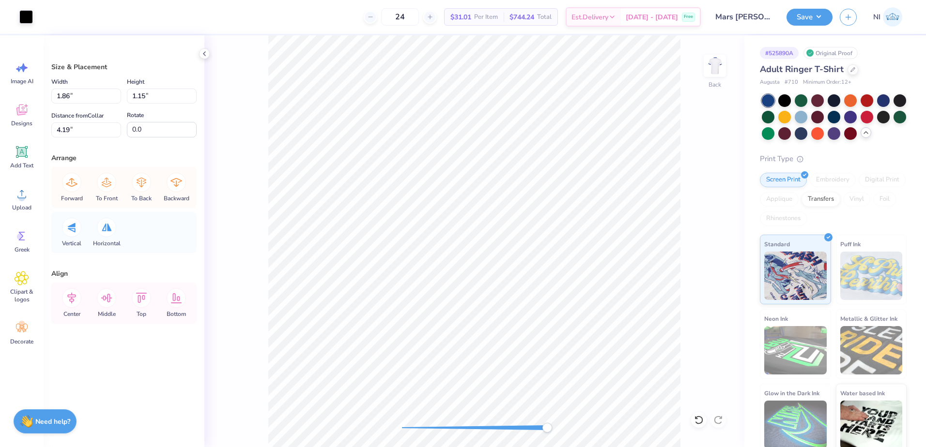
type input "1.86"
type input "1.15"
type input "4.19"
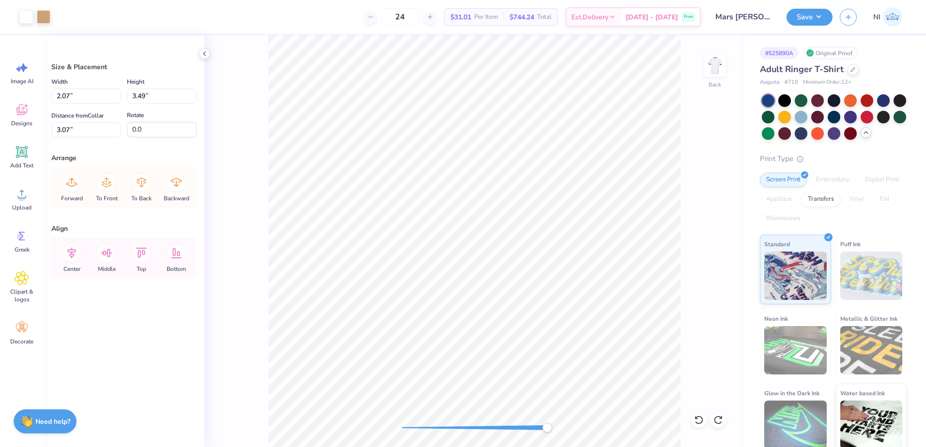
type input "3.09"
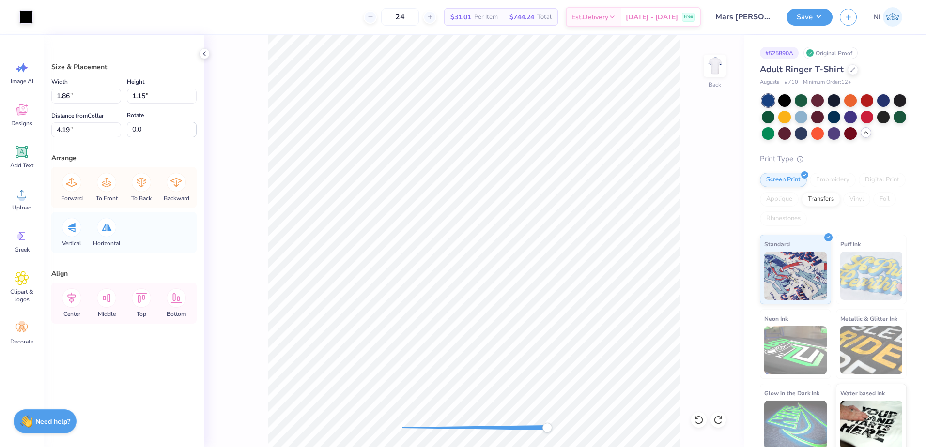
type input "1.87"
type input "1.16"
type input "4.18"
type input "1.88"
type input "0.2"
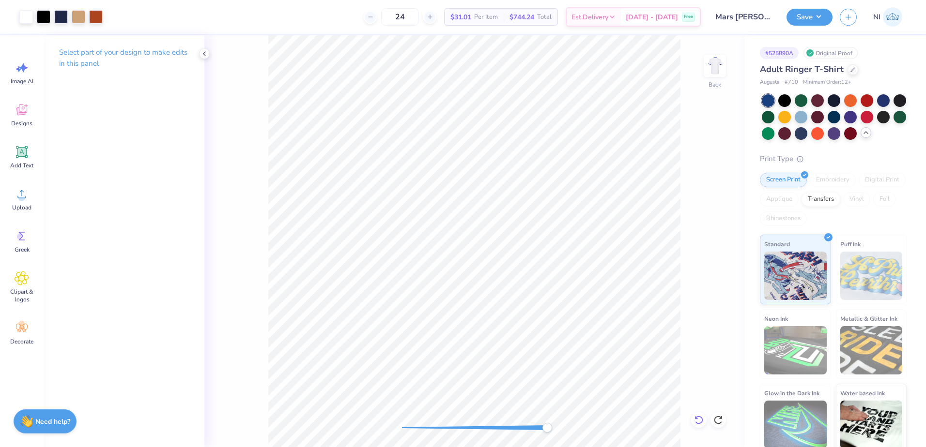
click at [699, 421] on icon at bounding box center [699, 421] width 10 height 10
click at [703, 420] on icon at bounding box center [699, 421] width 10 height 10
click at [701, 420] on icon at bounding box center [699, 421] width 10 height 10
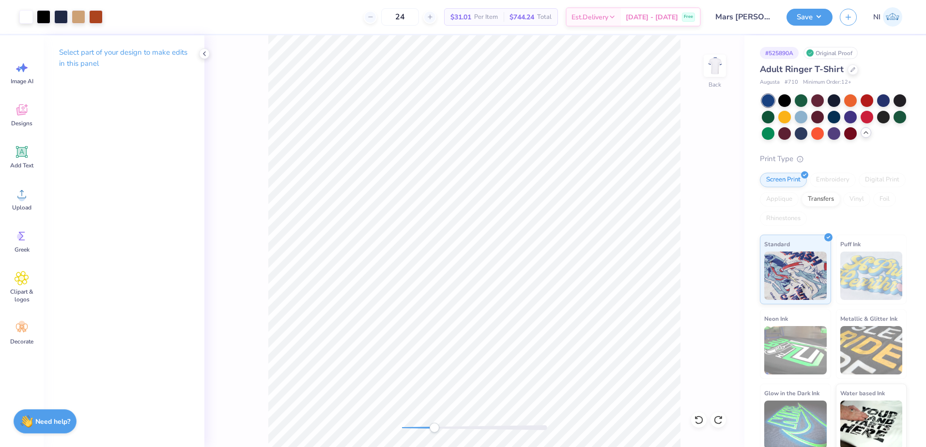
click at [695, 419] on icon at bounding box center [699, 421] width 10 height 10
click at [690, 421] on div "Back" at bounding box center [474, 241] width 540 height 412
click at [693, 418] on div at bounding box center [698, 420] width 15 height 15
click at [694, 418] on icon at bounding box center [699, 421] width 10 height 10
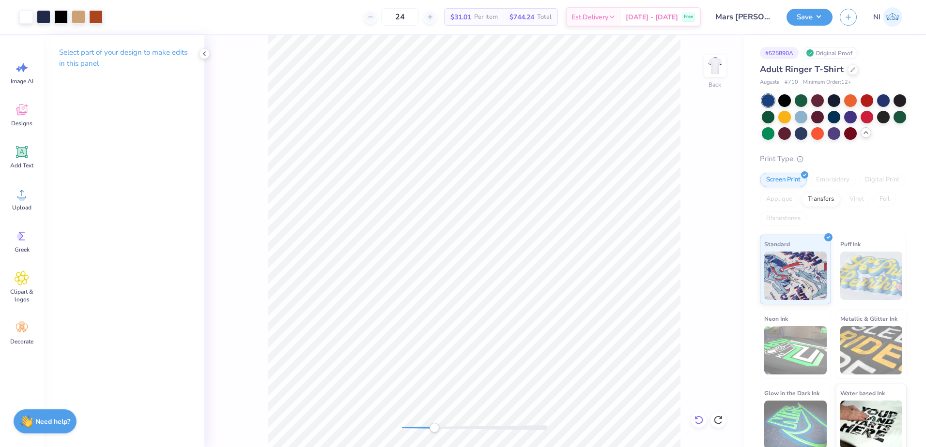
click at [694, 418] on icon at bounding box center [699, 421] width 10 height 10
click at [715, 416] on icon at bounding box center [718, 421] width 10 height 10
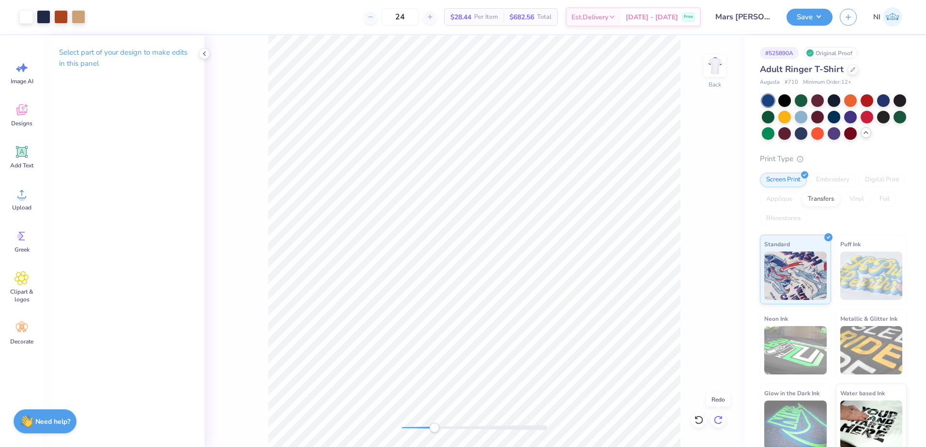
click at [718, 417] on icon at bounding box center [718, 421] width 10 height 10
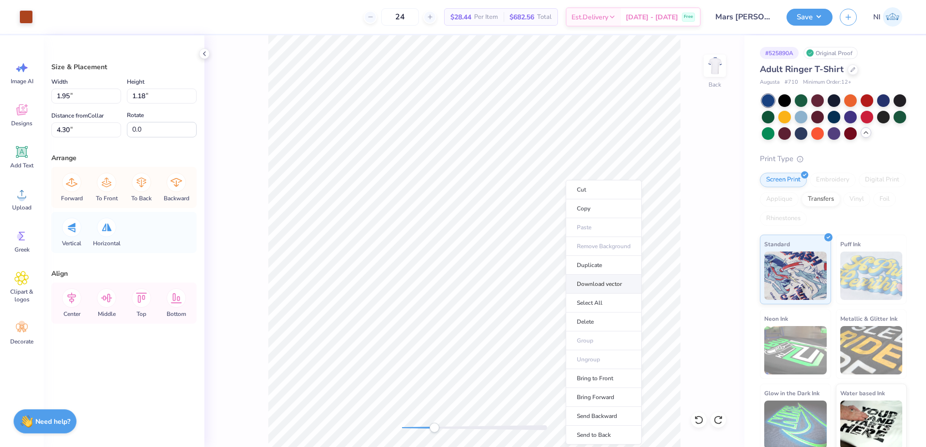
click at [604, 285] on li "Download vector" at bounding box center [604, 284] width 76 height 19
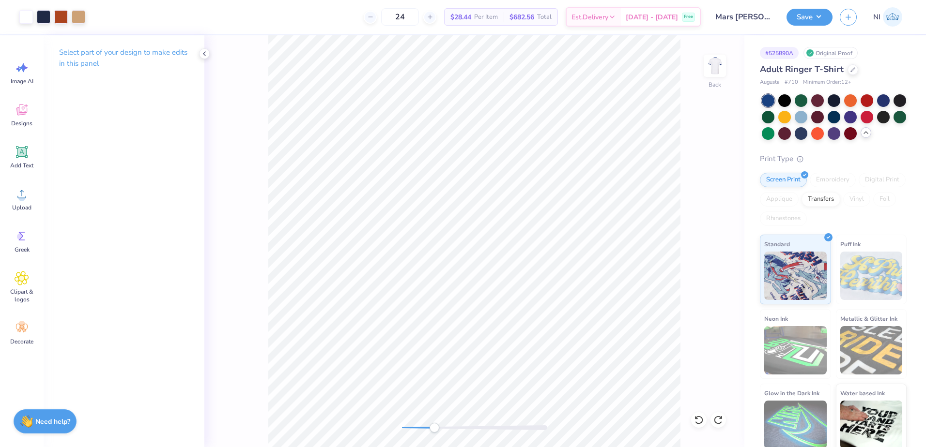
click at [664, 385] on div "Back" at bounding box center [474, 241] width 540 height 412
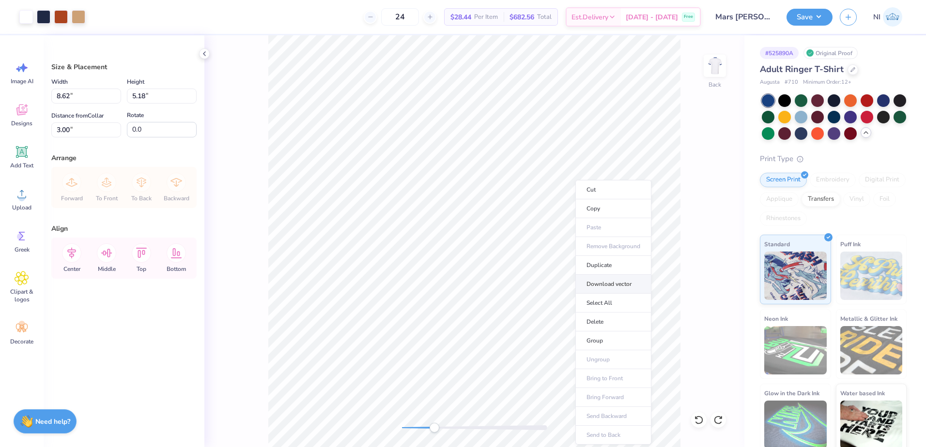
click at [609, 281] on li "Download vector" at bounding box center [613, 284] width 76 height 19
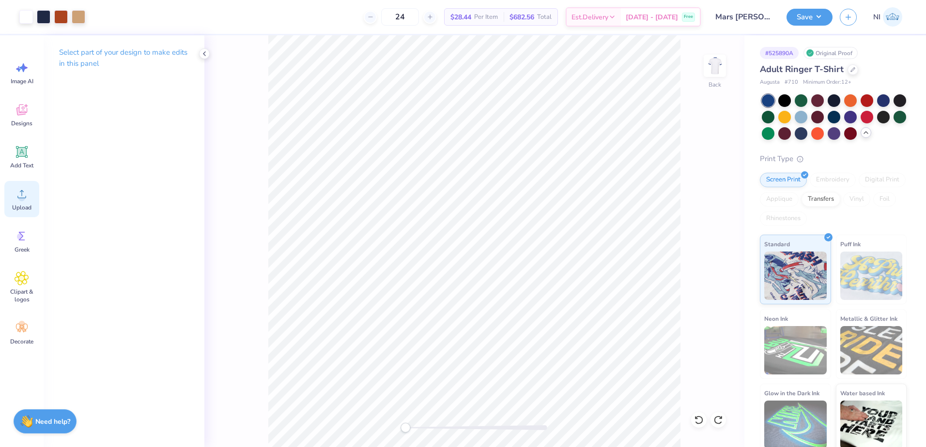
click at [26, 197] on icon at bounding box center [21, 194] width 9 height 8
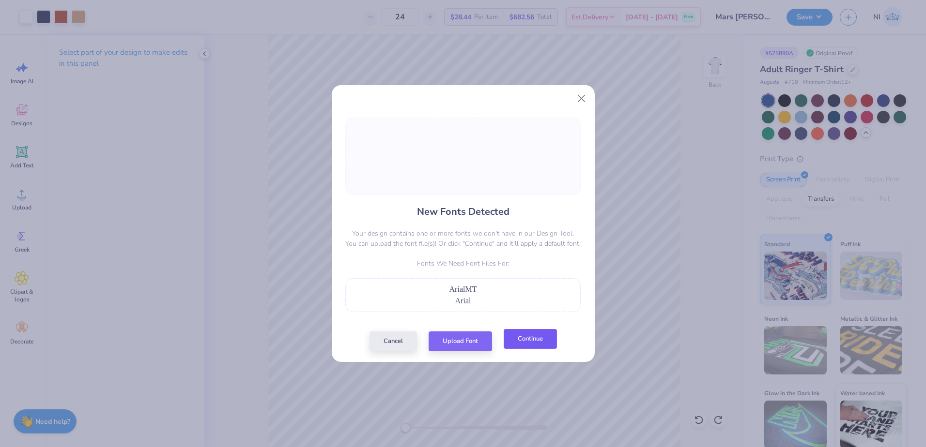
click at [521, 337] on button "Continue" at bounding box center [530, 339] width 53 height 20
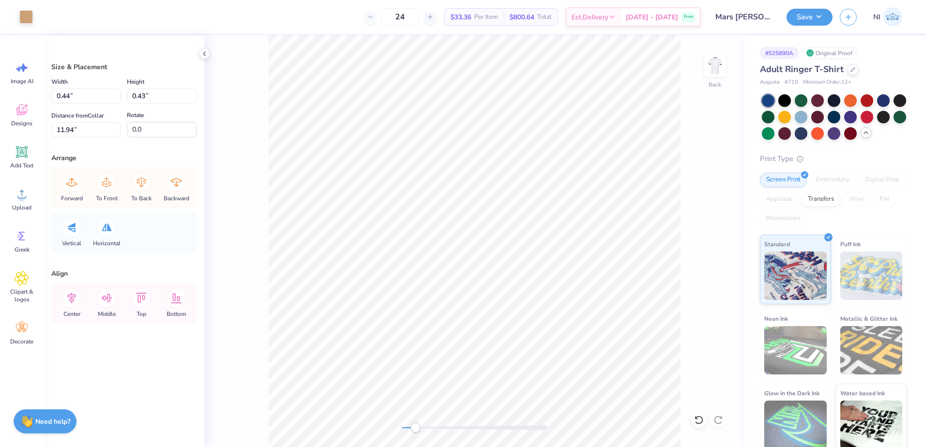
click at [240, 279] on div "Back" at bounding box center [474, 241] width 540 height 412
click at [306, 206] on div "Art colors 24 $33.36 Per Item $800.64 Total Est. Delivery Oct 11 - 14 Free Desi…" at bounding box center [463, 223] width 926 height 447
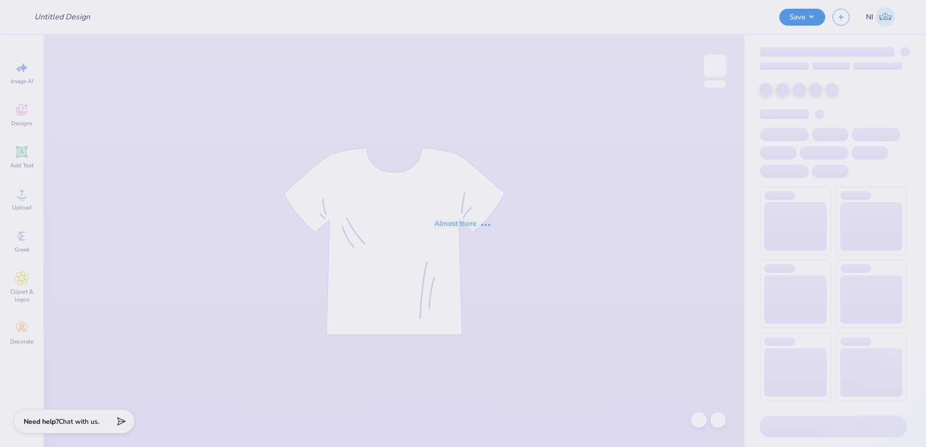
type input "AAA fall shirts"
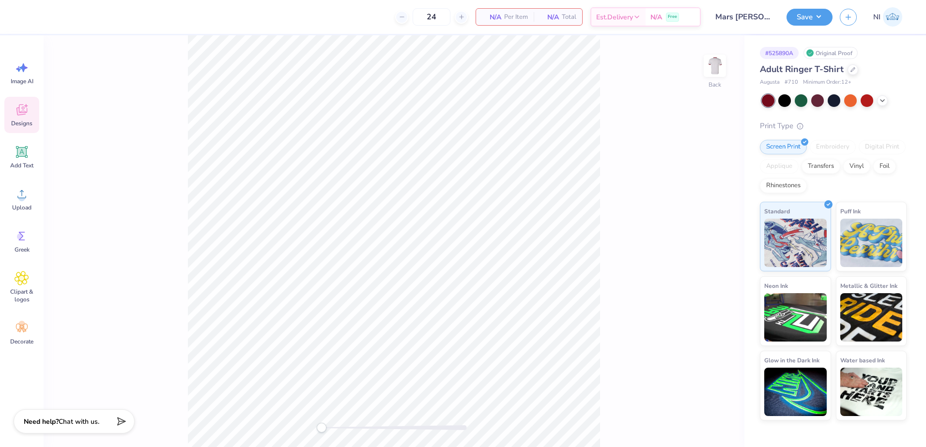
click at [15, 112] on icon at bounding box center [22, 110] width 15 height 15
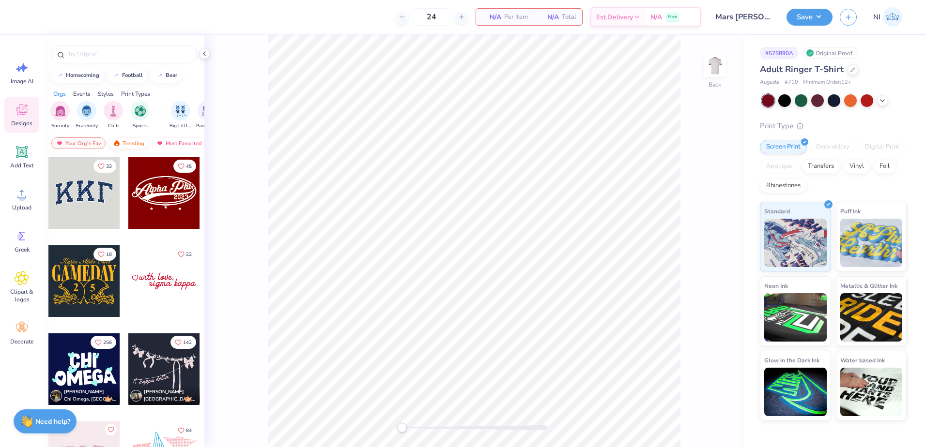
click at [129, 141] on div "Trending" at bounding box center [128, 144] width 40 height 12
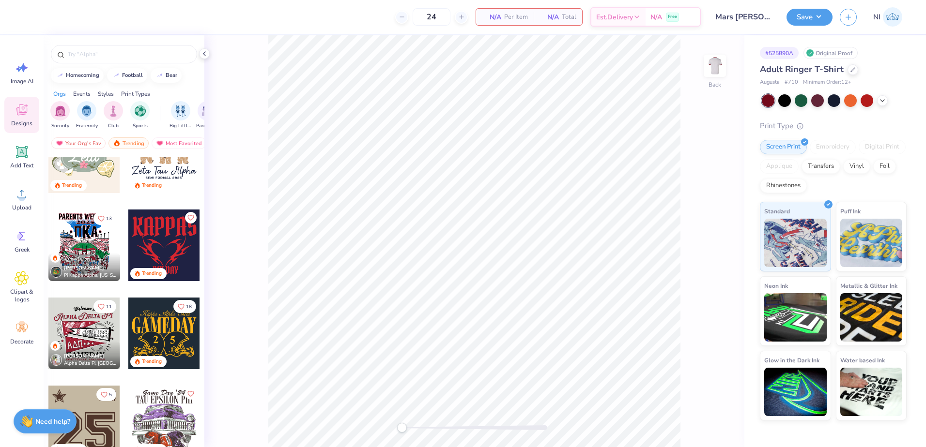
scroll to position [533, 0]
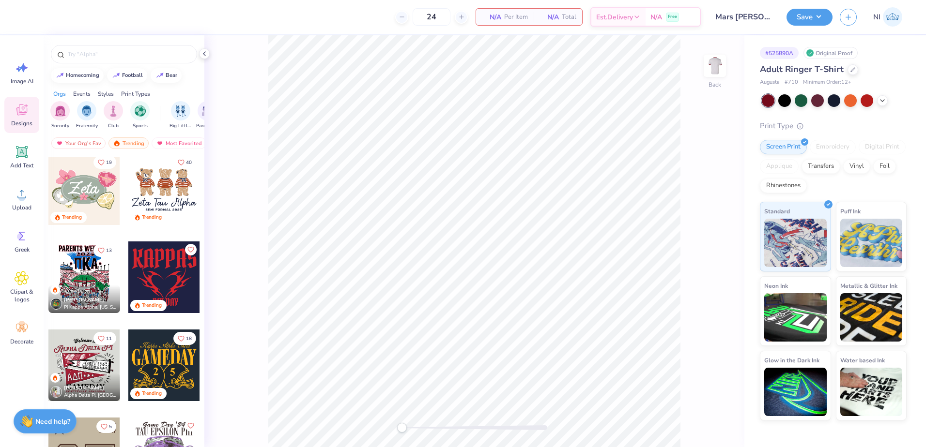
click at [168, 185] on div at bounding box center [164, 190] width 72 height 72
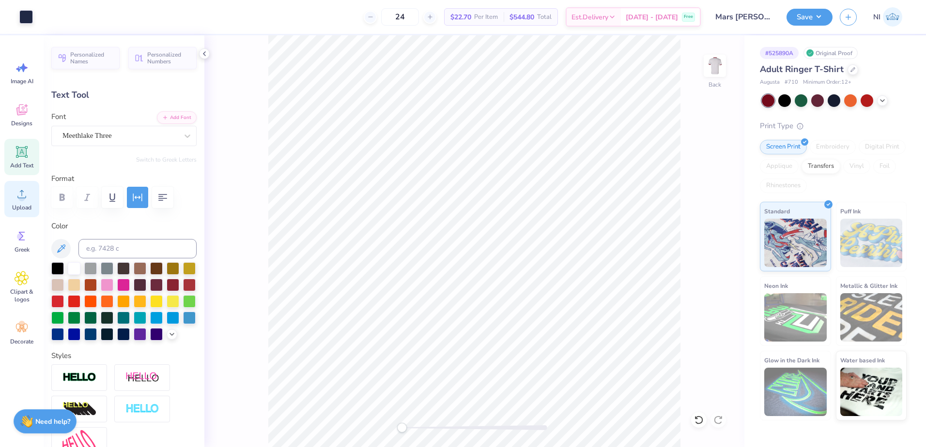
click at [25, 188] on icon at bounding box center [22, 194] width 15 height 15
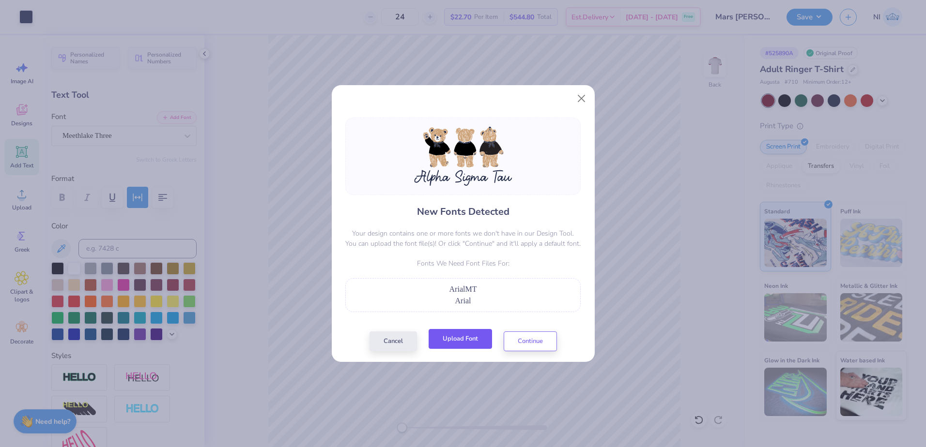
click at [464, 337] on button "Upload Font" at bounding box center [460, 339] width 63 height 20
click at [534, 338] on button "Continue" at bounding box center [530, 339] width 53 height 20
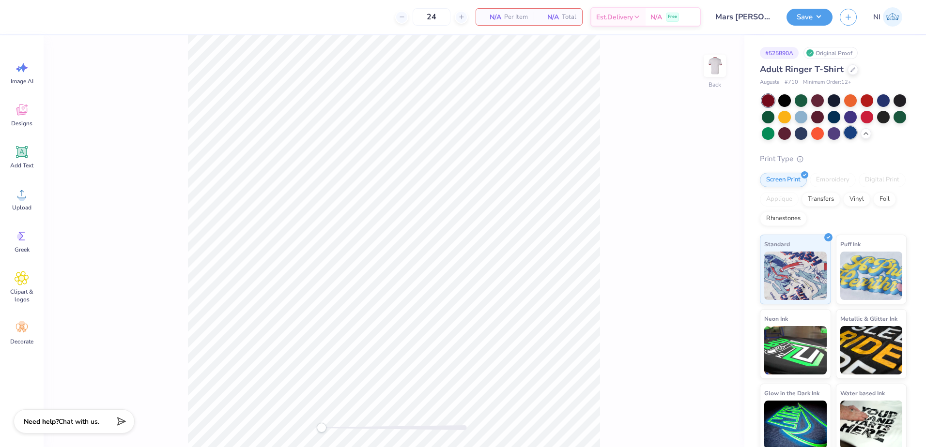
click at [857, 136] on div at bounding box center [850, 132] width 13 height 13
drag, startPoint x: 24, startPoint y: 117, endPoint x: 31, endPoint y: 111, distance: 9.7
click at [24, 116] on icon at bounding box center [22, 110] width 15 height 15
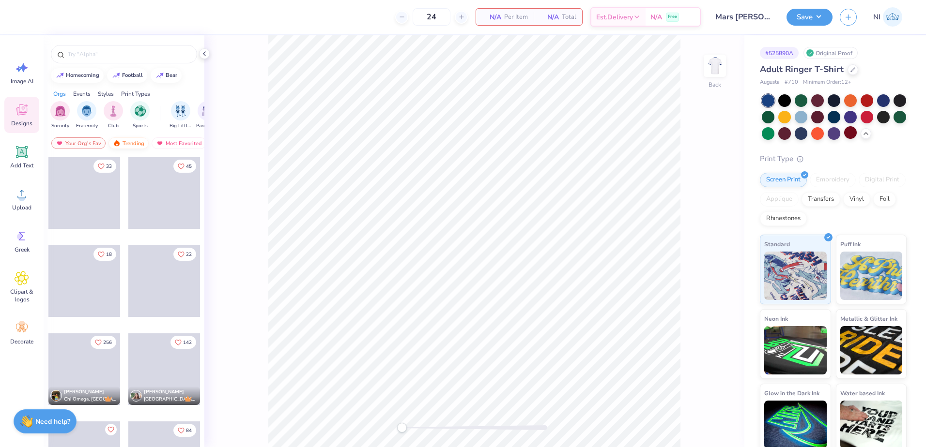
click at [128, 144] on div "Trending" at bounding box center [128, 144] width 40 height 12
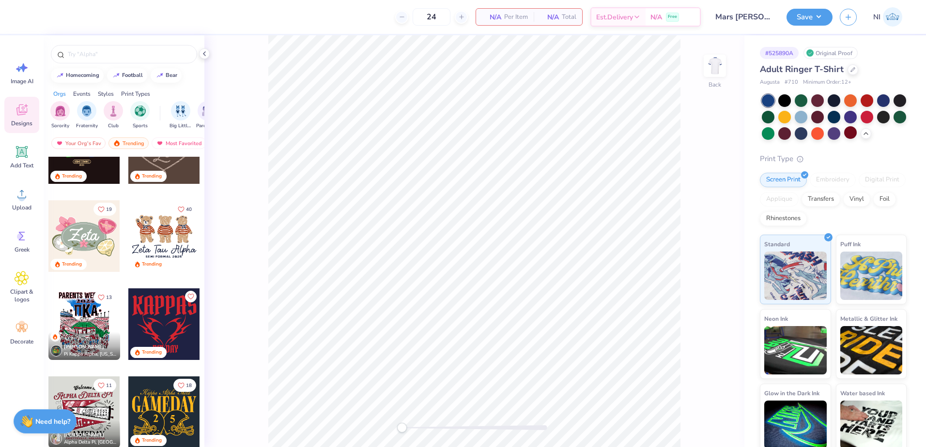
scroll to position [484, 0]
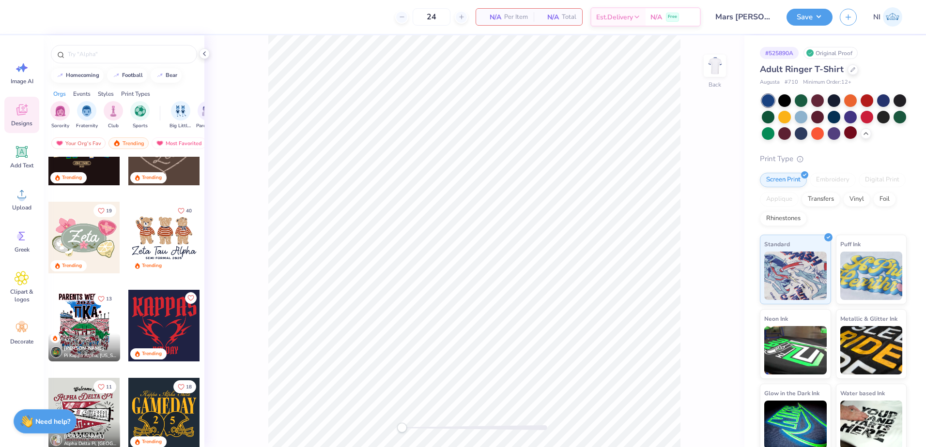
click at [157, 241] on div at bounding box center [164, 238] width 72 height 72
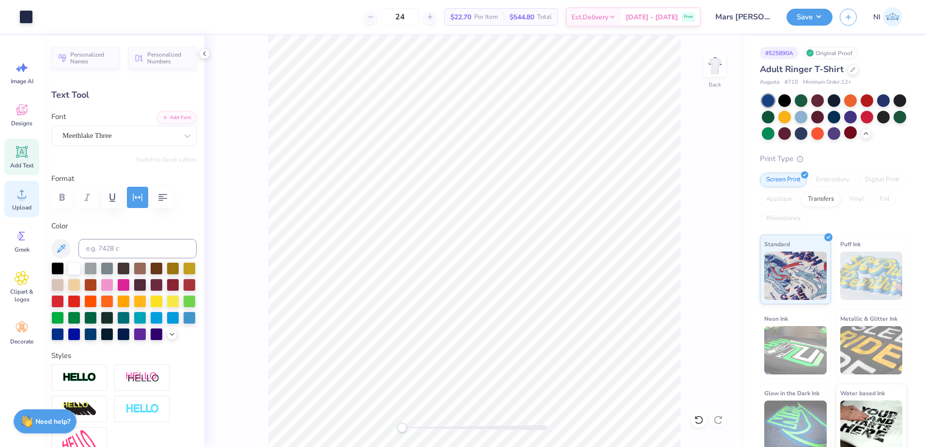
click at [23, 201] on div "Upload" at bounding box center [21, 199] width 35 height 36
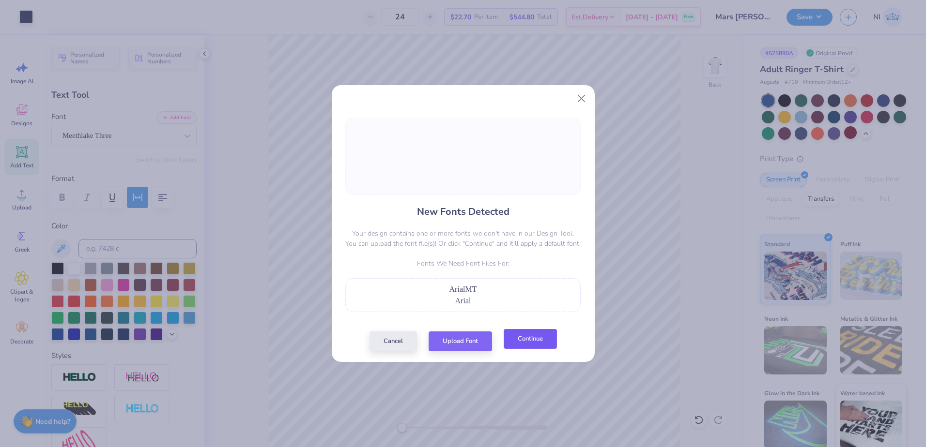
click at [533, 339] on button "Continue" at bounding box center [530, 339] width 53 height 20
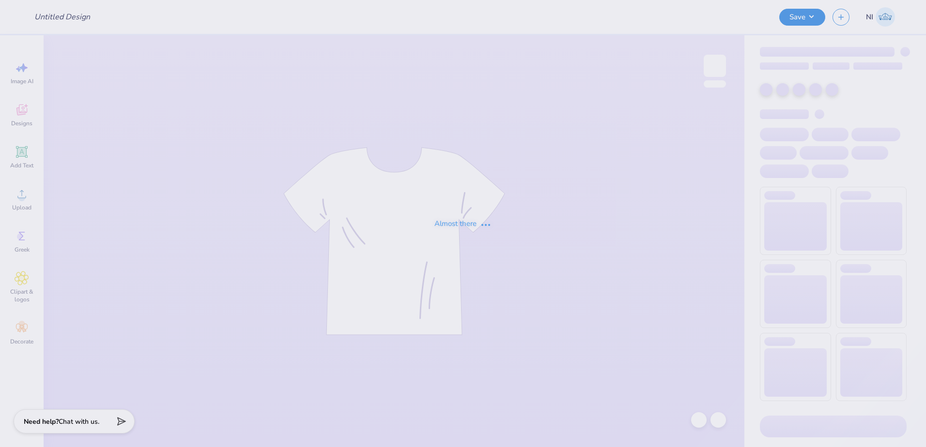
type input "Mars Mcaninch : Penn State Erie, The Behrend College"
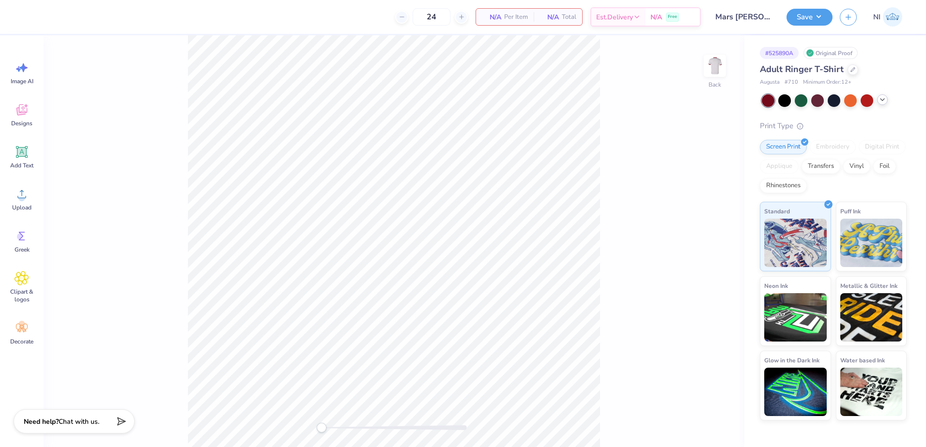
click at [882, 103] on icon at bounding box center [882, 100] width 8 height 8
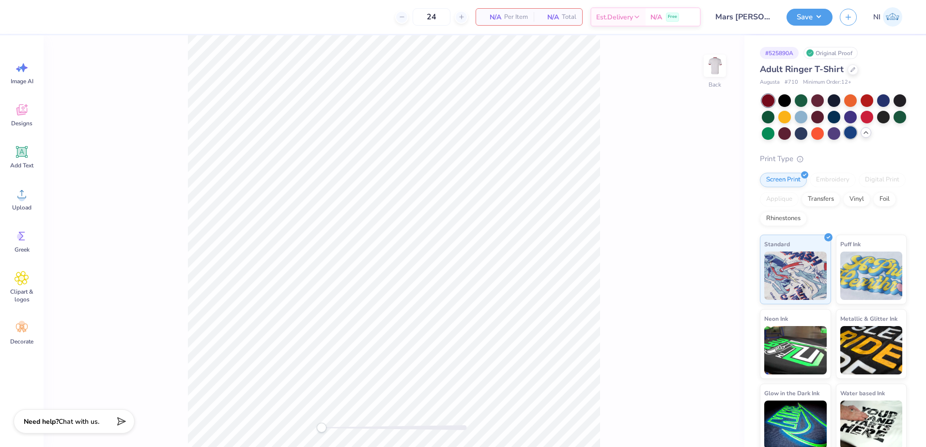
click at [857, 134] on div at bounding box center [850, 132] width 13 height 13
click at [19, 201] on div "Upload" at bounding box center [21, 199] width 35 height 36
click at [28, 113] on icon at bounding box center [22, 110] width 15 height 15
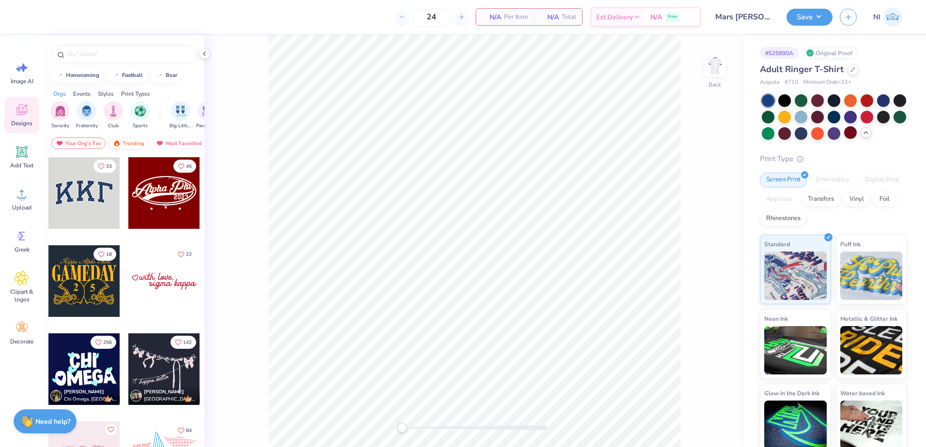
click at [127, 140] on div "Trending" at bounding box center [128, 144] width 40 height 12
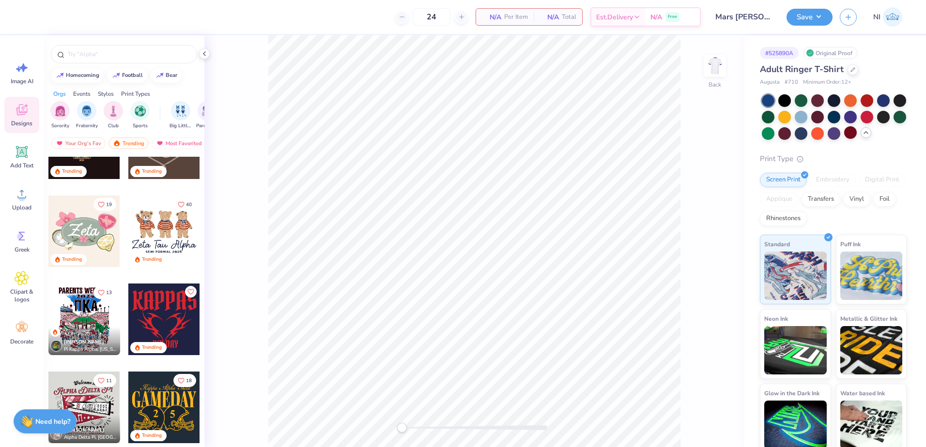
scroll to position [484, 0]
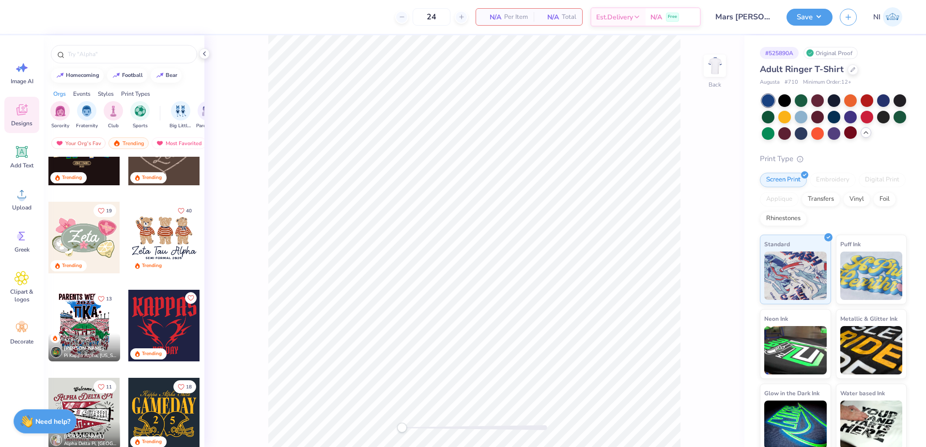
click at [158, 239] on div at bounding box center [164, 238] width 72 height 72
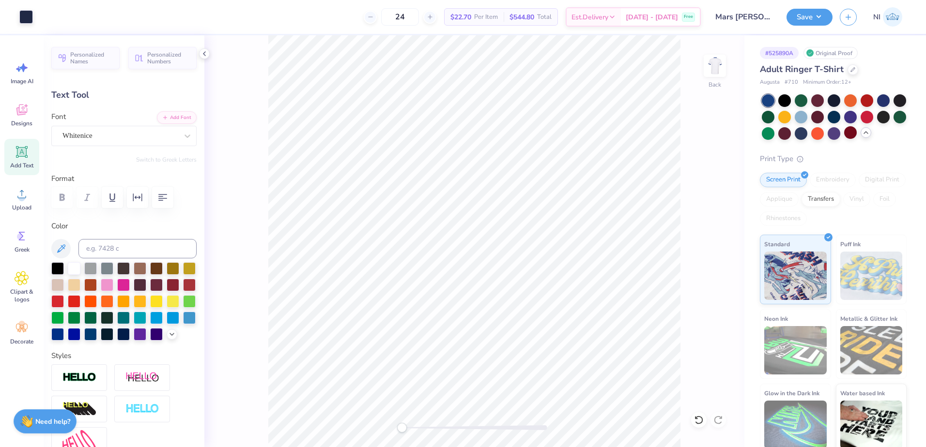
type input "8.00"
type input "1.36"
type input "6.81"
type textarea "Alpha Sigma Tau"
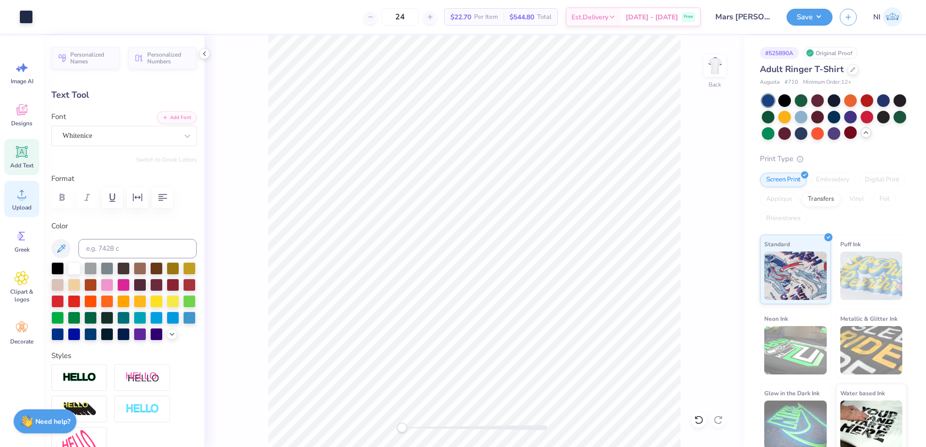
click at [24, 199] on circle at bounding box center [21, 198] width 7 height 7
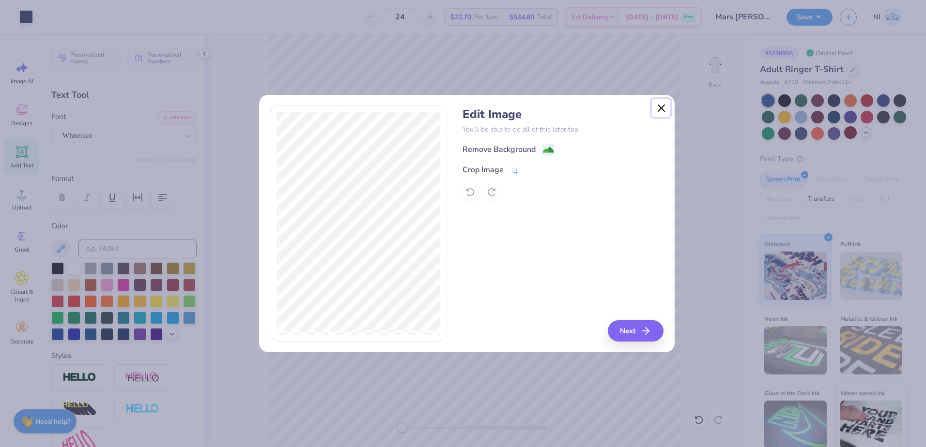
click at [662, 108] on button "Close" at bounding box center [661, 108] width 18 height 18
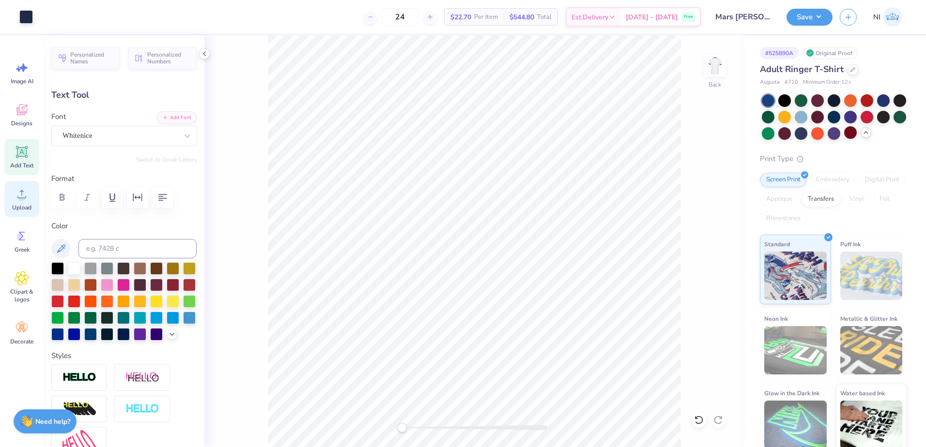
click at [27, 185] on div "Upload" at bounding box center [21, 199] width 35 height 36
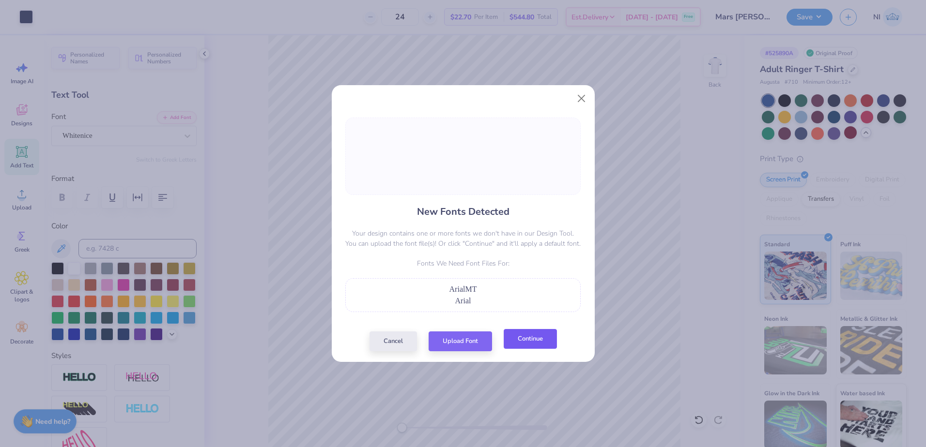
click at [525, 343] on button "Continue" at bounding box center [530, 339] width 53 height 20
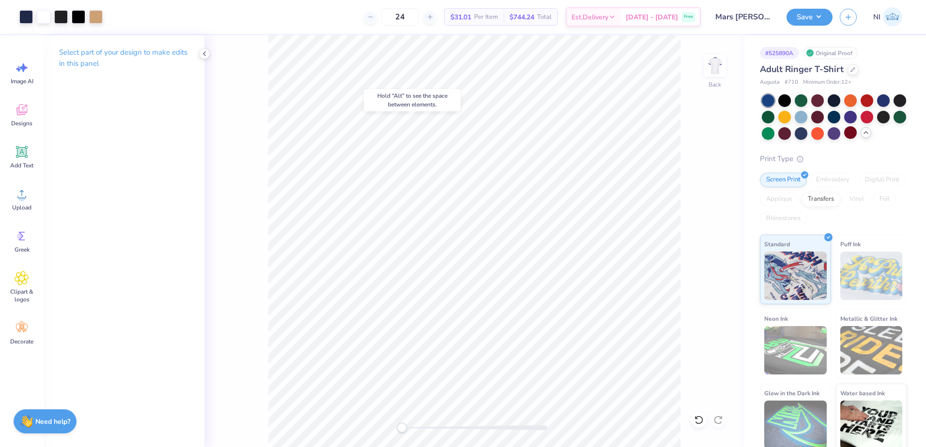
click at [456, 106] on body "Art colors 24 $31.01 Per Item $744.24 Total Est. Delivery Oct 11 - 14 Free Desi…" at bounding box center [463, 223] width 926 height 447
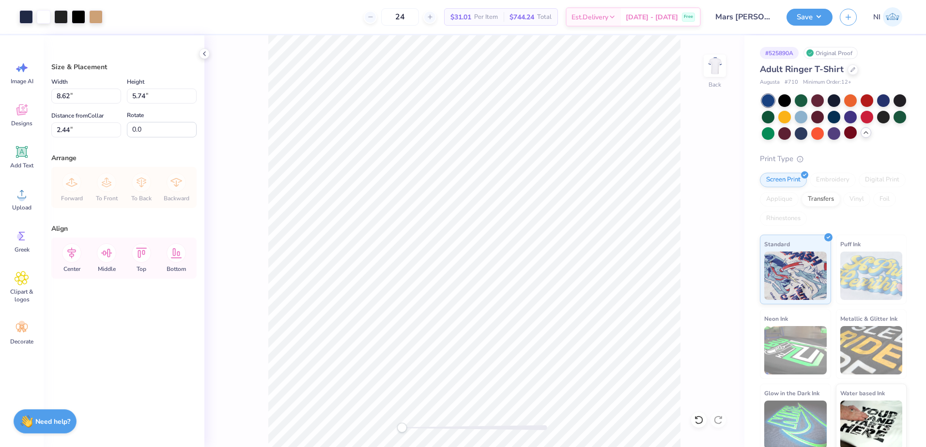
type input "3.00"
drag, startPoint x: 71, startPoint y: 95, endPoint x: 45, endPoint y: 99, distance: 26.4
click at [45, 99] on div "Size & Placement Width 8.62 8.62 " Height 5.74 5.74 " Distance from Collar 3.00…" at bounding box center [124, 241] width 161 height 412
type input "9.00"
type input "5.99"
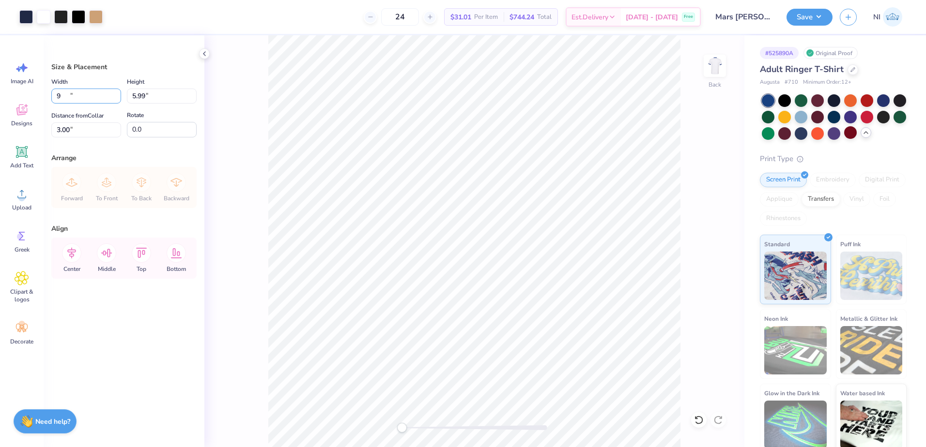
type input "2.87"
type input "9.00"
type input "5.99"
click at [62, 20] on div at bounding box center [61, 16] width 14 height 14
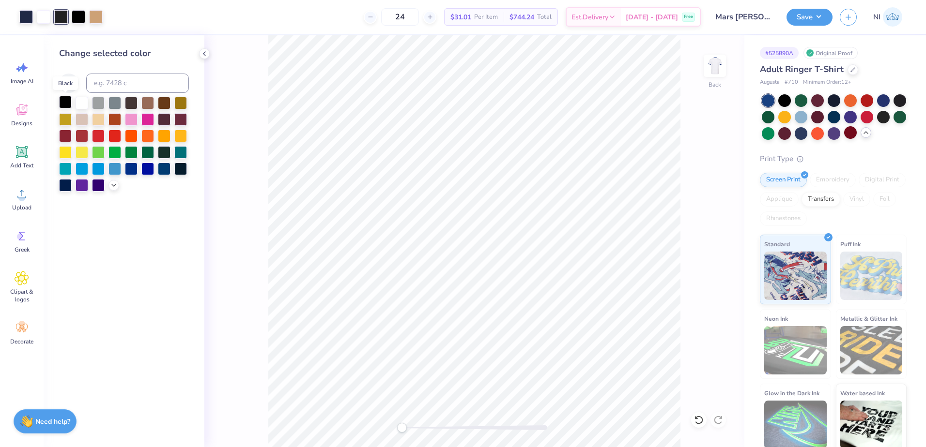
click at [69, 102] on div at bounding box center [65, 102] width 13 height 13
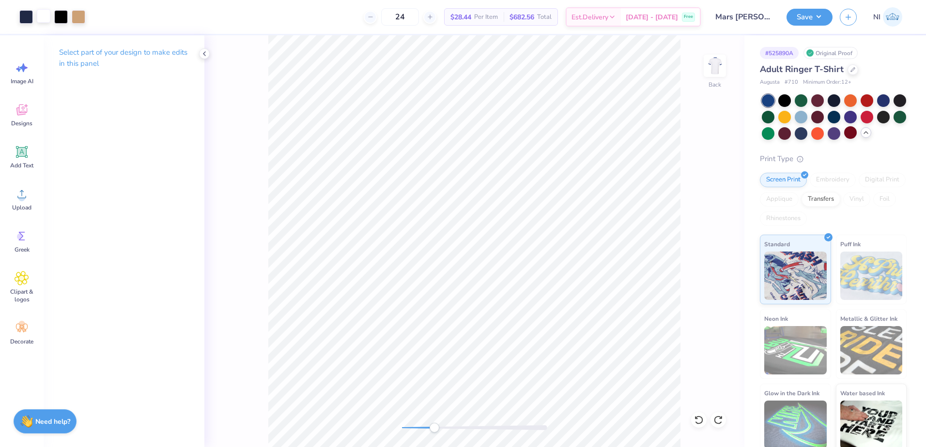
click at [37, 13] on div at bounding box center [44, 16] width 14 height 14
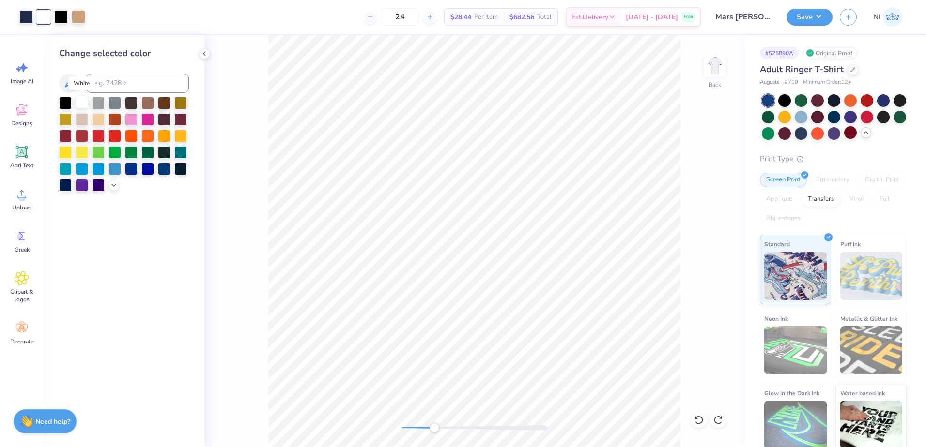
click at [79, 98] on div at bounding box center [82, 102] width 13 height 13
click at [65, 103] on div at bounding box center [65, 102] width 13 height 13
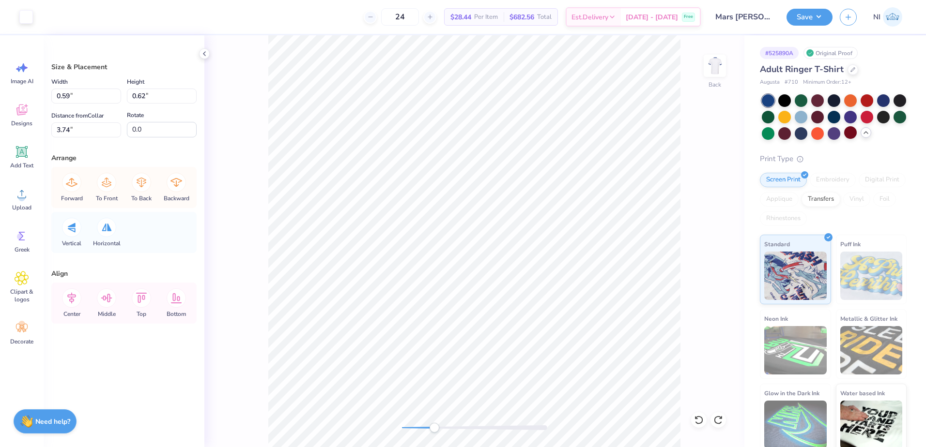
type input "3.74"
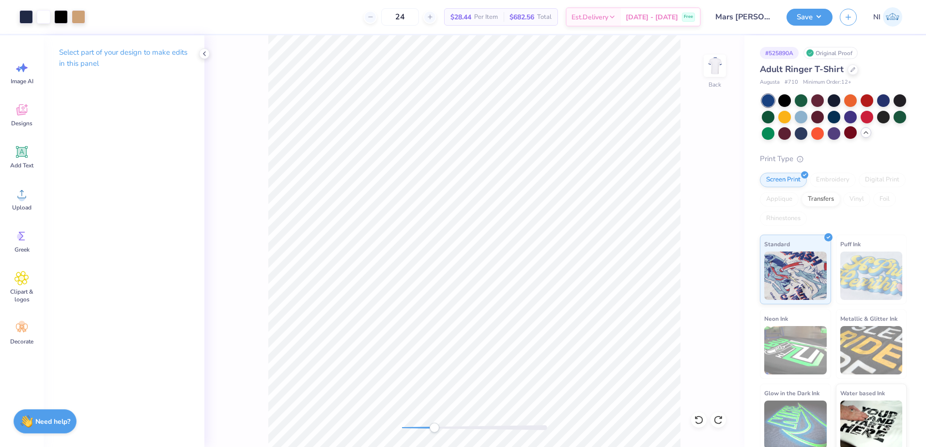
click at [621, 104] on div "Back" at bounding box center [474, 241] width 540 height 412
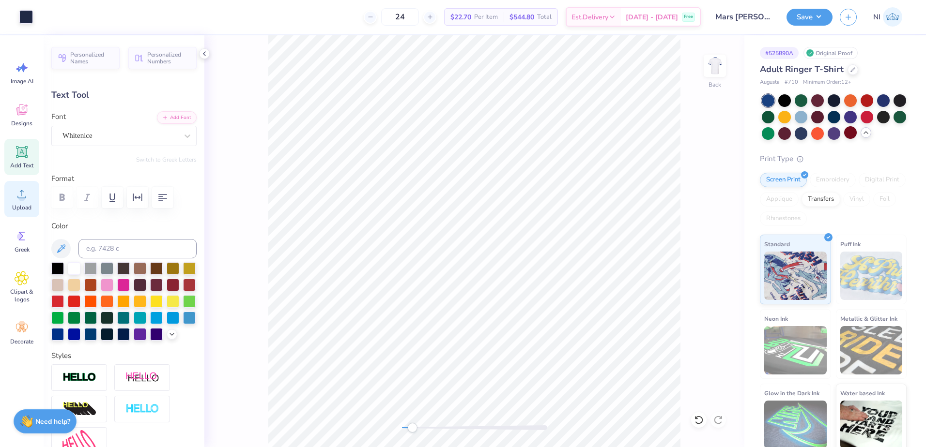
click at [28, 193] on icon at bounding box center [22, 194] width 15 height 15
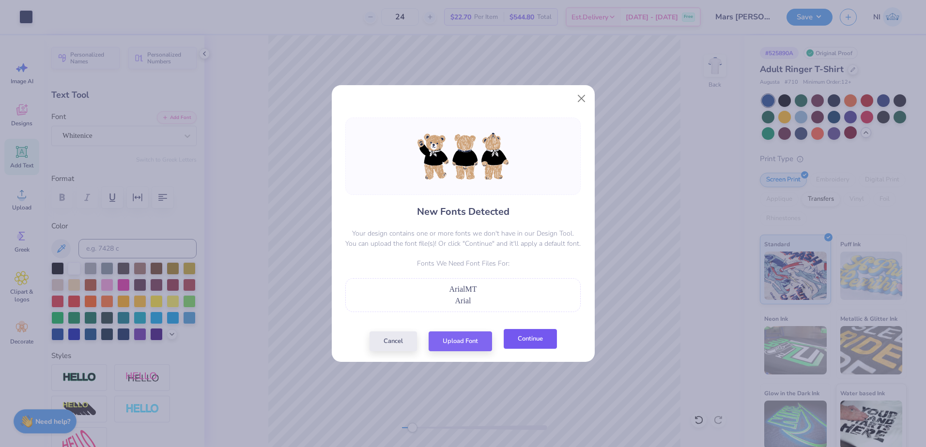
click at [542, 346] on button "Continue" at bounding box center [530, 339] width 53 height 20
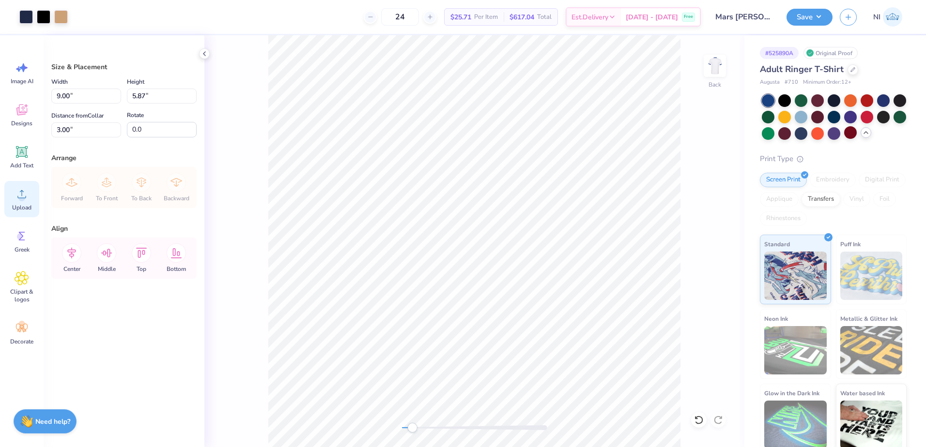
click at [27, 193] on icon at bounding box center [22, 194] width 15 height 15
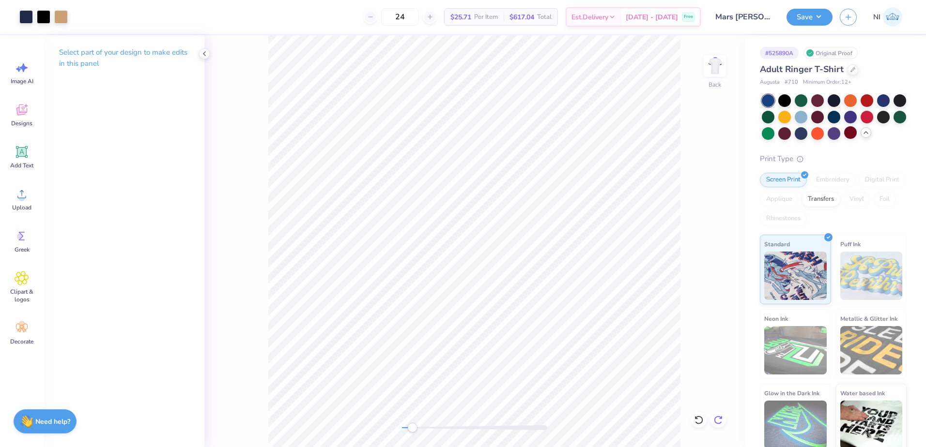
click at [718, 418] on icon at bounding box center [718, 421] width 10 height 10
click at [23, 204] on span "Upload" at bounding box center [21, 208] width 19 height 8
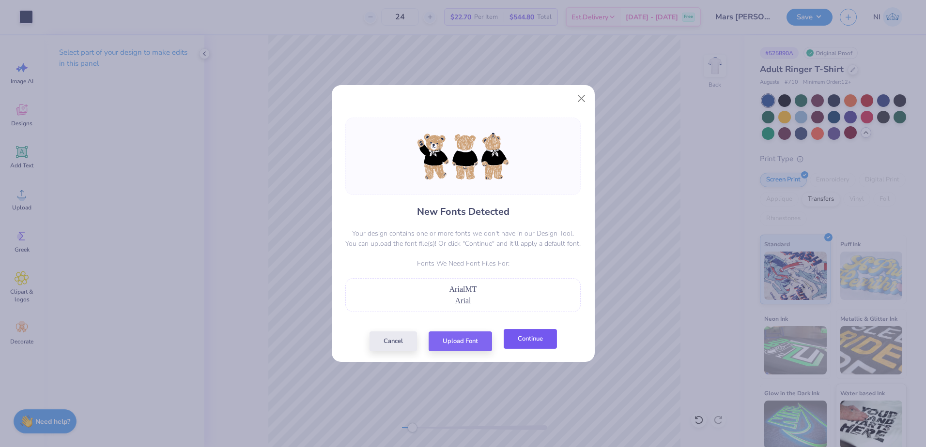
click at [533, 339] on button "Continue" at bounding box center [530, 339] width 53 height 20
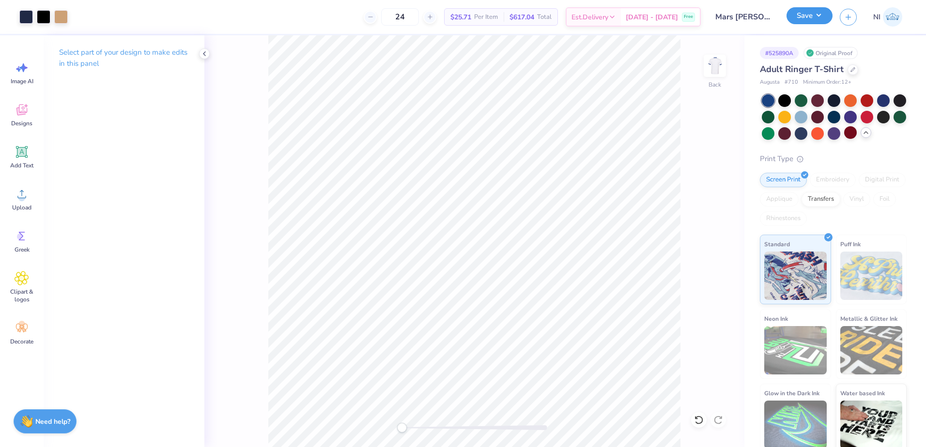
click at [829, 12] on button "Save" at bounding box center [809, 15] width 46 height 17
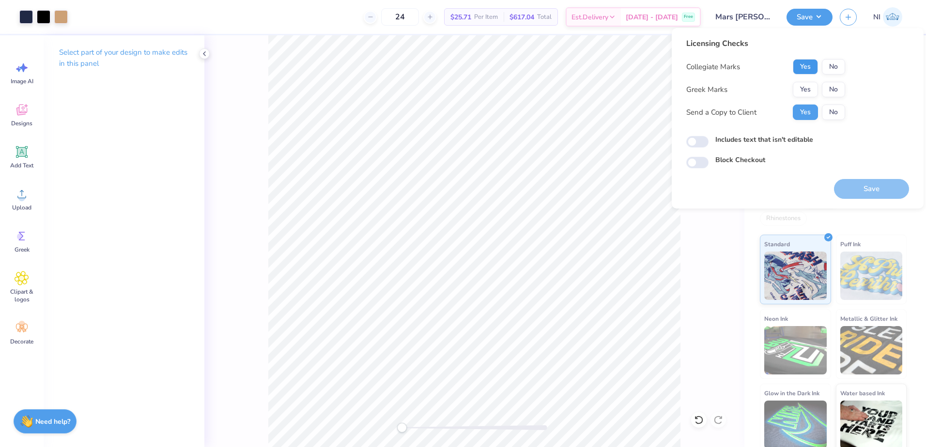
click at [811, 69] on button "Yes" at bounding box center [805, 66] width 25 height 15
click at [831, 93] on button "No" at bounding box center [833, 89] width 23 height 15
click at [809, 70] on button "Yes" at bounding box center [805, 66] width 25 height 15
drag, startPoint x: 809, startPoint y: 70, endPoint x: 840, endPoint y: 63, distance: 31.6
click at [840, 63] on button "No" at bounding box center [833, 66] width 23 height 15
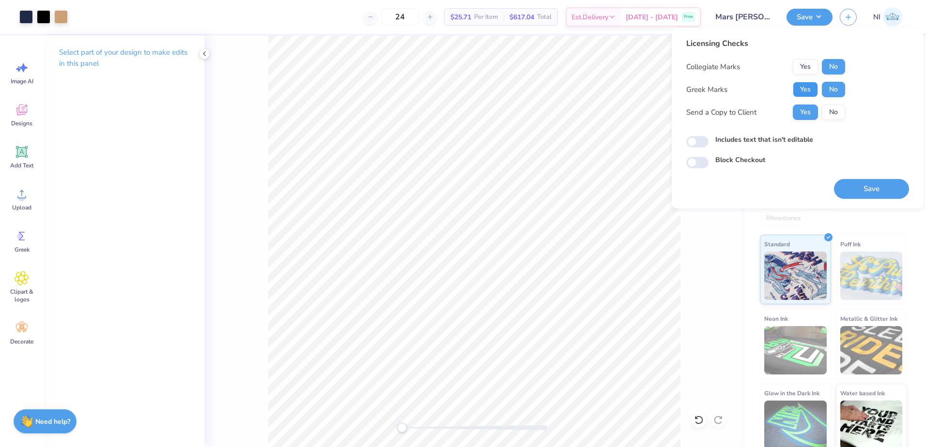
click at [808, 88] on button "Yes" at bounding box center [805, 89] width 25 height 15
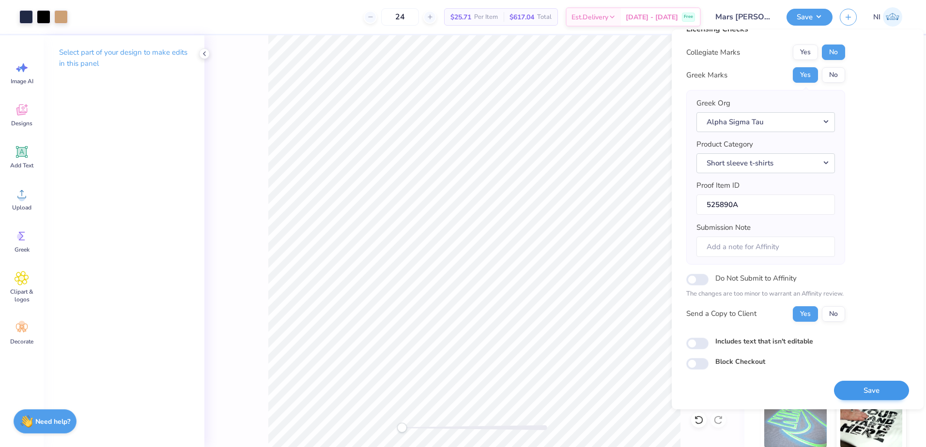
scroll to position [16, 0]
click at [854, 391] on button "Save" at bounding box center [871, 391] width 75 height 20
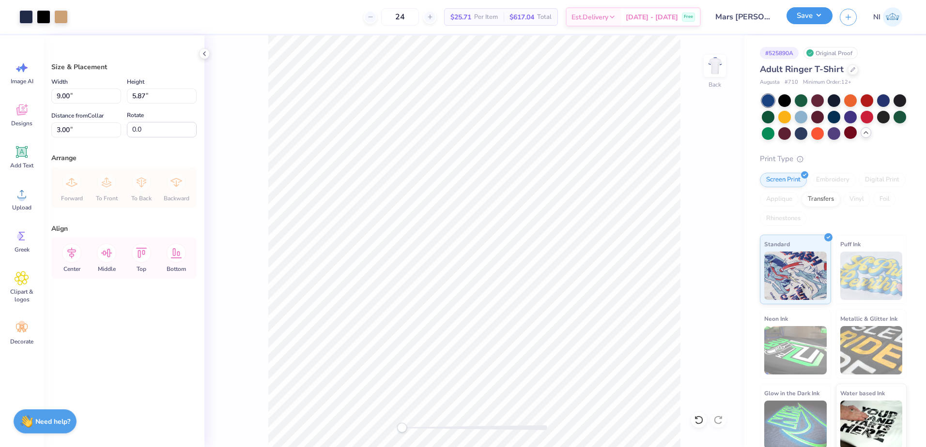
click at [819, 23] on button "Save" at bounding box center [809, 15] width 46 height 17
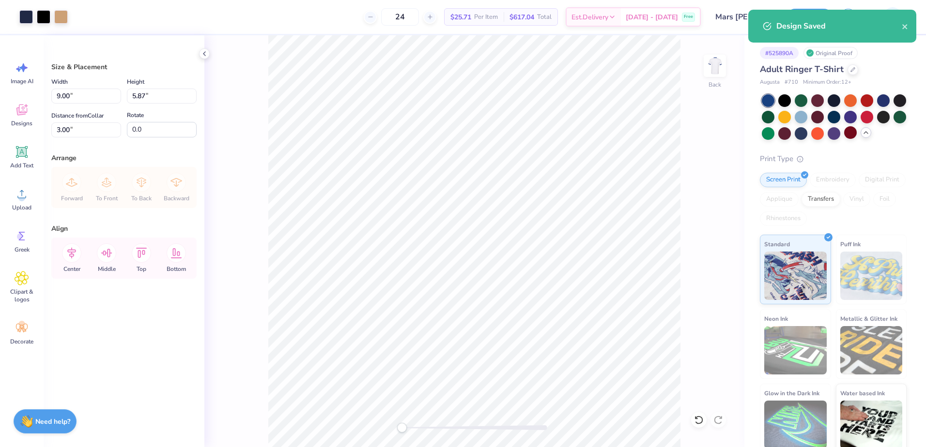
checkbox input "true"
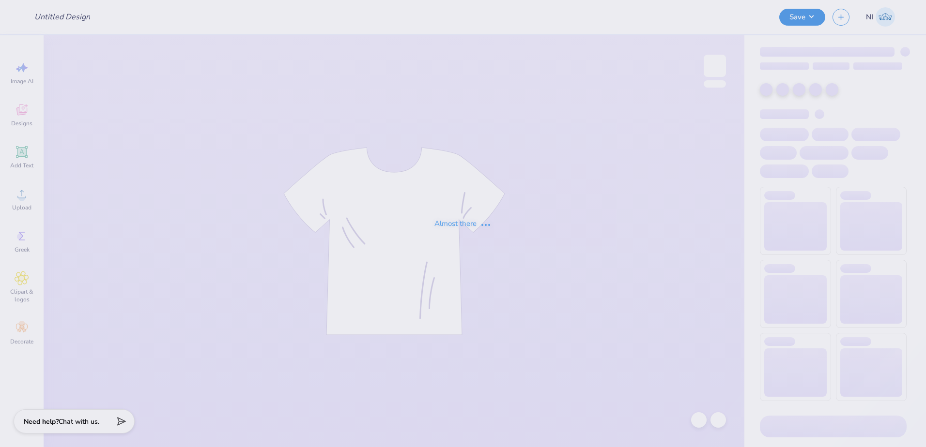
type input "CPC Blue Star Hoodie"
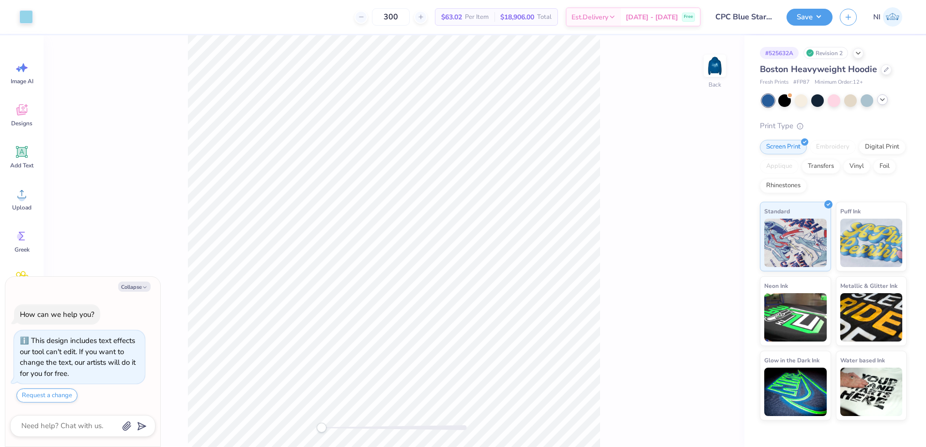
click at [882, 104] on div at bounding box center [882, 99] width 11 height 11
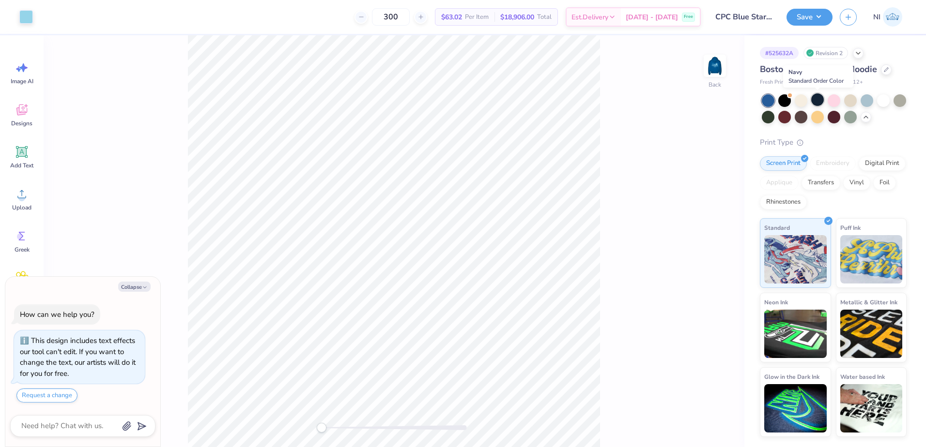
click at [817, 106] on div at bounding box center [817, 99] width 13 height 13
click at [721, 65] on img at bounding box center [714, 65] width 39 height 39
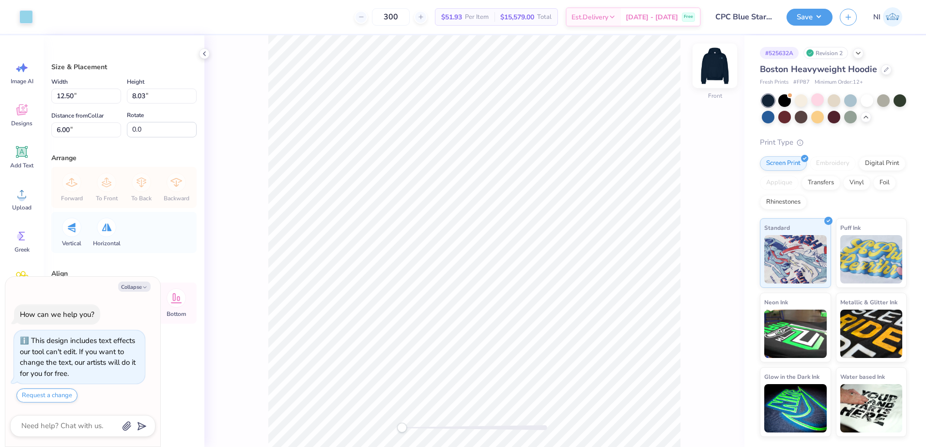
click at [712, 67] on img at bounding box center [714, 65] width 39 height 39
click at [715, 72] on img at bounding box center [714, 65] width 39 height 39
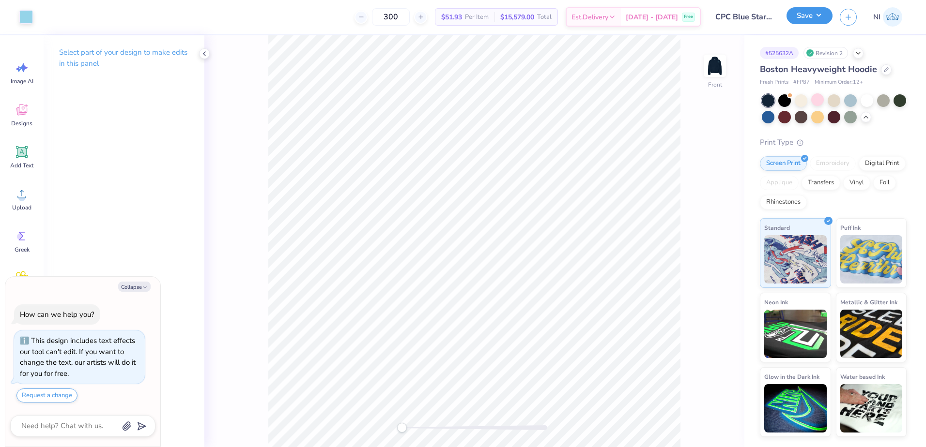
click at [822, 18] on button "Save" at bounding box center [809, 15] width 46 height 17
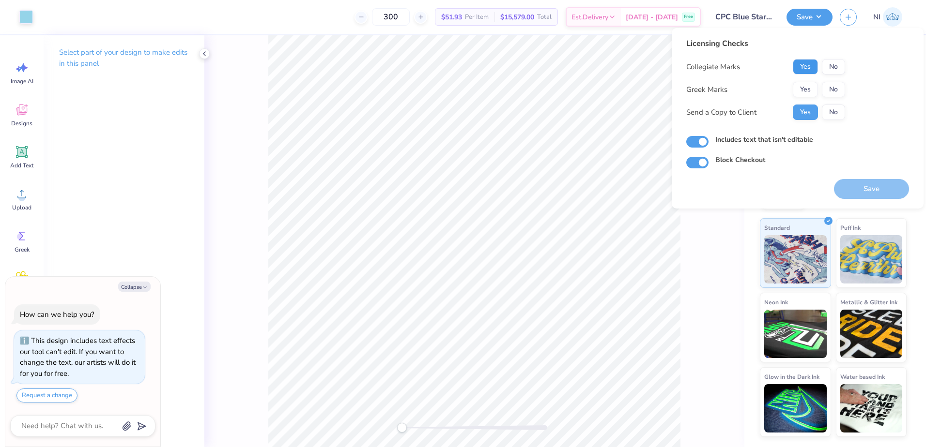
click at [805, 65] on button "Yes" at bounding box center [805, 66] width 25 height 15
click at [805, 83] on button "Yes" at bounding box center [805, 89] width 25 height 15
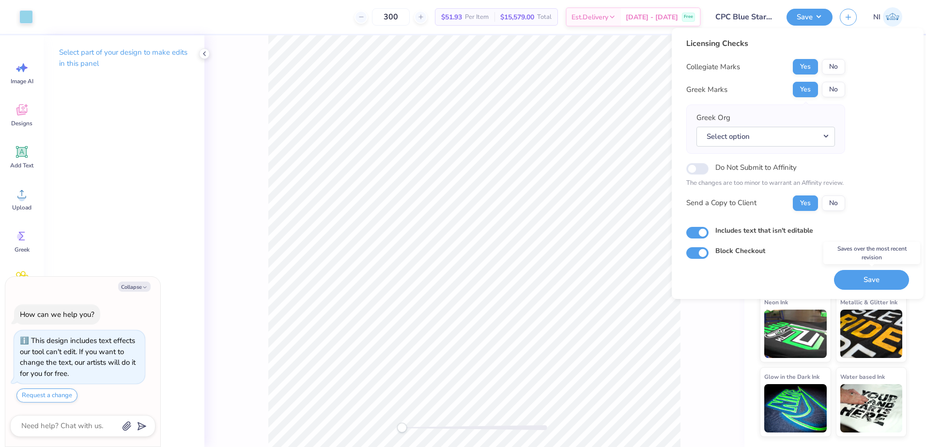
click at [866, 280] on button "Save" at bounding box center [871, 280] width 75 height 20
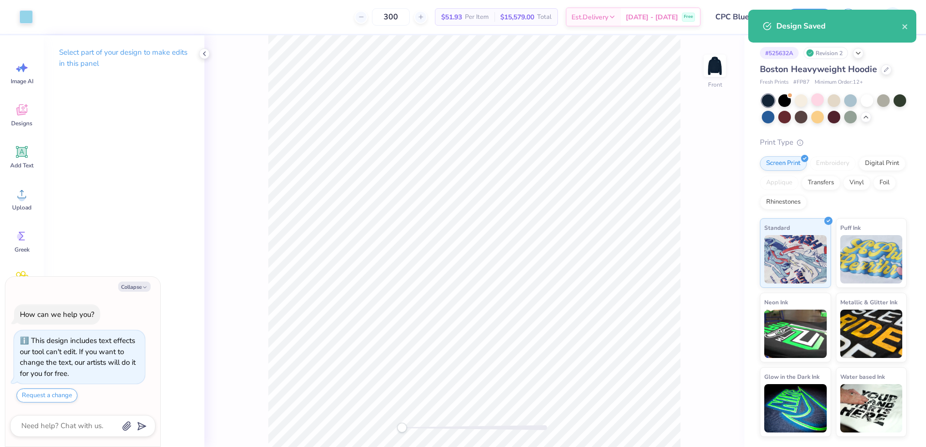
type textarea "x"
